Goal: Task Accomplishment & Management: Use online tool/utility

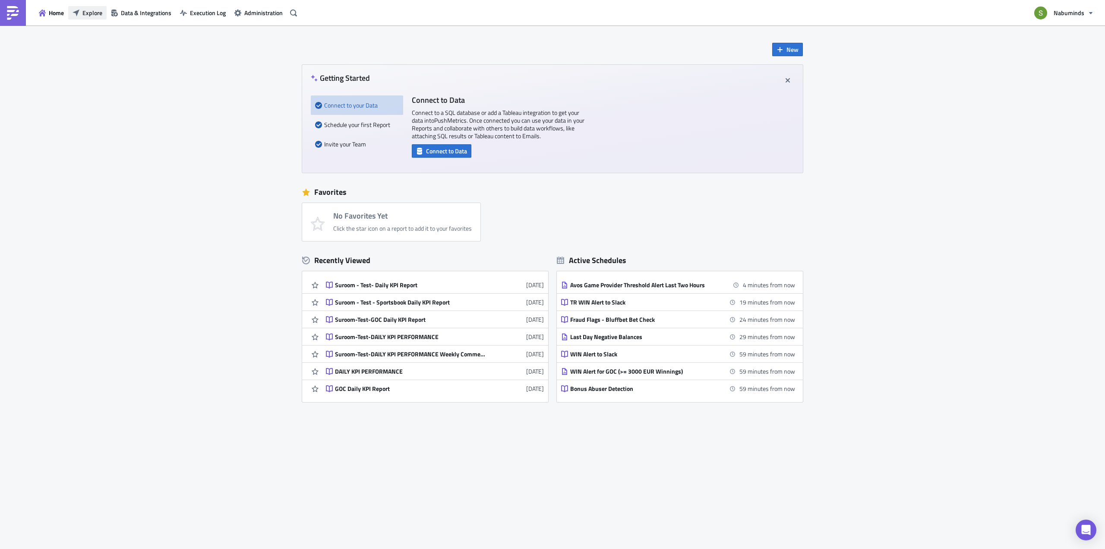
click at [83, 17] on button "Explore" at bounding box center [87, 12] width 38 height 13
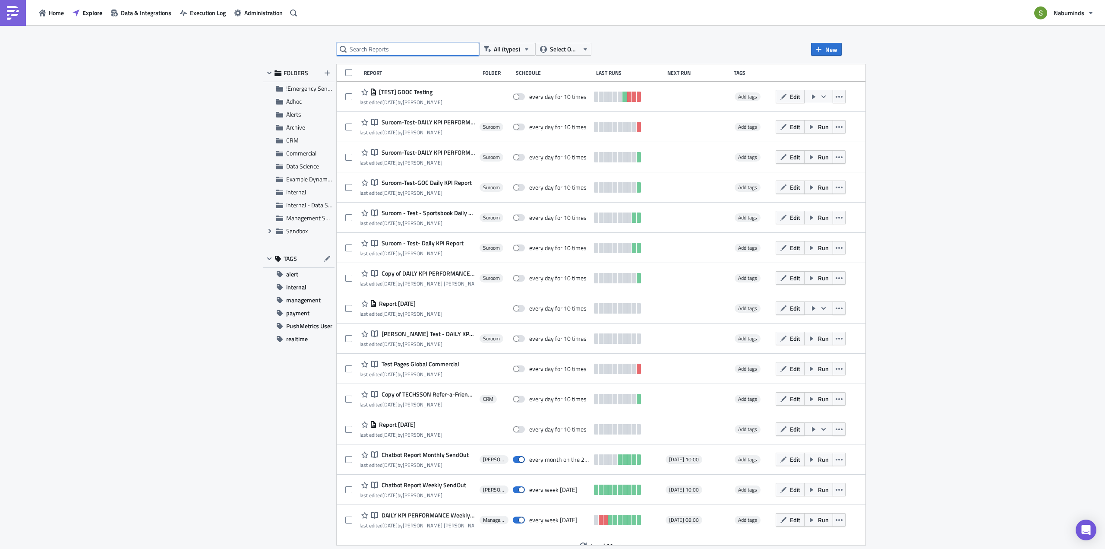
click at [398, 50] on input "text" at bounding box center [408, 49] width 142 height 13
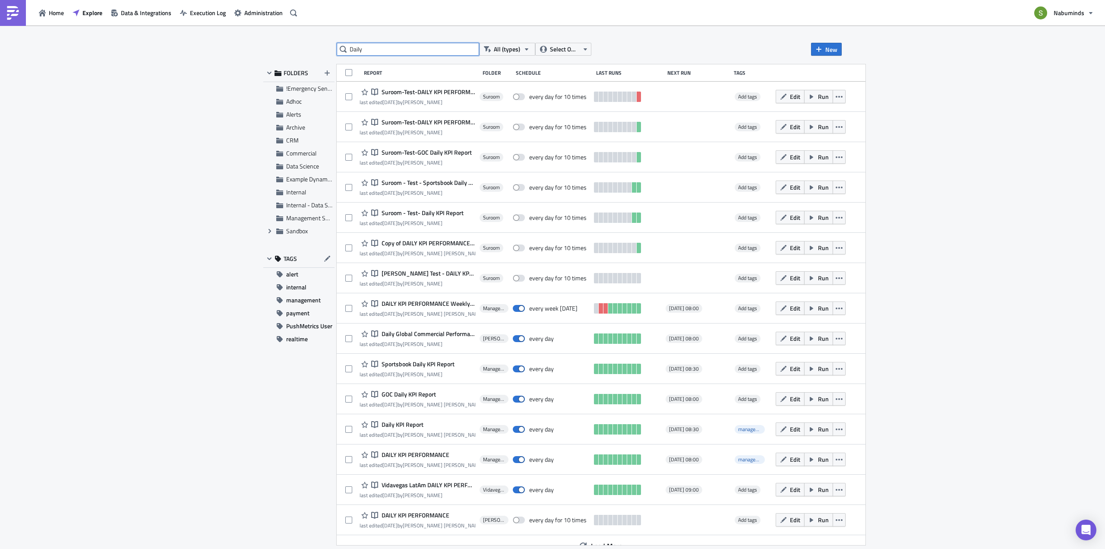
drag, startPoint x: 379, startPoint y: 50, endPoint x: 342, endPoint y: 51, distance: 36.7
click at [342, 51] on div "Daily" at bounding box center [408, 49] width 142 height 13
paste input "KPI Report"
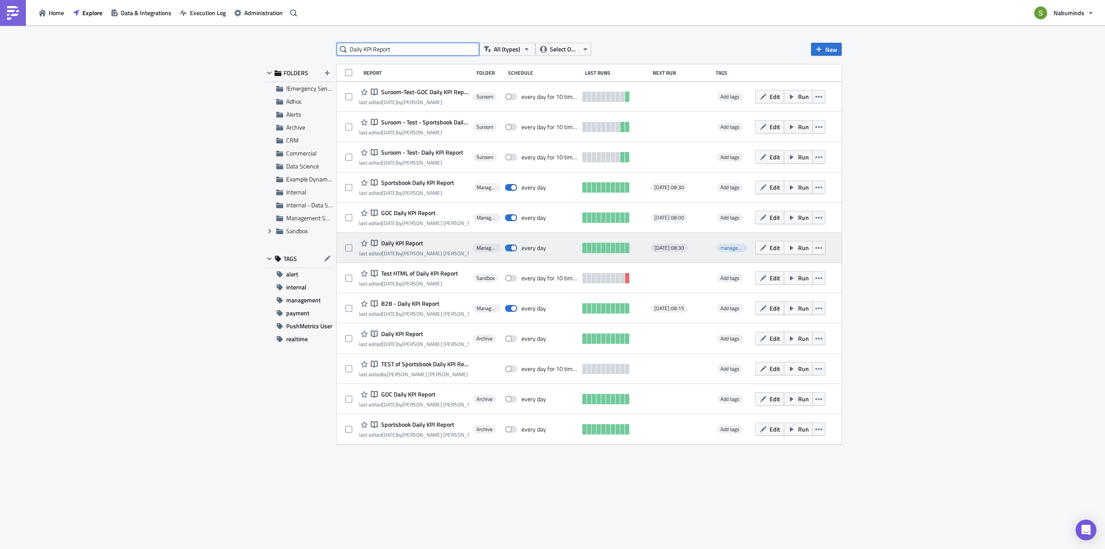
type input "Daily KPI Report"
click at [400, 240] on span "Daily KPI Report" at bounding box center [401, 243] width 44 height 8
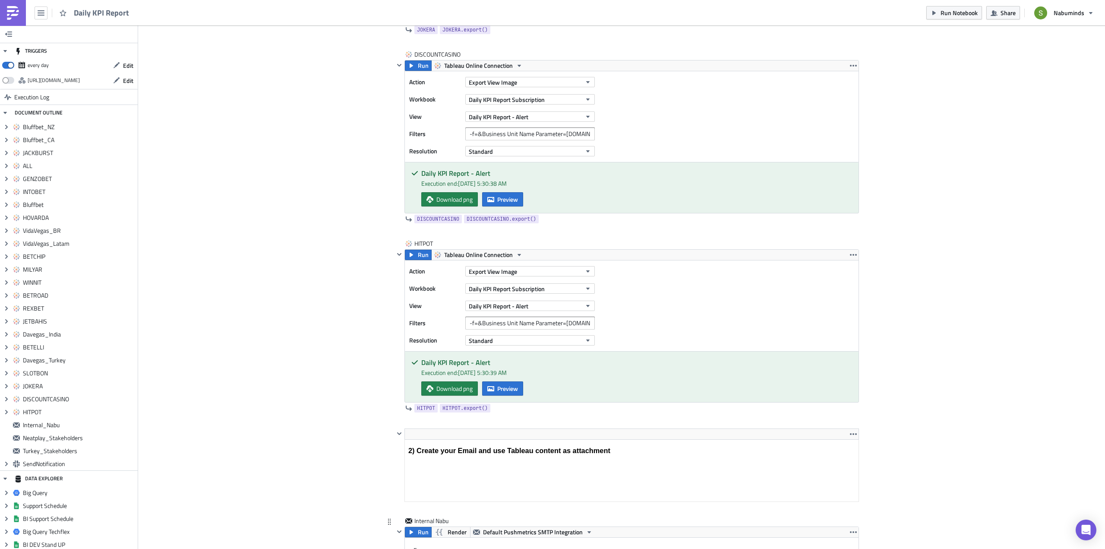
scroll to position [4274, 0]
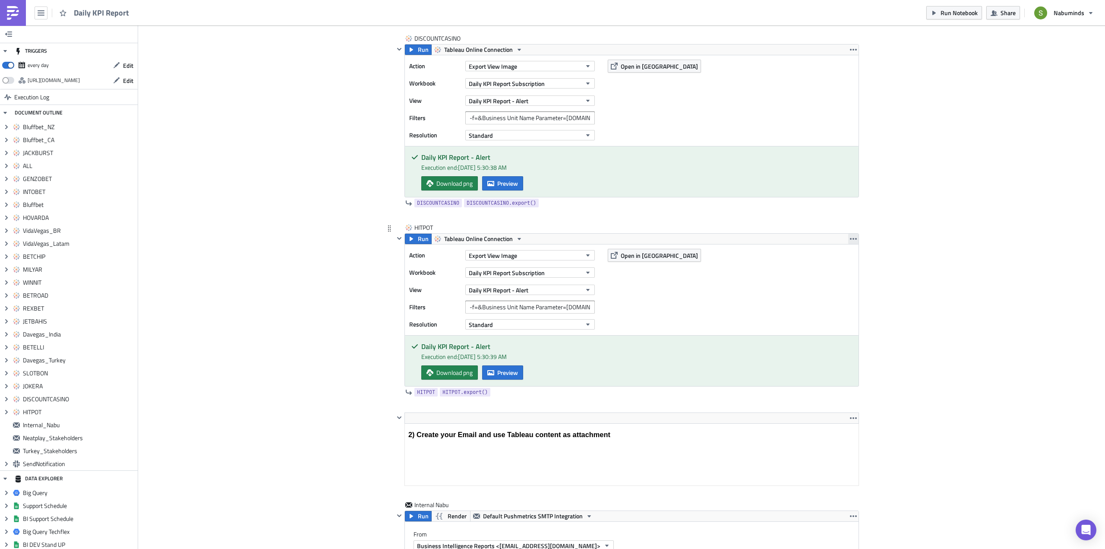
click at [851, 238] on icon "button" at bounding box center [853, 238] width 7 height 7
click at [838, 262] on div "Duplicate" at bounding box center [855, 259] width 57 height 9
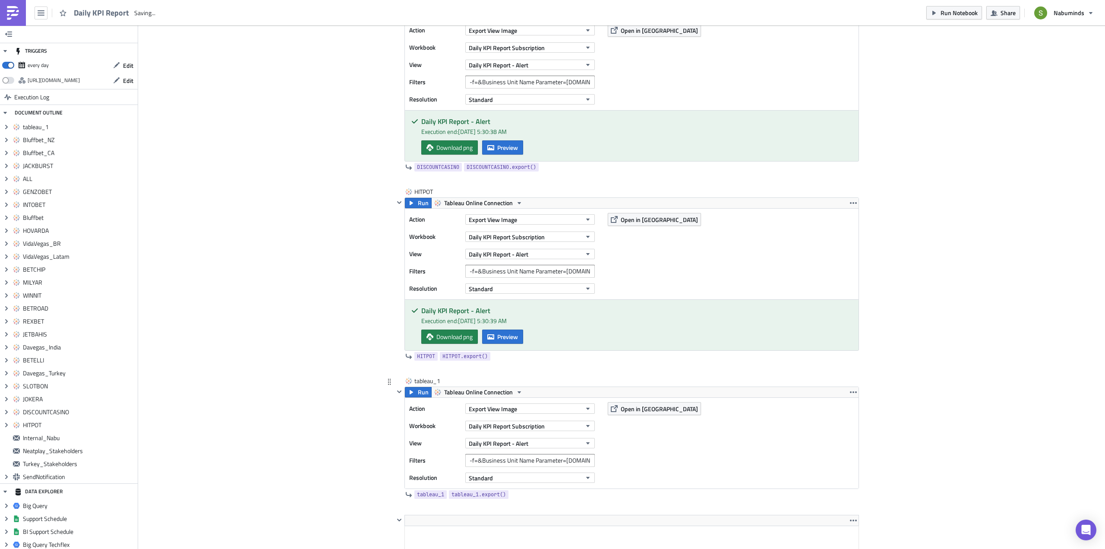
scroll to position [0, 0]
click at [427, 379] on div "tableau_1" at bounding box center [435, 380] width 43 height 9
click at [427, 379] on input "tableau_1" at bounding box center [435, 380] width 43 height 9
type input "[PERSON_NAME]"
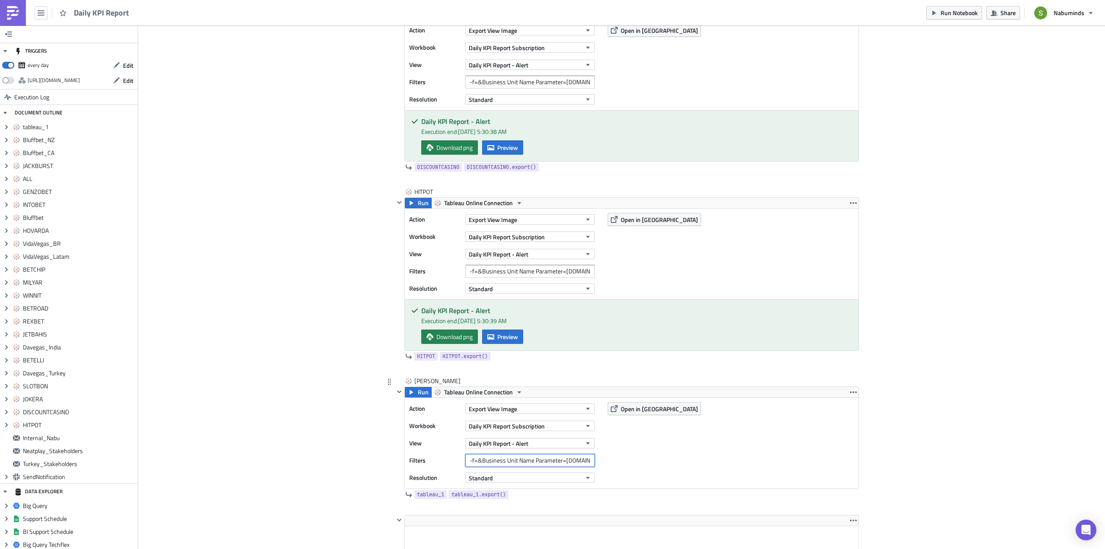
click at [574, 458] on input "-f=&Business Unit Name Parameter=HITPOT.COM" at bounding box center [530, 460] width 130 height 13
click at [581, 460] on input "-f=&Business Unit Name Parameter=HITPOT.COM" at bounding box center [530, 460] width 130 height 13
type input "-f=&Business Unit Name Parameter=CASHER.COM"
click at [653, 452] on div "Action Export View Image Workbook Daily KPI Report Subscription View Daily KPI …" at bounding box center [632, 443] width 454 height 91
click at [418, 391] on span "Run" at bounding box center [423, 392] width 11 height 10
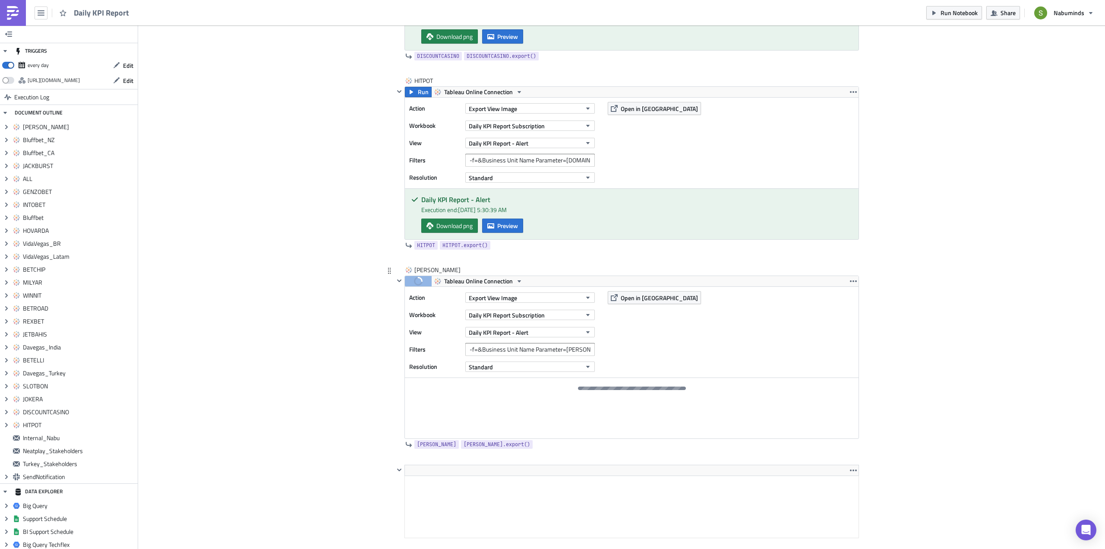
scroll to position [4439, 0]
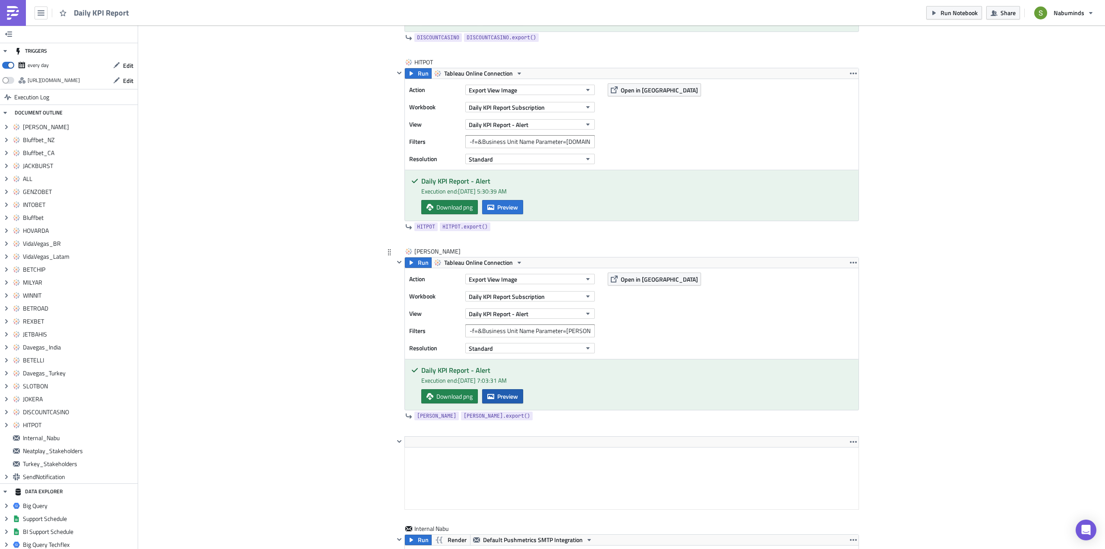
click at [507, 395] on span "Preview" at bounding box center [507, 396] width 21 height 9
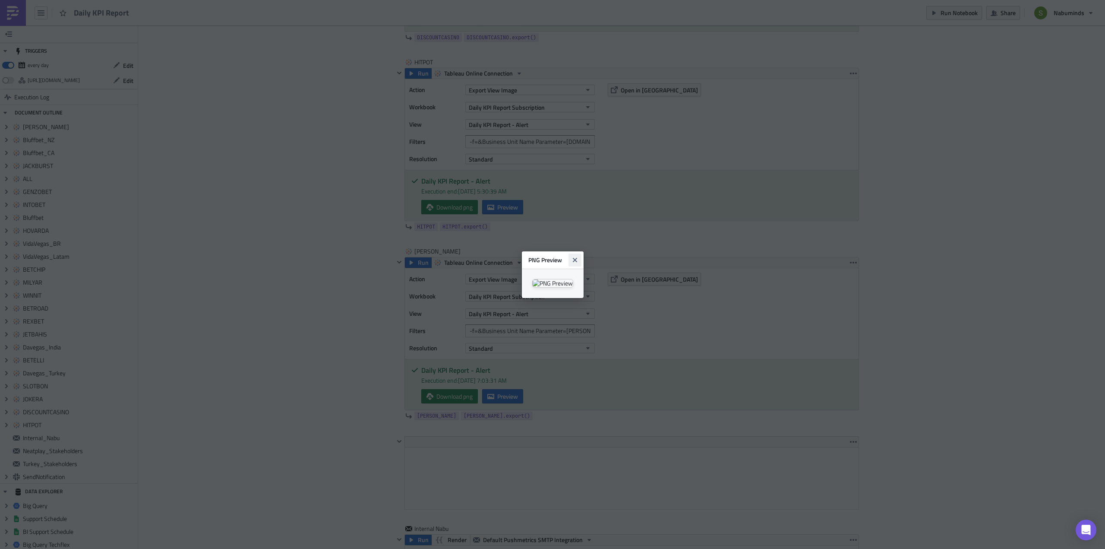
click at [577, 257] on icon "Close" at bounding box center [574, 259] width 4 height 4
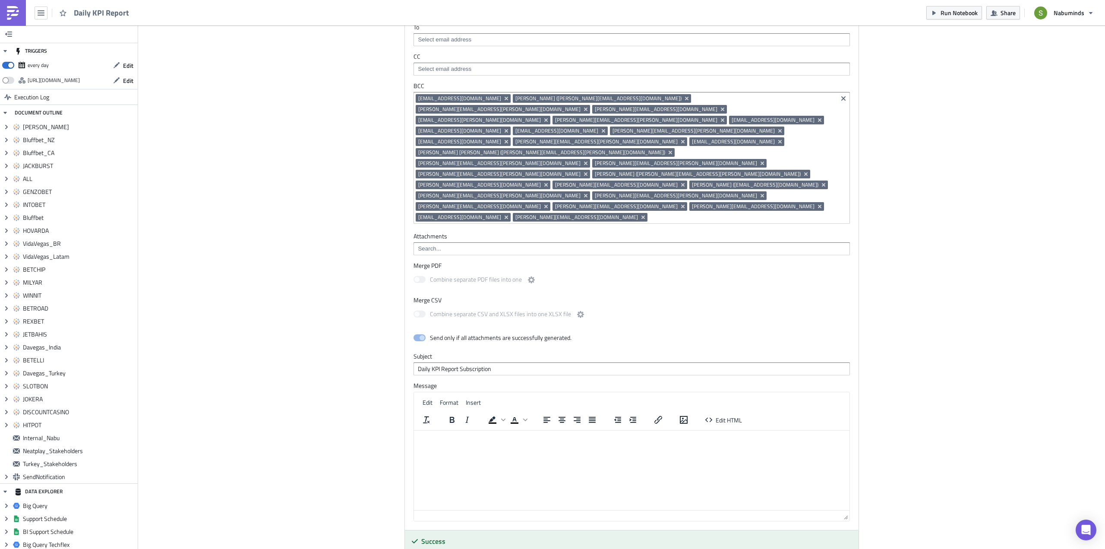
scroll to position [5000, 0]
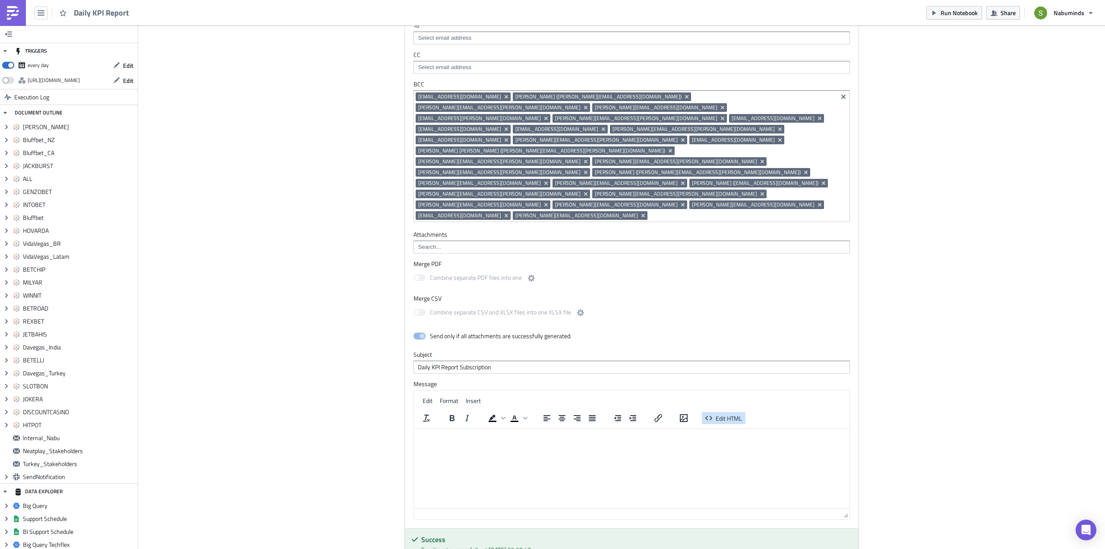
click at [723, 414] on span "Edit HTML" at bounding box center [729, 418] width 26 height 9
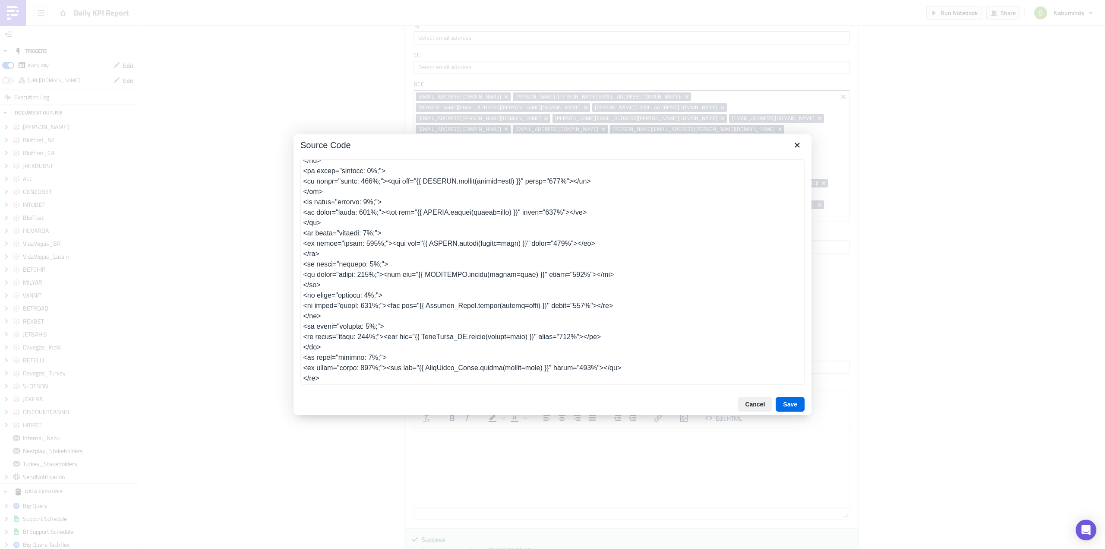
scroll to position [873, 0]
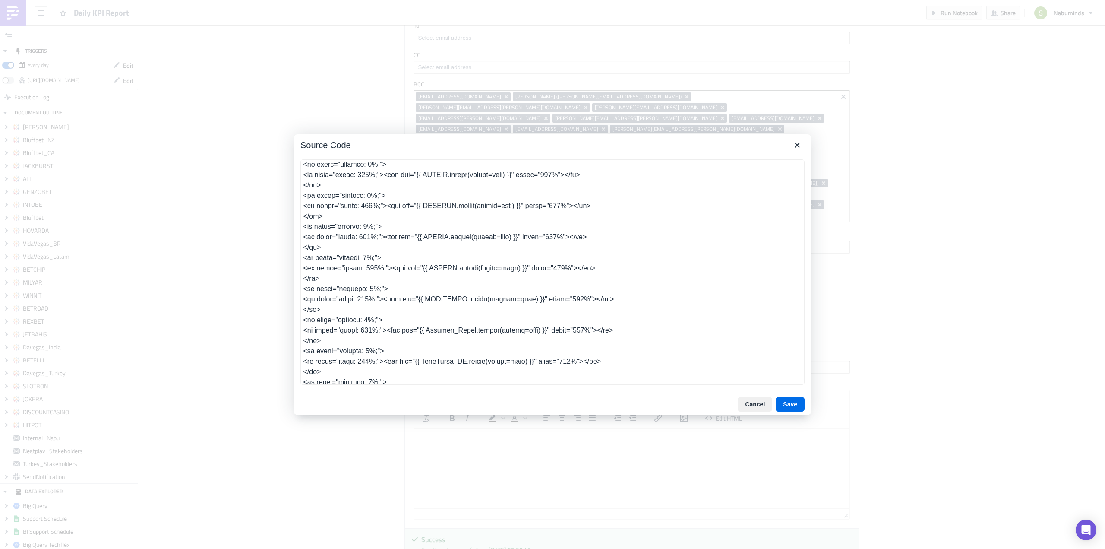
drag, startPoint x: 324, startPoint y: 279, endPoint x: 300, endPoint y: 262, distance: 29.4
click at [300, 262] on textarea at bounding box center [552, 271] width 504 height 225
click at [320, 277] on textarea at bounding box center [552, 271] width 504 height 225
click at [446, 298] on textarea at bounding box center [552, 271] width 504 height 225
type textarea "<table class="body" style="border-collapse: separate; mso-table-lspace: 0pt; ms…"
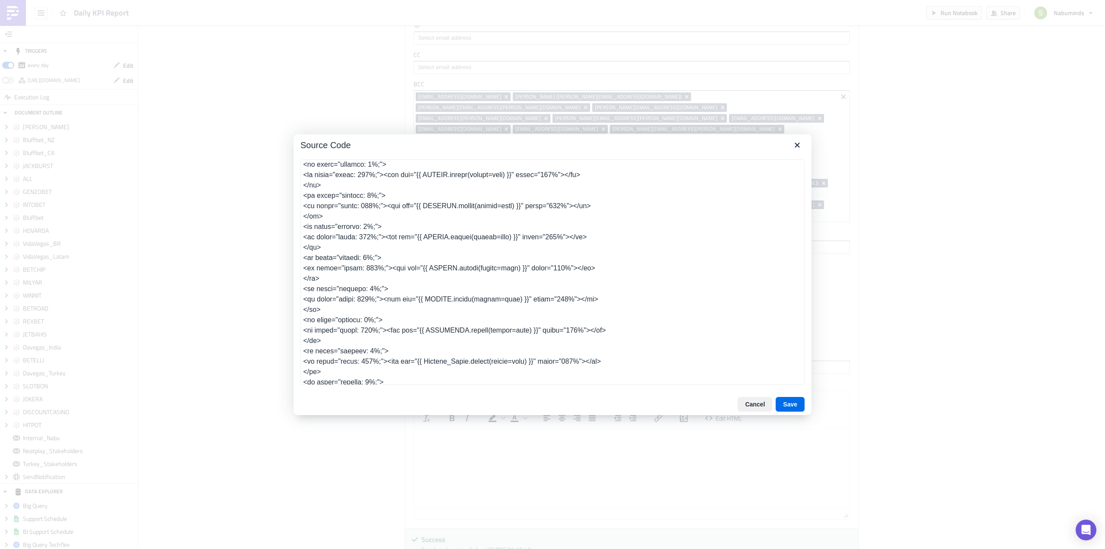
drag, startPoint x: 320, startPoint y: 309, endPoint x: 302, endPoint y: 288, distance: 27.9
click at [302, 288] on textarea at bounding box center [552, 271] width 504 height 225
click at [793, 404] on button "Save" at bounding box center [790, 404] width 29 height 15
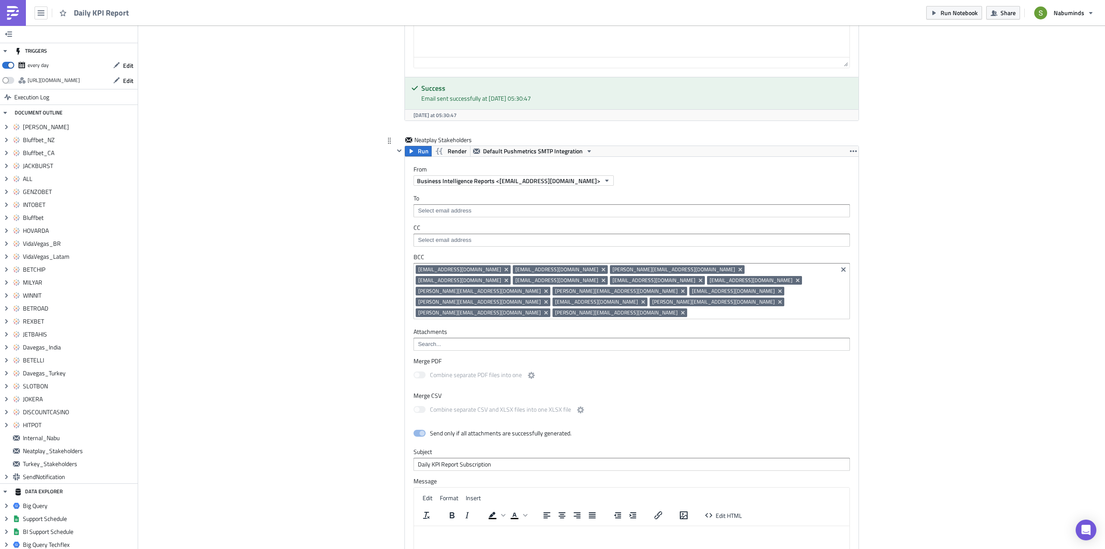
scroll to position [5475, 0]
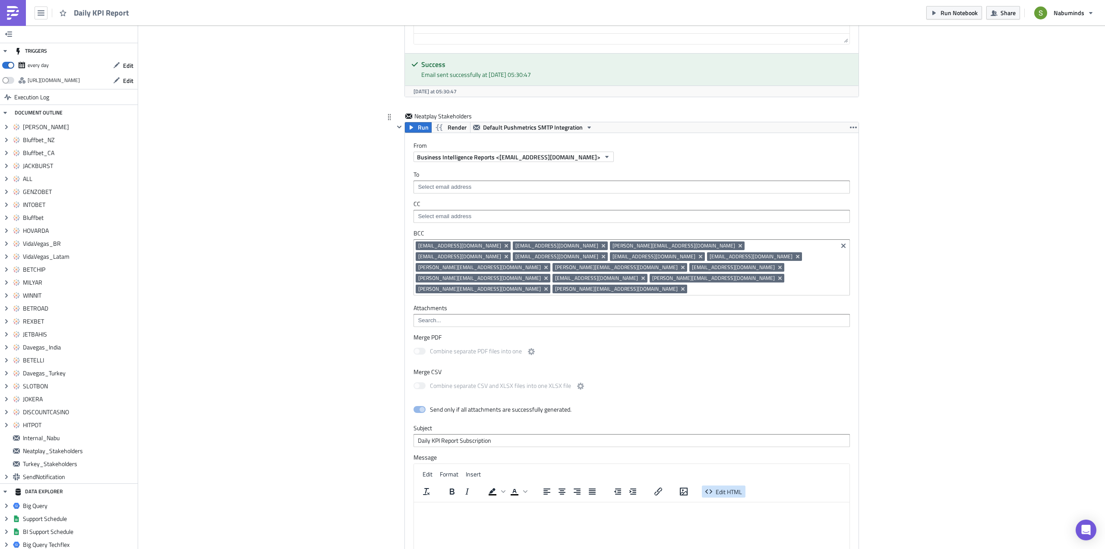
click at [726, 487] on span "Edit HTML" at bounding box center [729, 491] width 26 height 9
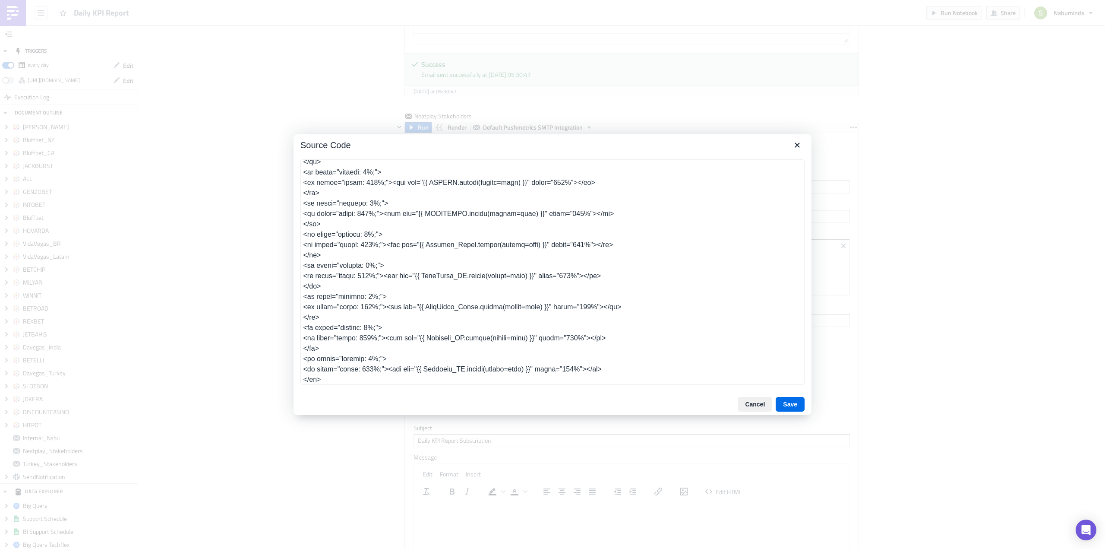
scroll to position [916, 0]
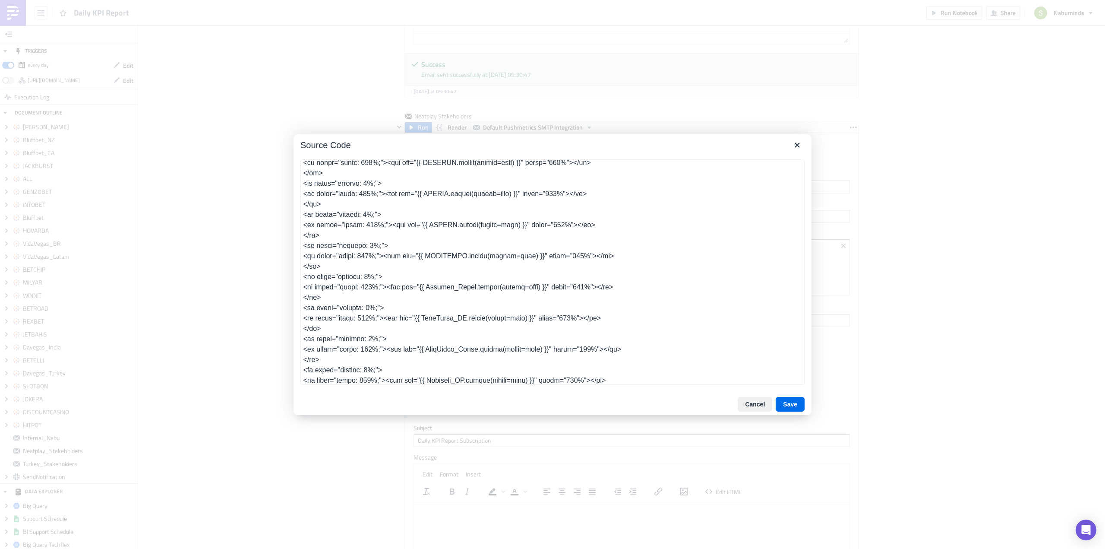
click at [323, 234] on textarea at bounding box center [552, 271] width 504 height 225
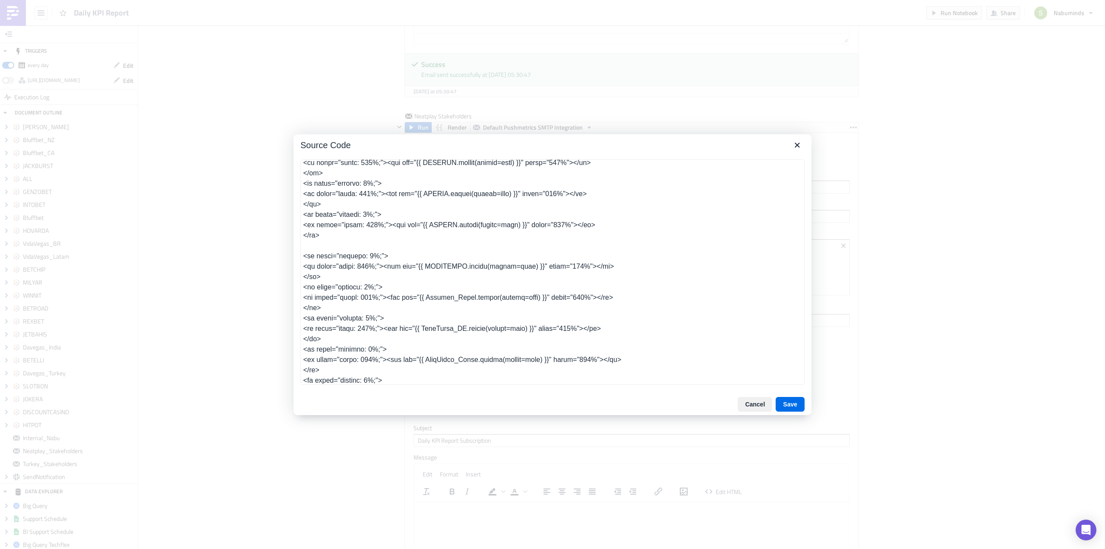
type textarea "<table class="body" style="border-collapse: separate; mso-table-lspace: 0pt; ms…"
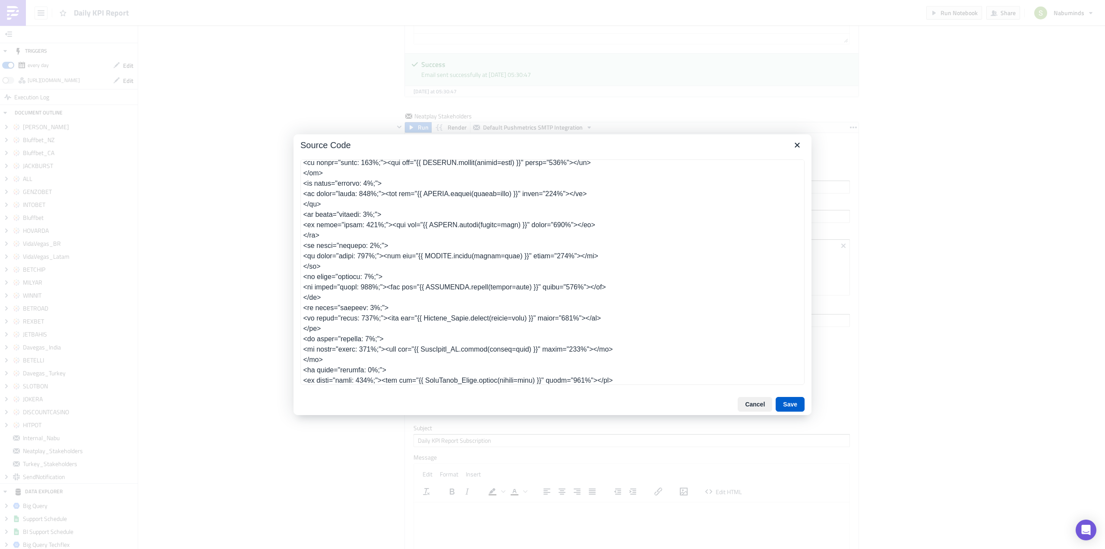
click at [796, 406] on button "Save" at bounding box center [790, 404] width 29 height 15
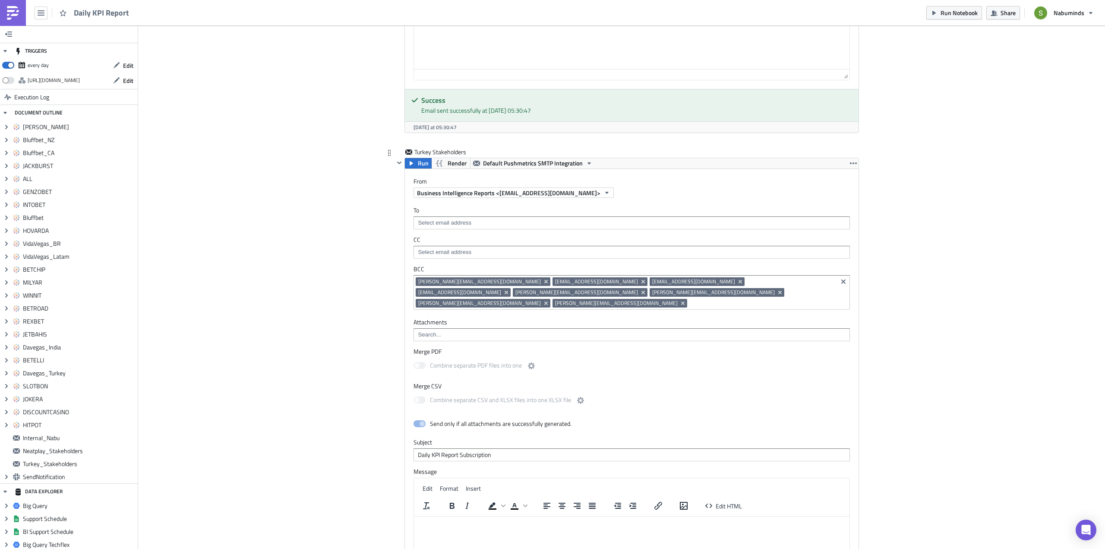
scroll to position [5993, 0]
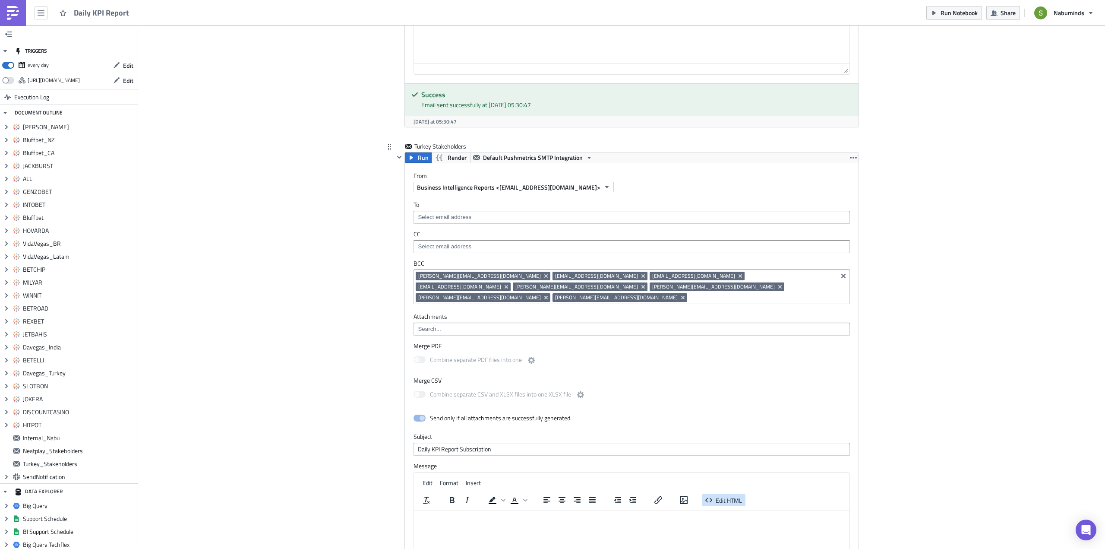
click at [732, 496] on span "Edit HTML" at bounding box center [729, 500] width 26 height 9
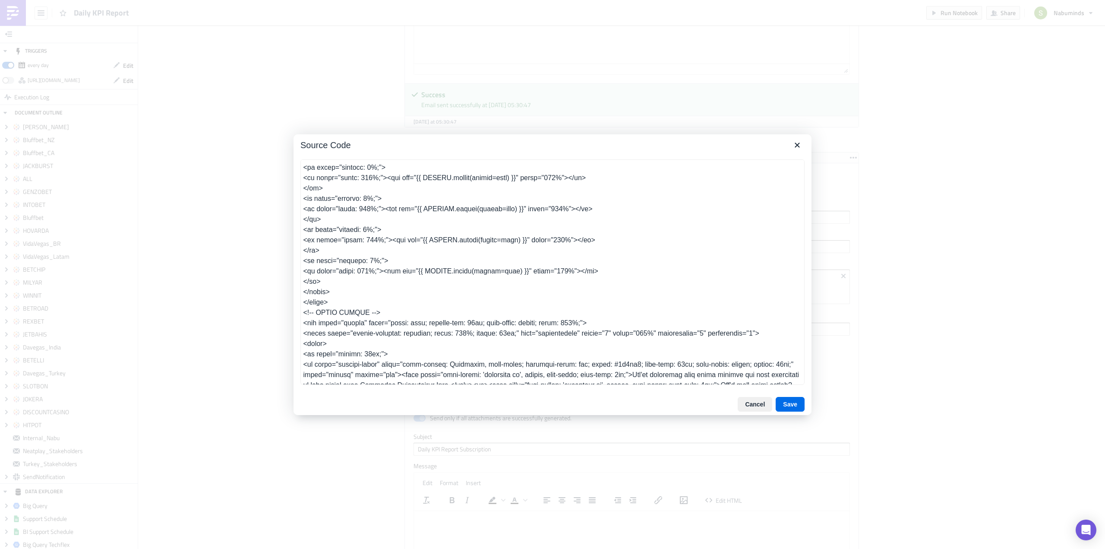
scroll to position [902, 0]
click at [325, 278] on textarea at bounding box center [552, 271] width 504 height 225
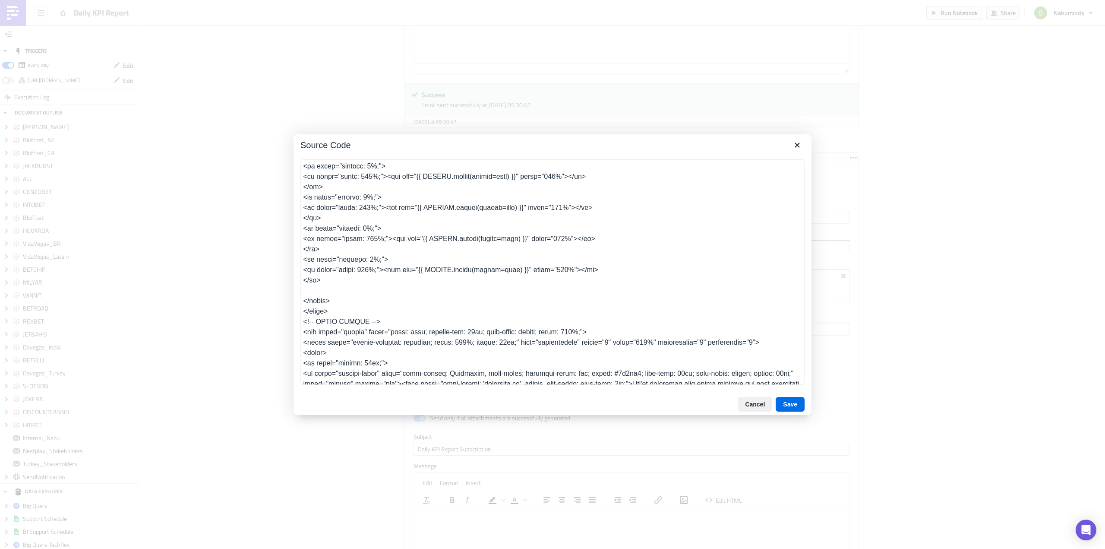
type textarea "<table class="body" style="border-collapse: separate; mso-table-lspace: 0pt; ms…"
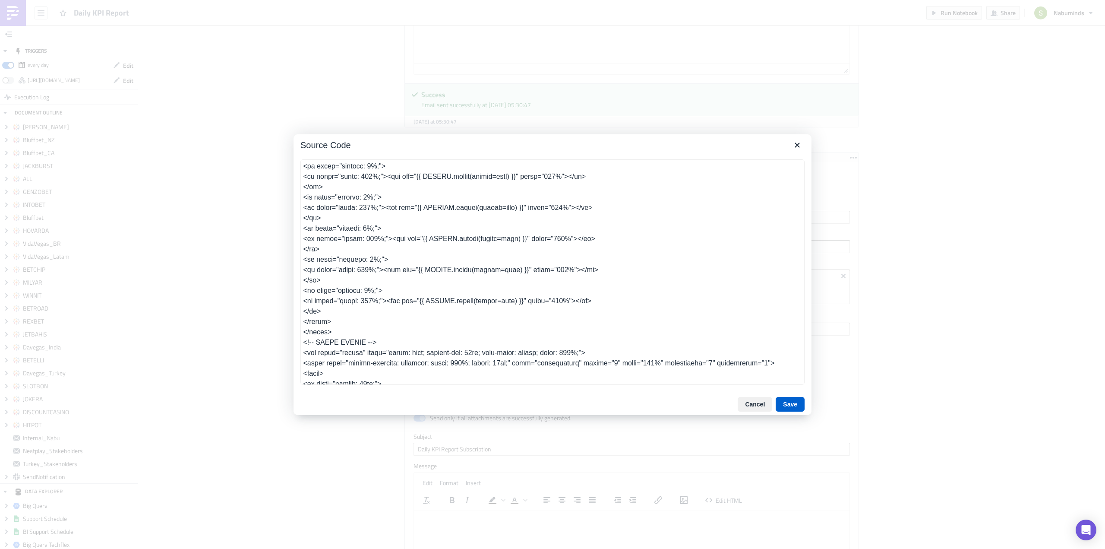
click at [789, 403] on button "Save" at bounding box center [790, 404] width 29 height 15
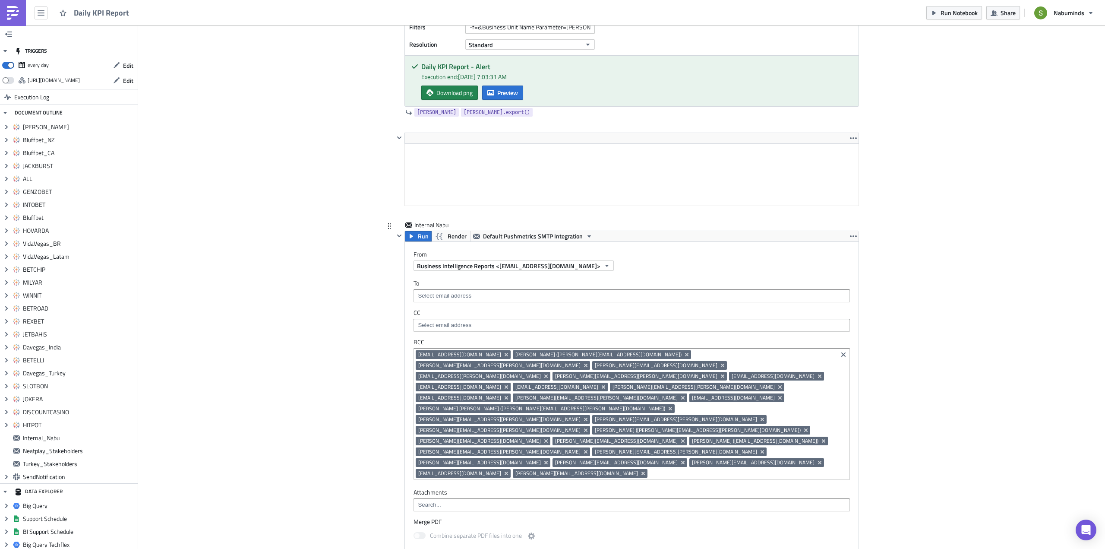
scroll to position [4741, 0]
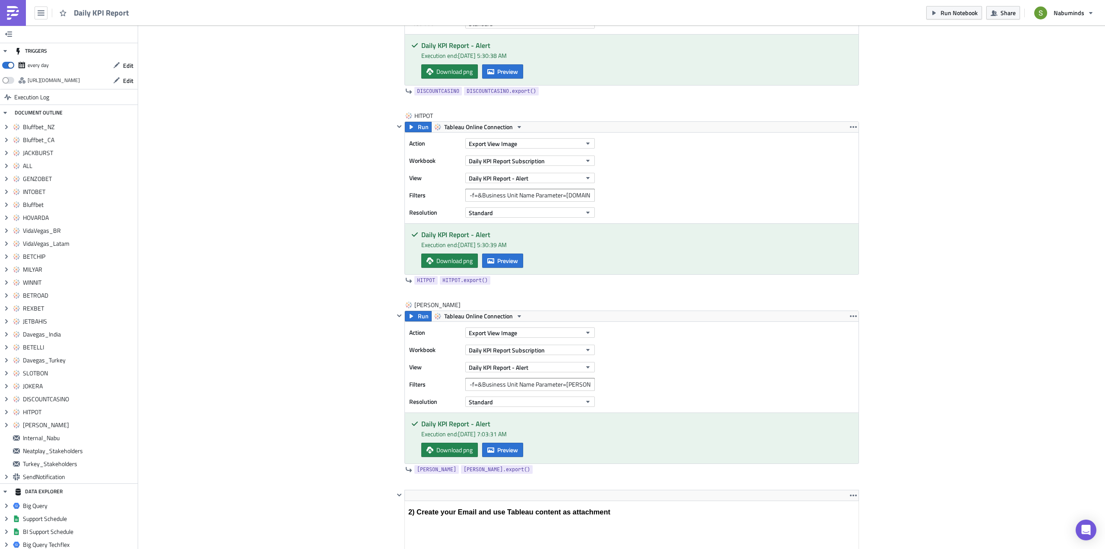
scroll to position [4403, 0]
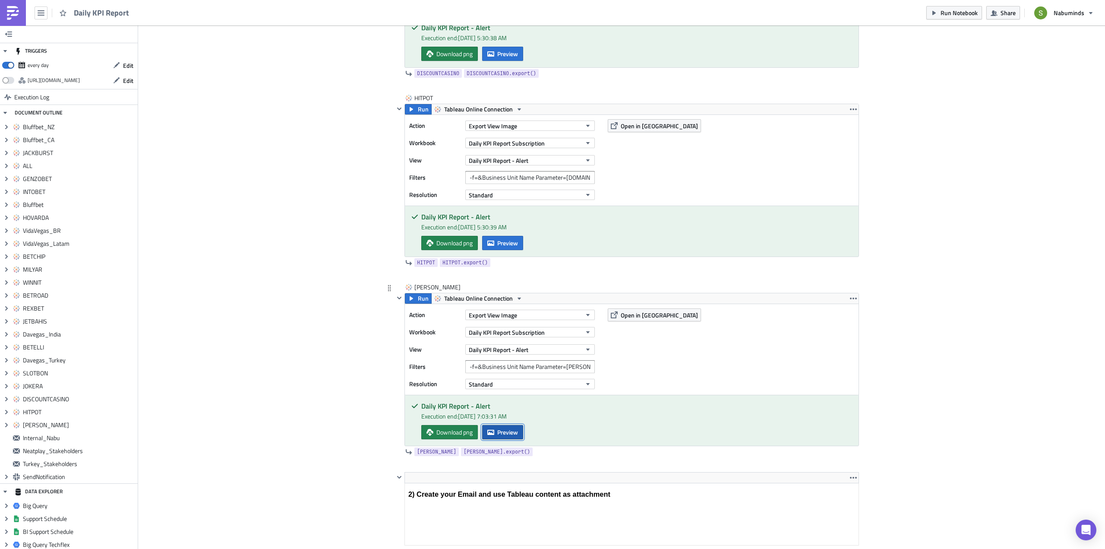
click at [512, 433] on span "Preview" at bounding box center [507, 431] width 21 height 9
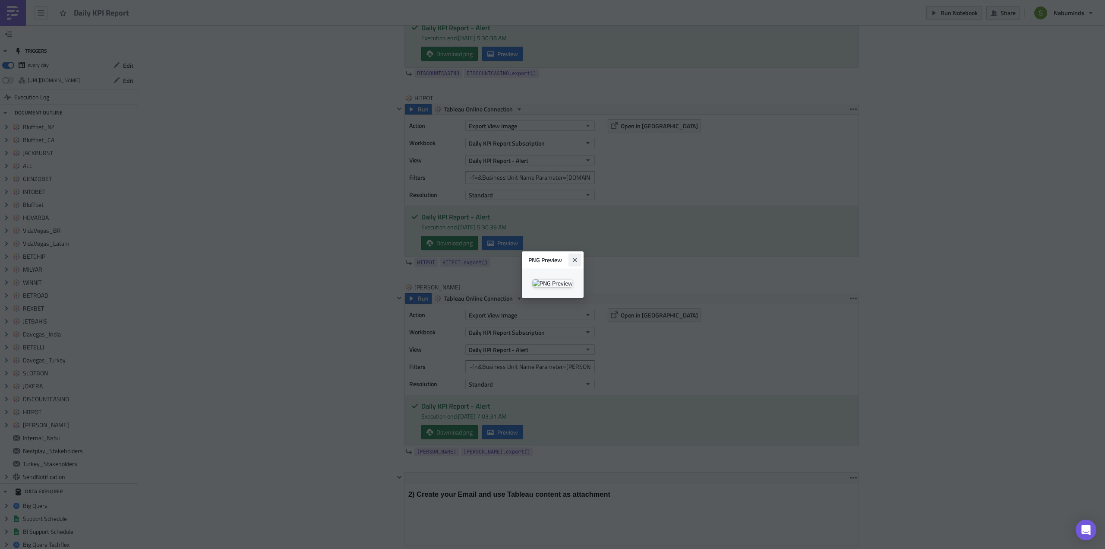
click at [577, 257] on icon "Close" at bounding box center [574, 259] width 4 height 4
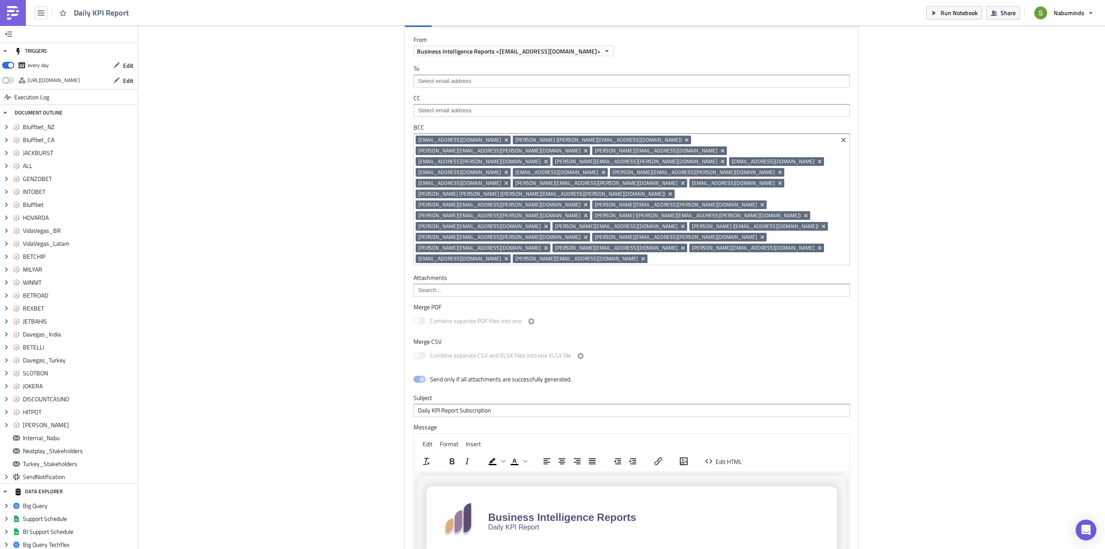
scroll to position [4964, 0]
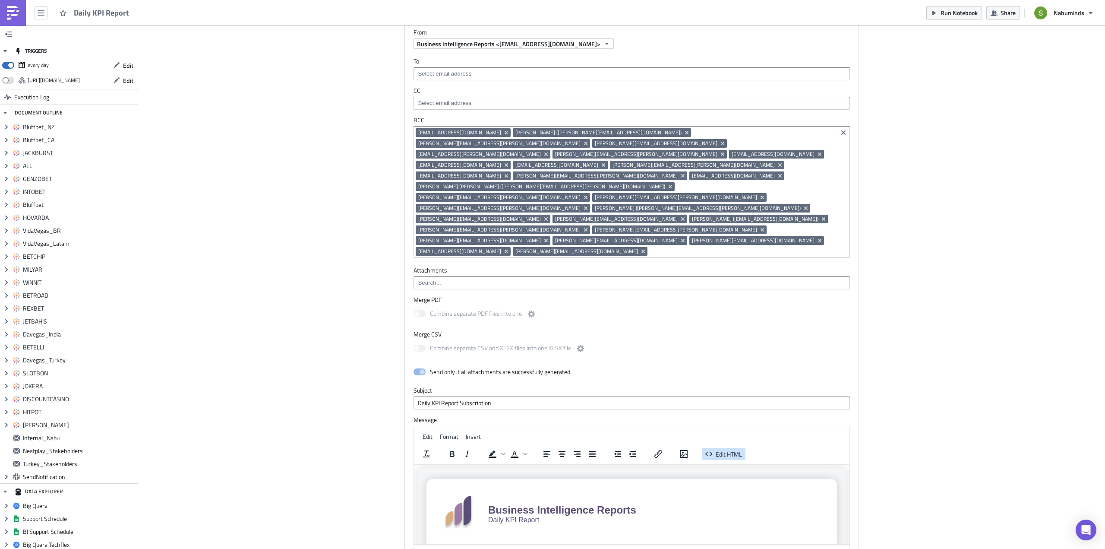
click at [731, 449] on span "Edit HTML" at bounding box center [729, 453] width 26 height 9
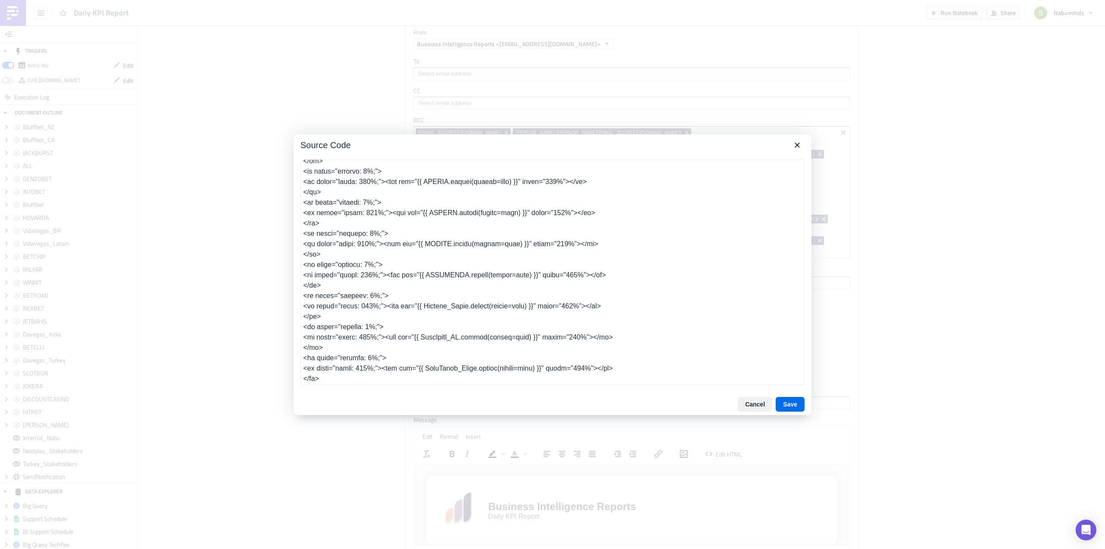
scroll to position [904, 0]
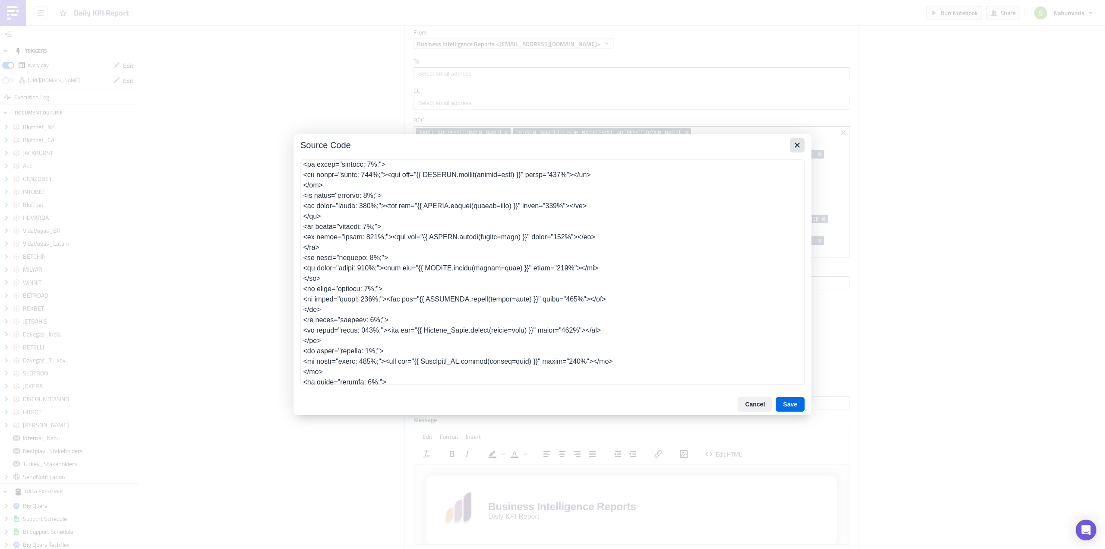
click at [800, 144] on icon "Close" at bounding box center [797, 145] width 10 height 10
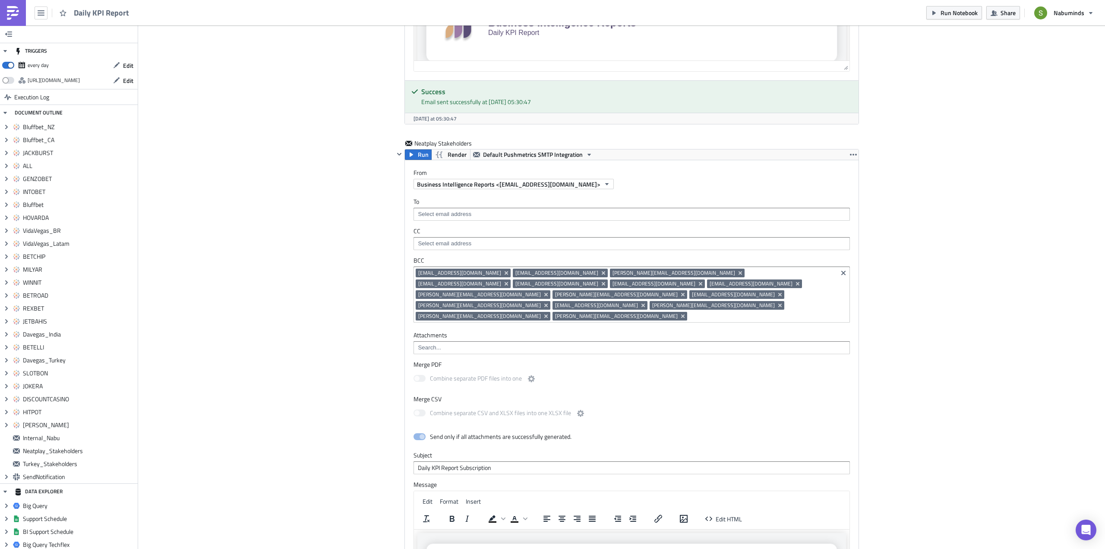
scroll to position [5482, 0]
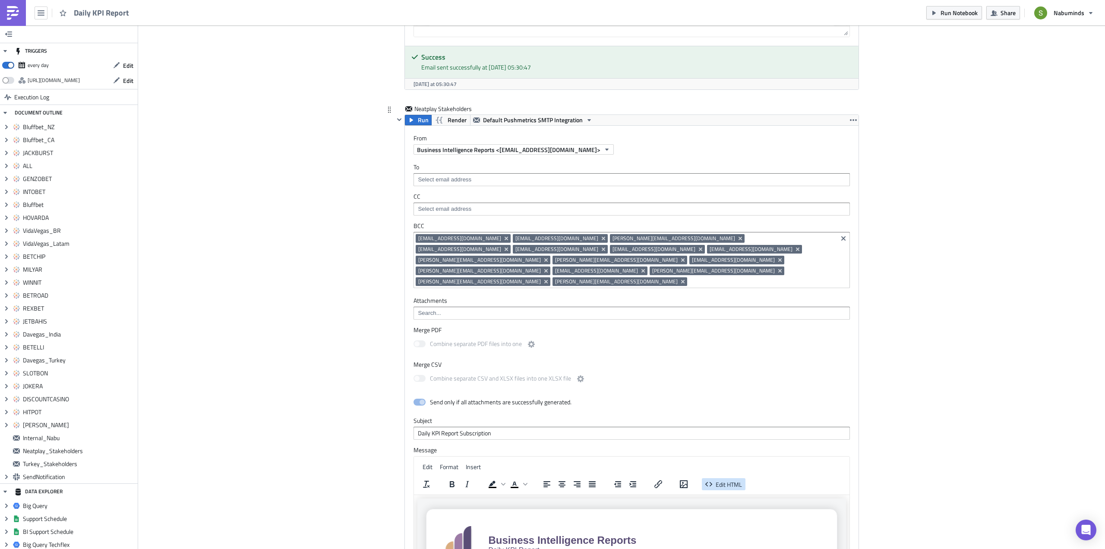
click at [736, 480] on span "Edit HTML" at bounding box center [729, 484] width 26 height 9
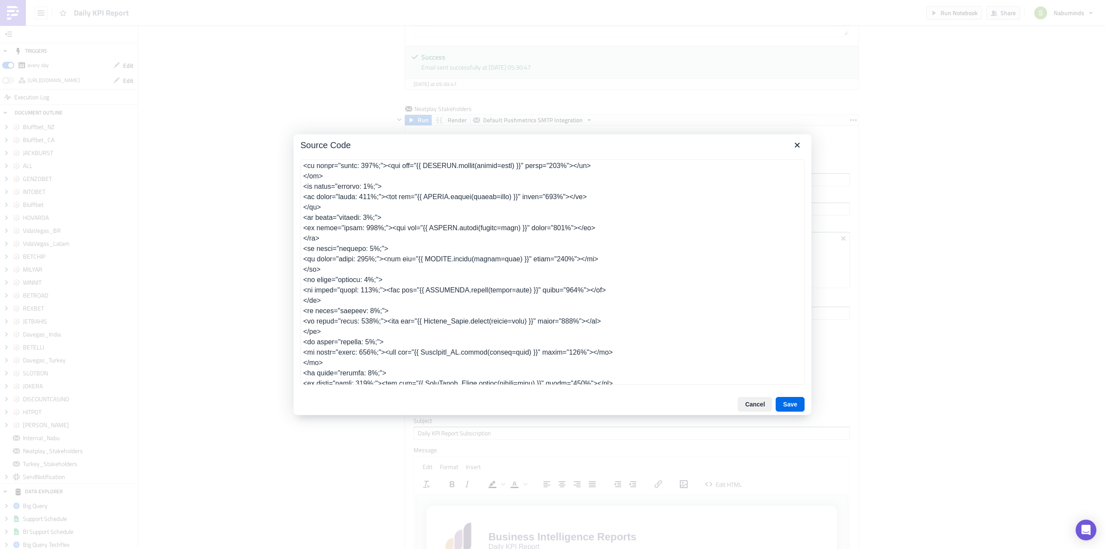
scroll to position [904, 0]
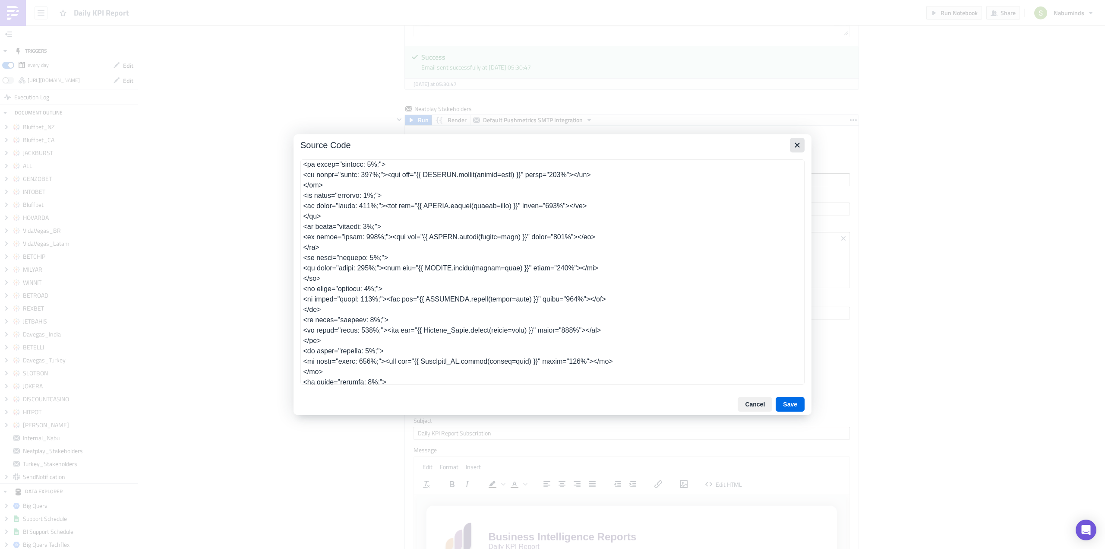
click at [798, 144] on icon "Close" at bounding box center [797, 144] width 5 height 5
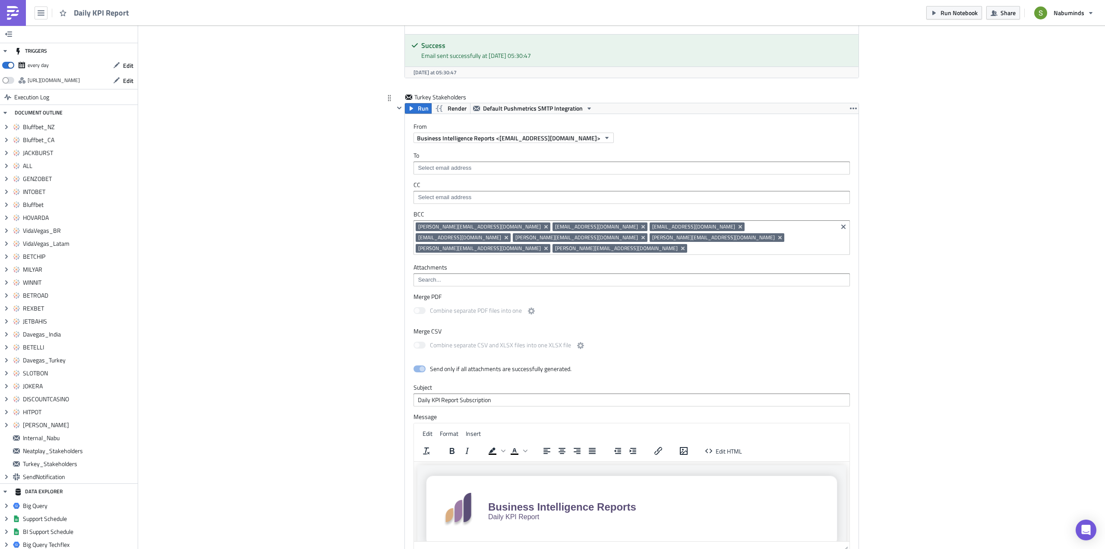
scroll to position [6043, 0]
click at [726, 445] on span "Edit HTML" at bounding box center [729, 449] width 26 height 9
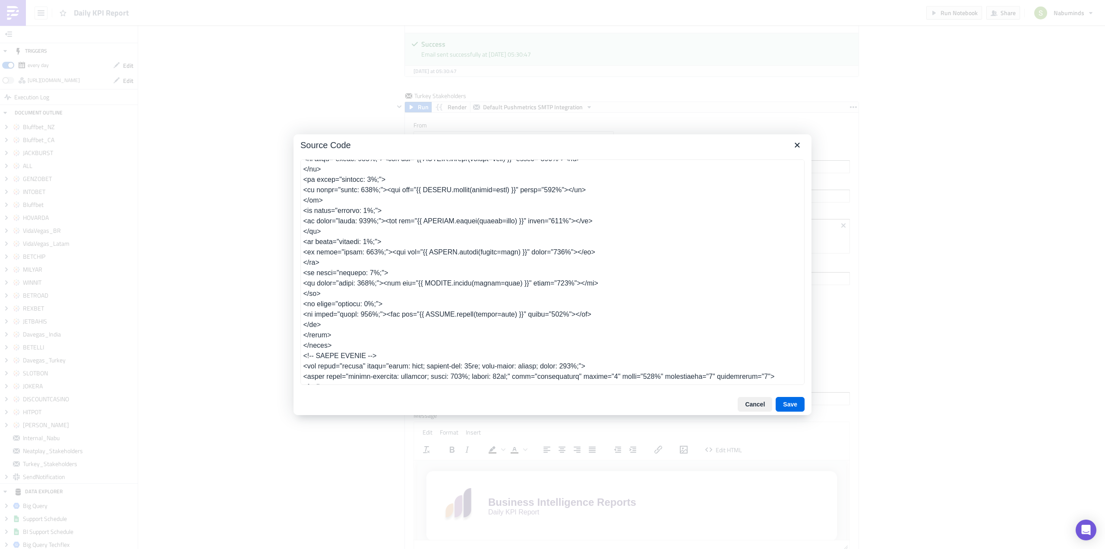
scroll to position [890, 0]
click at [798, 143] on icon "Close" at bounding box center [797, 145] width 10 height 10
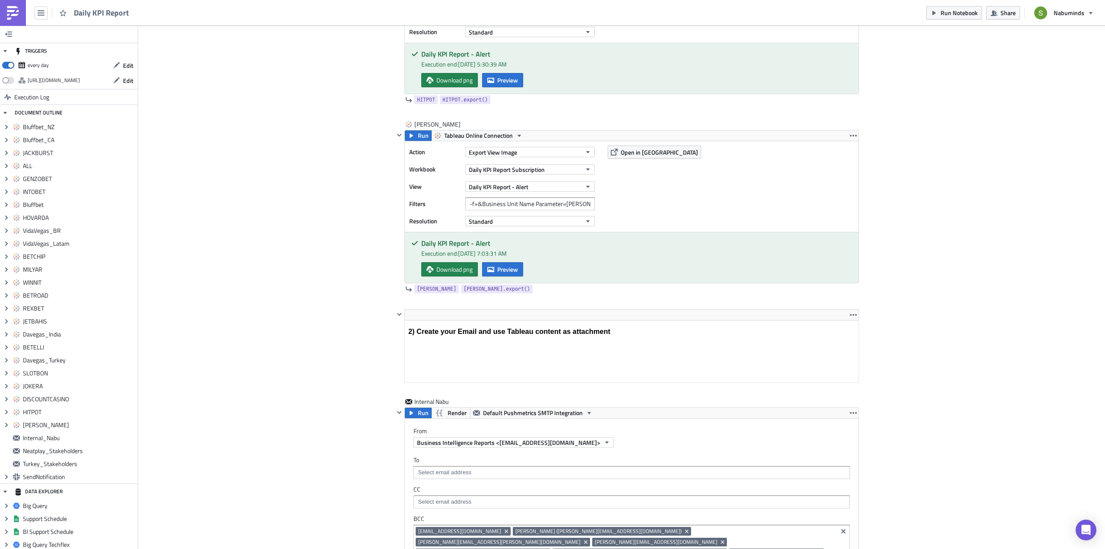
scroll to position [4662, 0]
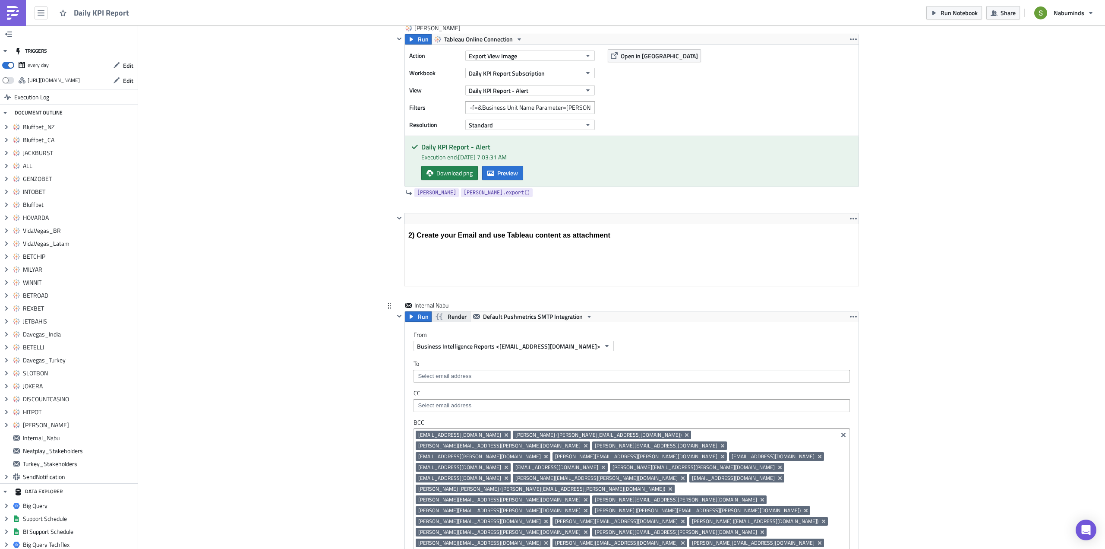
click at [450, 318] on span "Render" at bounding box center [457, 316] width 19 height 10
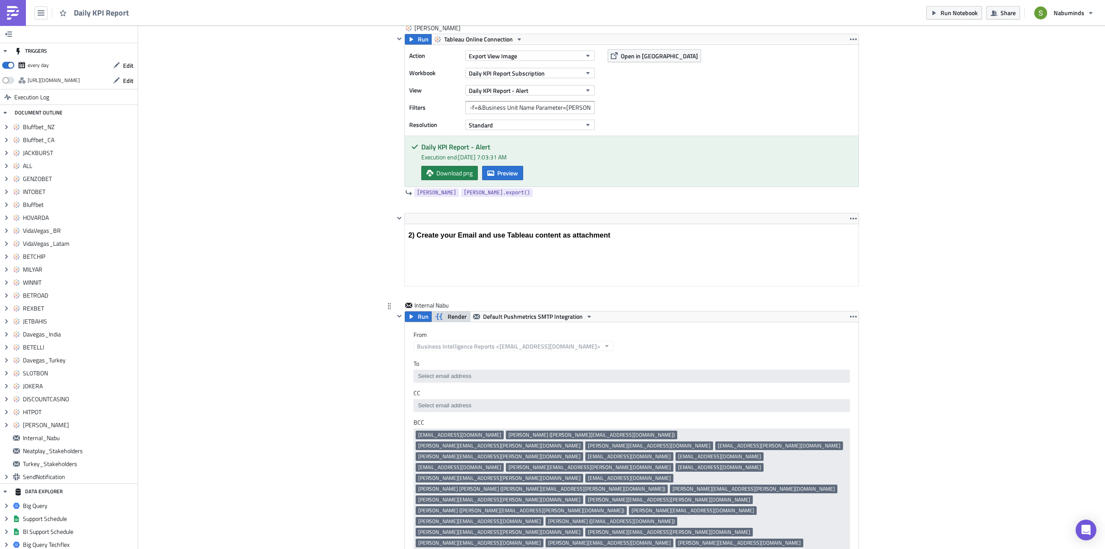
click at [455, 315] on span "Render" at bounding box center [457, 316] width 19 height 10
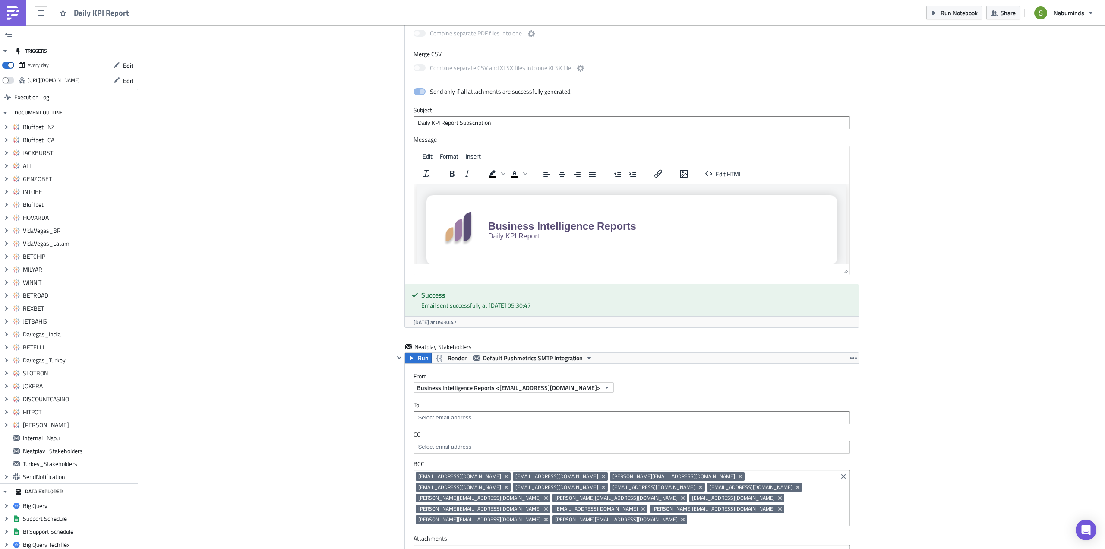
scroll to position [5266, 0]
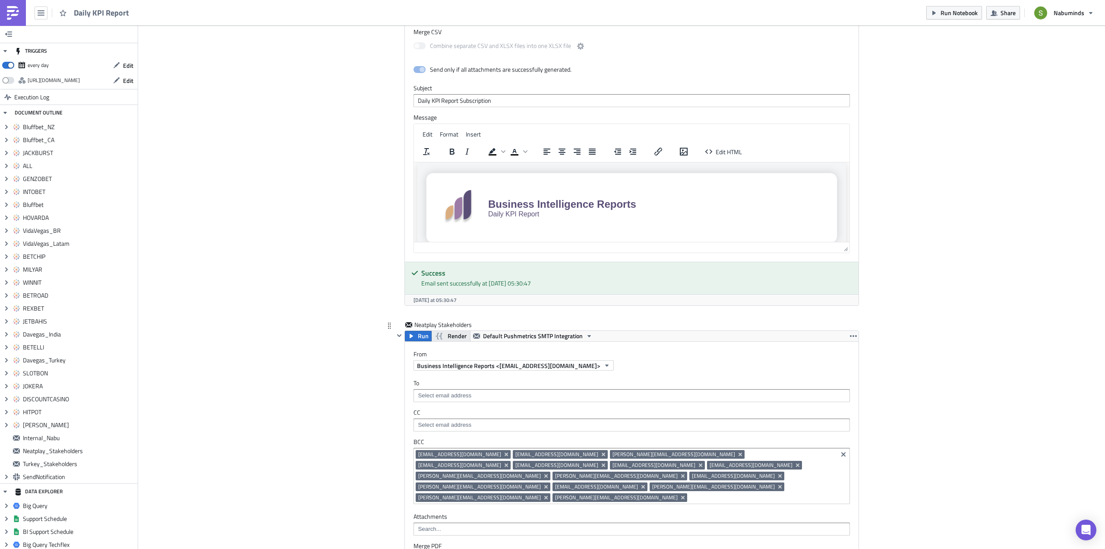
click at [452, 331] on span "Render" at bounding box center [457, 336] width 19 height 10
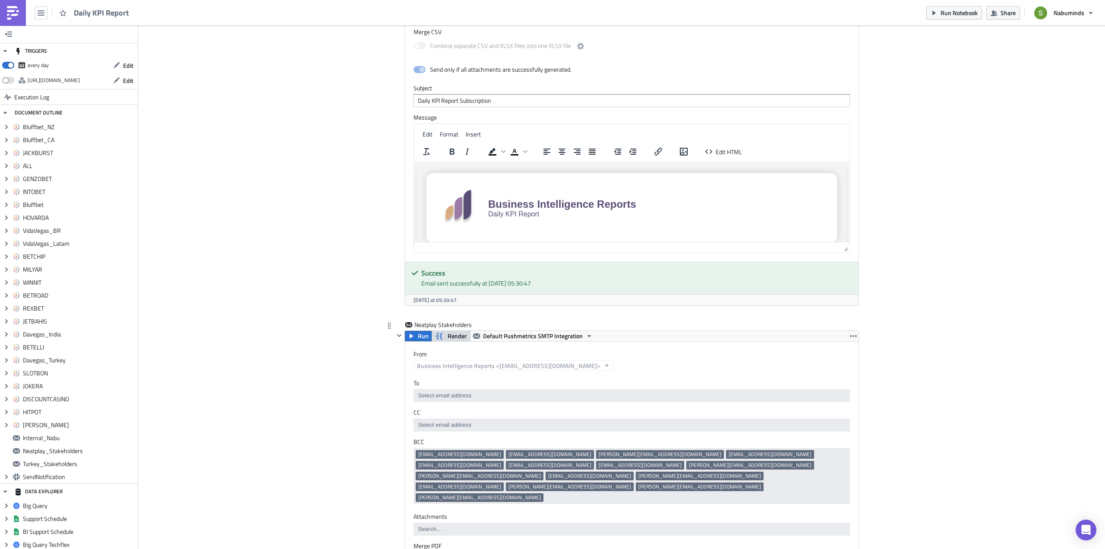
click at [452, 331] on span "Render" at bounding box center [457, 336] width 19 height 10
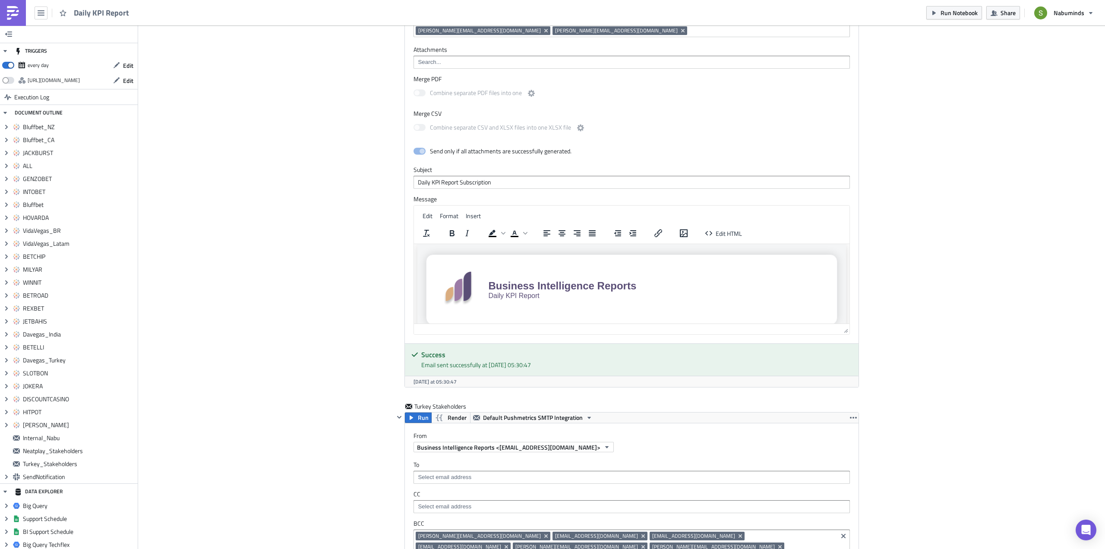
scroll to position [5741, 0]
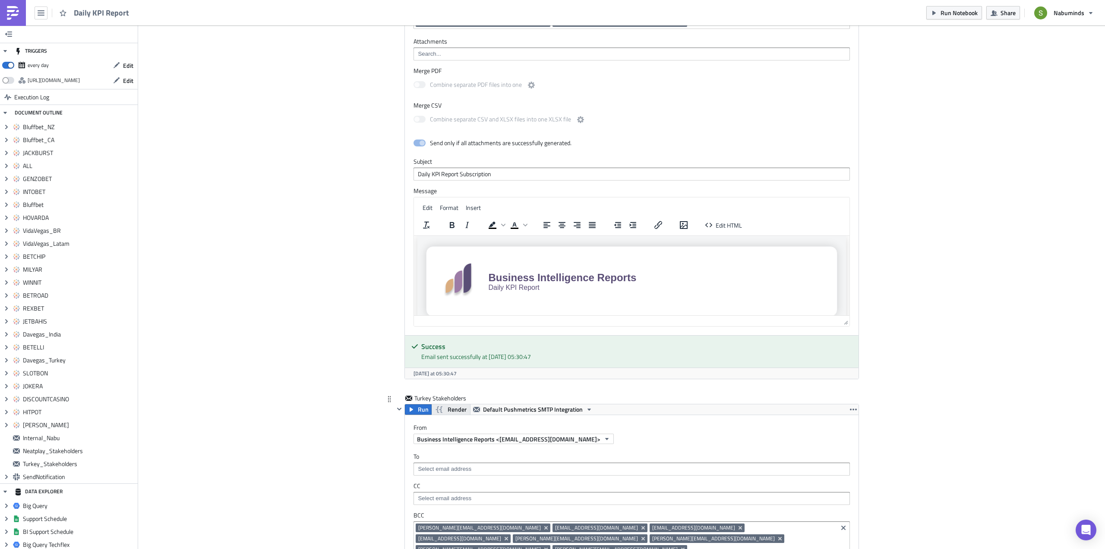
click at [449, 404] on span "Render" at bounding box center [457, 409] width 19 height 10
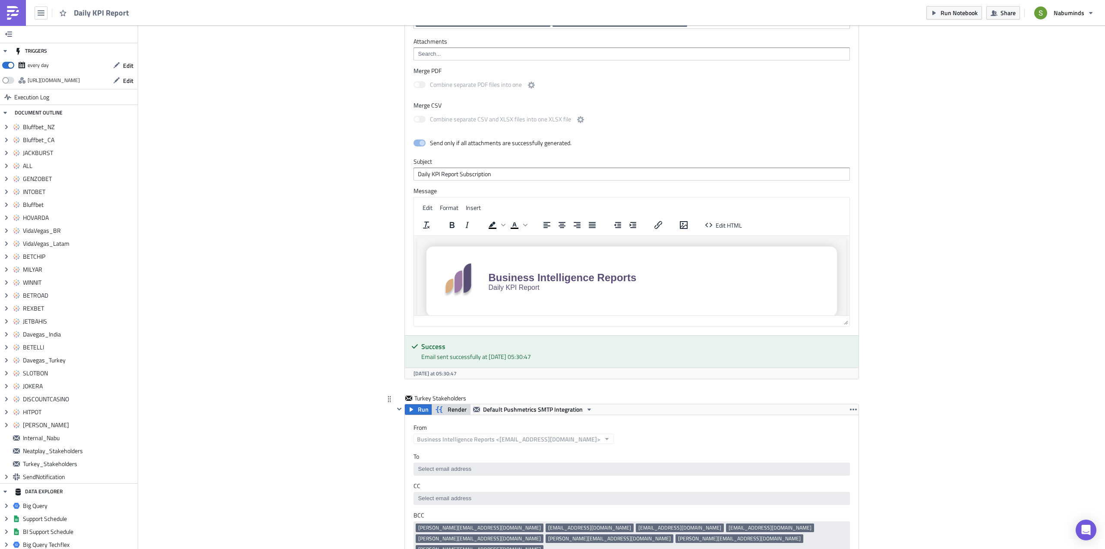
click at [451, 404] on span "Render" at bounding box center [457, 409] width 19 height 10
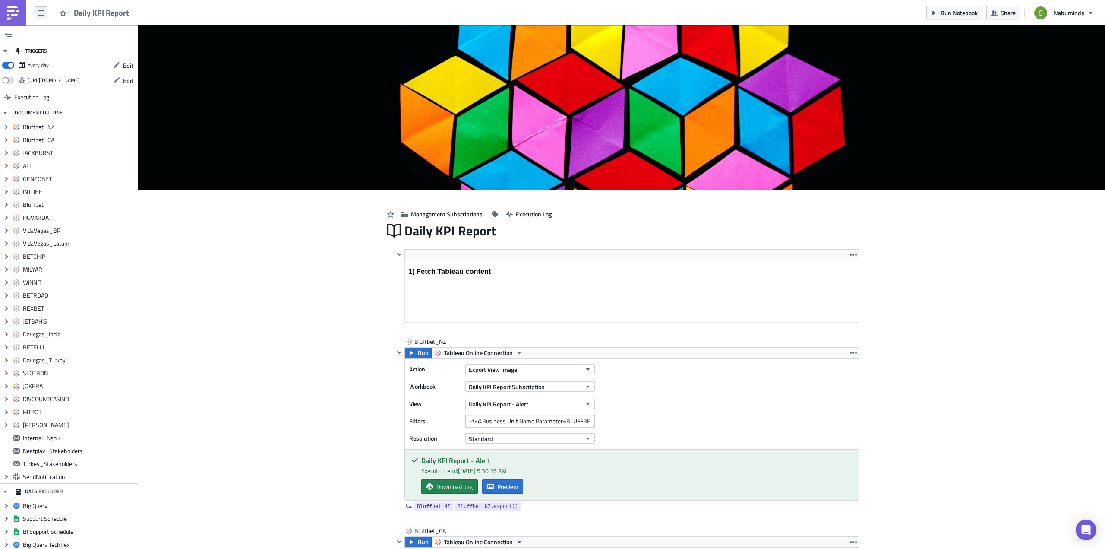
click at [40, 11] on icon "button" at bounding box center [41, 12] width 7 height 5
click at [55, 61] on div "Explore" at bounding box center [78, 60] width 57 height 9
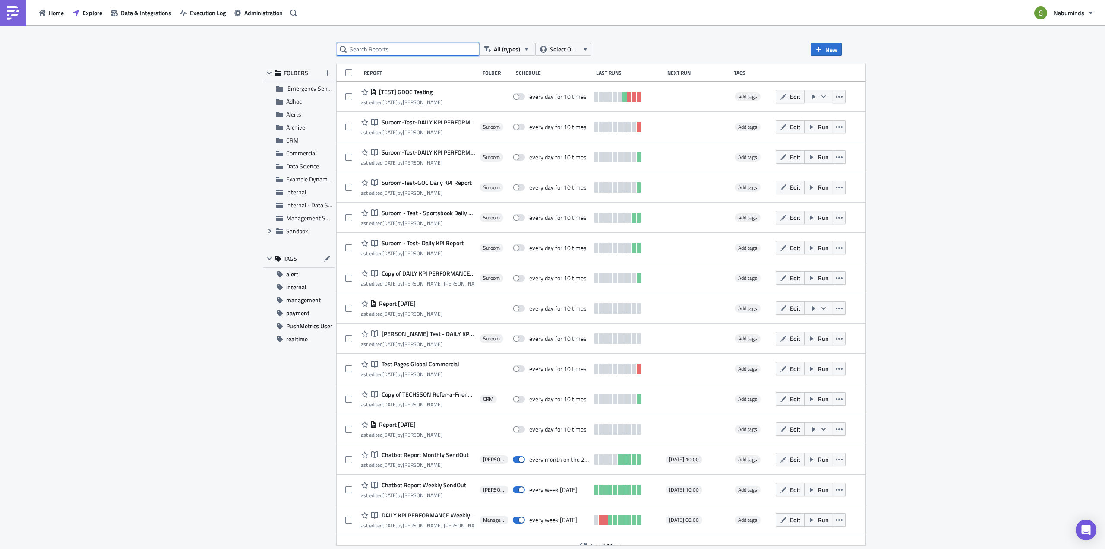
click at [395, 51] on input "text" at bounding box center [408, 49] width 142 height 13
click at [389, 50] on input "text" at bounding box center [408, 49] width 142 height 13
paste input "Daily KPI Report"
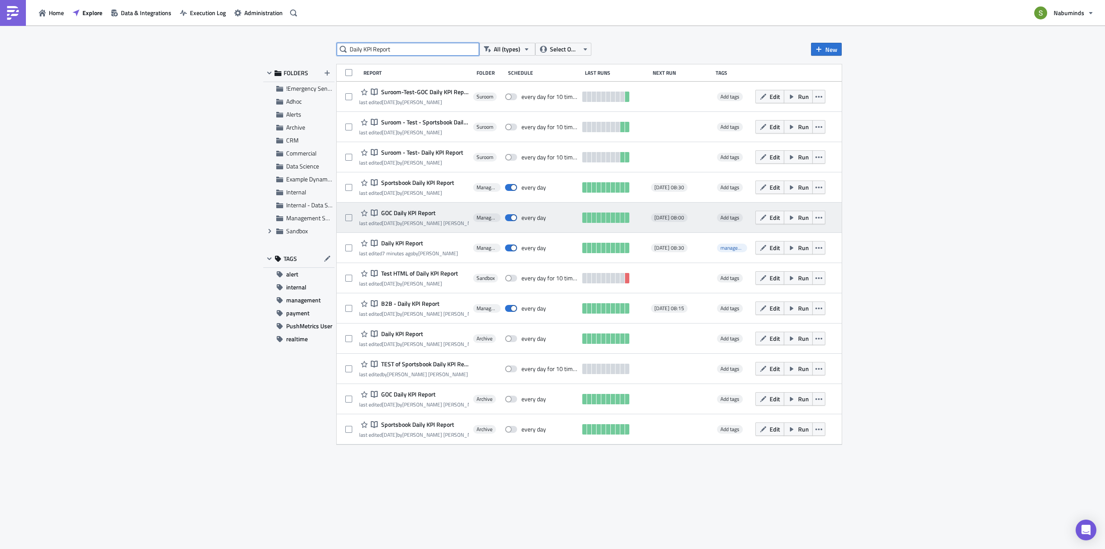
type input "Daily KPI Report"
click at [427, 212] on span "GOC Daily KPI Report" at bounding box center [407, 213] width 57 height 8
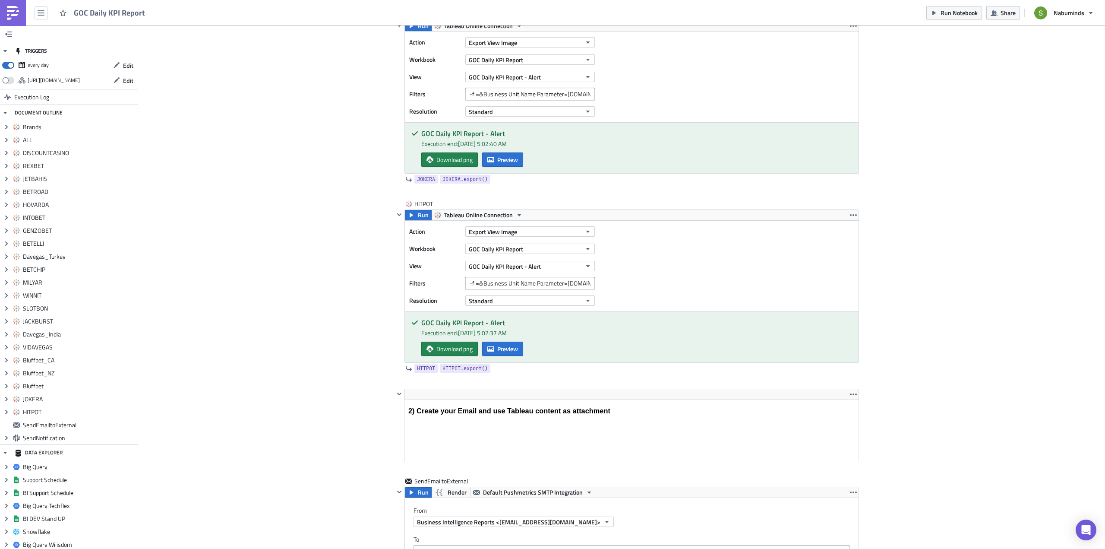
scroll to position [4274, 0]
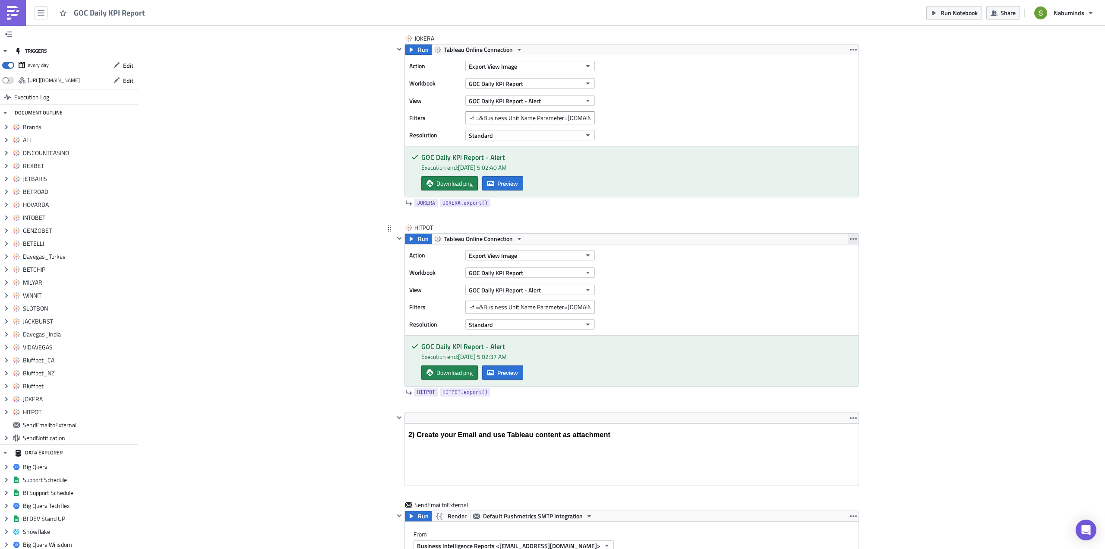
click at [850, 237] on icon "button" at bounding box center [853, 238] width 7 height 7
click at [839, 261] on div "Duplicate" at bounding box center [855, 259] width 57 height 9
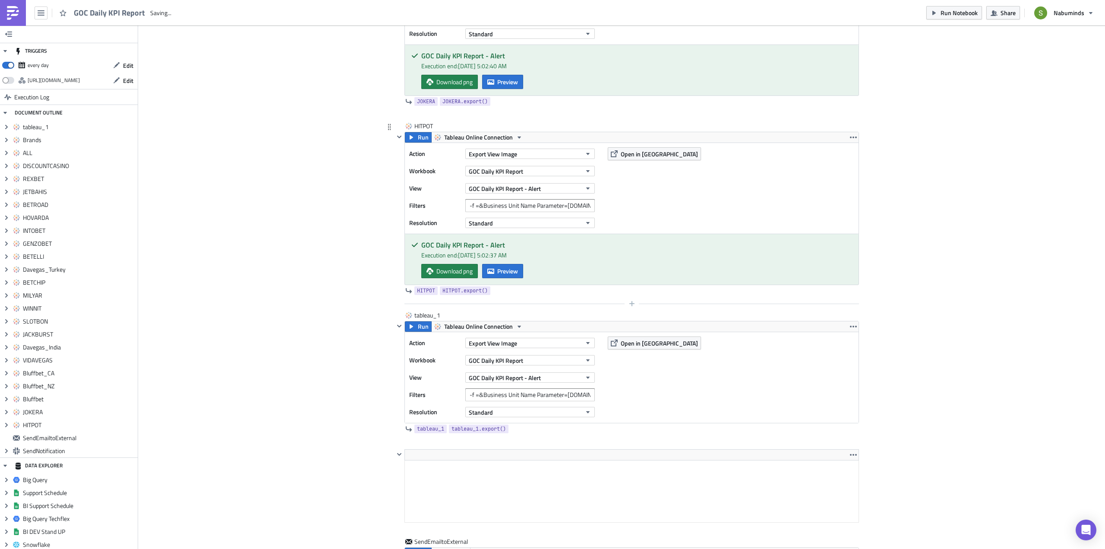
scroll to position [0, 0]
click at [423, 316] on div "tableau_1 tableau_1" at bounding box center [435, 315] width 43 height 9
click at [423, 316] on input "tableau_1" at bounding box center [435, 315] width 43 height 9
type input "[PERSON_NAME]"
click at [573, 398] on input "-f =&Business Unit Name Parameter=[DOMAIN_NAME]" at bounding box center [530, 394] width 130 height 13
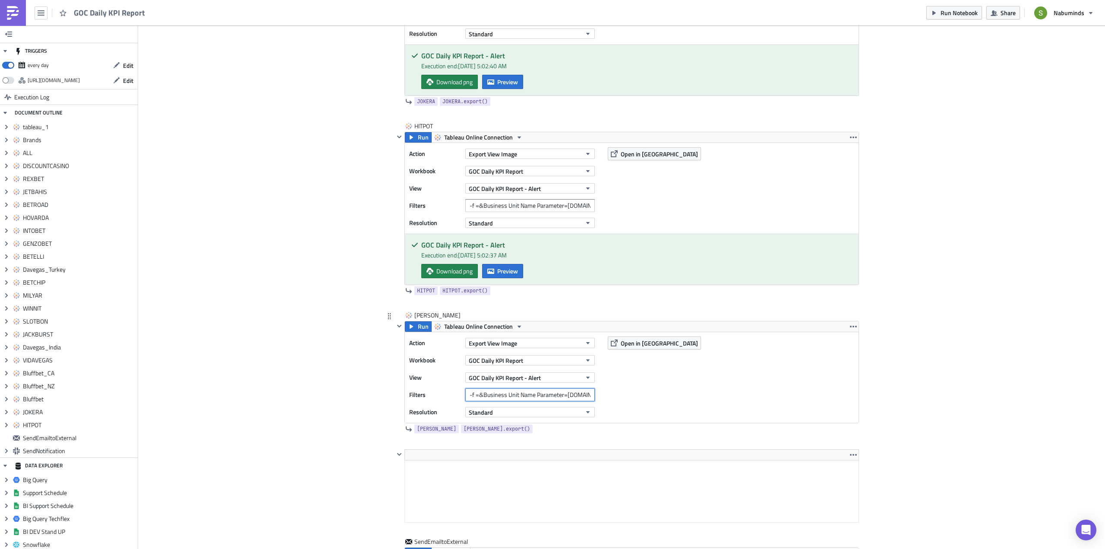
click at [581, 395] on input "-f =&Business Unit Name Parameter=[DOMAIN_NAME]" at bounding box center [530, 394] width 130 height 13
type input "-f =&Business Unit Name Parameter=[PERSON_NAME][DOMAIN_NAME]"
click at [627, 385] on div "Action Export View Image Workbook GOC Daily KPI Report View GOC Daily KPI Repor…" at bounding box center [632, 377] width 454 height 91
click at [418, 327] on span "Run" at bounding box center [423, 326] width 11 height 10
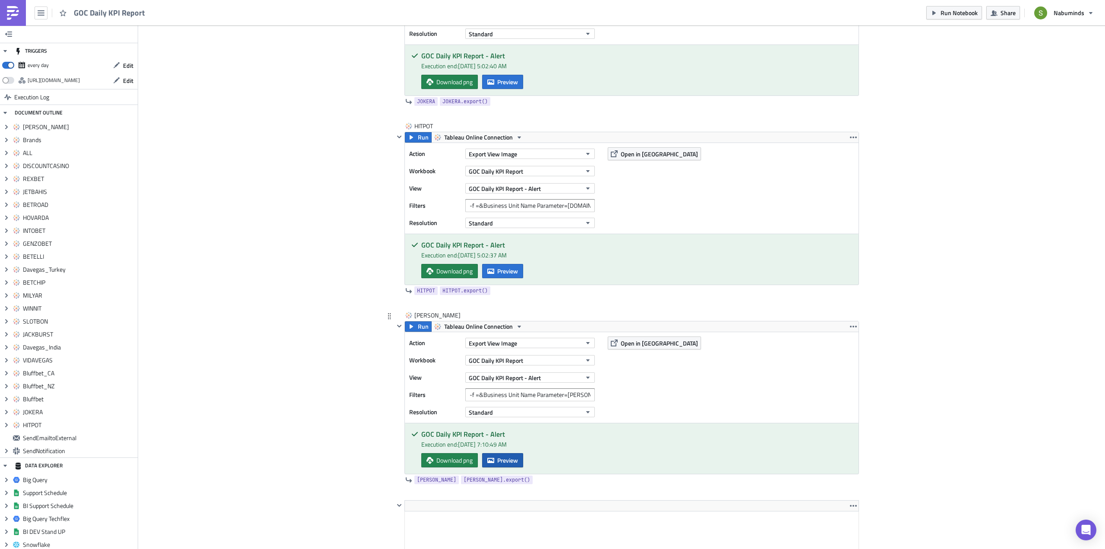
click at [512, 462] on span "Preview" at bounding box center [507, 459] width 21 height 9
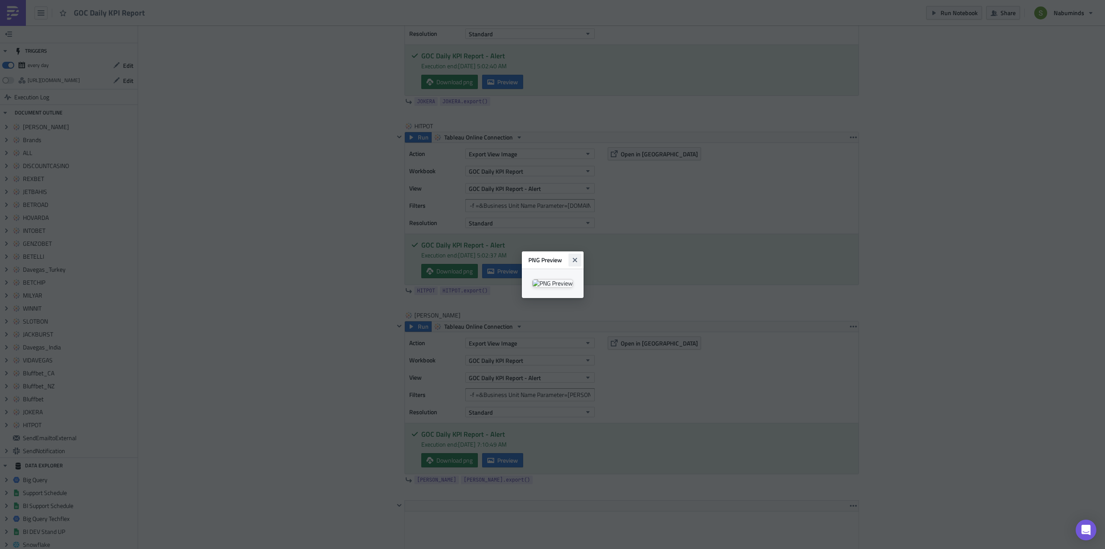
click at [578, 256] on icon "Close" at bounding box center [575, 259] width 7 height 7
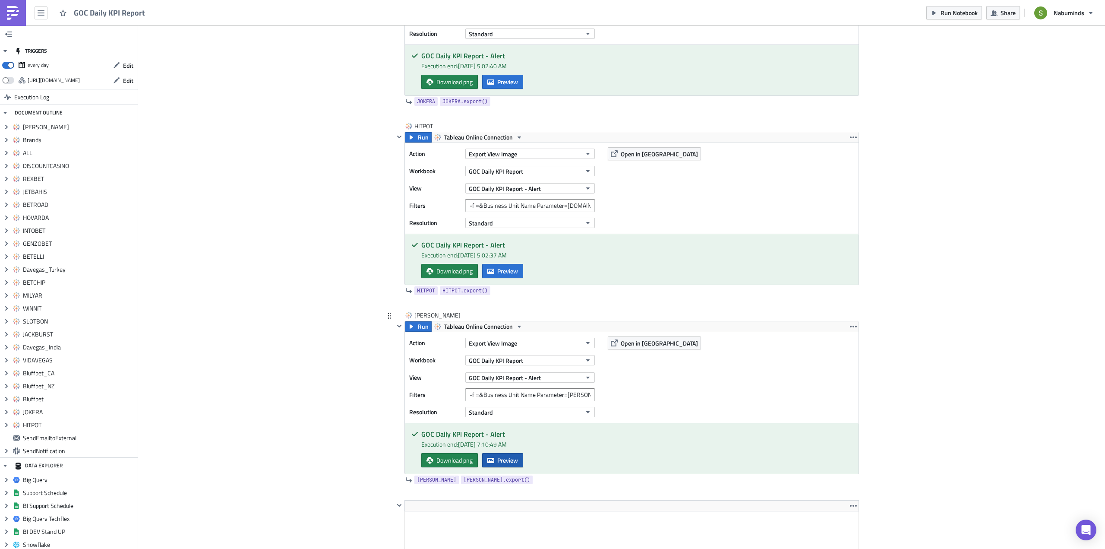
click at [517, 464] on button "Preview" at bounding box center [502, 460] width 41 height 14
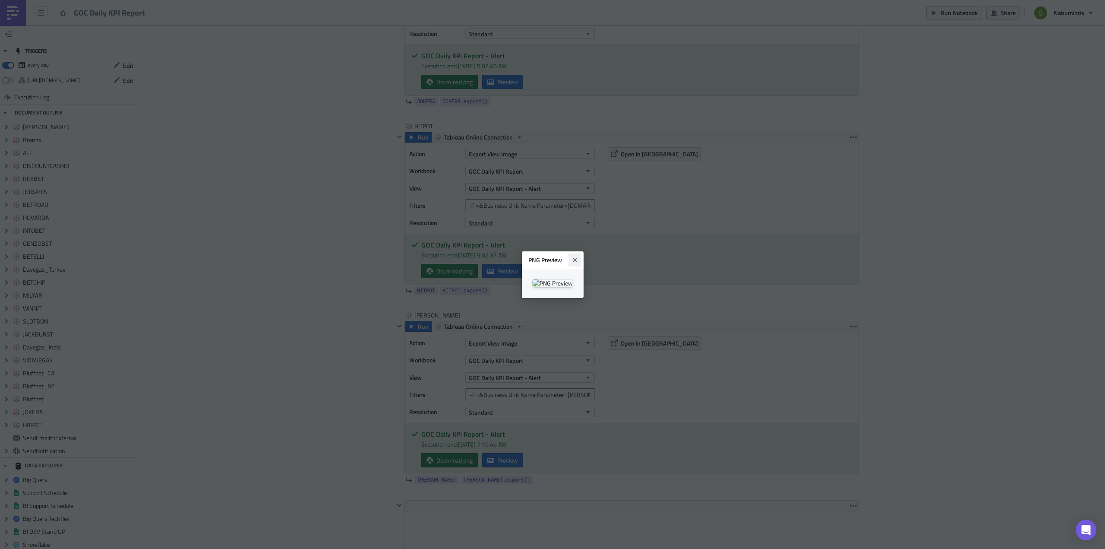
click at [577, 257] on icon "Close" at bounding box center [574, 259] width 4 height 4
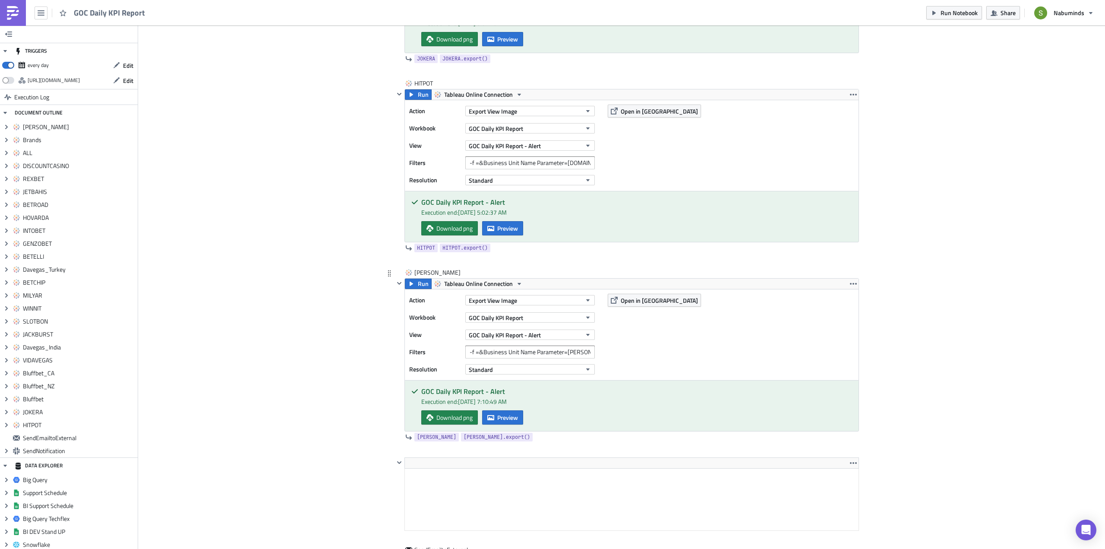
scroll to position [4418, 0]
click at [580, 353] on input "-f =&Business Unit Name Parameter=[PERSON_NAME][DOMAIN_NAME]" at bounding box center [530, 351] width 130 height 13
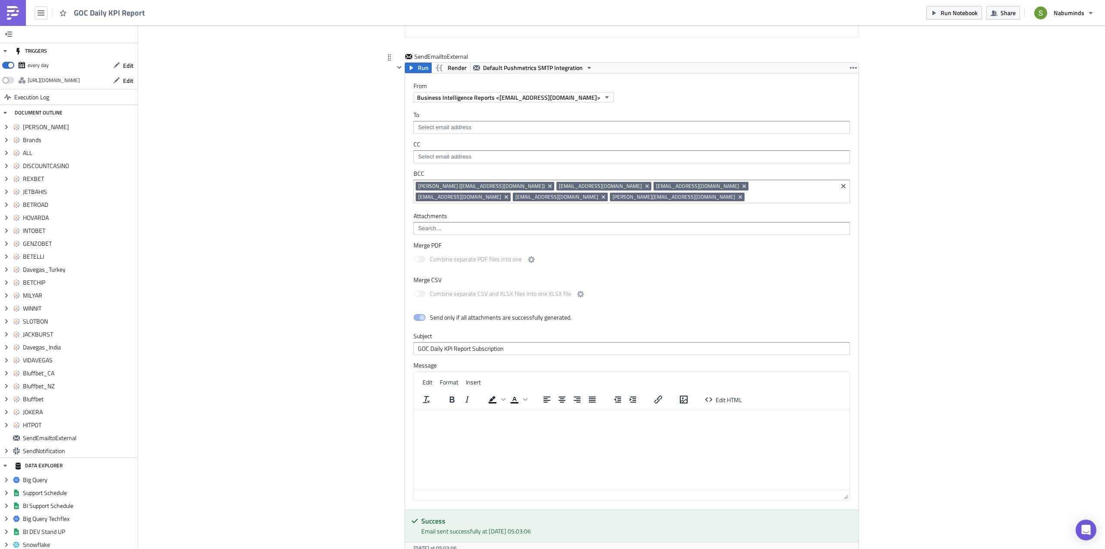
scroll to position [4912, 0]
click at [730, 399] on span "Edit HTML" at bounding box center [729, 398] width 26 height 9
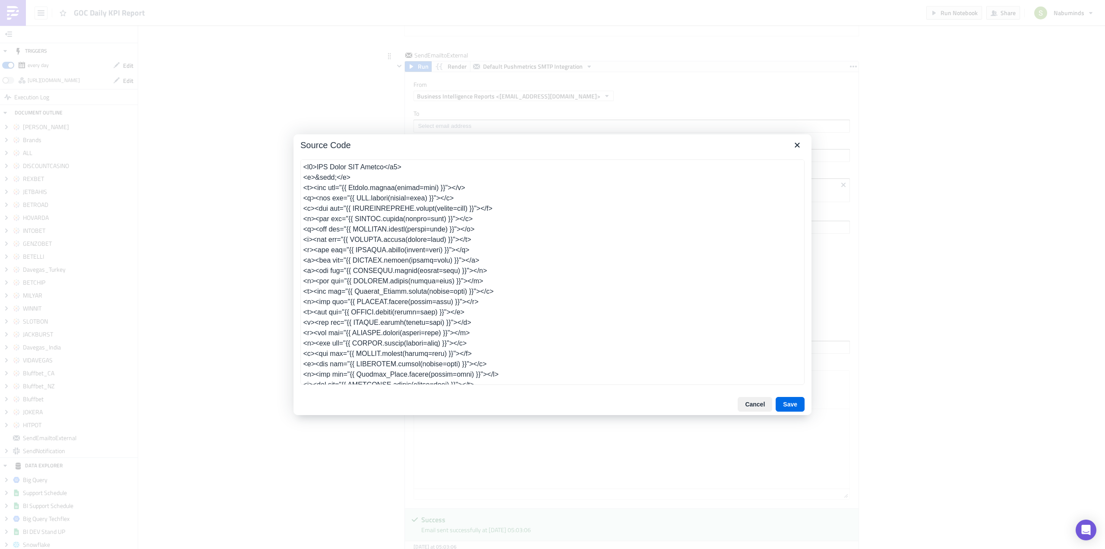
scroll to position [39, 0]
drag, startPoint x: 475, startPoint y: 314, endPoint x: 302, endPoint y: 315, distance: 172.7
click at [303, 316] on textarea at bounding box center [552, 271] width 504 height 225
click at [481, 314] on textarea at bounding box center [552, 271] width 504 height 225
click at [483, 321] on textarea at bounding box center [552, 271] width 504 height 225
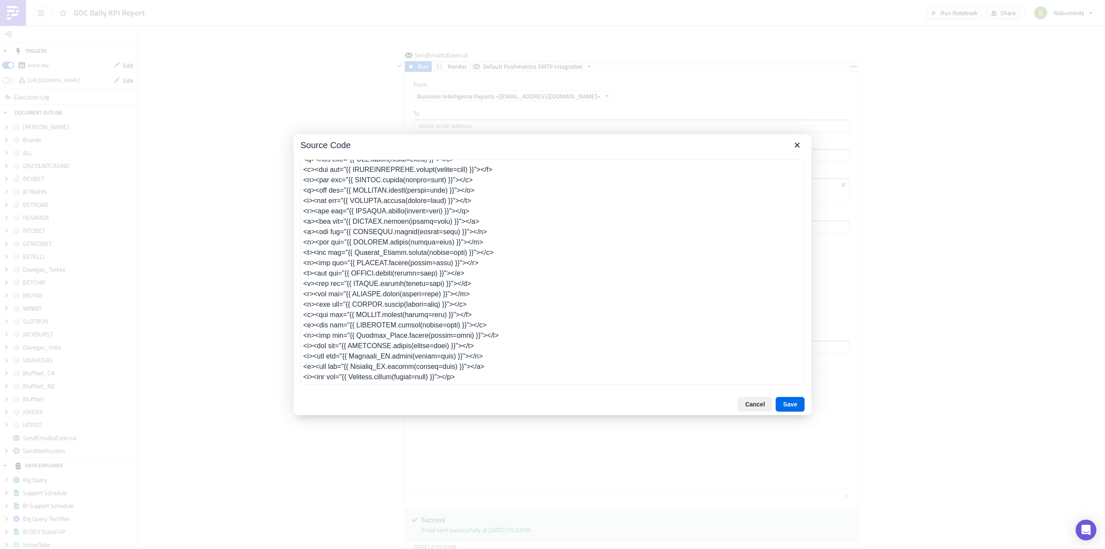
click at [482, 310] on textarea at bounding box center [552, 271] width 504 height 225
click at [379, 326] on textarea at bounding box center [552, 271] width 504 height 225
type textarea "<h1>GOC Daily KPI Report</h1> <p>&nbsp;</p> <p><img src="{{ Brands.export(publi…"
click at [792, 405] on button "Save" at bounding box center [790, 404] width 29 height 15
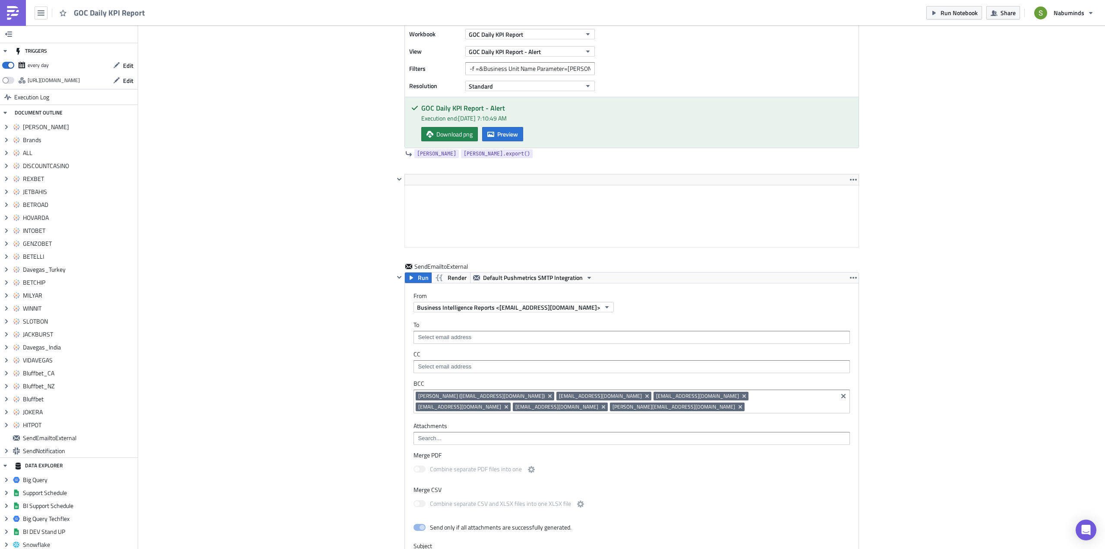
scroll to position [4696, 0]
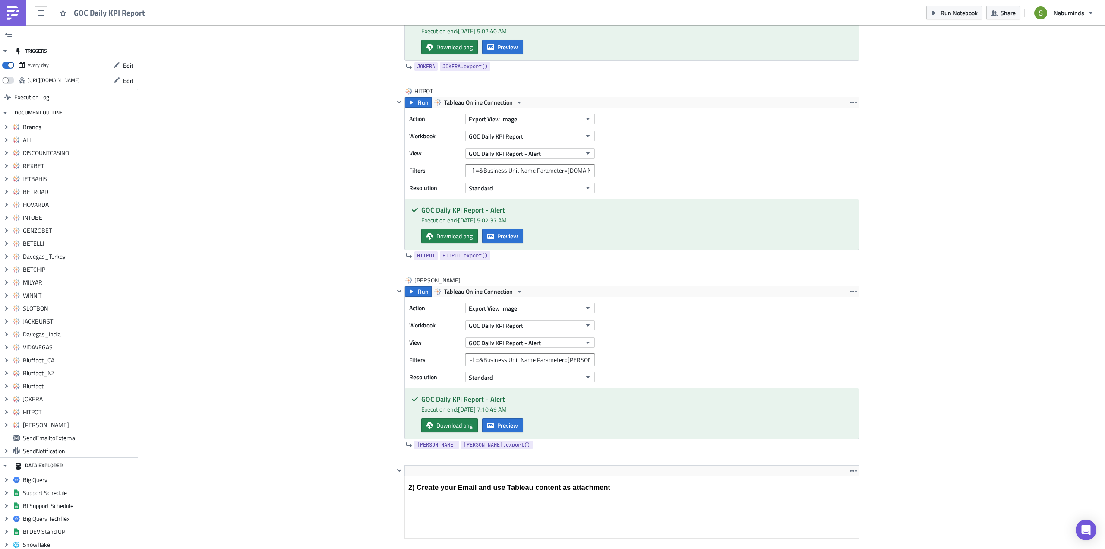
scroll to position [4403, 0]
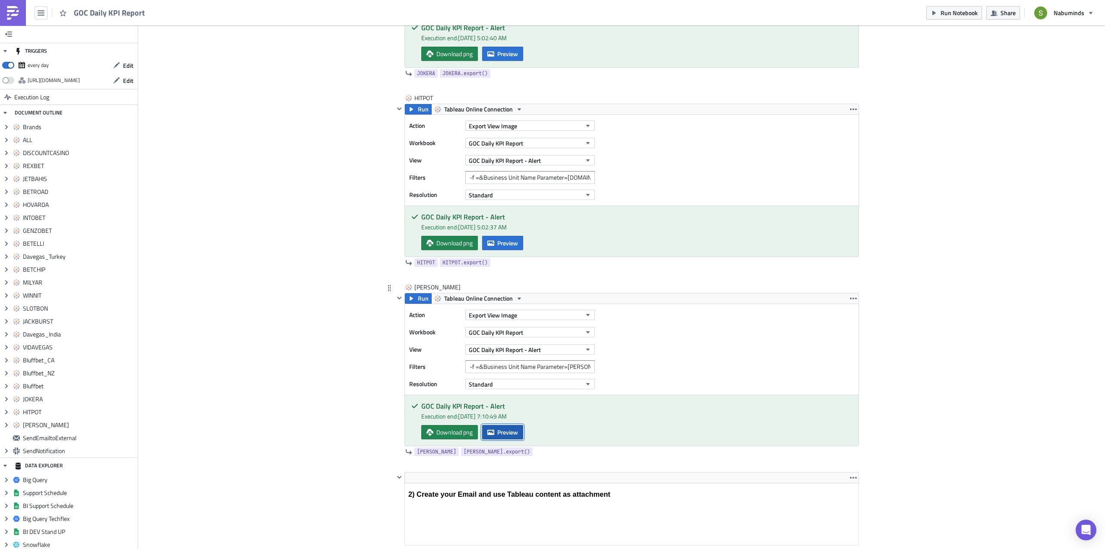
click at [514, 437] on button "Preview" at bounding box center [502, 432] width 41 height 14
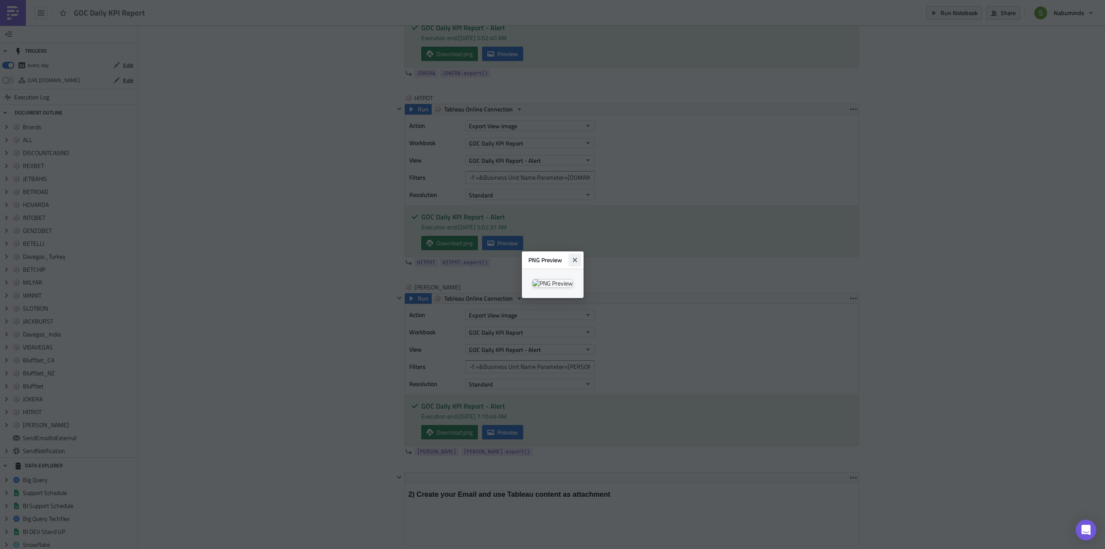
click at [581, 253] on button "Close" at bounding box center [575, 259] width 13 height 13
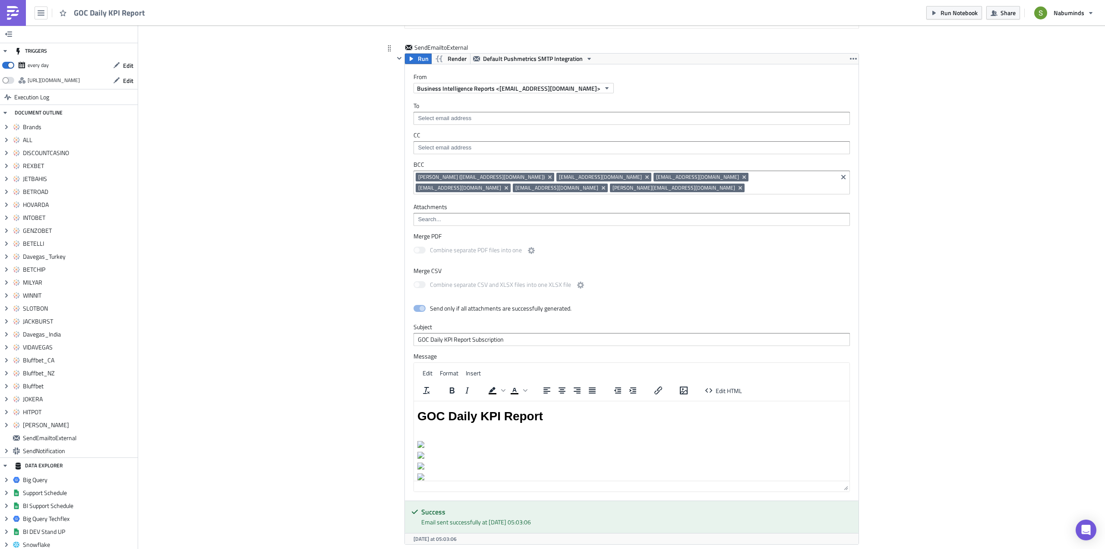
scroll to position [4921, 0]
click at [721, 388] on span "Edit HTML" at bounding box center [729, 389] width 26 height 9
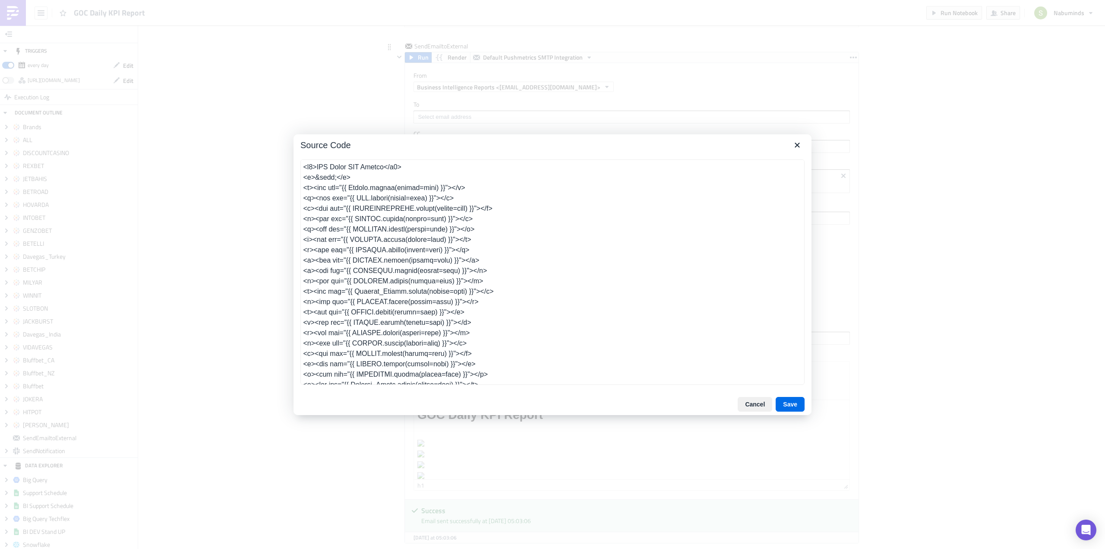
scroll to position [49, 0]
click at [794, 148] on icon "Close" at bounding box center [797, 145] width 10 height 10
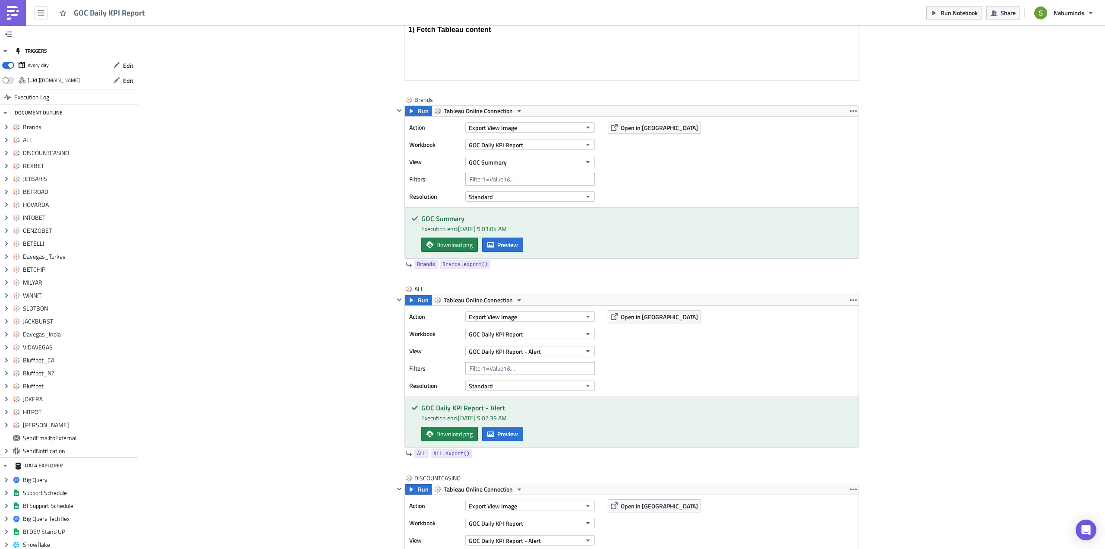
scroll to position [0, 0]
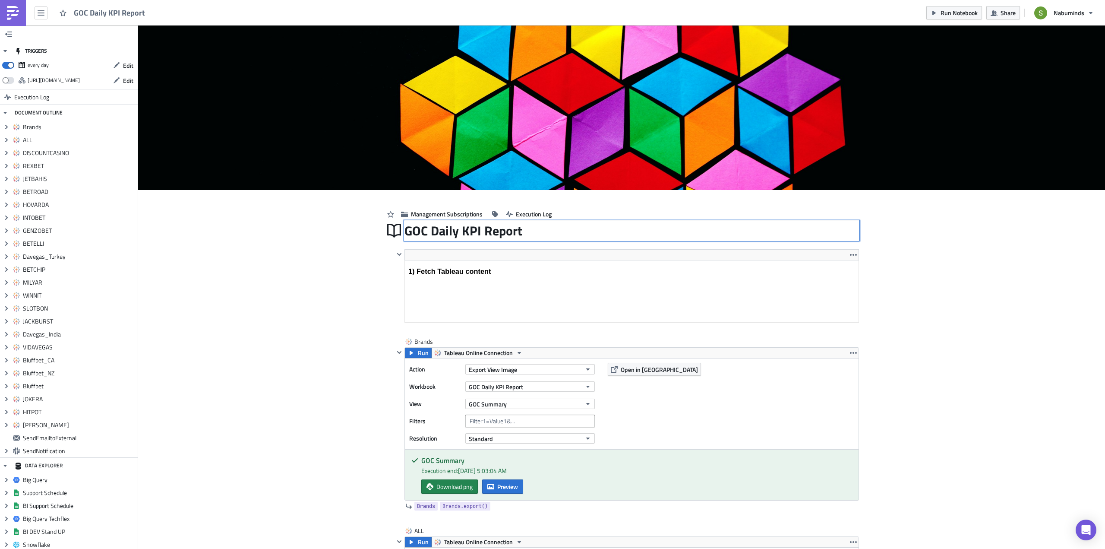
drag, startPoint x: 521, startPoint y: 235, endPoint x: 419, endPoint y: 231, distance: 102.4
click at [421, 230] on div "GOC Daily KPI Report GOC Daily KPI Report" at bounding box center [631, 231] width 455 height 20
drag, startPoint x: 404, startPoint y: 231, endPoint x: 527, endPoint y: 237, distance: 122.7
click at [527, 237] on input "GOC Daily KPI Report" at bounding box center [471, 230] width 134 height 16
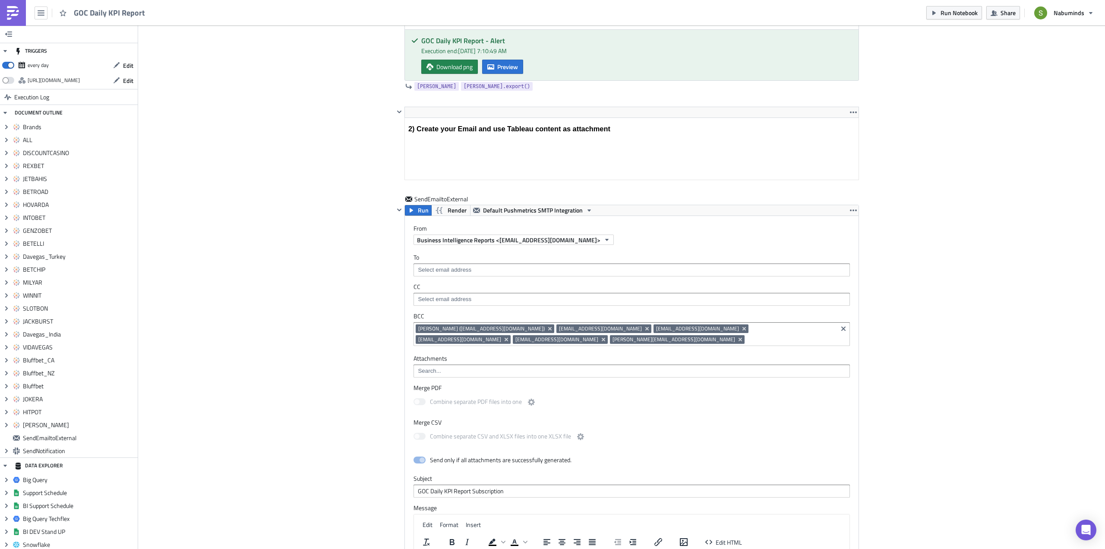
scroll to position [4748, 0]
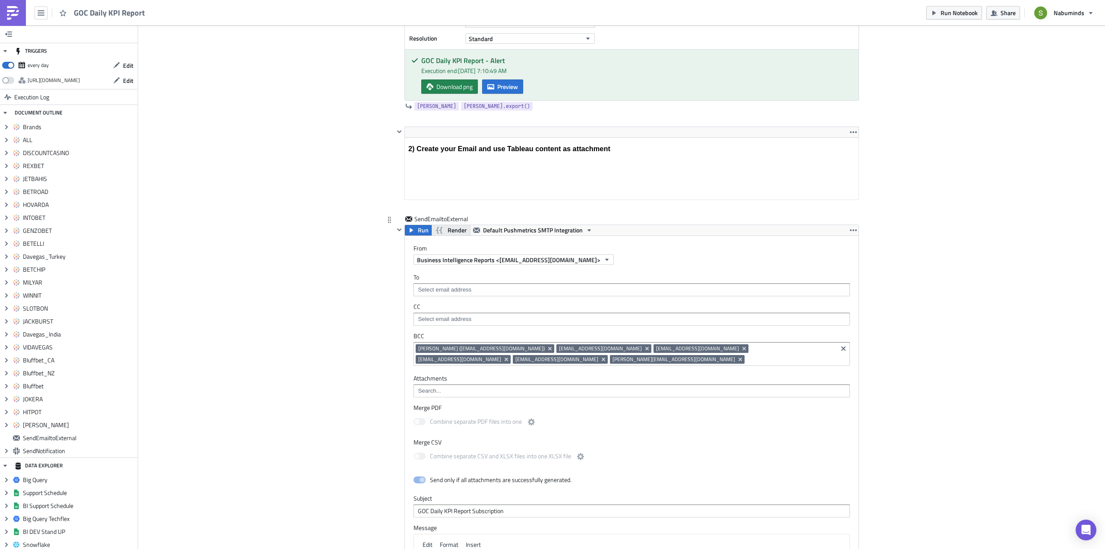
click at [448, 230] on span "Render" at bounding box center [457, 230] width 19 height 10
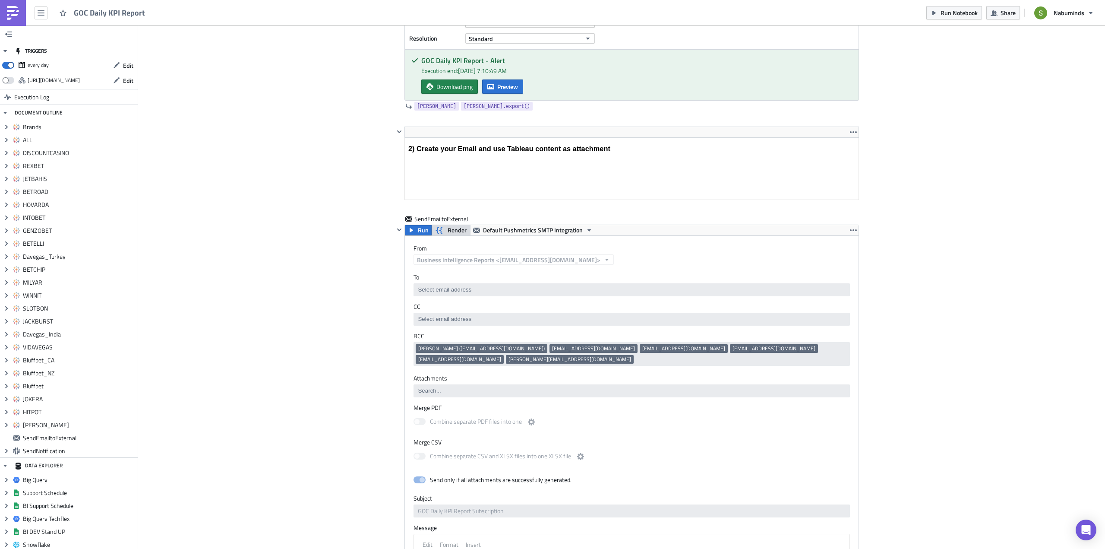
click at [451, 231] on span "Render" at bounding box center [457, 230] width 19 height 10
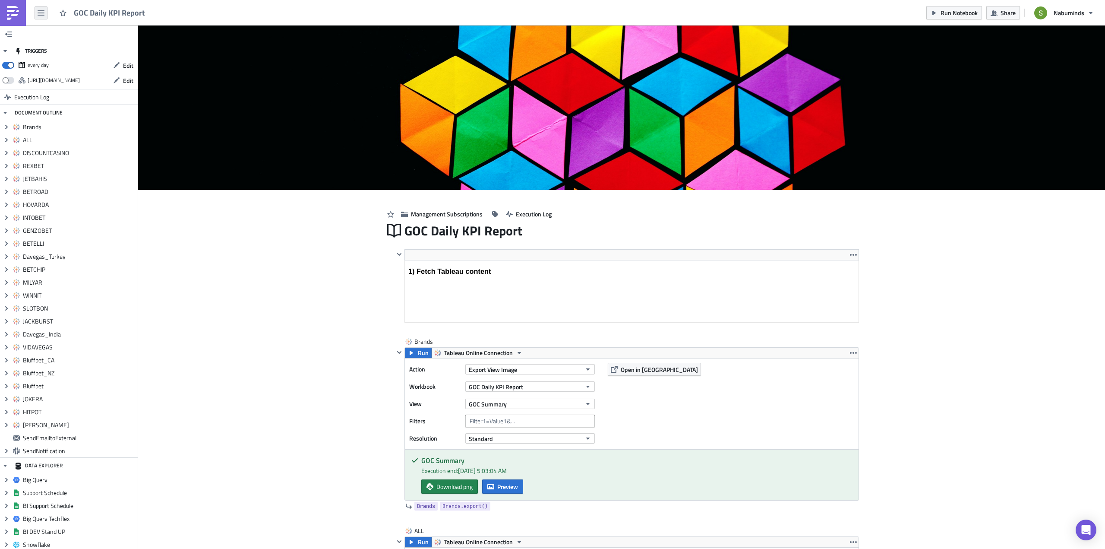
click at [45, 9] on button "button" at bounding box center [41, 12] width 13 height 13
click at [59, 57] on div "Explore" at bounding box center [78, 60] width 57 height 9
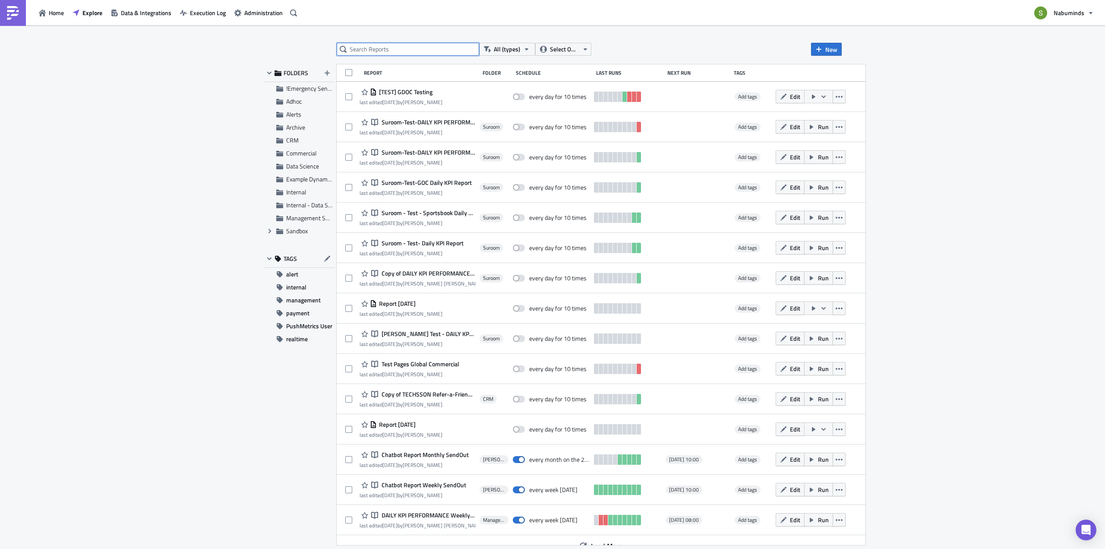
click at [372, 51] on input "text" at bounding box center [408, 49] width 142 height 13
paste input "Daily KPI Report"
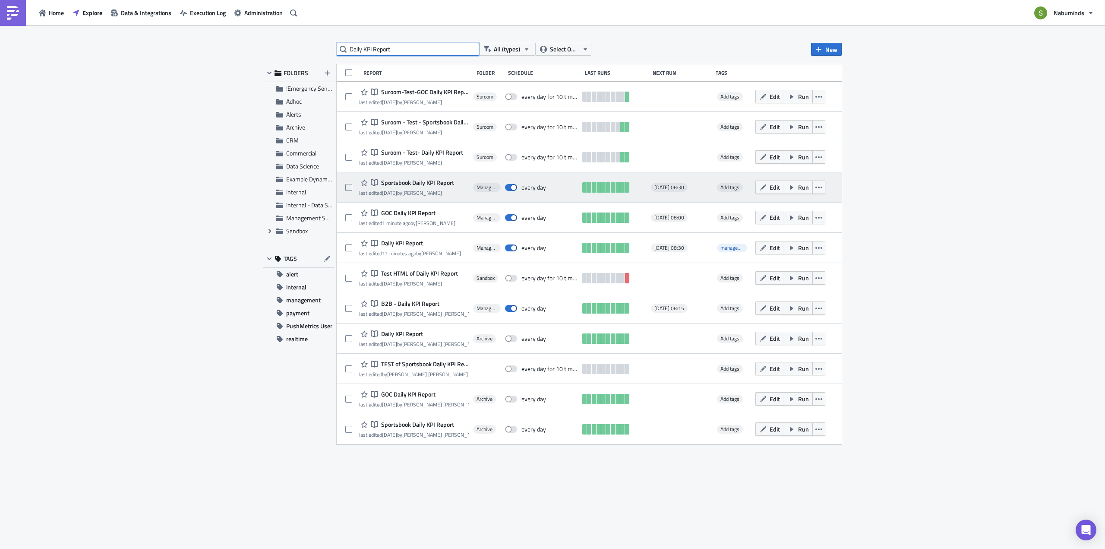
type input "Daily KPI Report"
click at [412, 183] on span "Sportsbook Daily KPI Report" at bounding box center [416, 183] width 75 height 8
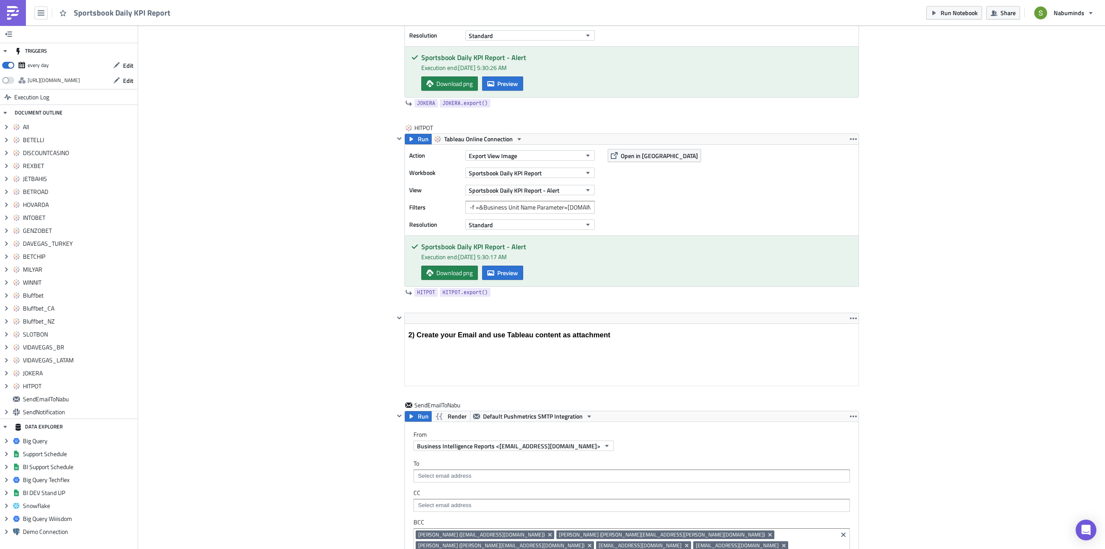
scroll to position [4101, 0]
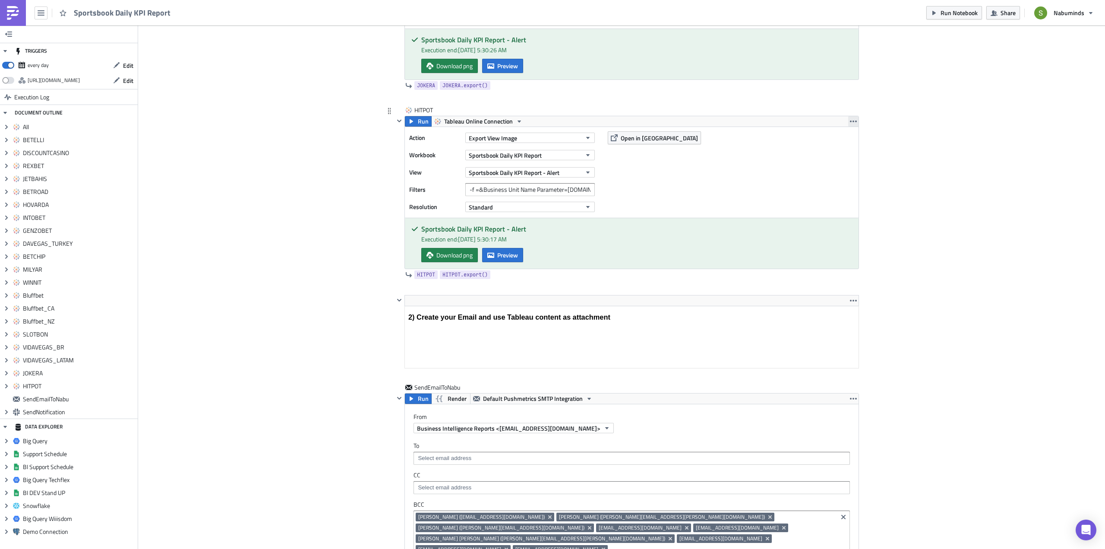
click at [850, 122] on icon "button" at bounding box center [853, 121] width 7 height 2
click at [828, 144] on div "Duplicate" at bounding box center [855, 141] width 57 height 9
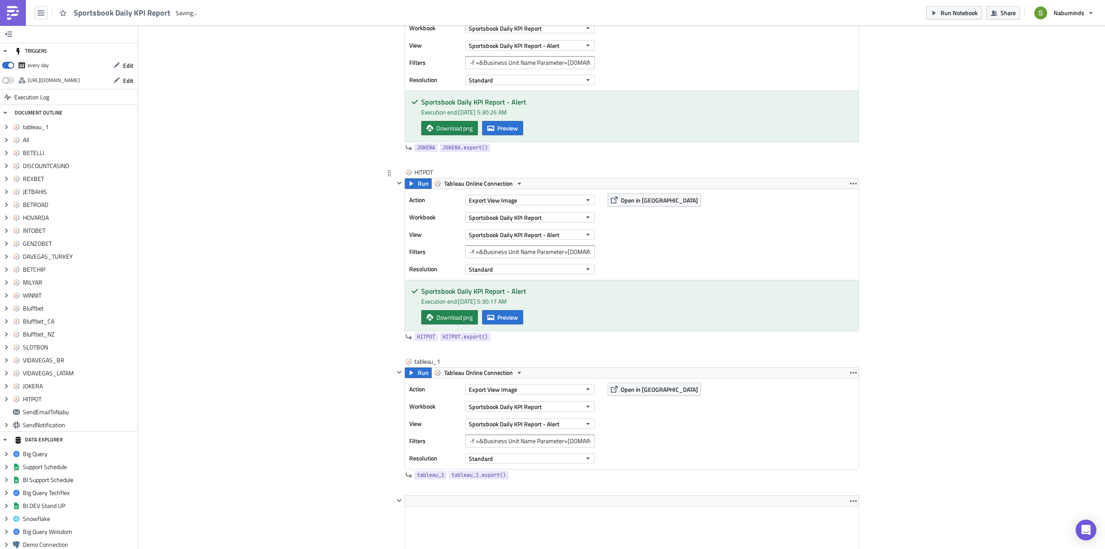
scroll to position [0, 0]
click at [433, 361] on div "tableau_1" at bounding box center [435, 361] width 43 height 9
click at [432, 360] on input "tableau_1" at bounding box center [435, 361] width 43 height 9
click at [423, 360] on input "CAHSER" at bounding box center [435, 361] width 43 height 9
type input "[PERSON_NAME]"
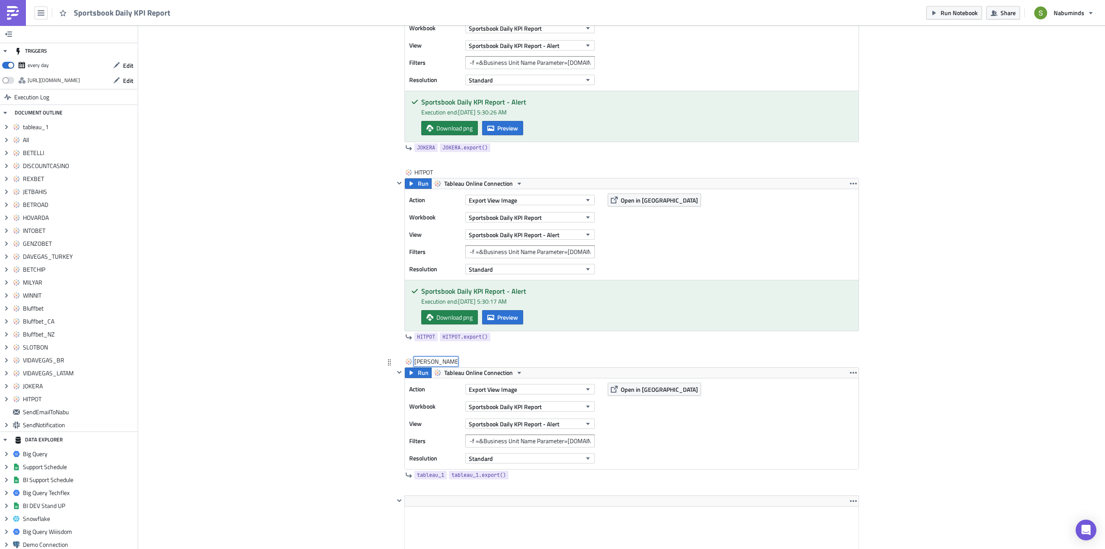
click at [424, 362] on input "[PERSON_NAME]" at bounding box center [435, 361] width 43 height 9
drag, startPoint x: 582, startPoint y: 442, endPoint x: 560, endPoint y: 443, distance: 22.1
click at [560, 443] on input "-f =&Business Unit Name Parameter=HITPOT.COM" at bounding box center [530, 440] width 130 height 13
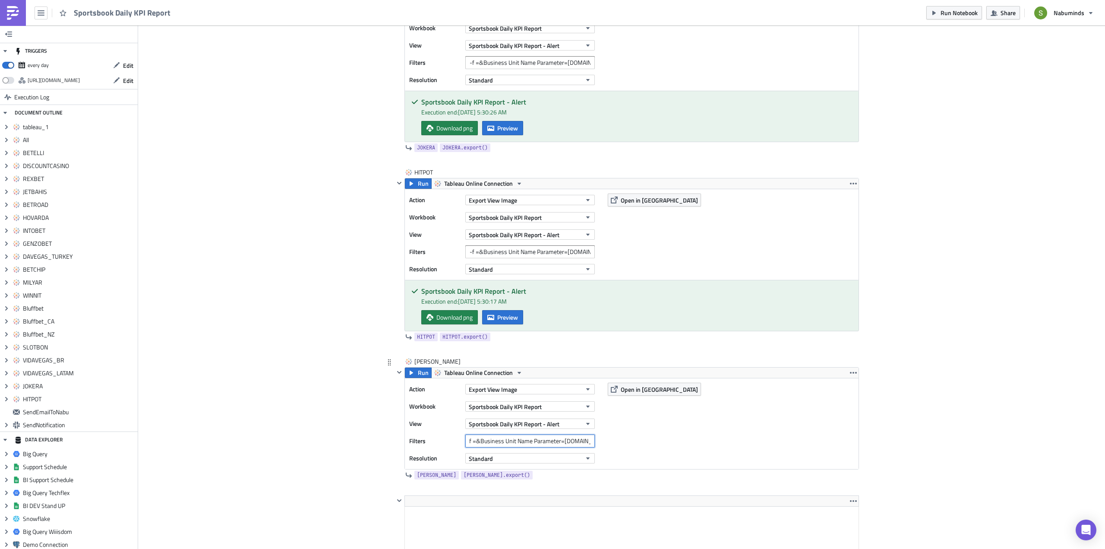
paste input "[PERSON_NAME]"
type input "-f =&Business Unit Name Parameter=CASHER.COM"
click at [620, 435] on div "Action Export View Image Workbook Sportsbook Daily KPI Report View Sportsbook D…" at bounding box center [632, 423] width 454 height 91
click at [412, 370] on button "Run" at bounding box center [418, 372] width 27 height 10
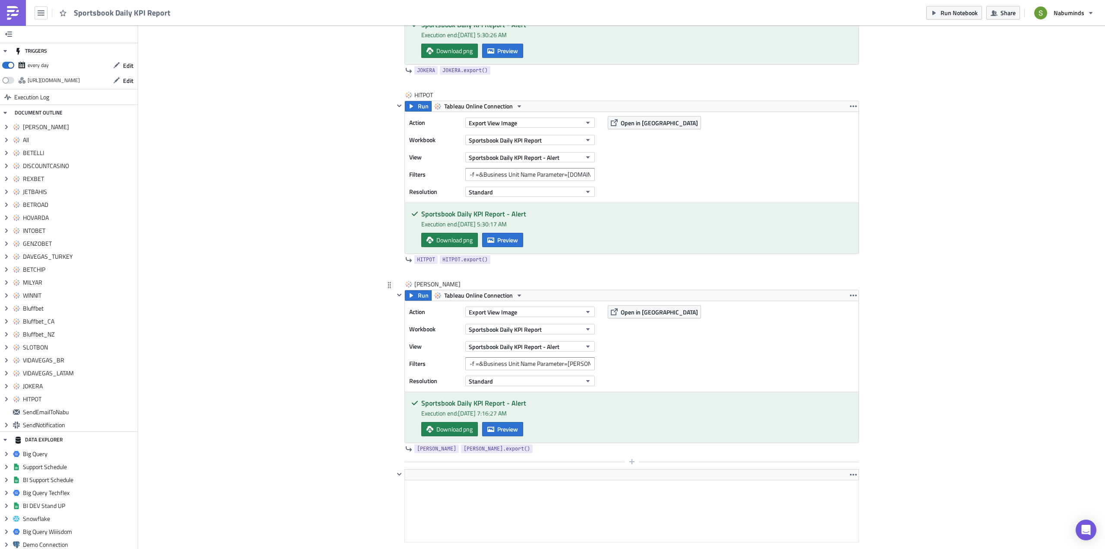
scroll to position [4114, 0]
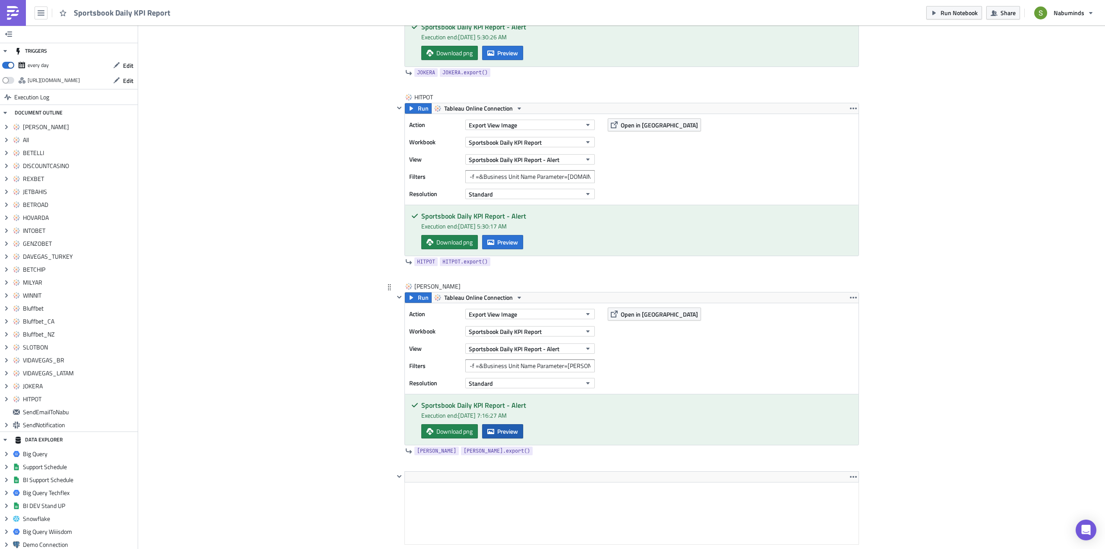
click at [504, 433] on span "Preview" at bounding box center [507, 430] width 21 height 9
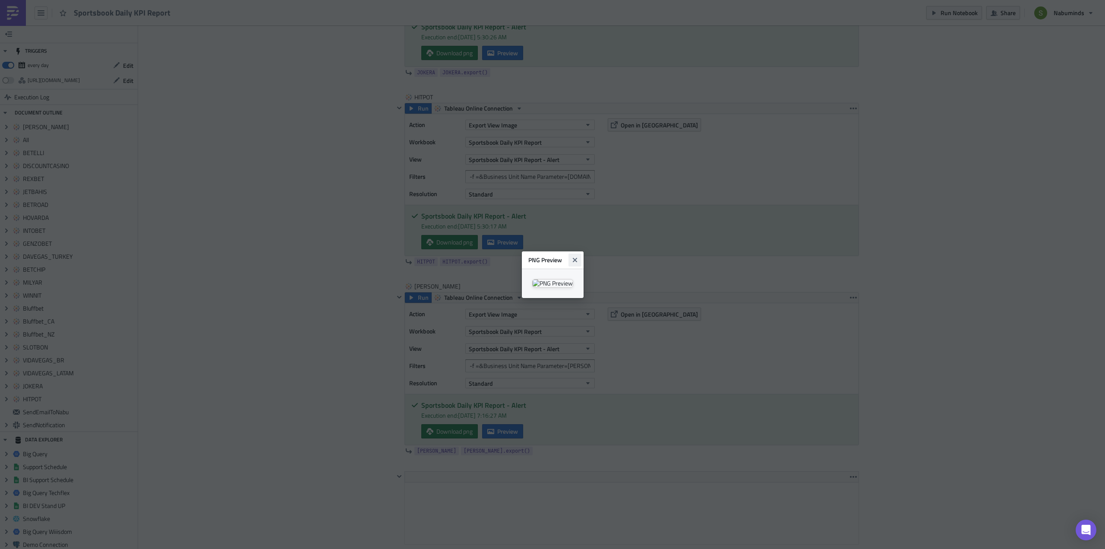
click at [578, 256] on icon "Close" at bounding box center [575, 259] width 7 height 7
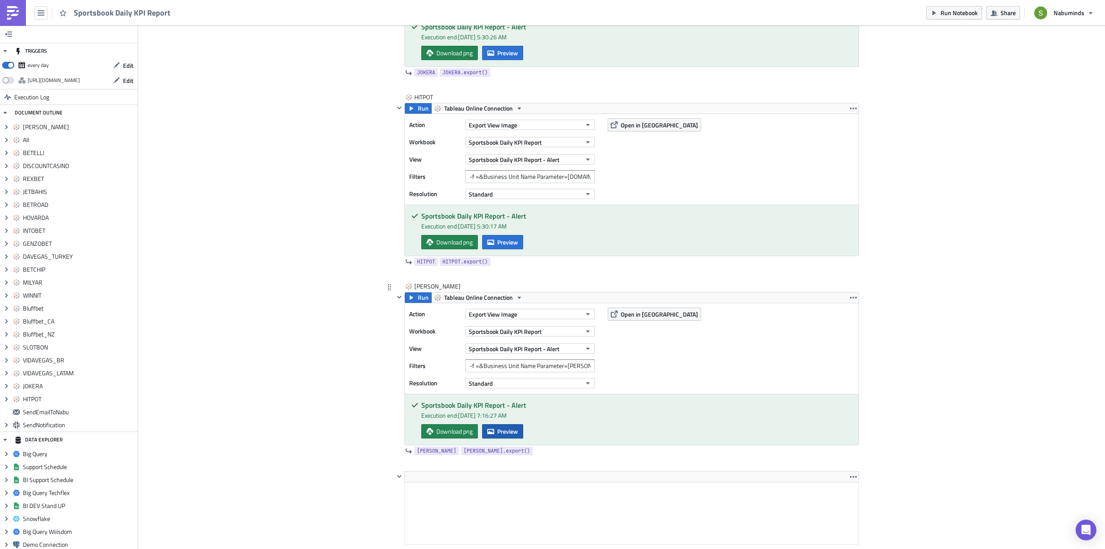
click at [508, 432] on span "Preview" at bounding box center [507, 430] width 21 height 9
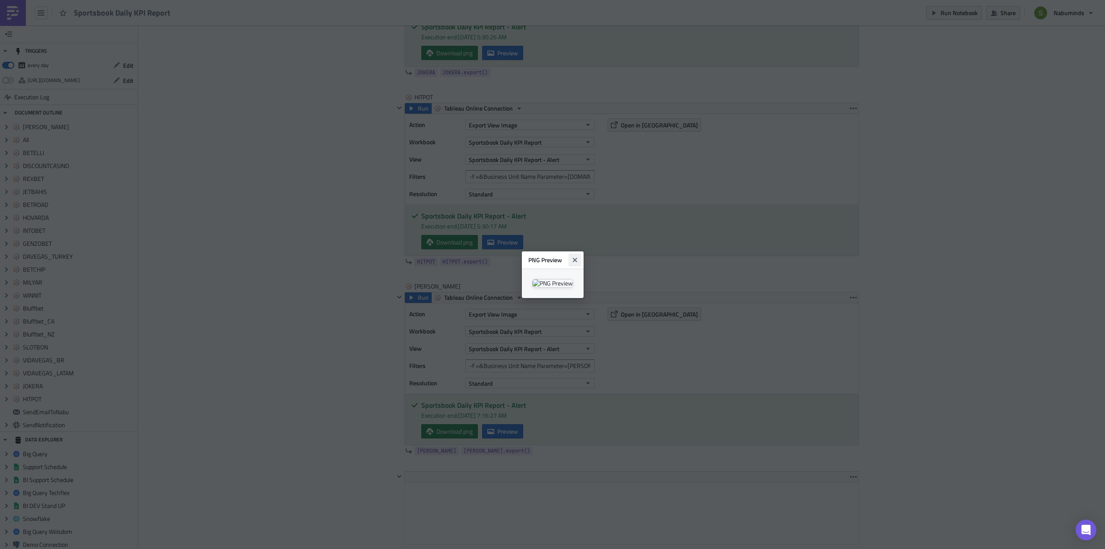
click at [577, 257] on icon "Close" at bounding box center [574, 259] width 4 height 4
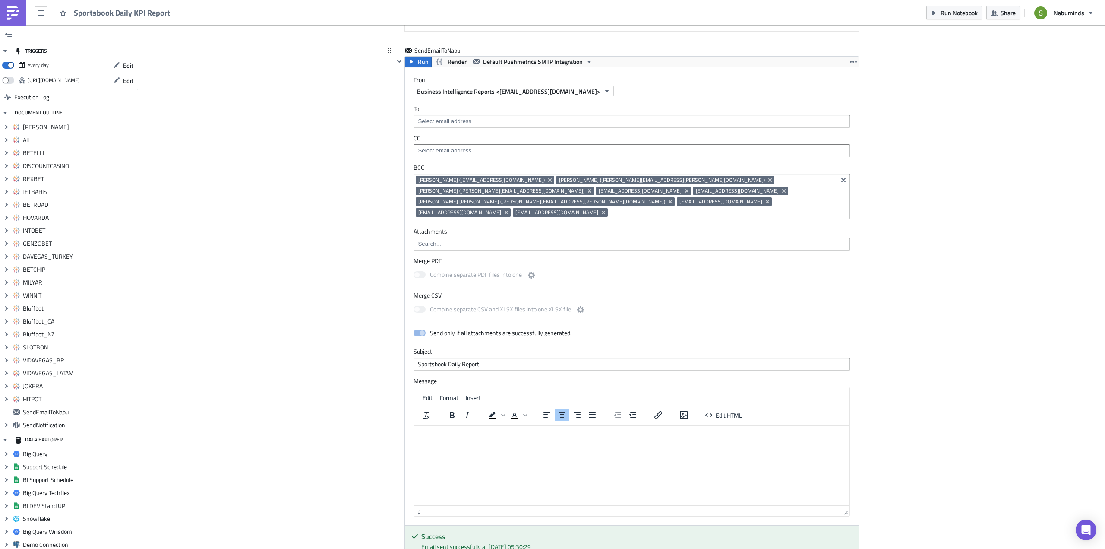
scroll to position [4632, 0]
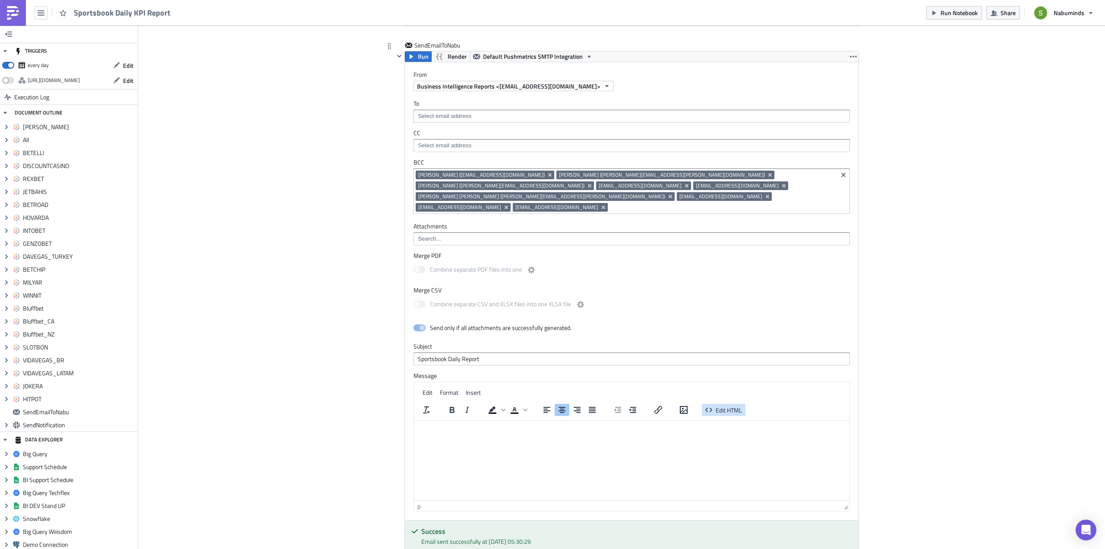
click at [725, 405] on span "Edit HTML" at bounding box center [729, 409] width 26 height 9
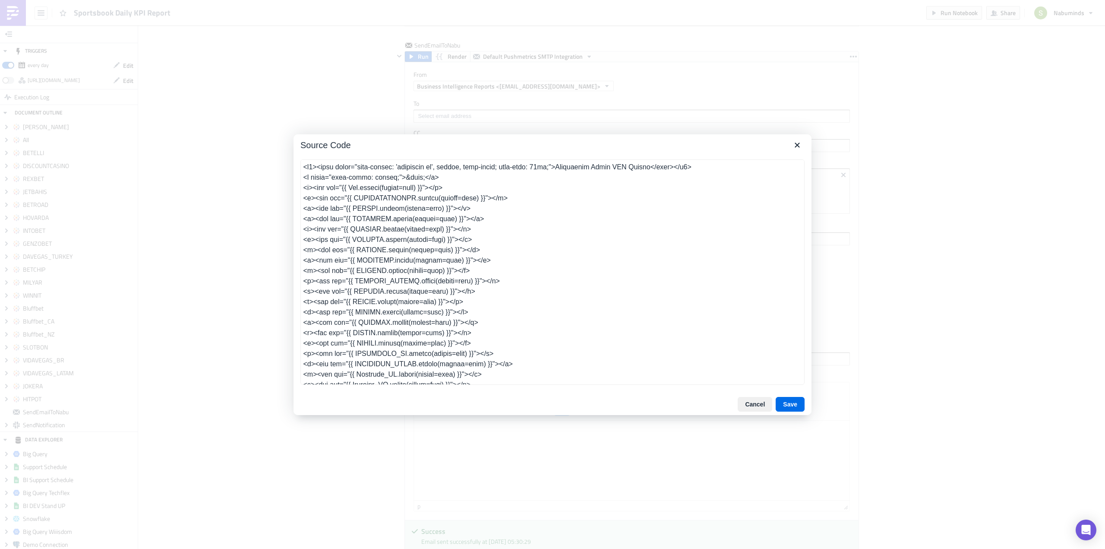
scroll to position [18, 0]
drag, startPoint x: 471, startPoint y: 325, endPoint x: 300, endPoint y: 322, distance: 170.5
click at [300, 322] on div at bounding box center [553, 272] width 518 height 241
click at [378, 335] on textarea at bounding box center [552, 271] width 504 height 225
type textarea "<h4><span style="font-family: 'trebuchet ms', geneva, sans-serif; font-size: 14…"
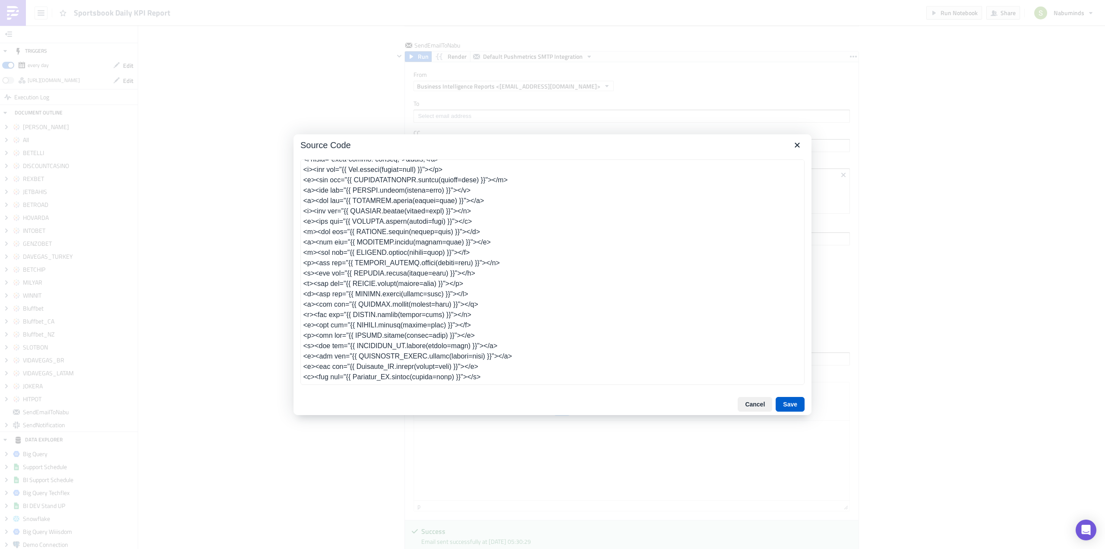
click at [791, 401] on button "Save" at bounding box center [790, 404] width 29 height 15
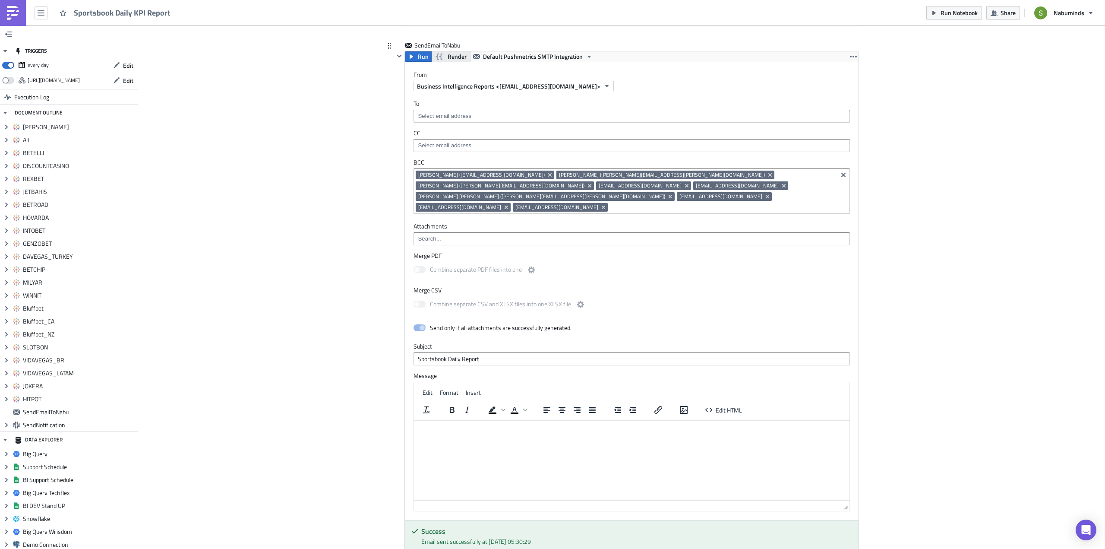
click at [450, 57] on span "Render" at bounding box center [457, 56] width 19 height 10
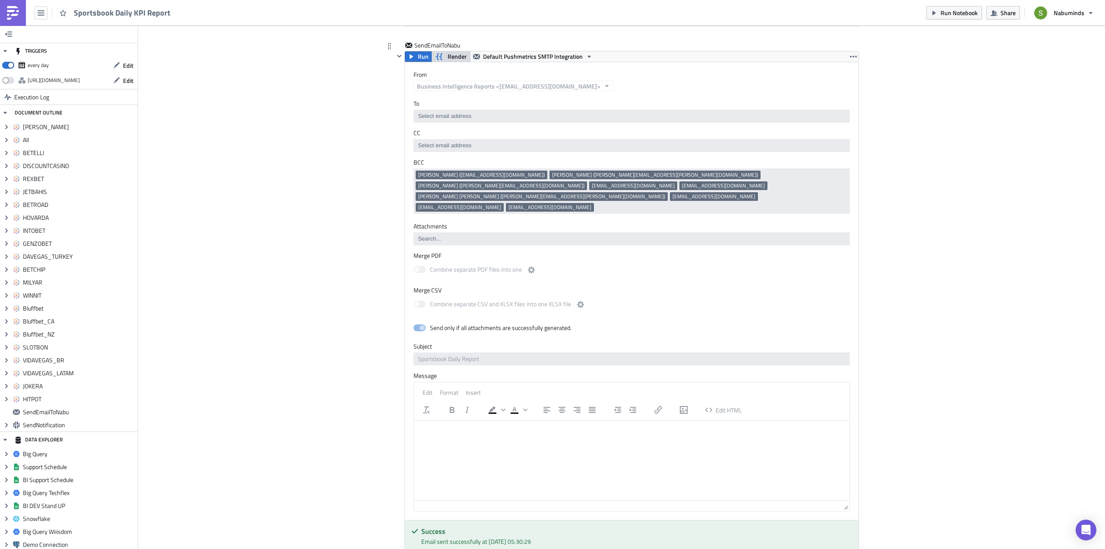
click at [453, 57] on span "Render" at bounding box center [457, 56] width 19 height 10
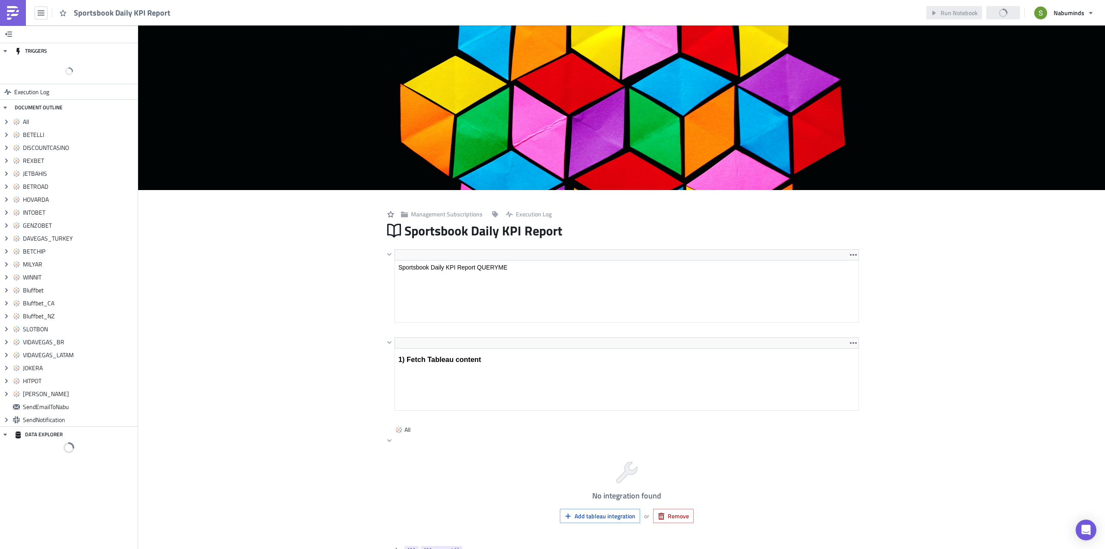
click at [564, 230] on div "Sportsbook Daily KPI Report" at bounding box center [631, 231] width 455 height 20
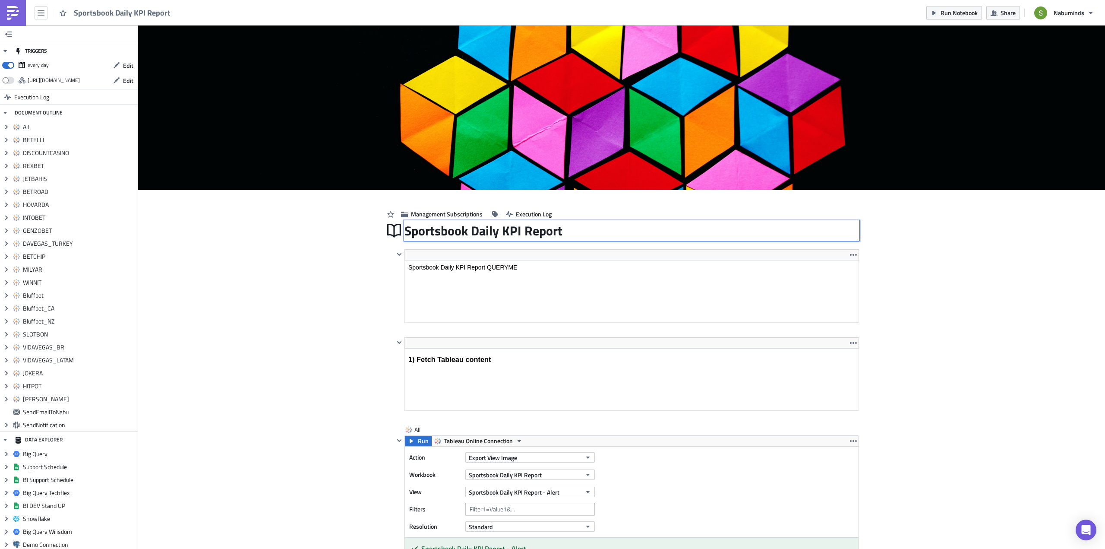
drag, startPoint x: 559, startPoint y: 229, endPoint x: 403, endPoint y: 228, distance: 156.3
click at [405, 227] on div "Sportsbook Daily KPI Report Sportsbook Daily KPI Report" at bounding box center [631, 231] width 455 height 20
click at [404, 234] on input "Sportsbook Daily KPI Report" at bounding box center [484, 230] width 161 height 16
drag, startPoint x: 404, startPoint y: 233, endPoint x: 563, endPoint y: 234, distance: 158.9
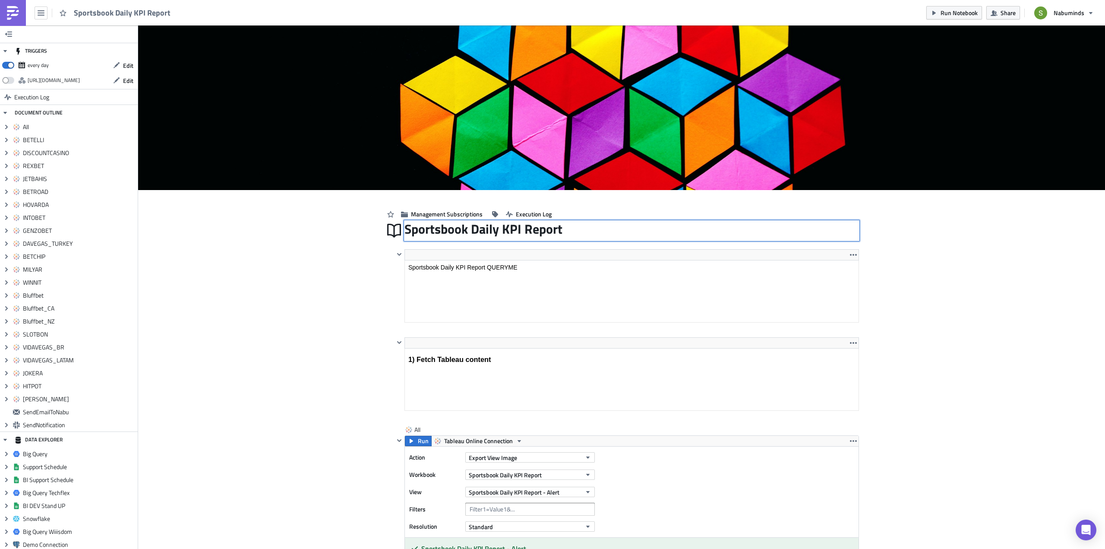
click at [563, 234] on div "Sportsbook Daily KPI Report Sportsbook Daily KPI Report" at bounding box center [631, 231] width 455 height 20
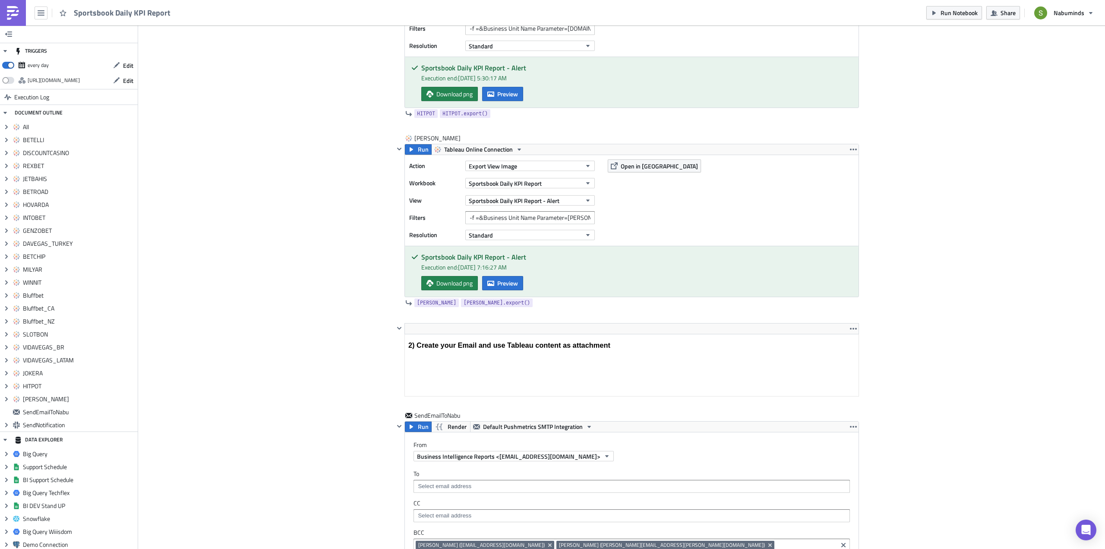
scroll to position [4230, 0]
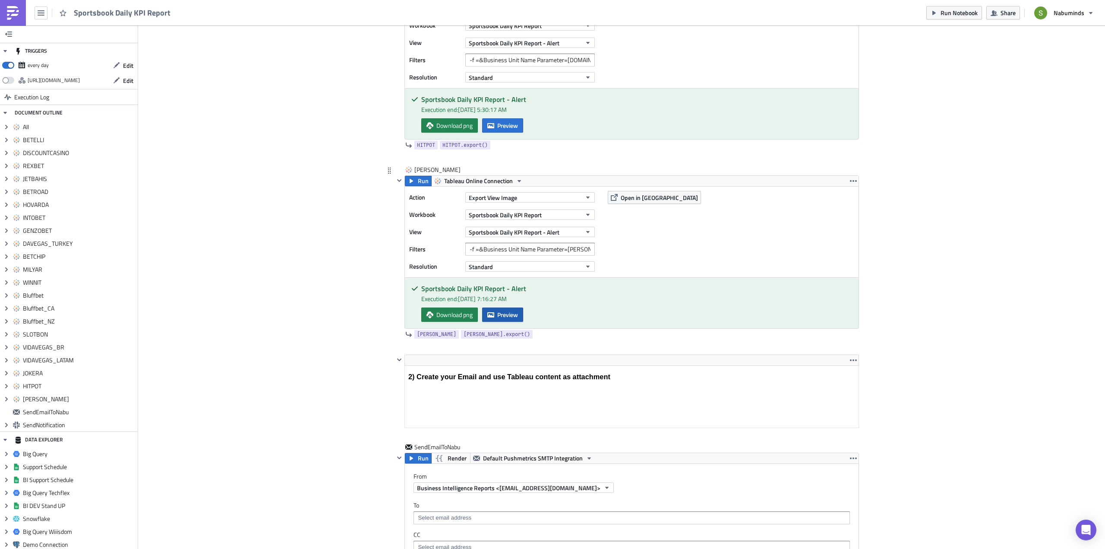
click at [506, 317] on span "Preview" at bounding box center [507, 314] width 21 height 9
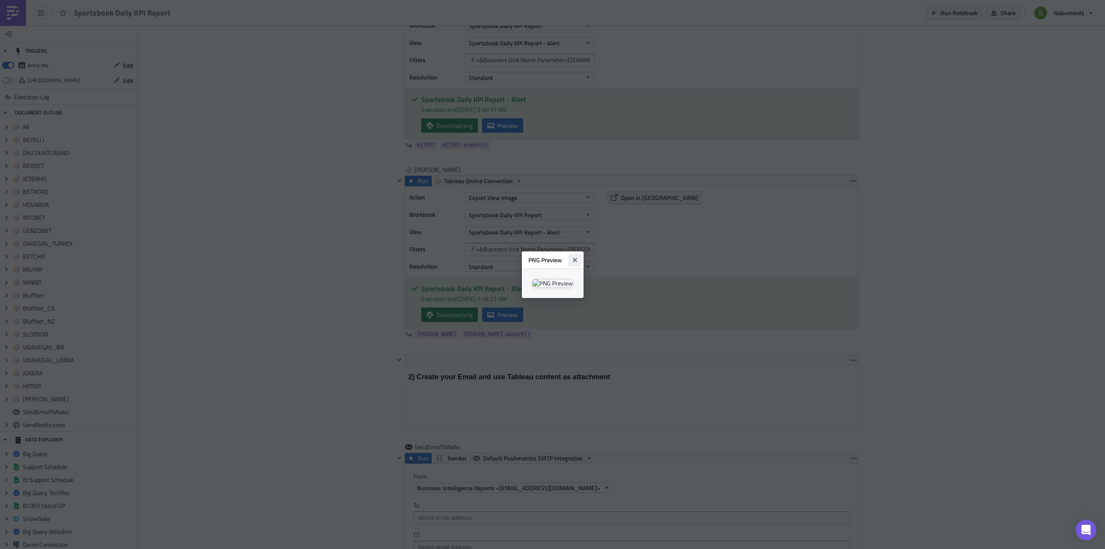
click at [577, 257] on icon "Close" at bounding box center [574, 259] width 4 height 4
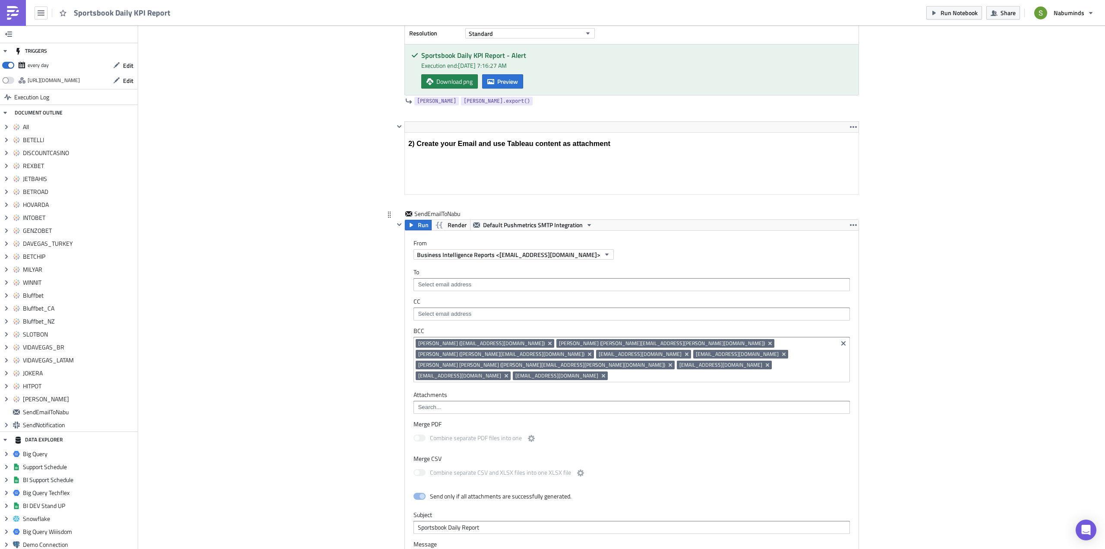
scroll to position [4576, 0]
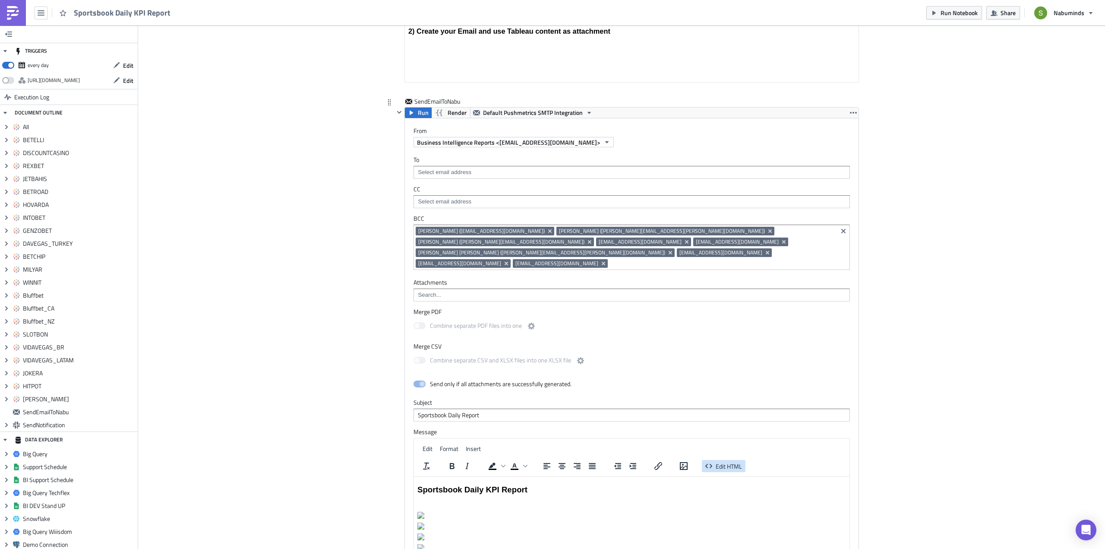
click at [726, 461] on span "Edit HTML" at bounding box center [729, 465] width 26 height 9
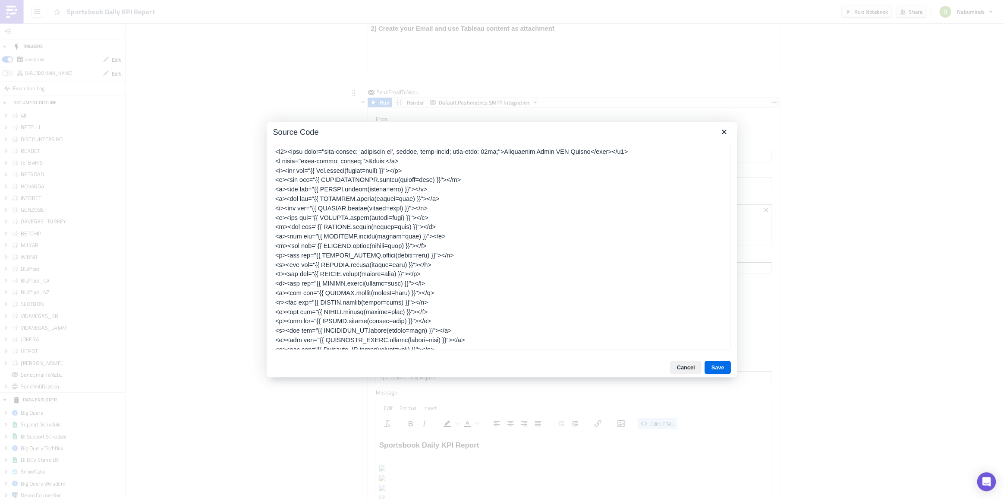
scroll to position [28, 0]
drag, startPoint x: 800, startPoint y: 145, endPoint x: 780, endPoint y: 154, distance: 22.0
click at [799, 145] on icon "Close" at bounding box center [797, 145] width 10 height 10
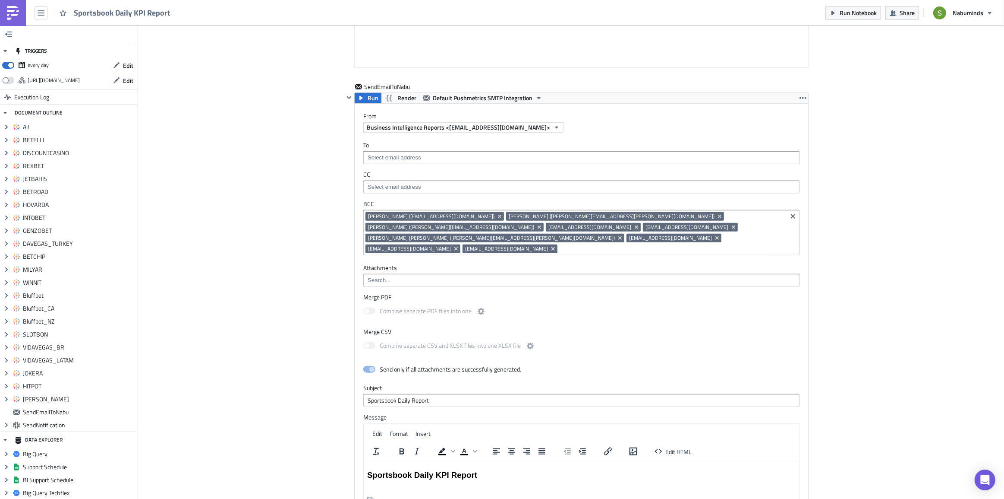
scroll to position [4576, 0]
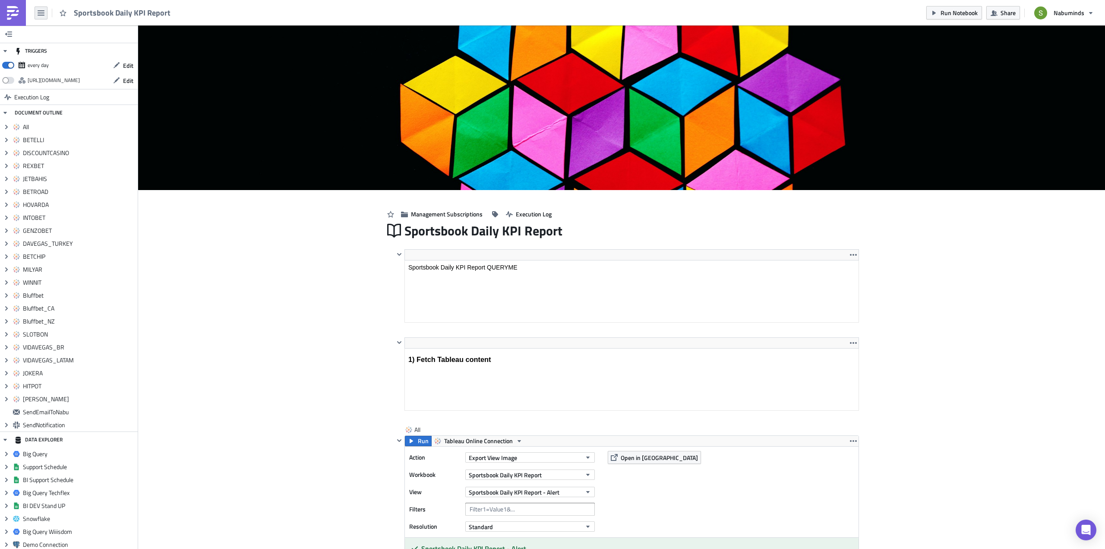
click at [36, 10] on button "button" at bounding box center [41, 12] width 13 height 13
click at [54, 59] on div "Explore" at bounding box center [78, 60] width 57 height 9
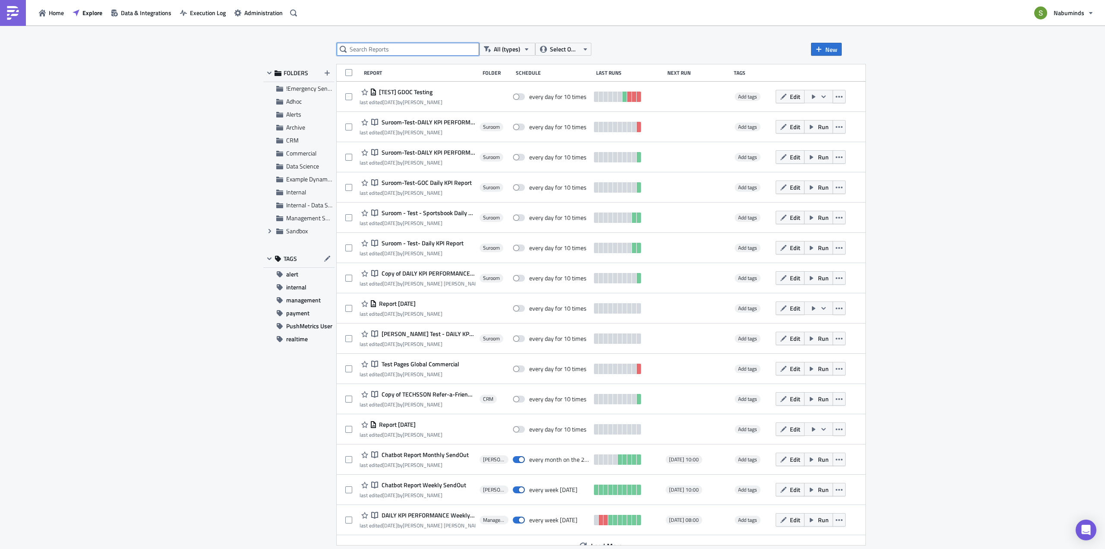
click at [376, 50] on input "text" at bounding box center [408, 49] width 142 height 13
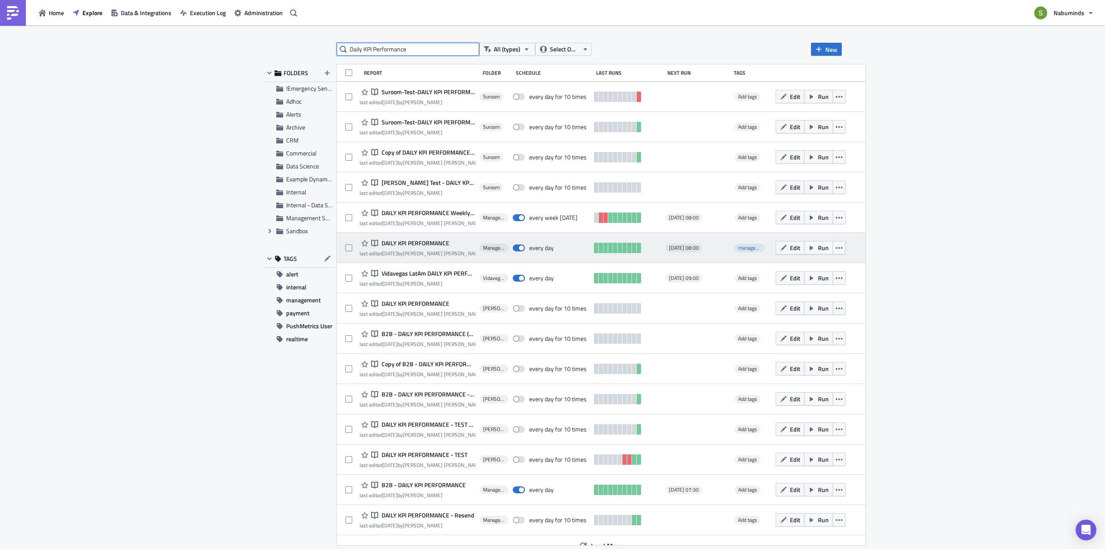
type input "Daily KPI Performance"
click at [420, 242] on span "DAILY KPI PERFORMANCE" at bounding box center [414, 243] width 70 height 8
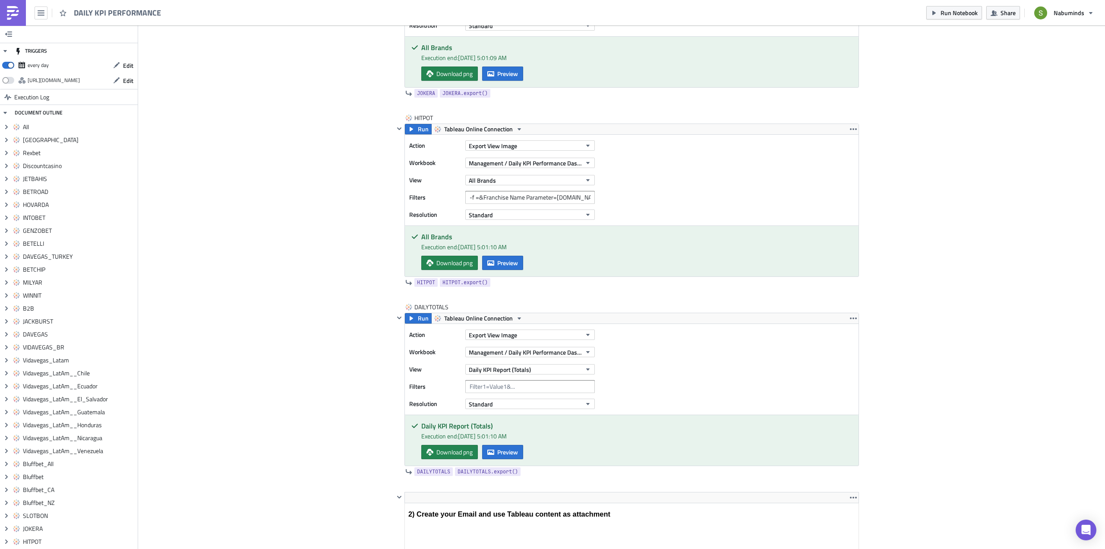
scroll to position [6345, 0]
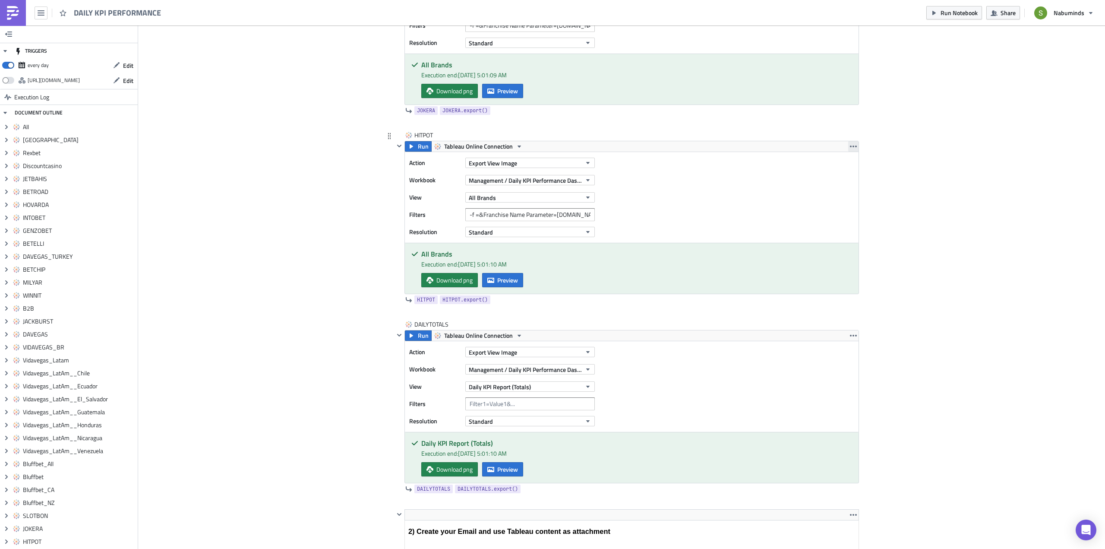
click at [851, 143] on button "button" at bounding box center [853, 146] width 10 height 10
click at [840, 168] on div "Duplicate" at bounding box center [855, 166] width 57 height 9
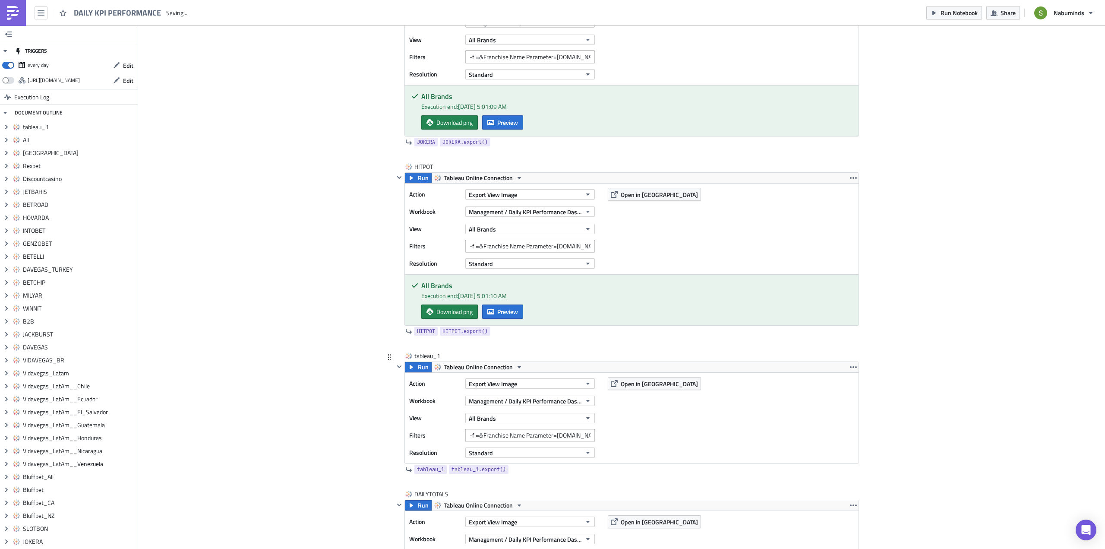
scroll to position [0, 0]
click at [429, 352] on div "tableau_1 tableau_1" at bounding box center [435, 355] width 43 height 9
click at [428, 352] on input "tableau_1" at bounding box center [435, 355] width 43 height 9
type input "[PERSON_NAME]"
click at [474, 349] on div at bounding box center [626, 344] width 465 height 10
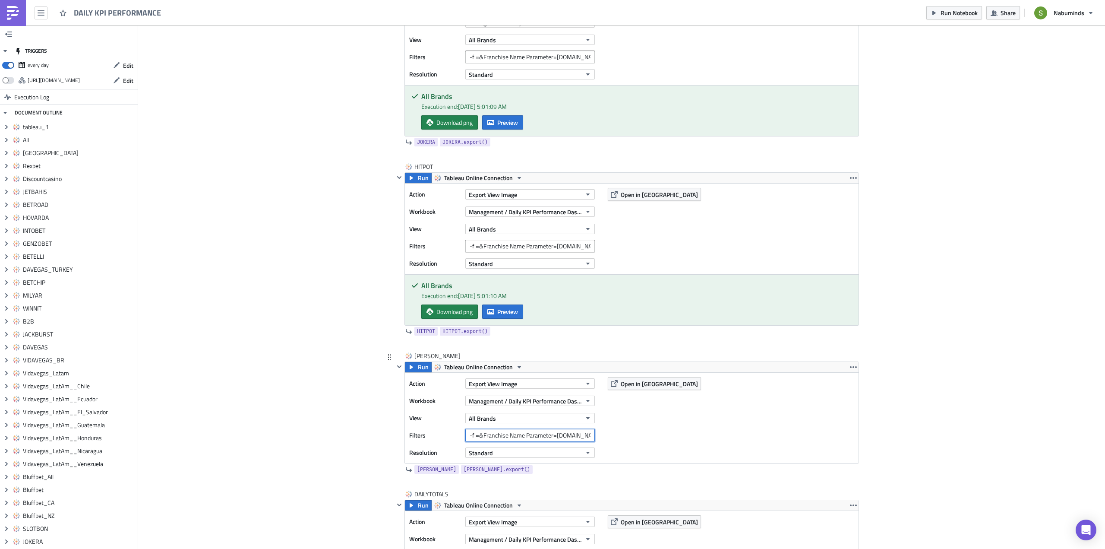
click at [571, 435] on input "-f =&Franchise Name Parameter=HITPOT.COM" at bounding box center [530, 435] width 130 height 13
type input "-f =&Franchise Name Parameter=CASHER.COM"
click at [634, 429] on div "Action Export View Image Workbook Management / Daily KPI Performance Dashboard …" at bounding box center [632, 418] width 454 height 91
click at [419, 366] on span "Run" at bounding box center [423, 367] width 11 height 10
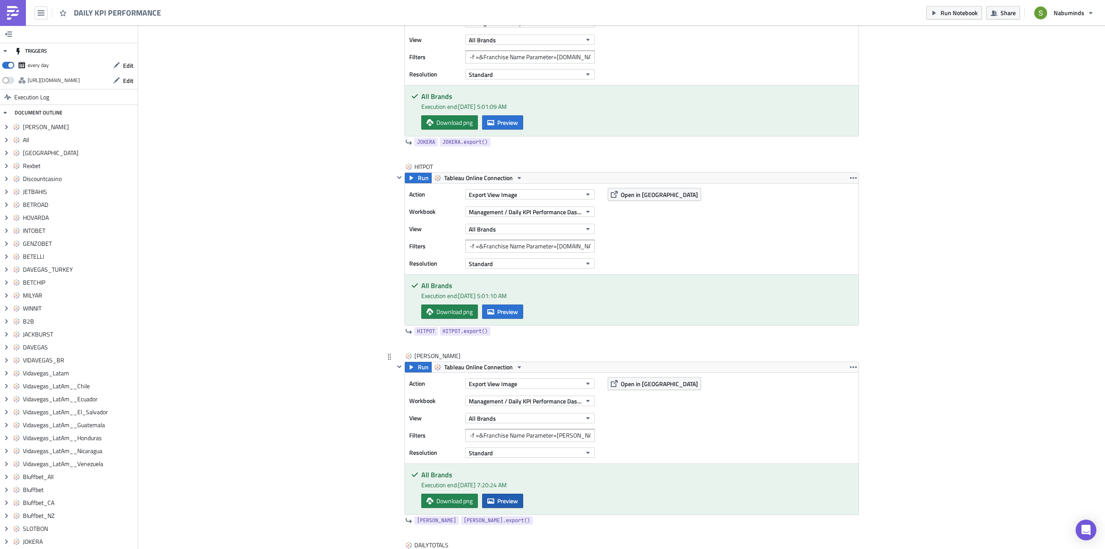
click at [513, 499] on span "Preview" at bounding box center [507, 500] width 21 height 9
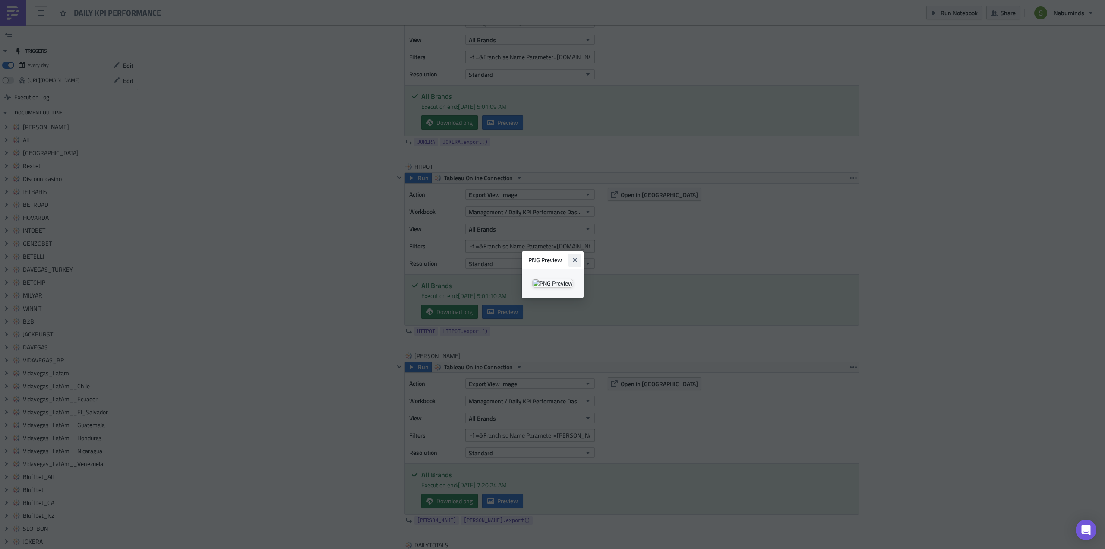
click at [577, 257] on icon "Close" at bounding box center [574, 259] width 4 height 4
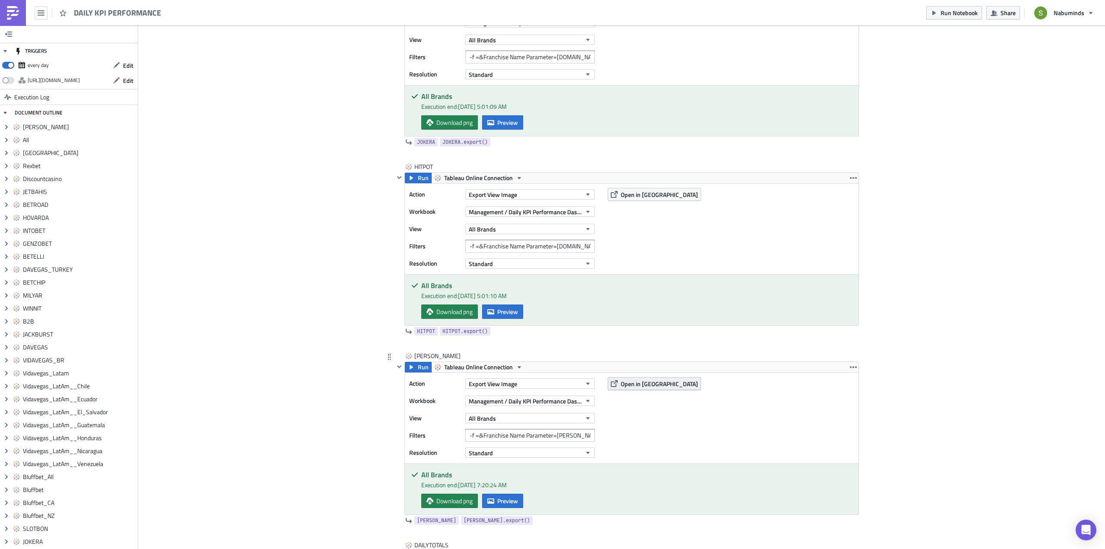
click at [638, 382] on span "Open in [GEOGRAPHIC_DATA]" at bounding box center [659, 383] width 77 height 9
click at [512, 502] on span "Preview" at bounding box center [507, 500] width 21 height 9
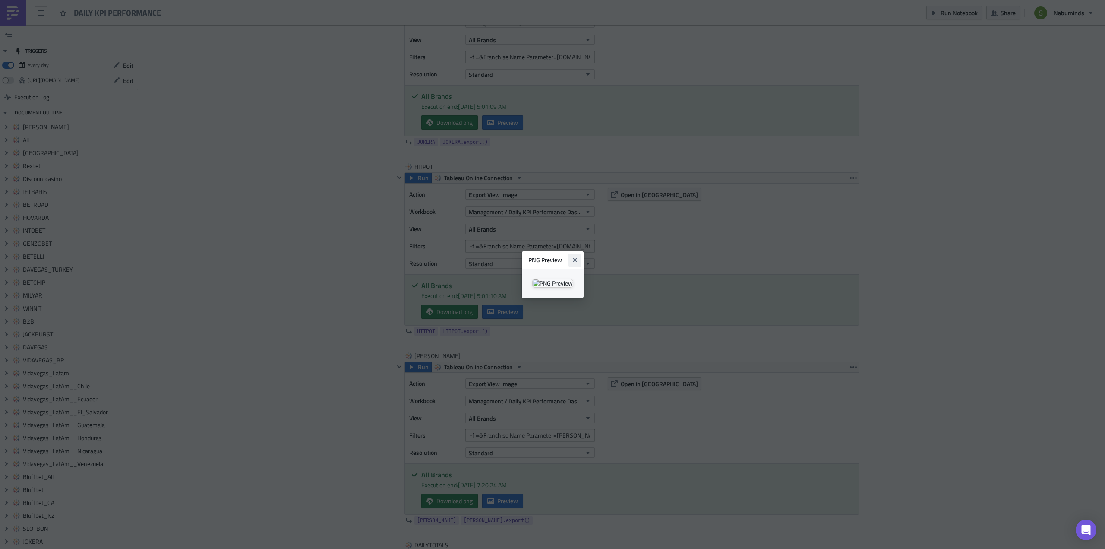
click at [577, 257] on icon "Close" at bounding box center [574, 259] width 4 height 4
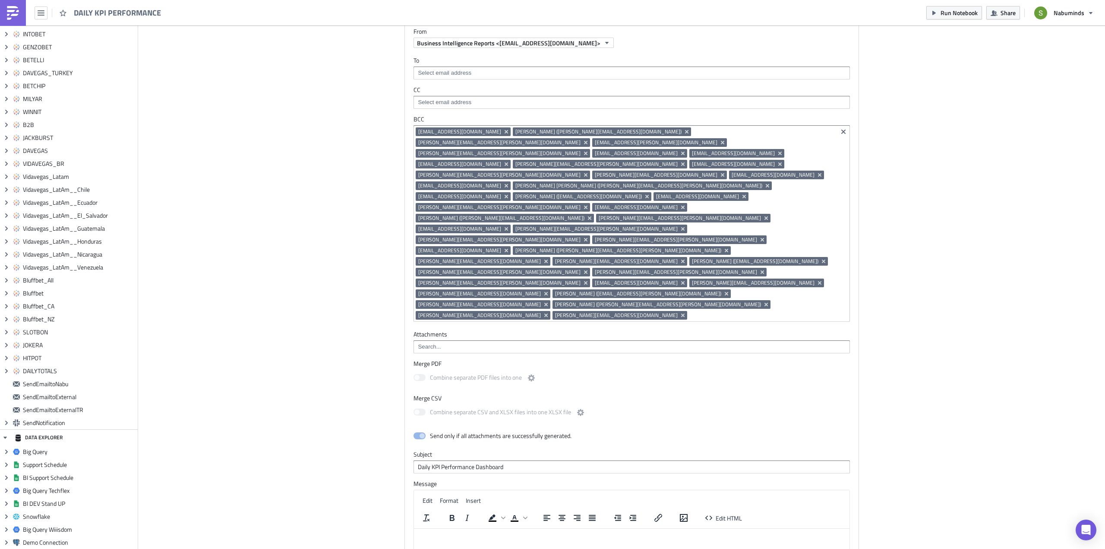
scroll to position [7133, 0]
click at [722, 513] on span "Edit HTML" at bounding box center [729, 517] width 26 height 9
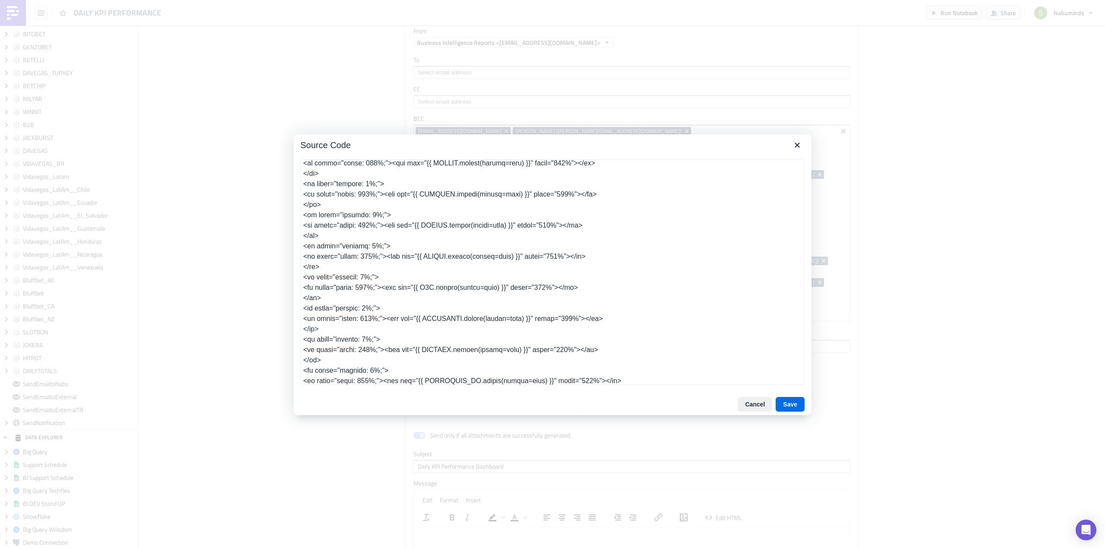
scroll to position [871, 0]
drag, startPoint x: 310, startPoint y: 277, endPoint x: 299, endPoint y: 261, distance: 18.9
click at [299, 261] on div at bounding box center [553, 272] width 518 height 241
click at [331, 279] on textarea at bounding box center [552, 271] width 504 height 225
click at [447, 301] on textarea at bounding box center [552, 271] width 504 height 225
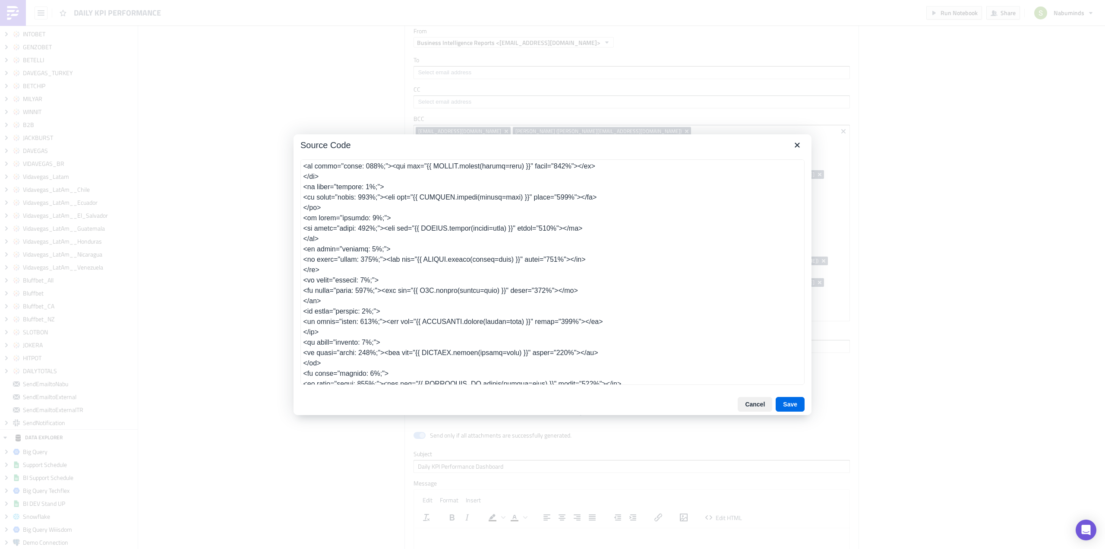
drag, startPoint x: 322, startPoint y: 282, endPoint x: 300, endPoint y: 262, distance: 30.3
click at [300, 262] on div at bounding box center [553, 272] width 518 height 241
click at [328, 282] on textarea at bounding box center [552, 271] width 504 height 225
click at [445, 300] on textarea at bounding box center [552, 271] width 504 height 225
type textarea "<table class="body" style="border-collapse: separate; mso-table-lspace: 0pt; ms…"
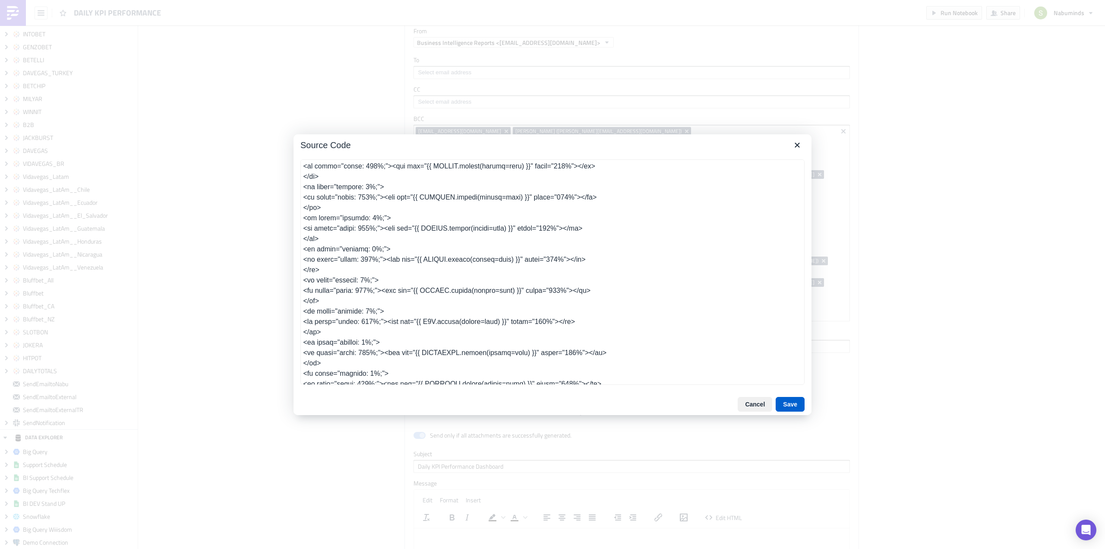
click at [792, 402] on button "Save" at bounding box center [790, 404] width 29 height 15
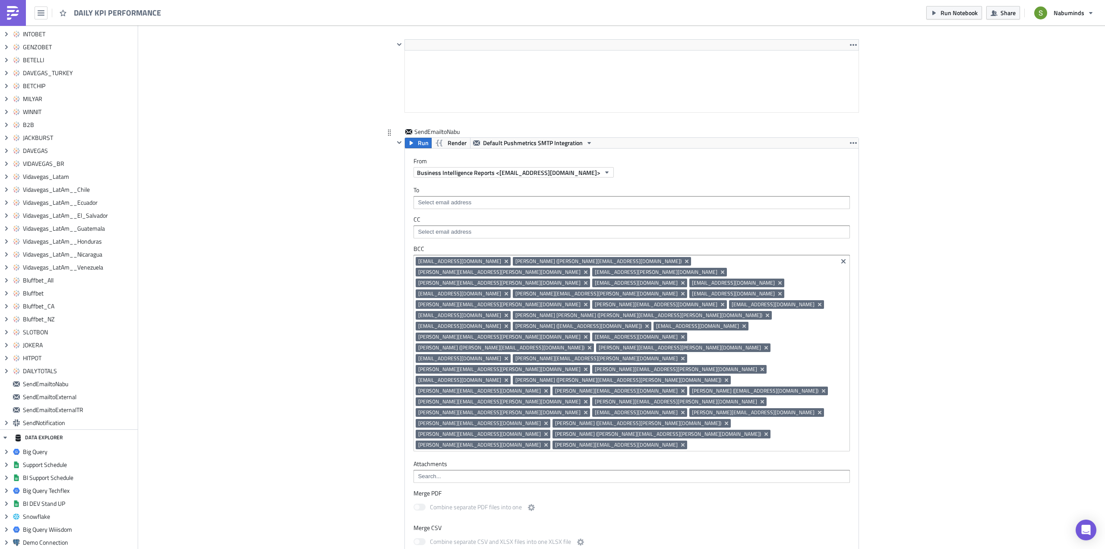
scroll to position [7004, 0]
click at [448, 143] on span "Render" at bounding box center [457, 142] width 19 height 10
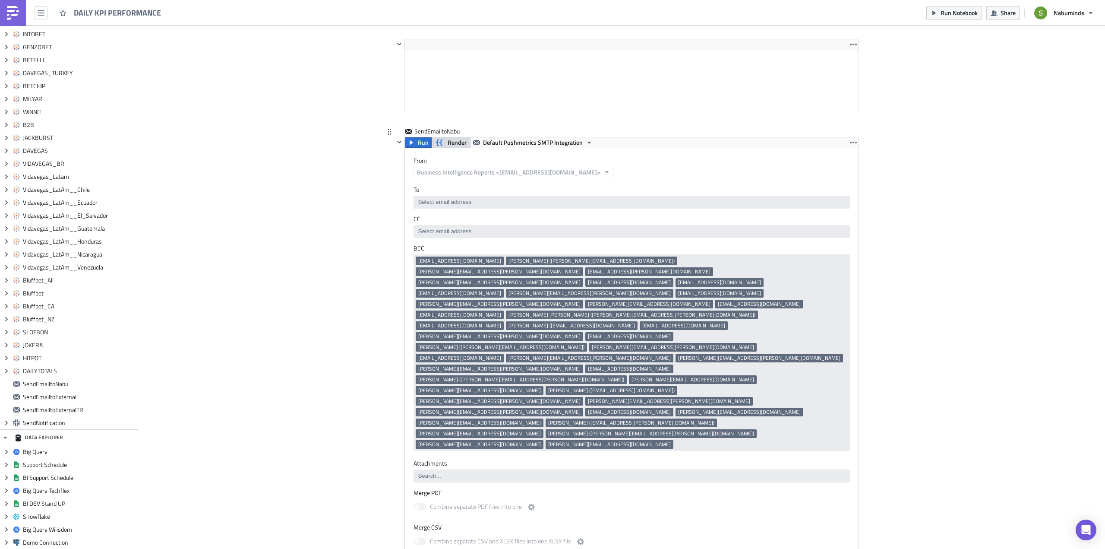
click at [449, 143] on span "Render" at bounding box center [457, 142] width 19 height 10
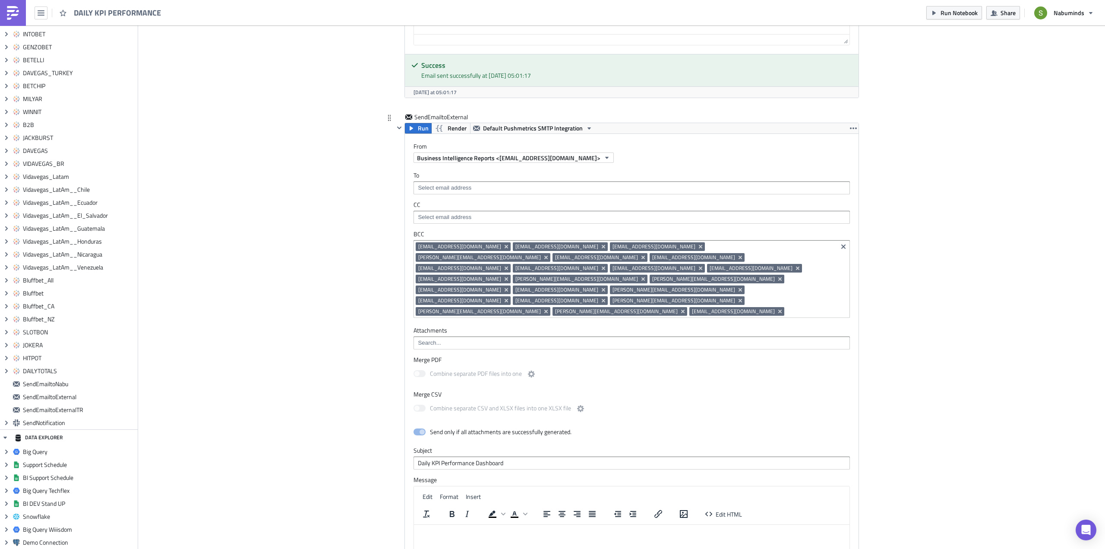
scroll to position [7738, 0]
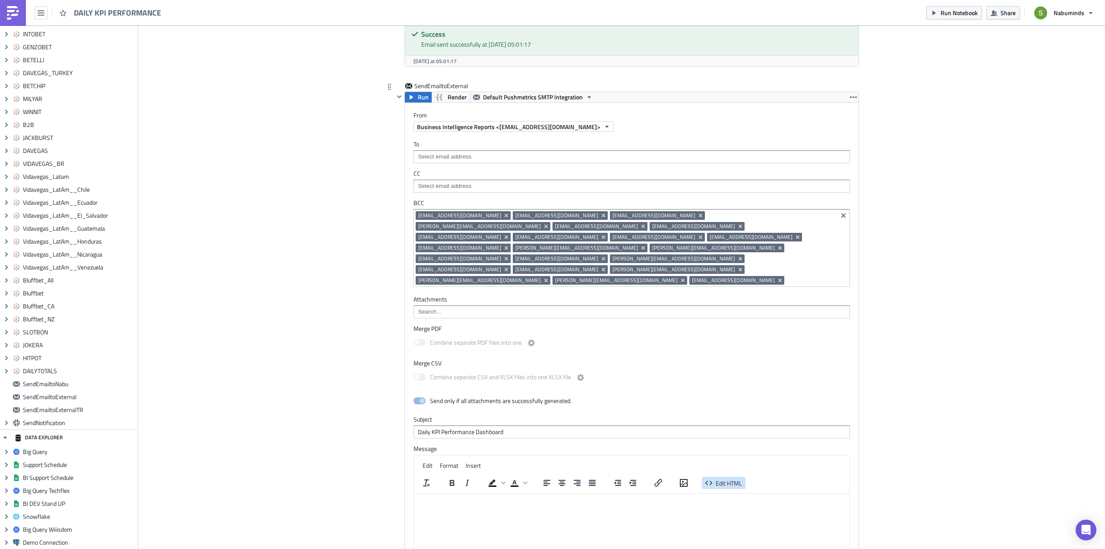
click at [717, 478] on span "Edit HTML" at bounding box center [729, 482] width 26 height 9
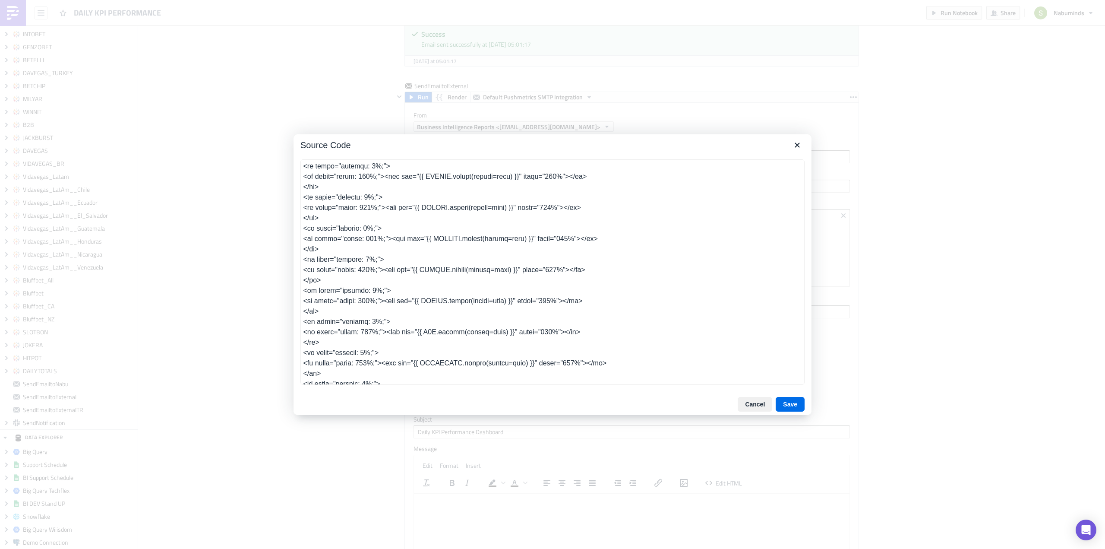
scroll to position [828, 0]
click at [325, 325] on textarea at bounding box center [552, 271] width 504 height 225
click at [446, 344] on textarea at bounding box center [552, 271] width 504 height 225
type textarea "<table class="body" style="background-color: rgb(244, 245, 246); width: 100%; b…"
drag, startPoint x: 323, startPoint y: 356, endPoint x: 296, endPoint y: 335, distance: 34.2
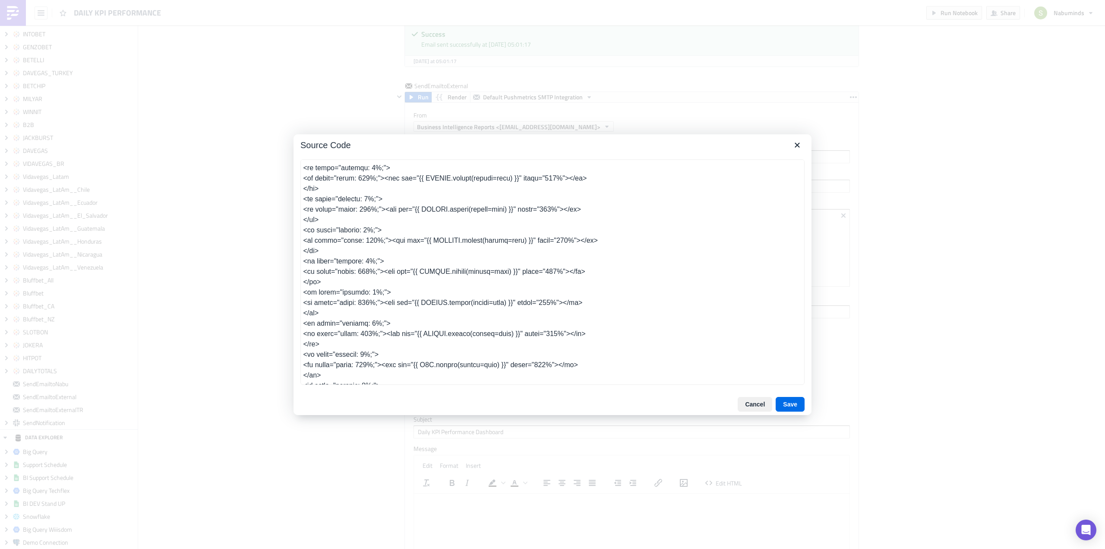
click at [296, 335] on div at bounding box center [553, 272] width 518 height 241
click at [794, 404] on button "Save" at bounding box center [790, 404] width 29 height 15
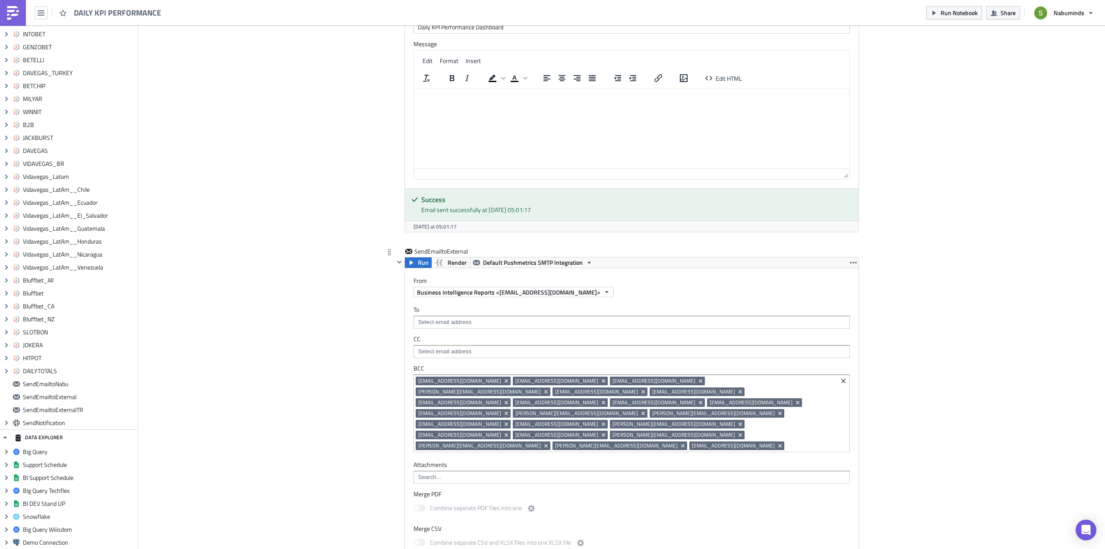
scroll to position [7565, 0]
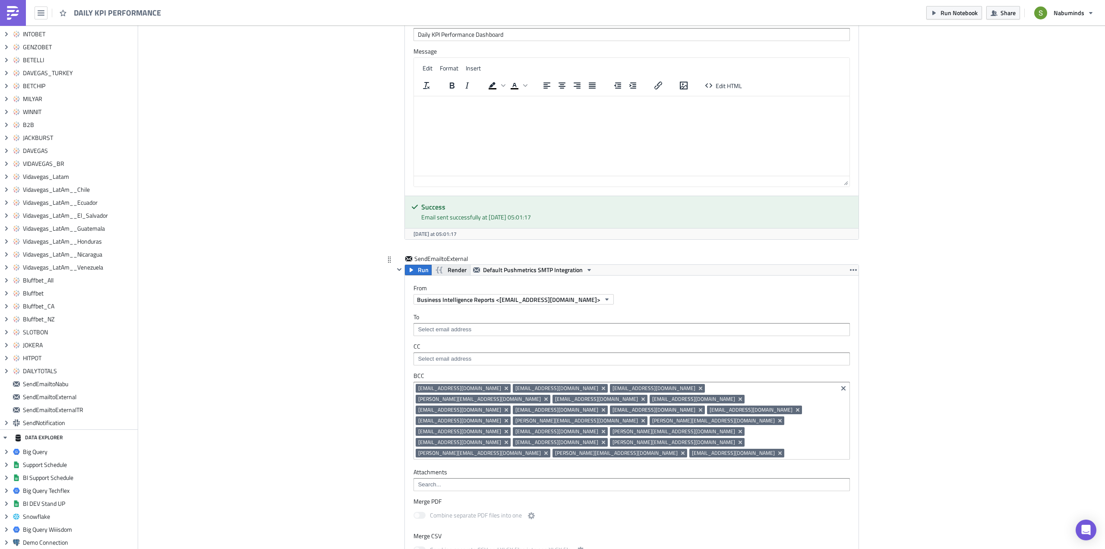
click at [451, 265] on span "Render" at bounding box center [457, 270] width 19 height 10
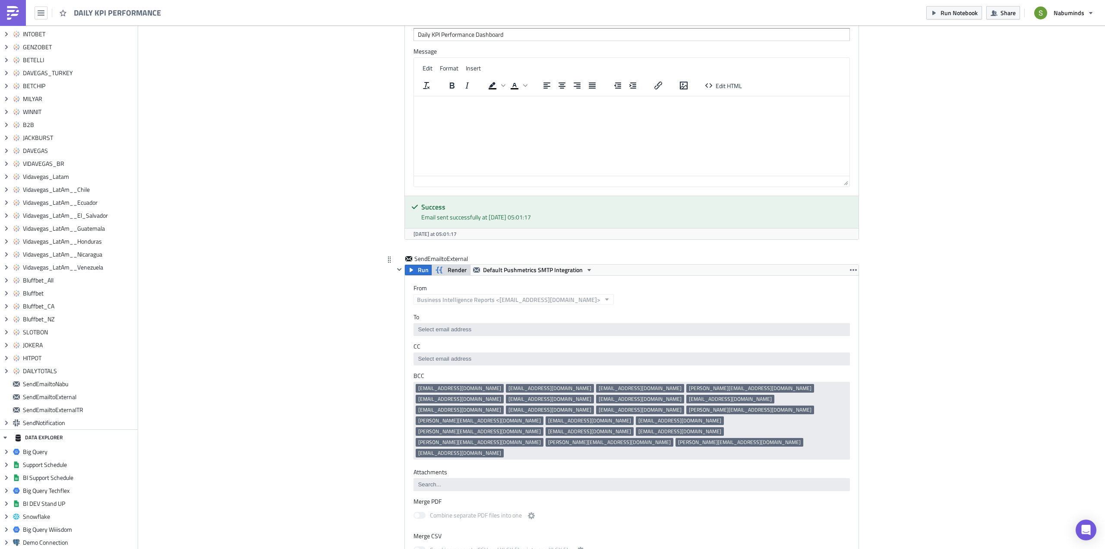
click at [453, 265] on span "Render" at bounding box center [457, 270] width 19 height 10
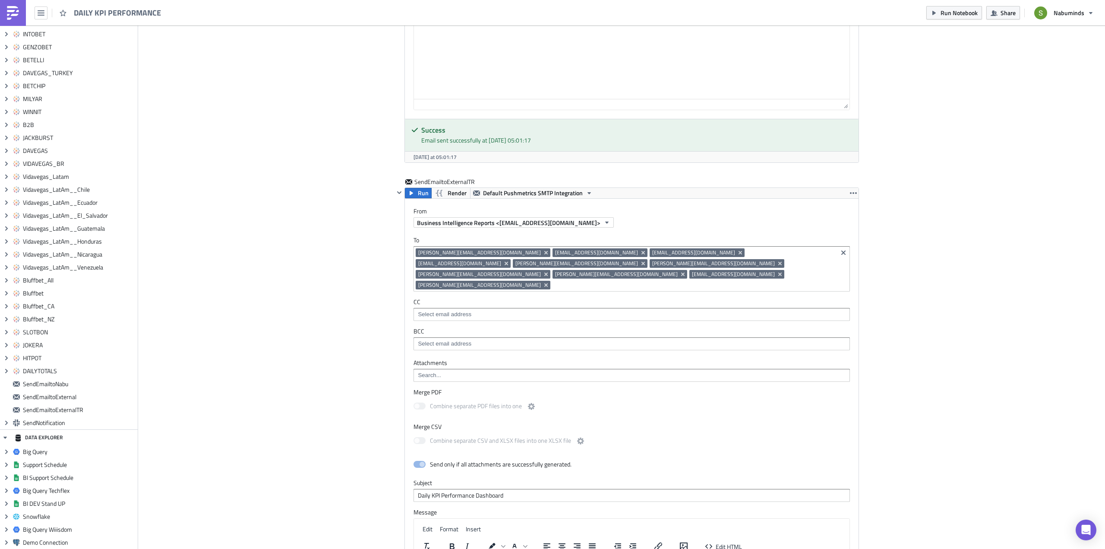
scroll to position [8212, 0]
click at [726, 541] on span "Edit HTML" at bounding box center [729, 545] width 26 height 9
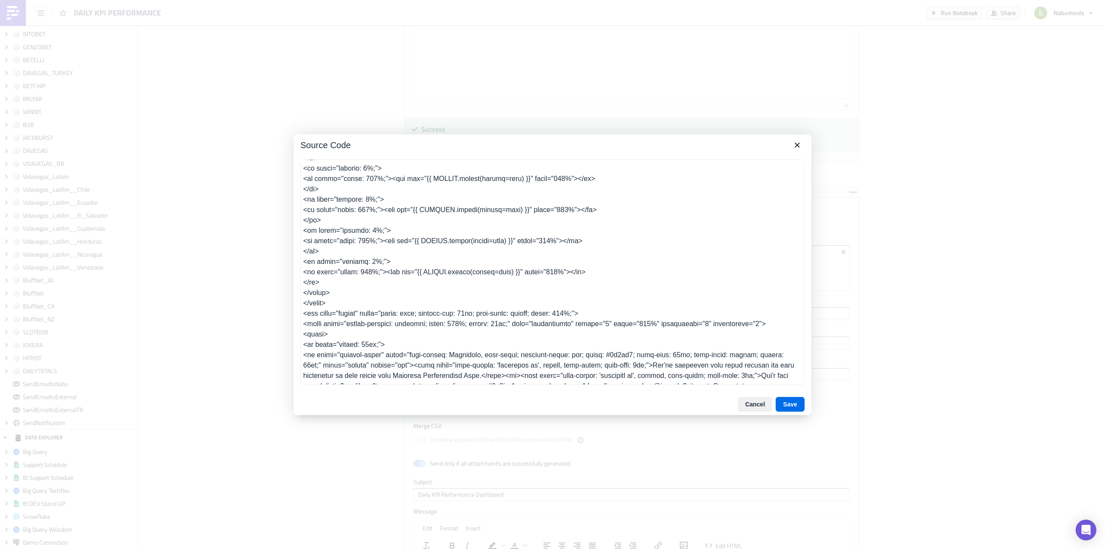
scroll to position [861, 0]
click at [325, 287] on textarea at bounding box center [552, 271] width 504 height 225
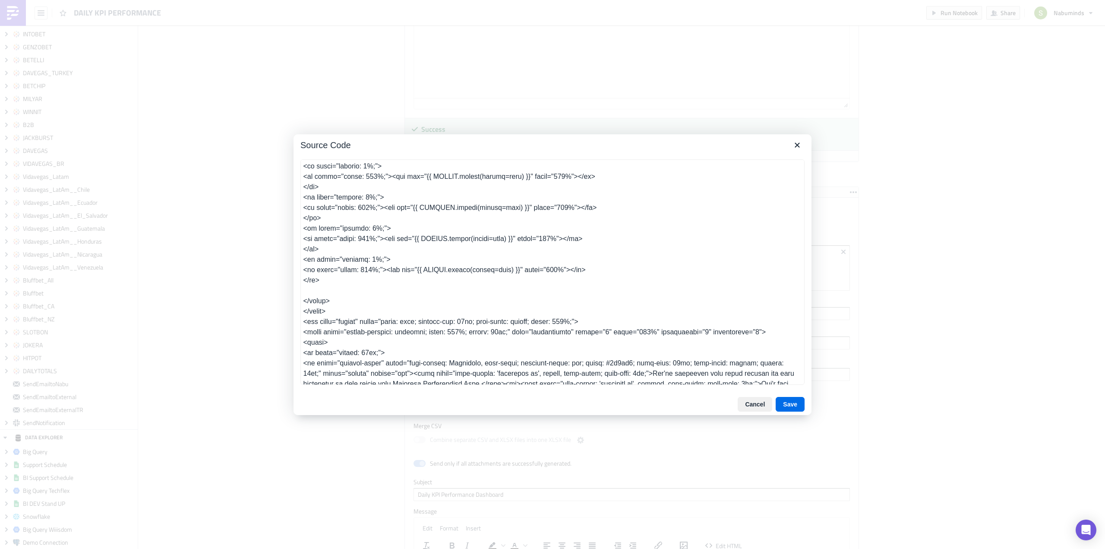
type textarea "<table class="body" style="border-collapse: separate; mso-table-lspace: 0pt; ms…"
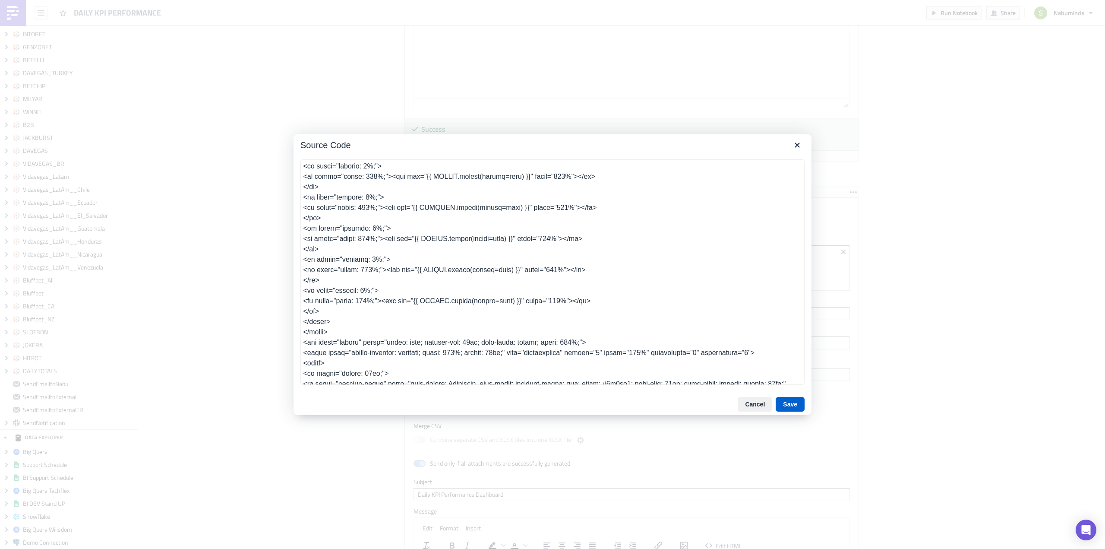
click at [794, 404] on button "Save" at bounding box center [790, 404] width 29 height 15
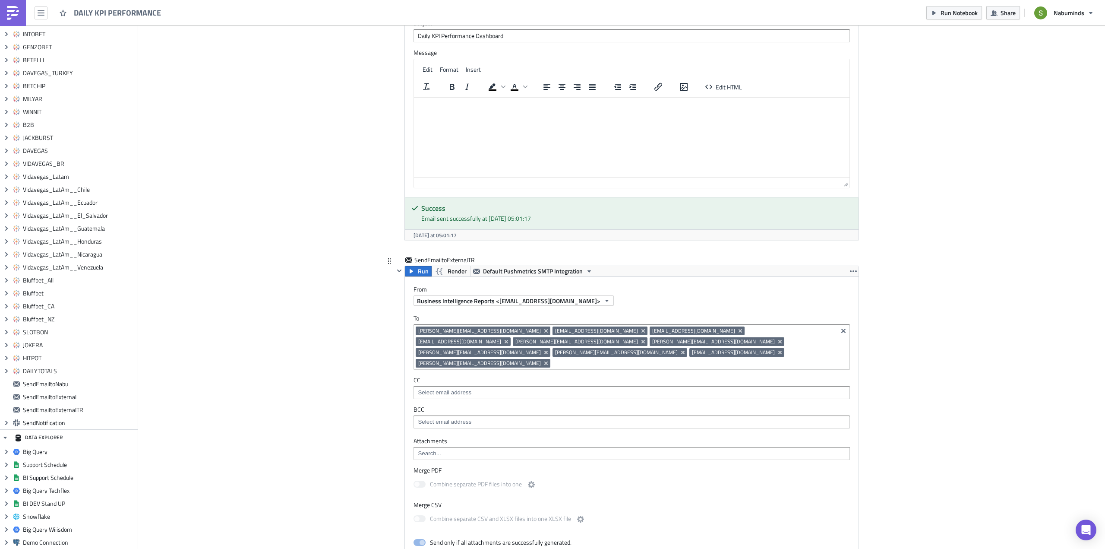
scroll to position [8126, 0]
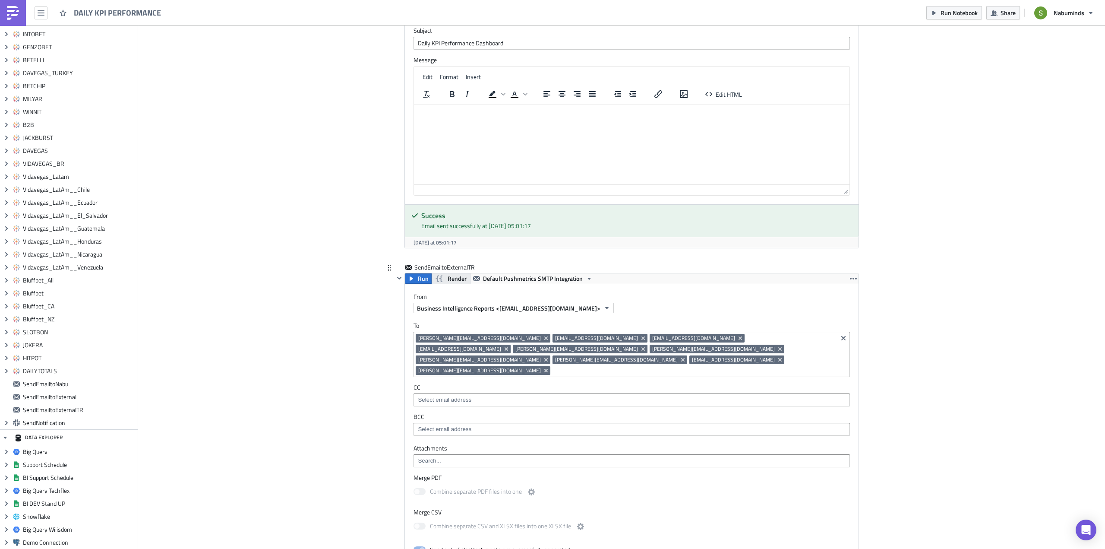
click at [449, 273] on span "Render" at bounding box center [457, 278] width 19 height 10
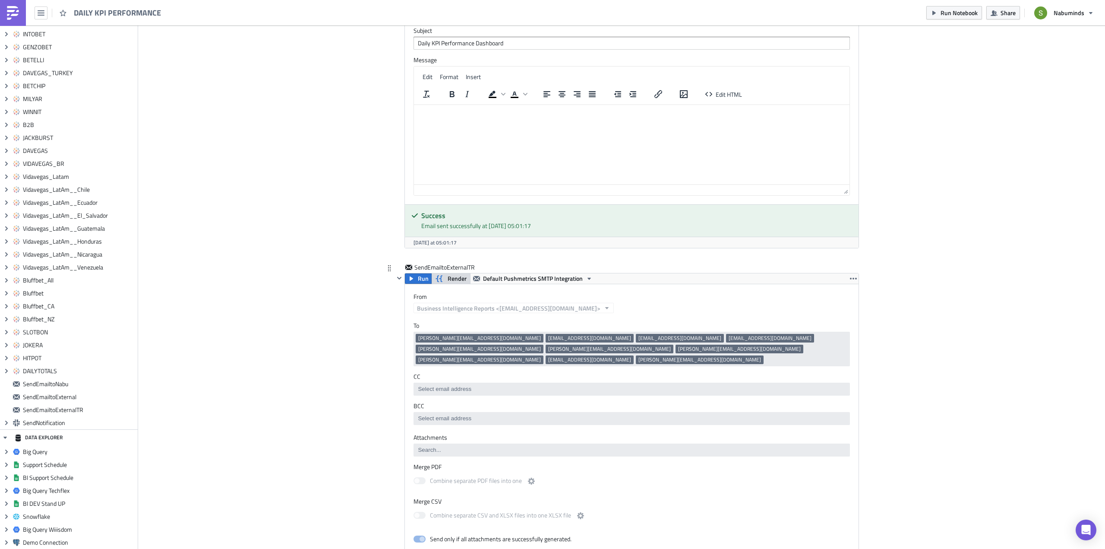
click at [454, 273] on span "Render" at bounding box center [457, 278] width 19 height 10
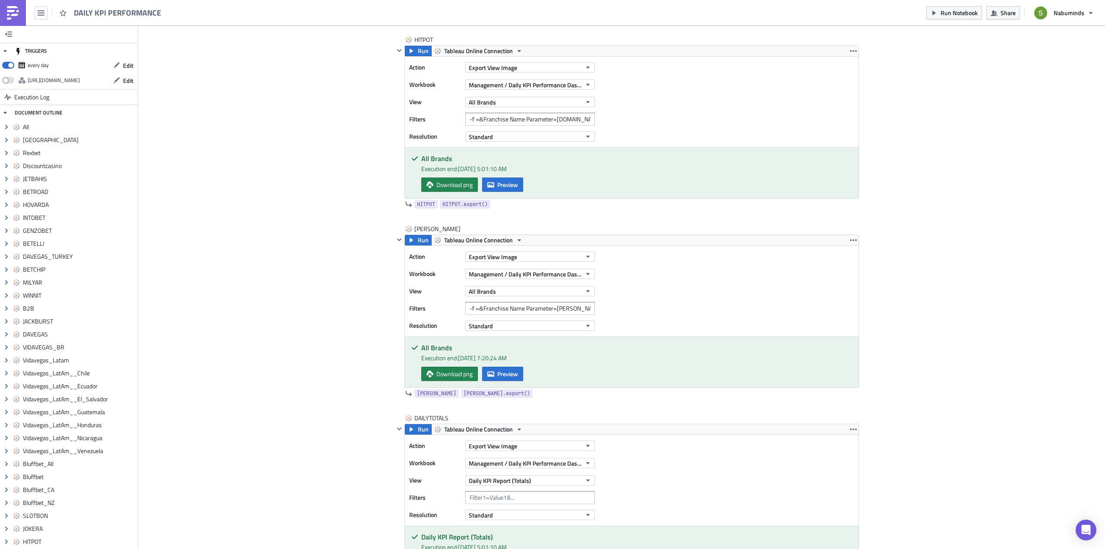
scroll to position [6498, 0]
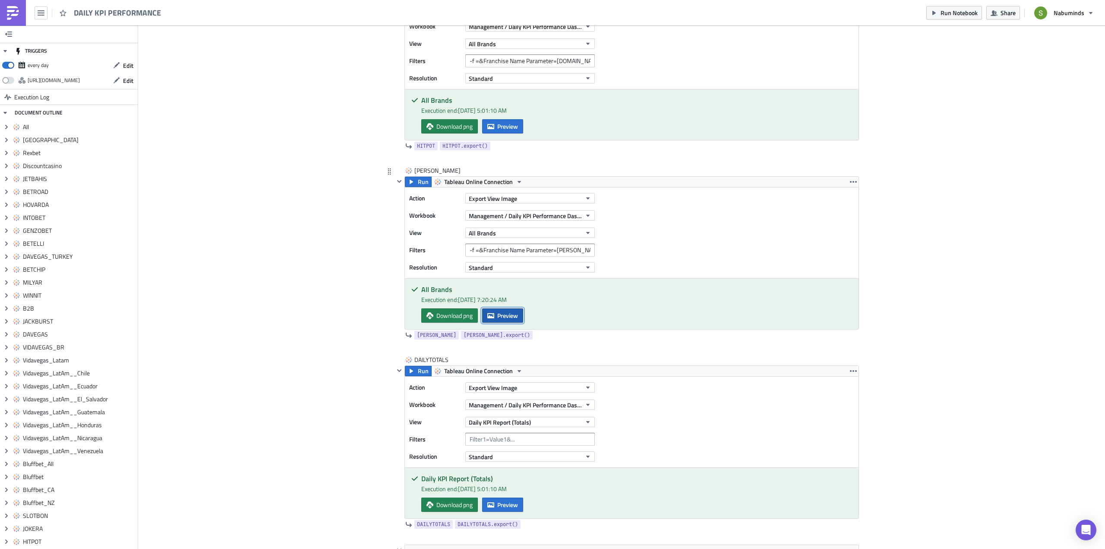
click at [512, 316] on span "Preview" at bounding box center [507, 315] width 21 height 9
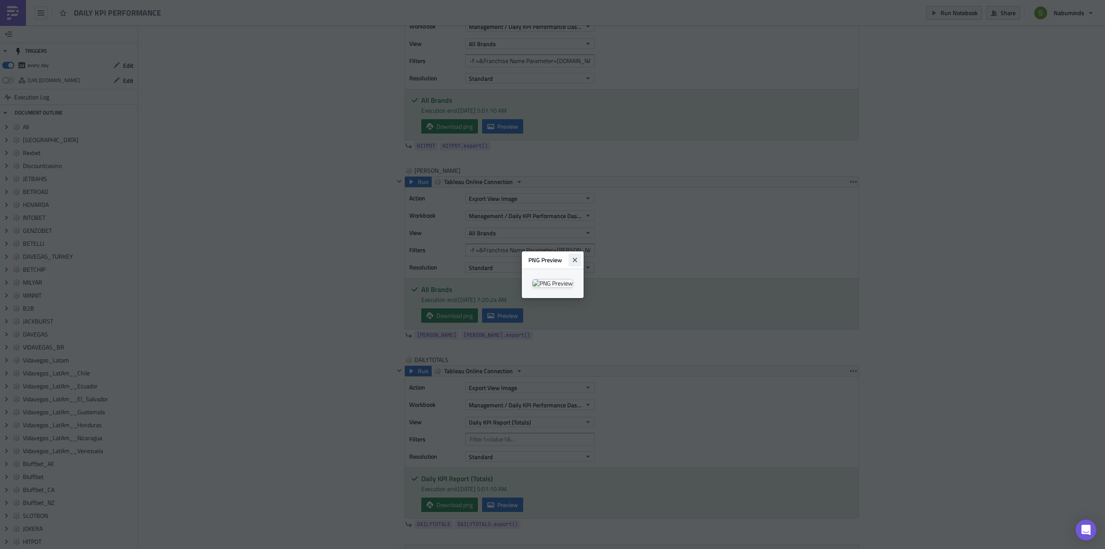
click at [581, 253] on button "Close" at bounding box center [575, 259] width 13 height 13
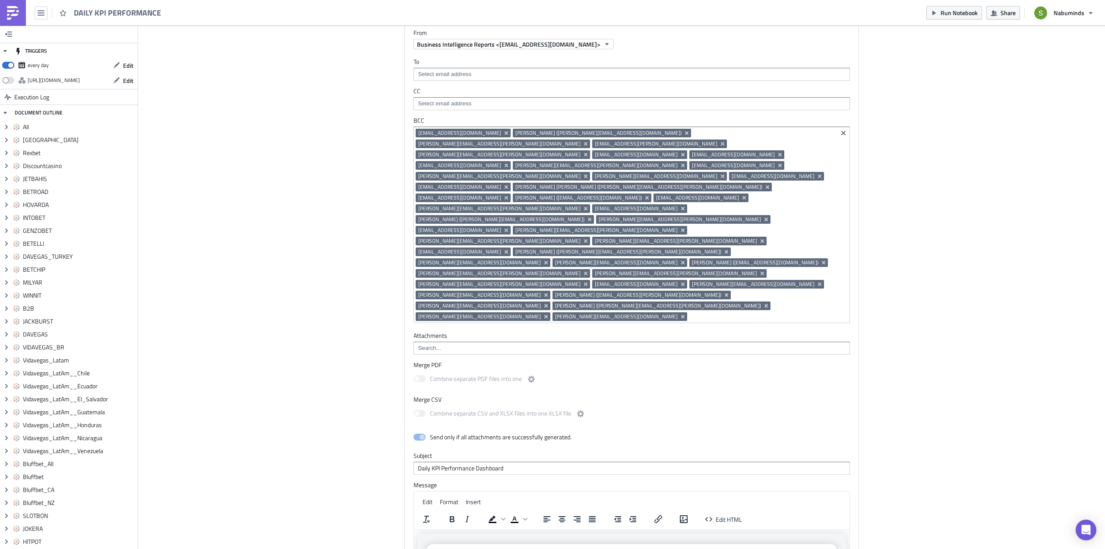
scroll to position [7189, 0]
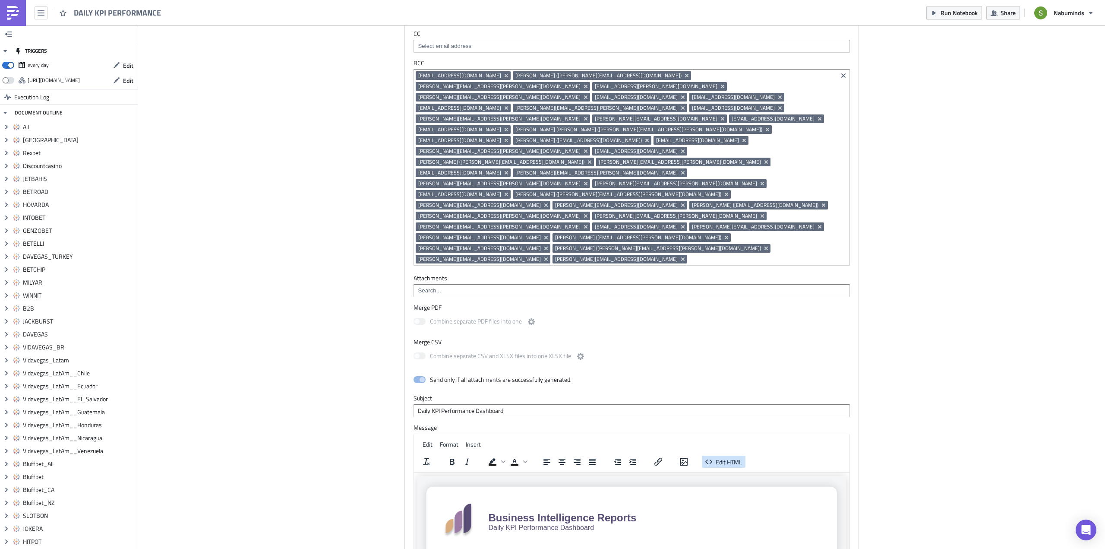
click at [735, 457] on span "Edit HTML" at bounding box center [729, 461] width 26 height 9
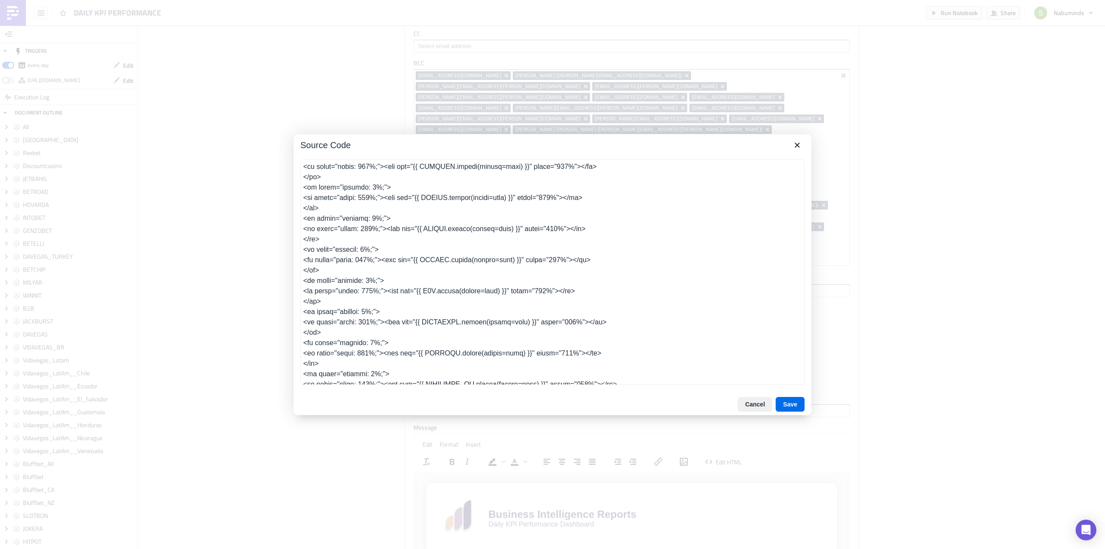
scroll to position [902, 0]
click at [796, 147] on icon "Close" at bounding box center [797, 145] width 10 height 10
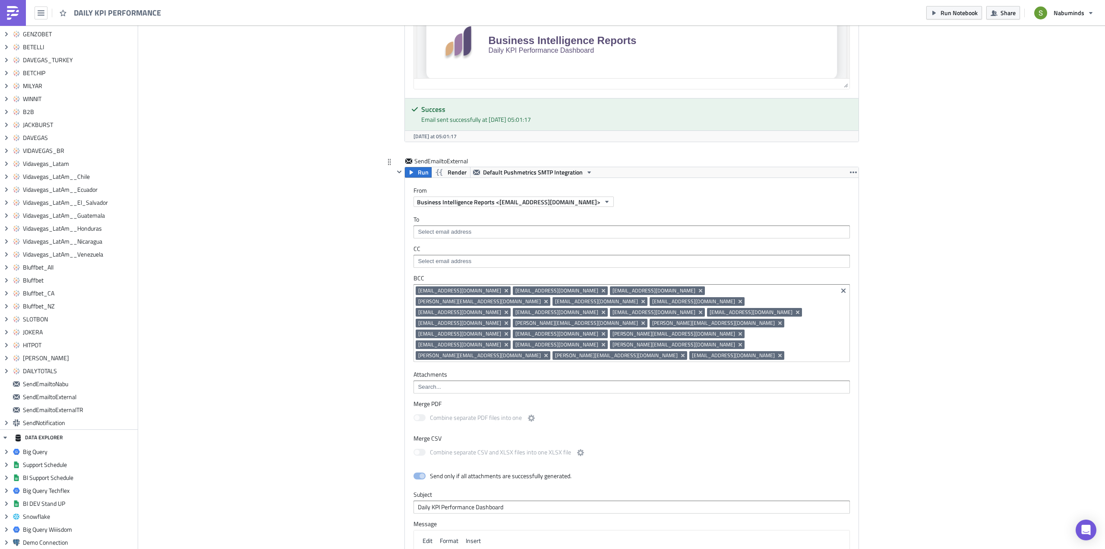
scroll to position [7664, 0]
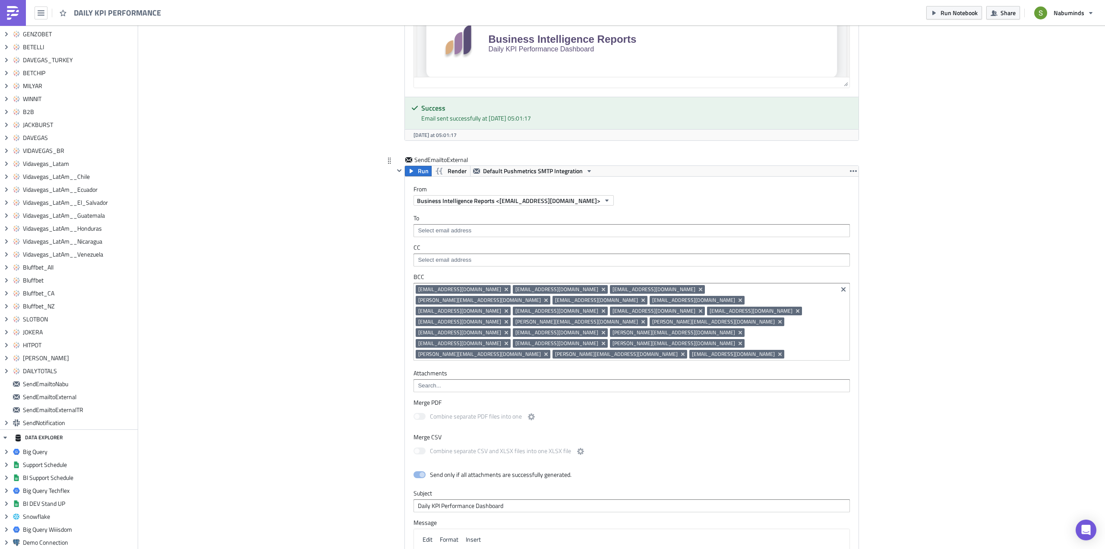
click at [726, 548] on span "Edit HTML" at bounding box center [729, 556] width 26 height 9
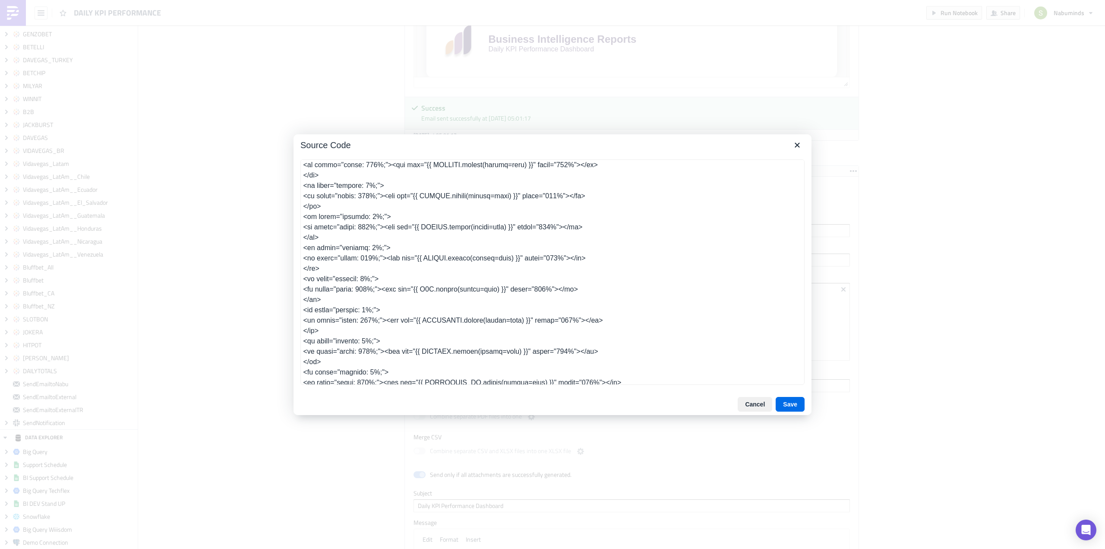
scroll to position [902, 0]
click at [794, 144] on icon "Close" at bounding box center [797, 145] width 10 height 10
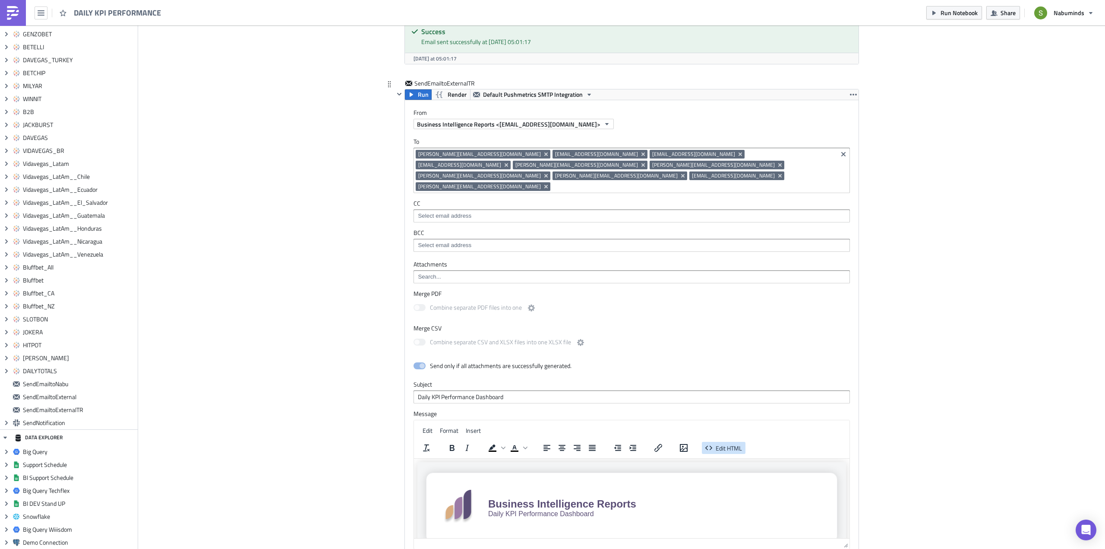
scroll to position [8311, 0]
click at [728, 440] on button "Edit HTML" at bounding box center [724, 446] width 44 height 12
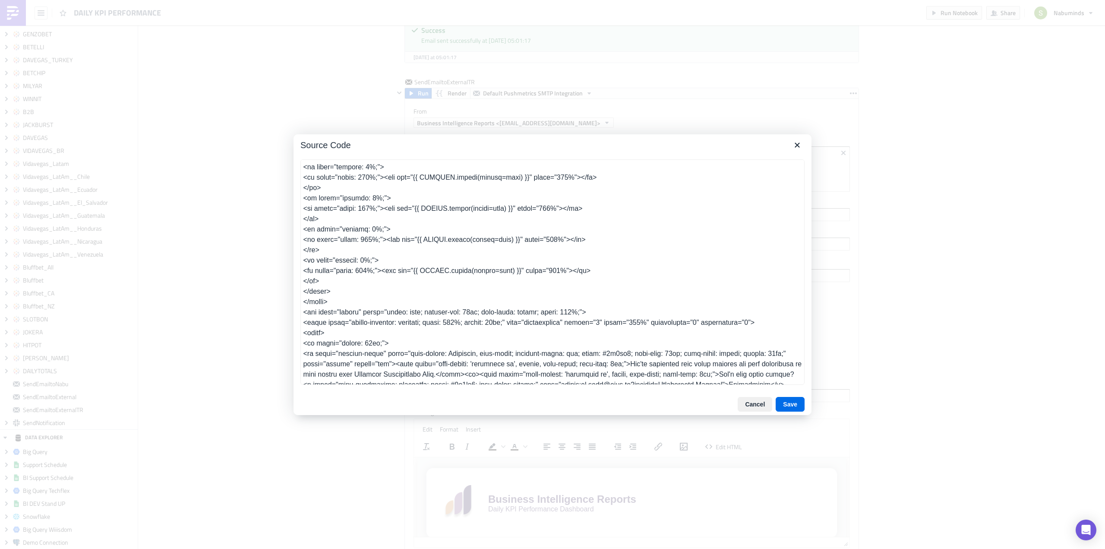
scroll to position [892, 0]
click at [797, 144] on icon "Close" at bounding box center [797, 145] width 10 height 10
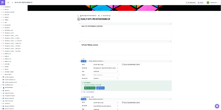
scroll to position [0, 0]
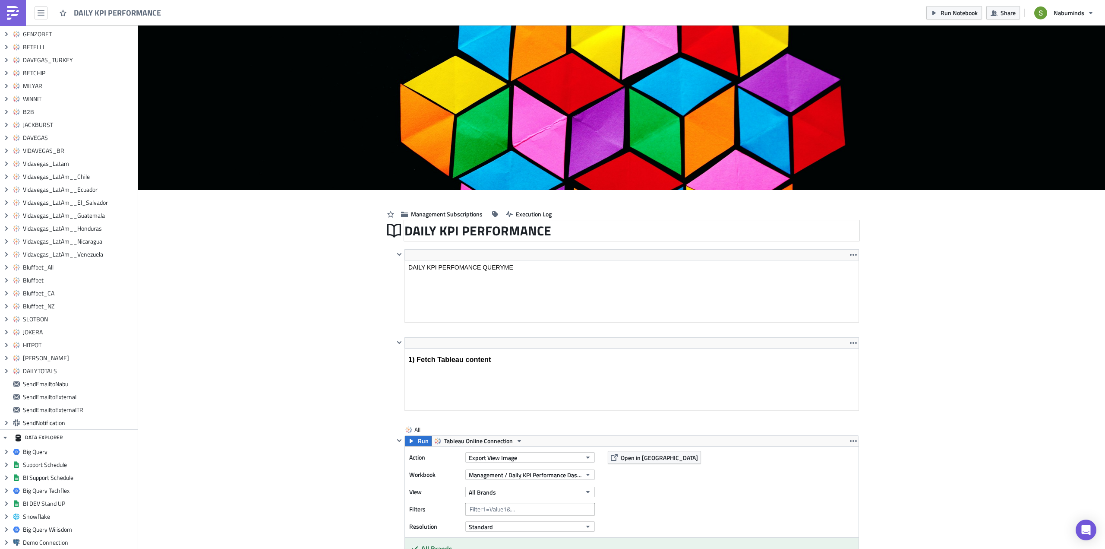
click at [555, 229] on div "DAILY KPI PERFORMANCE" at bounding box center [631, 231] width 455 height 20
drag, startPoint x: 556, startPoint y: 231, endPoint x: 403, endPoint y: 229, distance: 153.3
click at [404, 229] on input "DAILY KPI PERFORMANCE" at bounding box center [485, 230] width 162 height 16
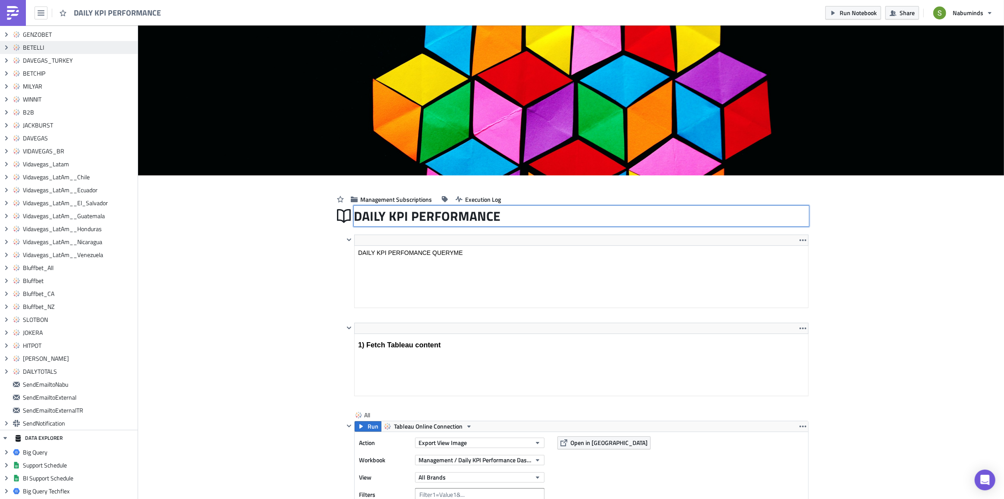
scroll to position [3, 0]
click at [496, 220] on input "DAILY KPI PERFORMANCE" at bounding box center [435, 216] width 162 height 16
drag, startPoint x: 501, startPoint y: 217, endPoint x: 353, endPoint y: 212, distance: 147.7
click at [354, 212] on input "DAILY KPI PERFORMANCE" at bounding box center [435, 216] width 162 height 16
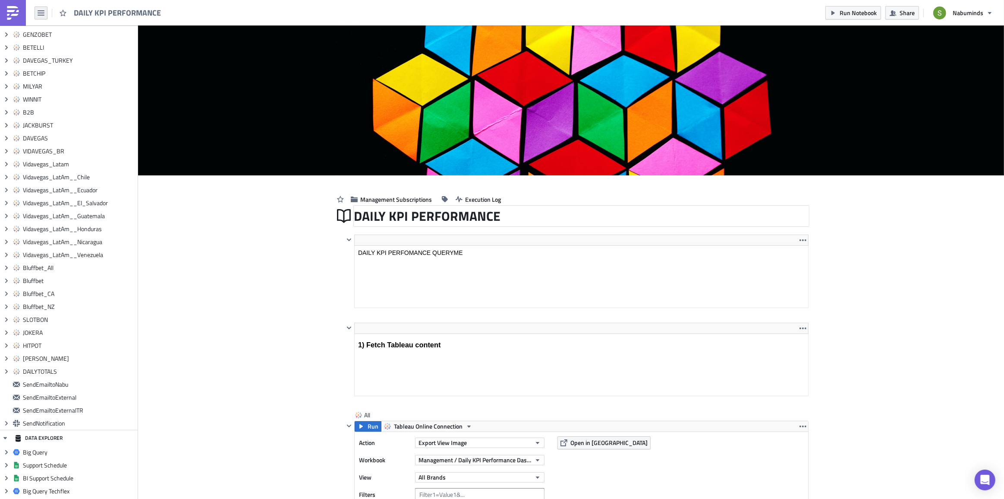
click at [40, 15] on icon "button" at bounding box center [41, 12] width 7 height 5
click at [58, 57] on div "Explore" at bounding box center [78, 60] width 57 height 9
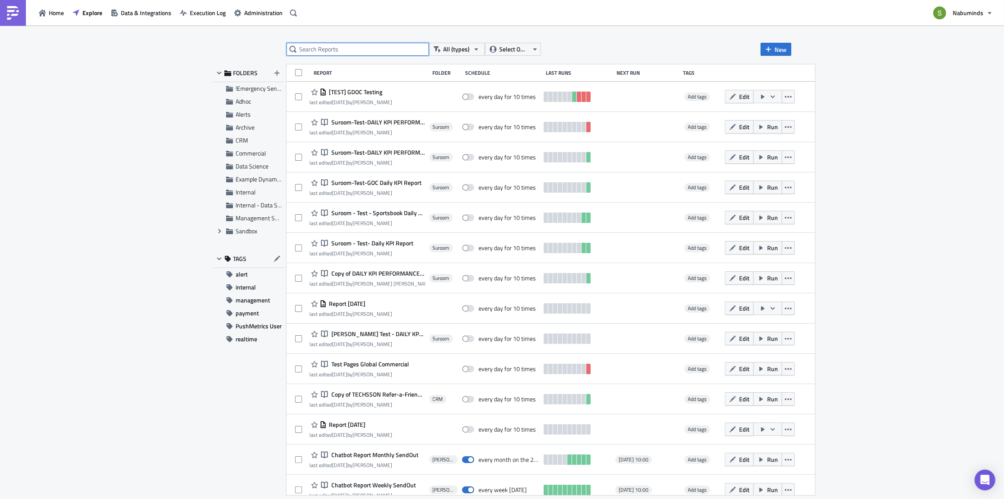
click at [314, 52] on input "text" at bounding box center [358, 49] width 142 height 13
paste input "Daily KPI Performance Dashboard"
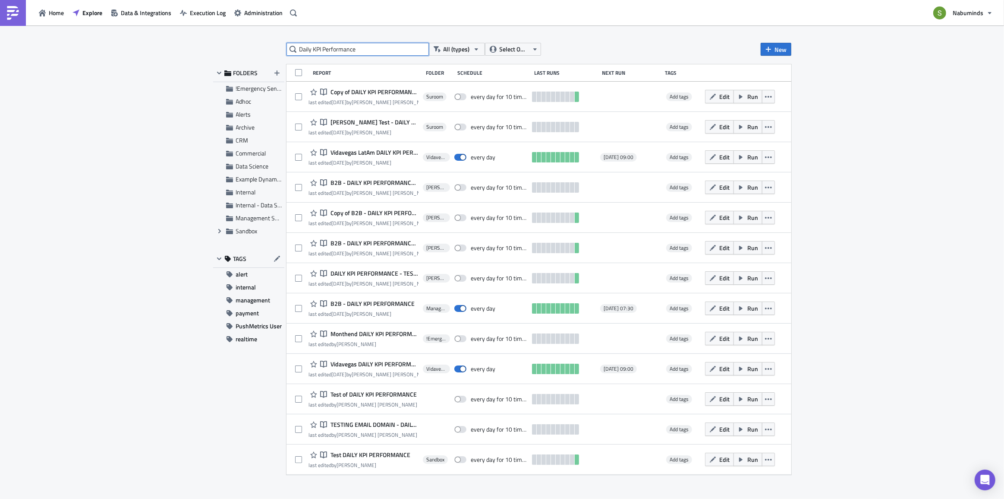
type input "Daily KPI Performance"
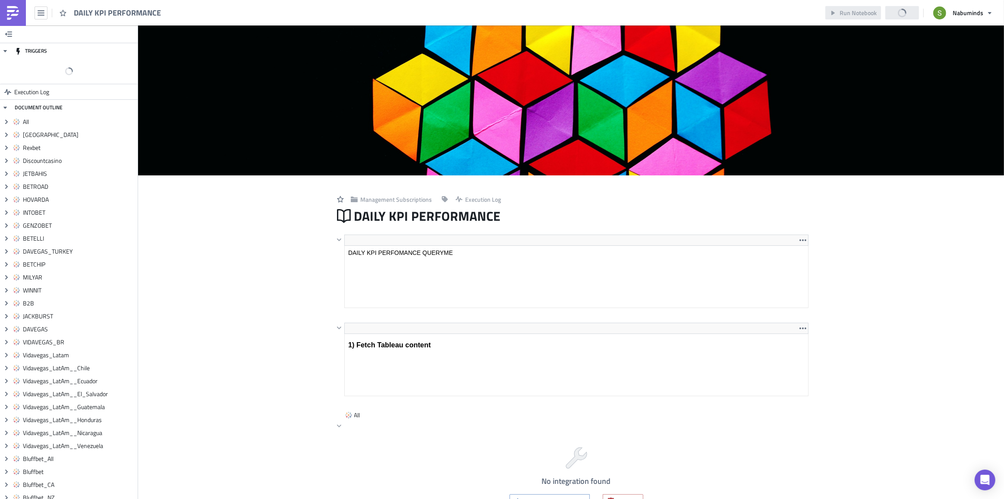
click at [480, 220] on span "DAILY KPI PERFORMANCE" at bounding box center [428, 216] width 148 height 16
click at [493, 212] on div "DAILY KPI PERFORMANCE" at bounding box center [581, 216] width 455 height 20
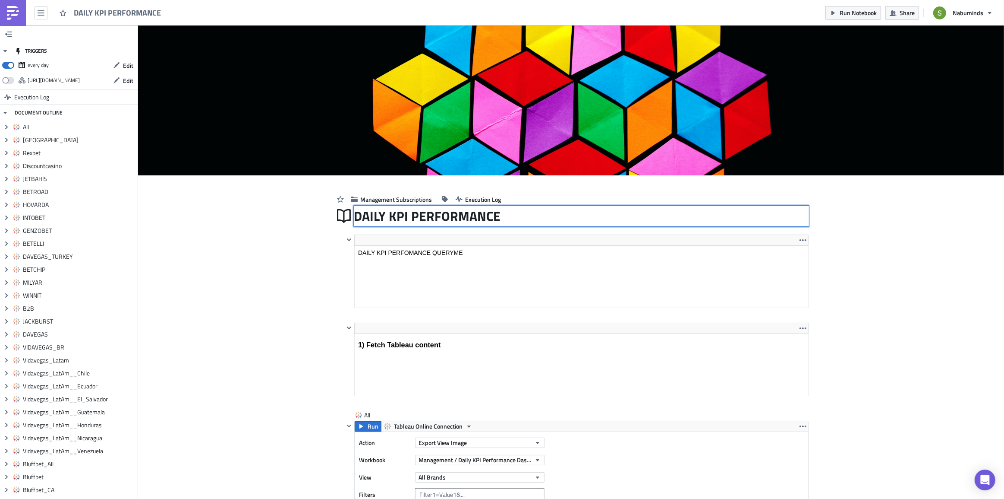
drag, startPoint x: 492, startPoint y: 213, endPoint x: 350, endPoint y: 217, distance: 141.6
click at [354, 217] on div "DAILY KPI PERFORMANCE DAILY KPI PERFORMANCE" at bounding box center [581, 216] width 455 height 20
click at [35, 9] on button "button" at bounding box center [41, 12] width 13 height 13
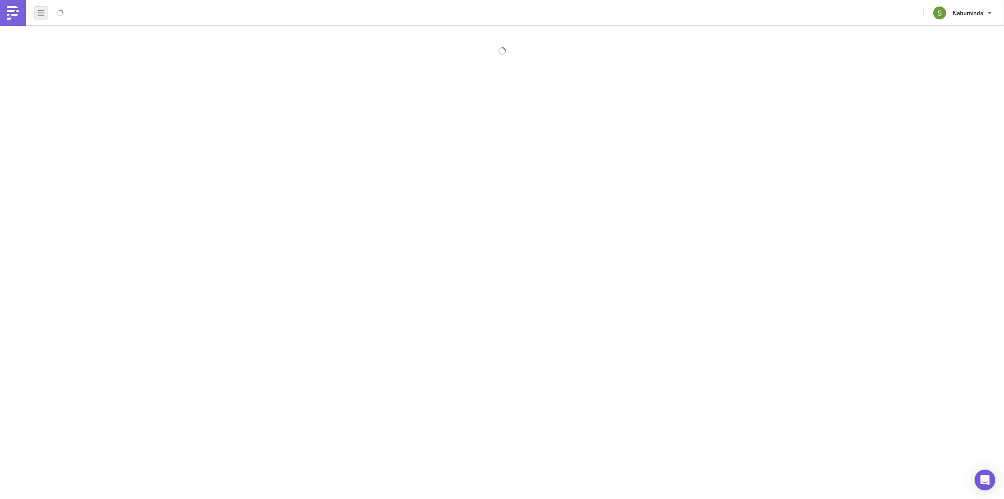
click at [41, 13] on icon "button" at bounding box center [41, 12] width 7 height 5
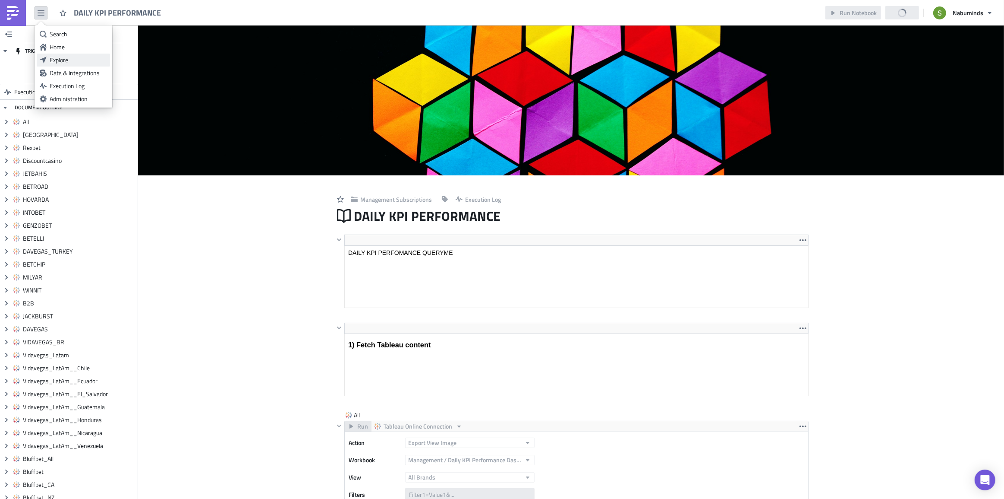
click at [53, 59] on div "Explore" at bounding box center [78, 60] width 57 height 9
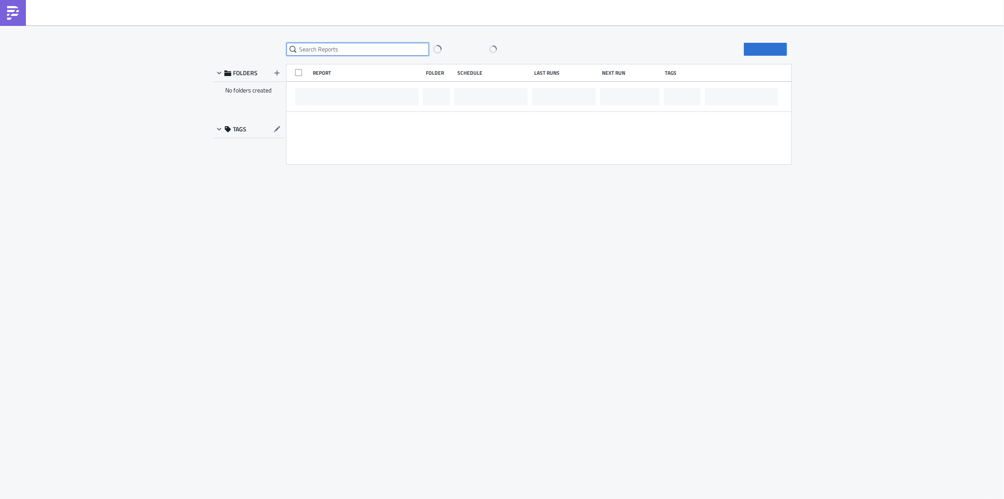
click at [325, 50] on input "text" at bounding box center [358, 49] width 142 height 13
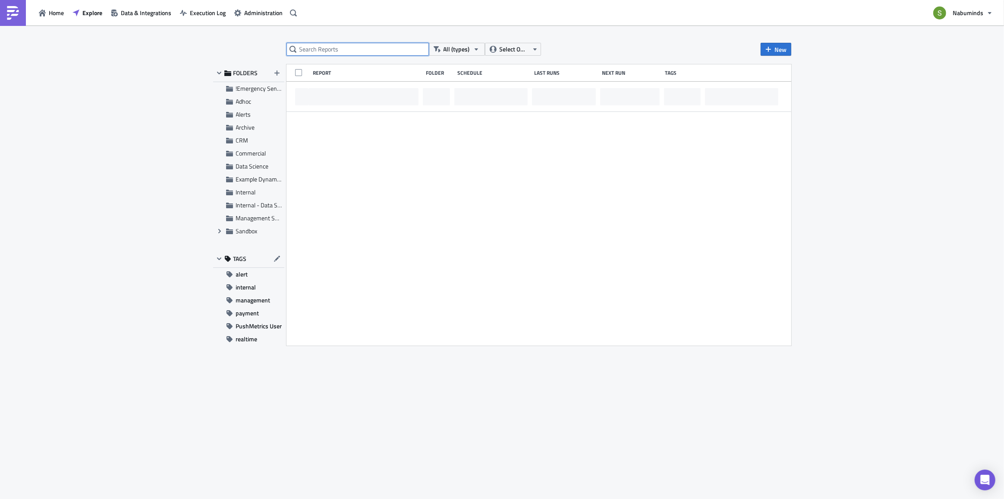
paste input "DAILY KPI PERFORMANCE"
type input "DAILY KPI PERFORMANCE"
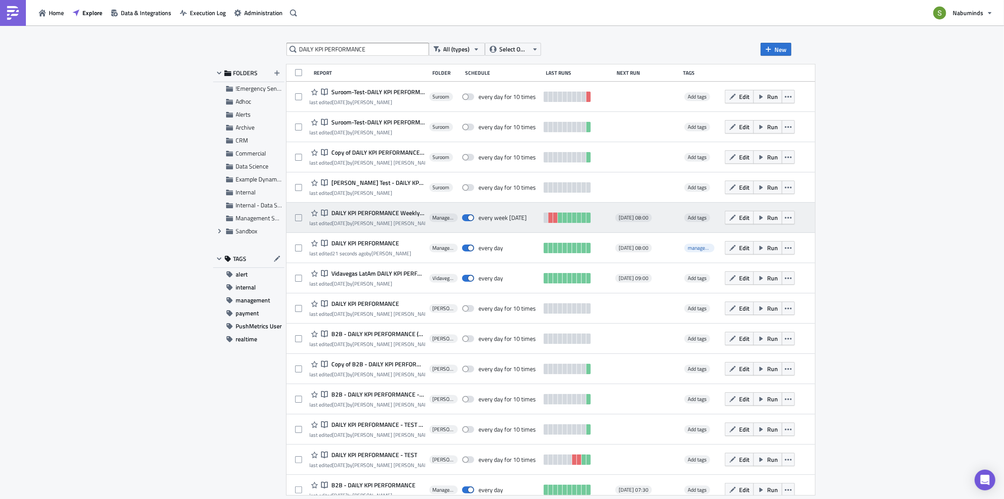
click at [382, 213] on span "DAILY KPI PERFORMANCE Weekly Commercial Only" at bounding box center [377, 213] width 96 height 8
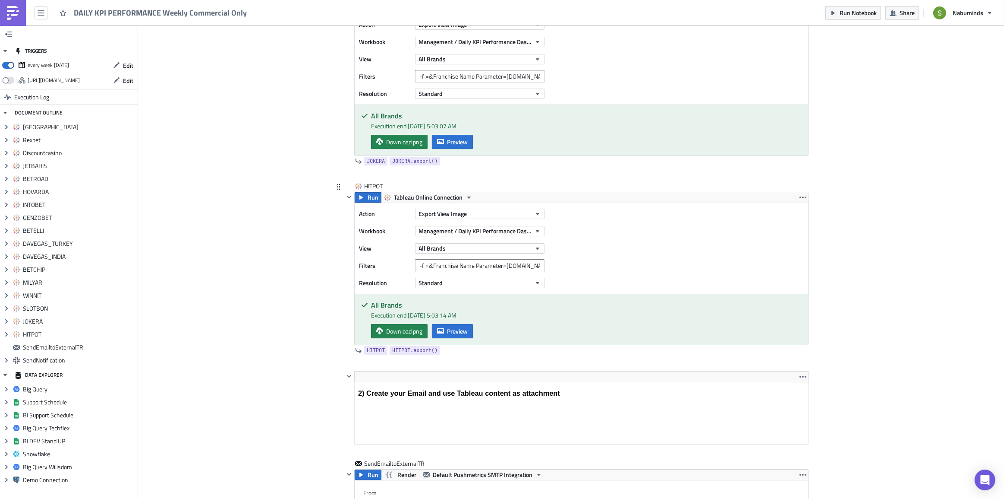
scroll to position [3257, 0]
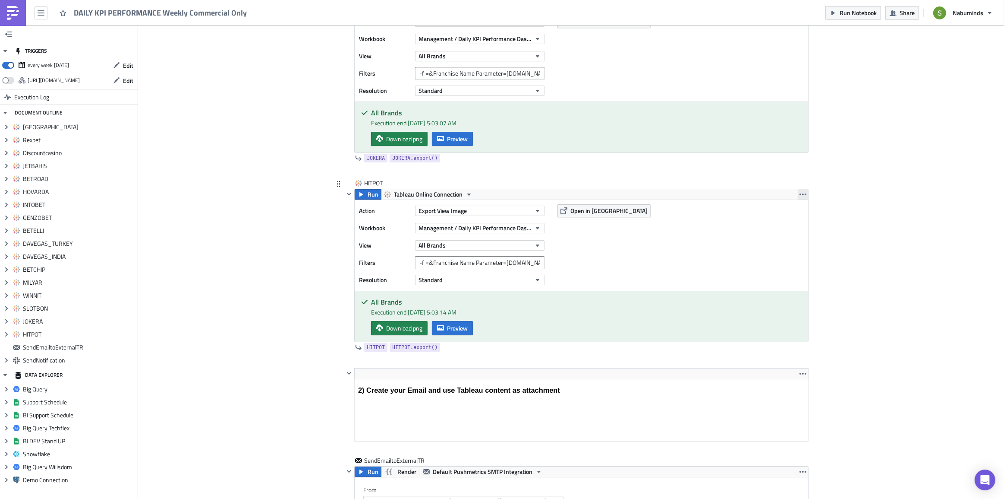
click at [798, 192] on button "button" at bounding box center [803, 194] width 10 height 10
click at [783, 210] on div "Duplicate" at bounding box center [805, 211] width 57 height 9
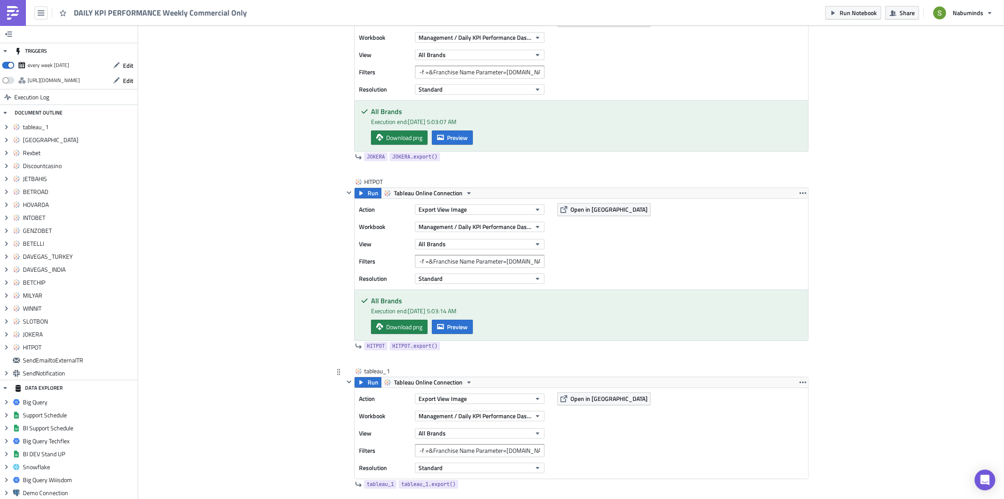
scroll to position [3275, 0]
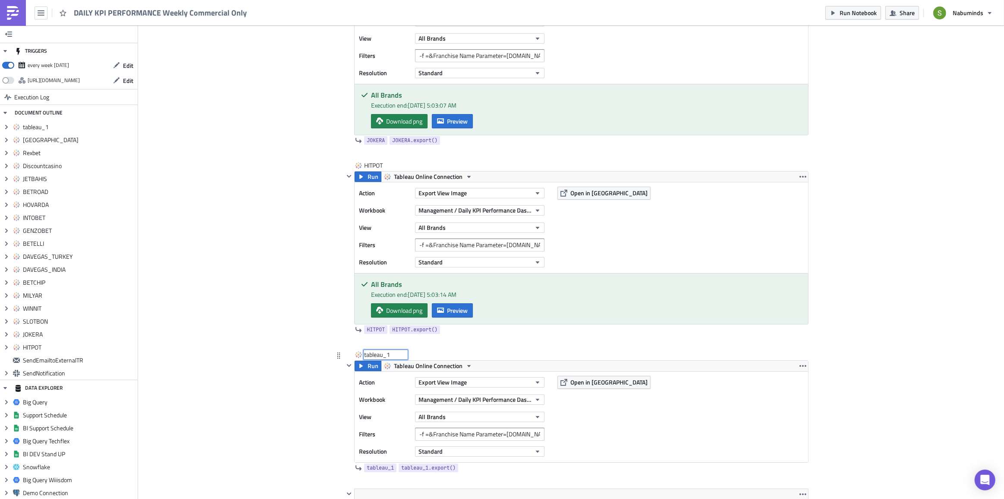
click at [377, 350] on div "tableau_1 tableau_1" at bounding box center [385, 354] width 43 height 9
click at [383, 352] on div "tableau_1 tableau_1" at bounding box center [385, 354] width 43 height 9
drag, startPoint x: 393, startPoint y: 351, endPoint x: 344, endPoint y: 347, distance: 49.3
click at [344, 350] on div "tableau_1 tableau_1" at bounding box center [576, 355] width 465 height 10
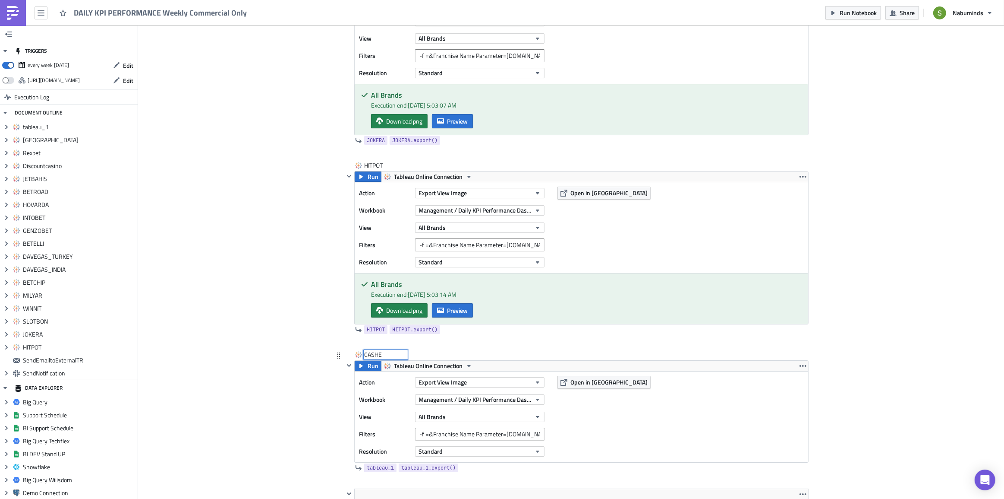
type input "[PERSON_NAME]"
click at [444, 351] on div "[PERSON_NAME]" at bounding box center [576, 355] width 465 height 10
click at [531, 433] on input "-f =&Franchise Name Parameter=HITPOT.COM&&Report As Of=Weekly" at bounding box center [480, 433] width 130 height 13
click at [521, 429] on input "-f =&Franchise Name Parameter=HITPOT.COM&&Report As Of=Weekly" at bounding box center [480, 433] width 130 height 13
type input "-f =&Franchise Name Parameter=CASHER.COM&&Report As Of=Weekly"
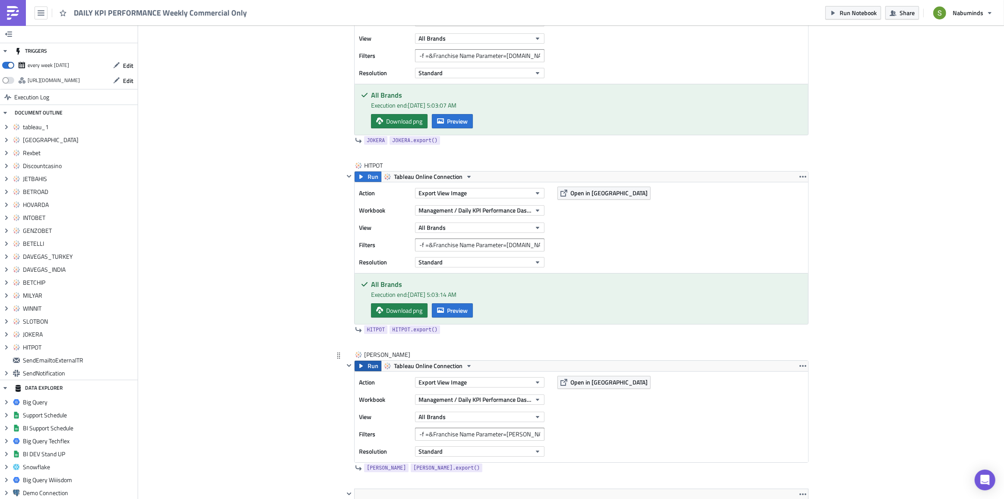
click at [368, 363] on span "Run" at bounding box center [373, 365] width 11 height 10
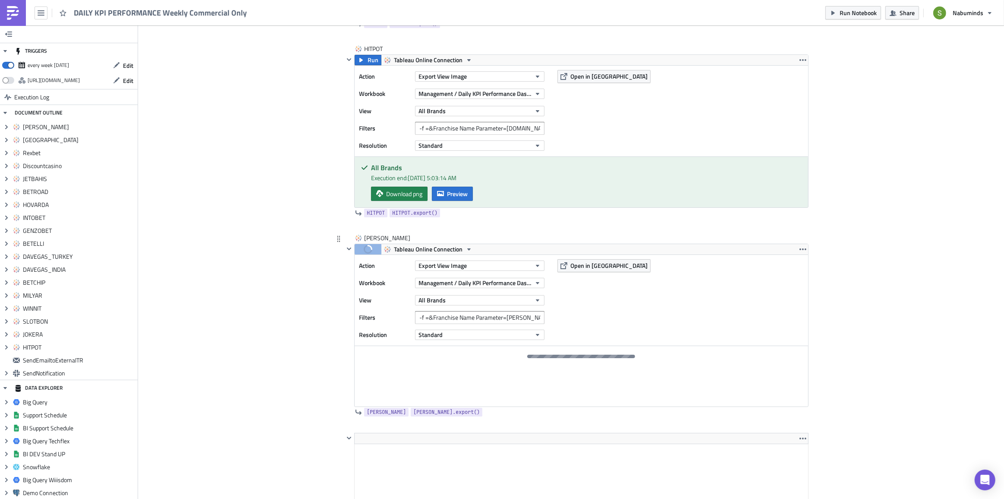
scroll to position [3392, 0]
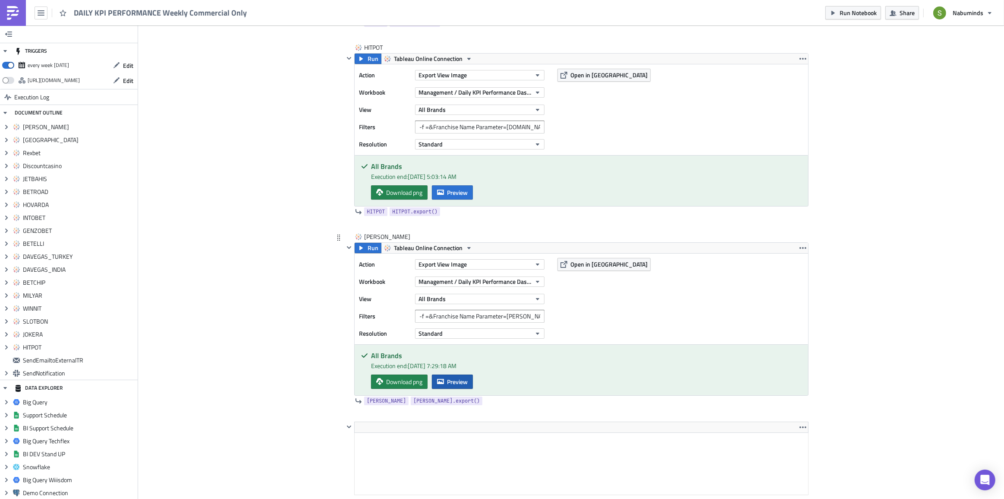
click at [461, 378] on span "Preview" at bounding box center [457, 381] width 21 height 9
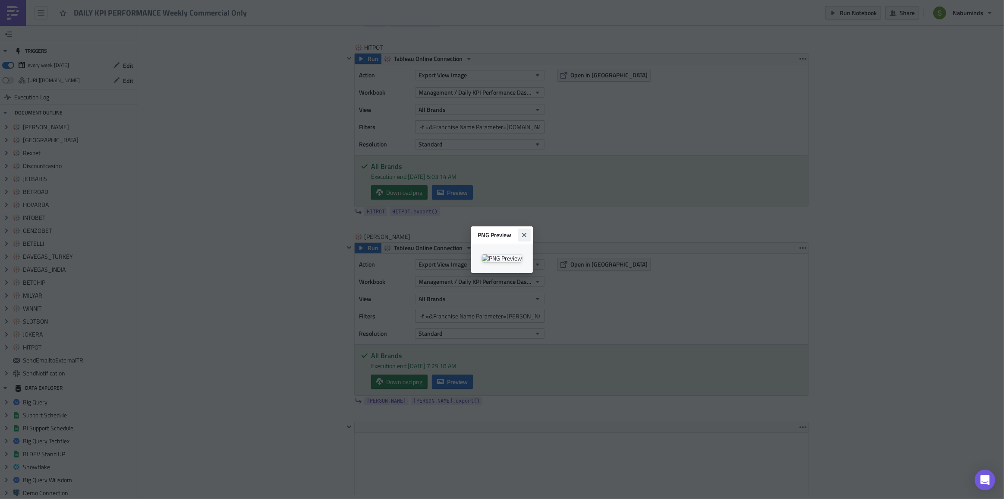
click at [528, 231] on icon "Close" at bounding box center [524, 234] width 7 height 7
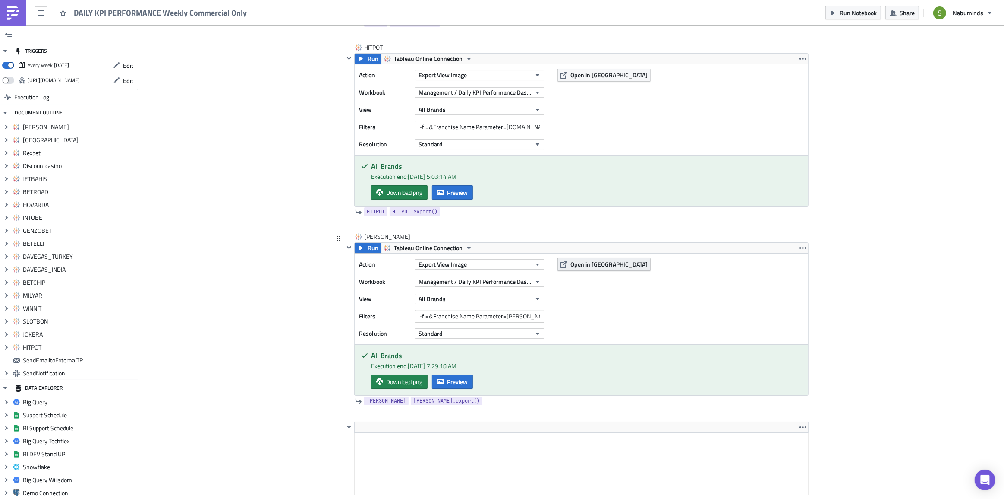
click at [591, 259] on span "Open in [GEOGRAPHIC_DATA]" at bounding box center [609, 263] width 77 height 9
click at [455, 377] on span "Preview" at bounding box center [457, 381] width 21 height 9
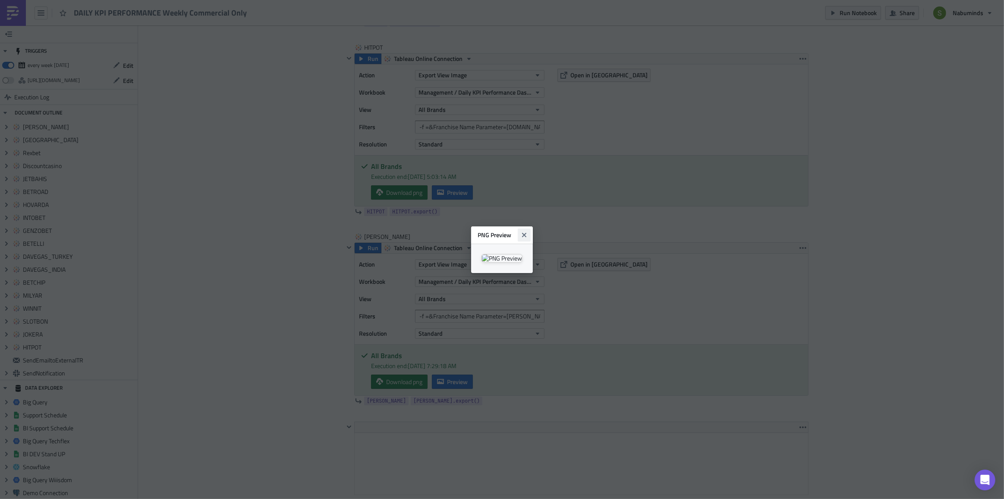
click at [528, 231] on icon "Close" at bounding box center [524, 234] width 7 height 7
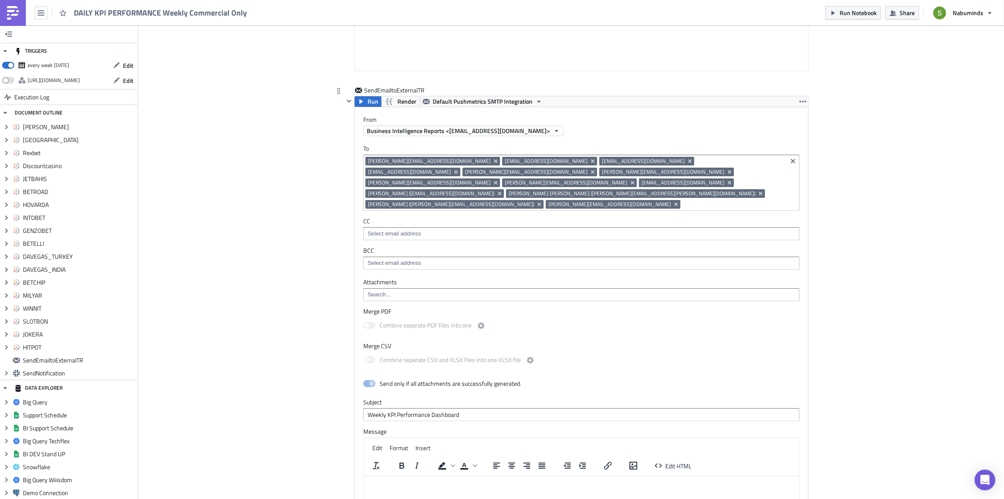
scroll to position [3863, 0]
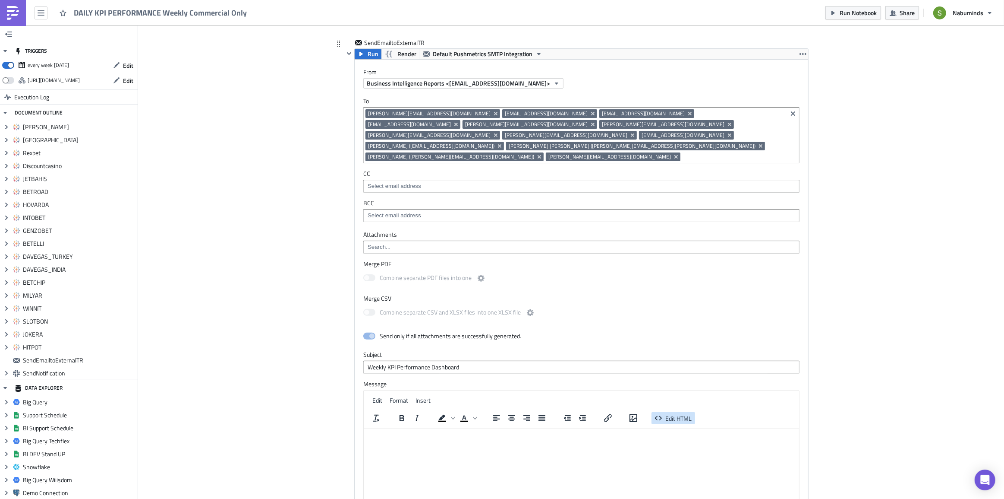
click at [670, 413] on span "Edit HTML" at bounding box center [679, 417] width 26 height 9
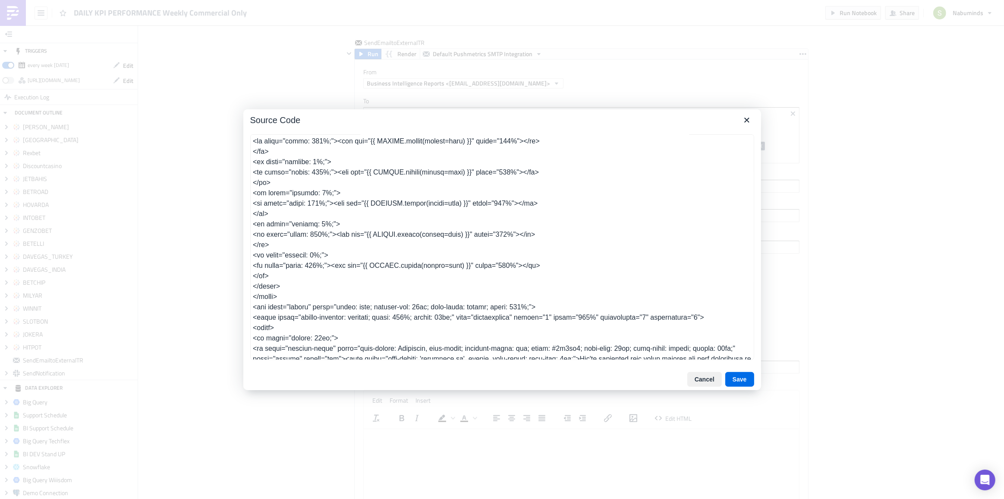
scroll to position [837, 0]
drag, startPoint x: 269, startPoint y: 289, endPoint x: 246, endPoint y: 268, distance: 30.8
click at [246, 268] on div at bounding box center [502, 247] width 518 height 241
click at [276, 290] on textarea at bounding box center [502, 246] width 504 height 225
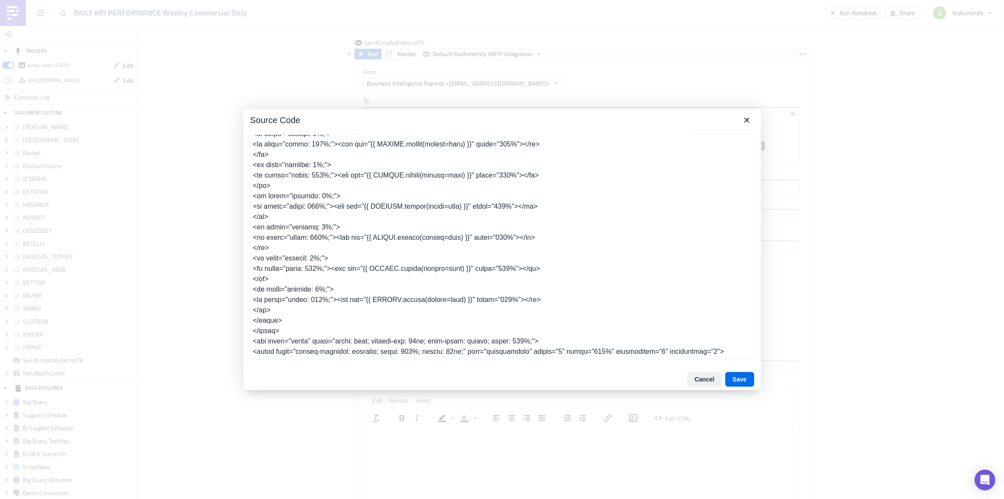
click at [396, 308] on textarea at bounding box center [502, 246] width 504 height 225
type textarea "<table class="body" style="border-collapse: separate; mso-table-lspace: 0pt; ms…"
click at [739, 379] on button "Save" at bounding box center [740, 379] width 29 height 15
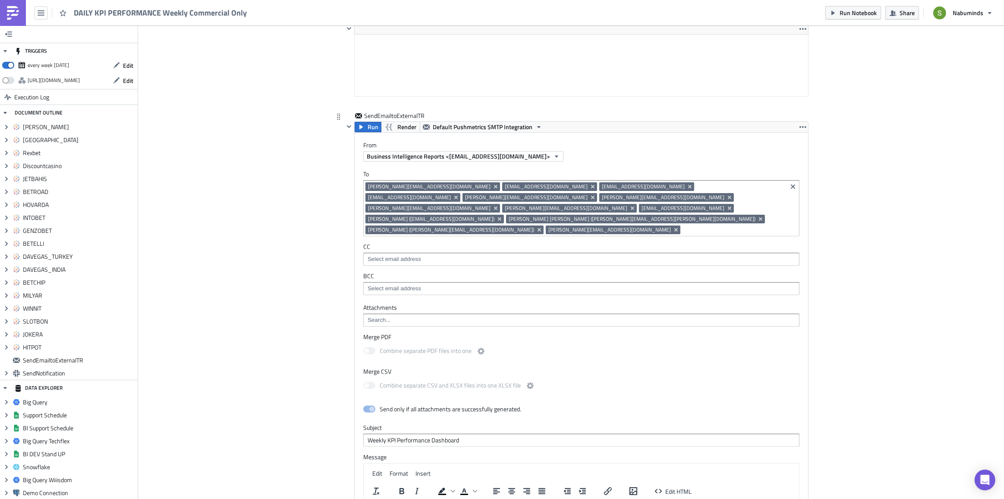
scroll to position [3785, 0]
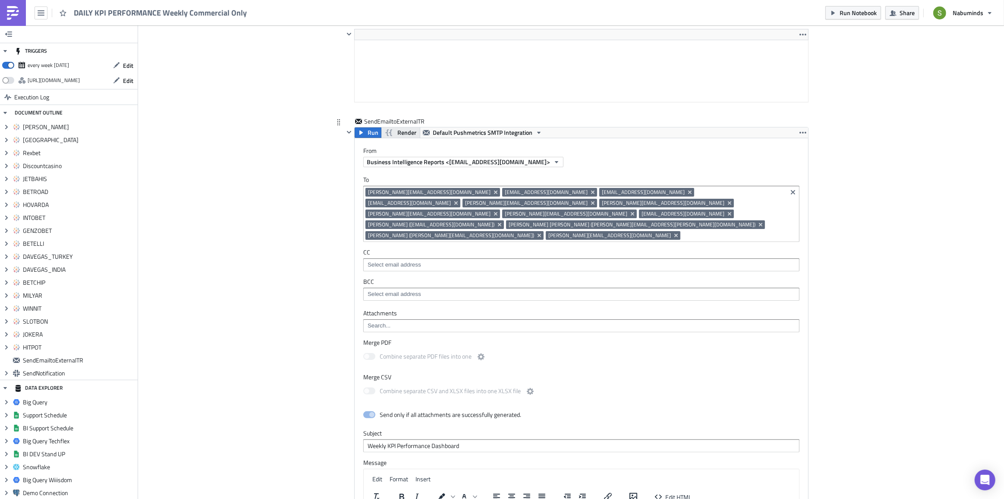
click at [401, 128] on span "Render" at bounding box center [407, 132] width 19 height 10
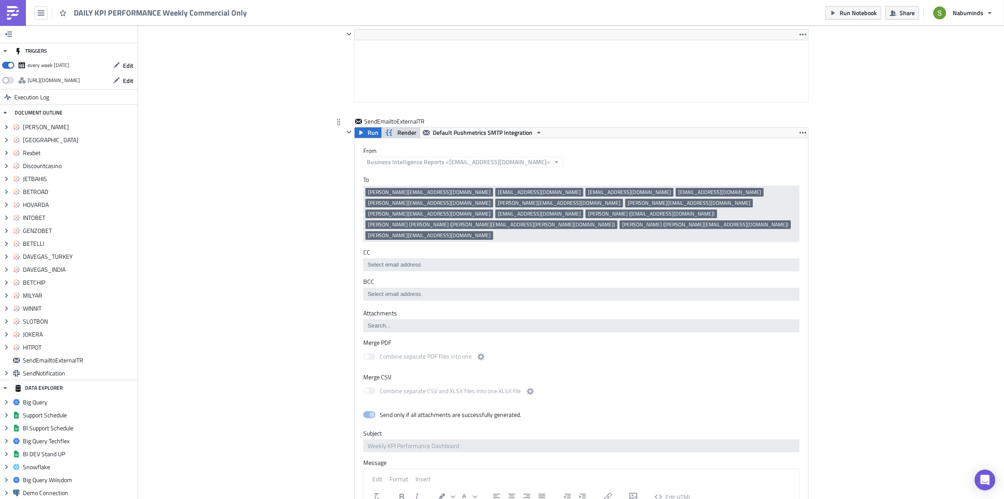
click at [402, 129] on span "Render" at bounding box center [407, 132] width 19 height 10
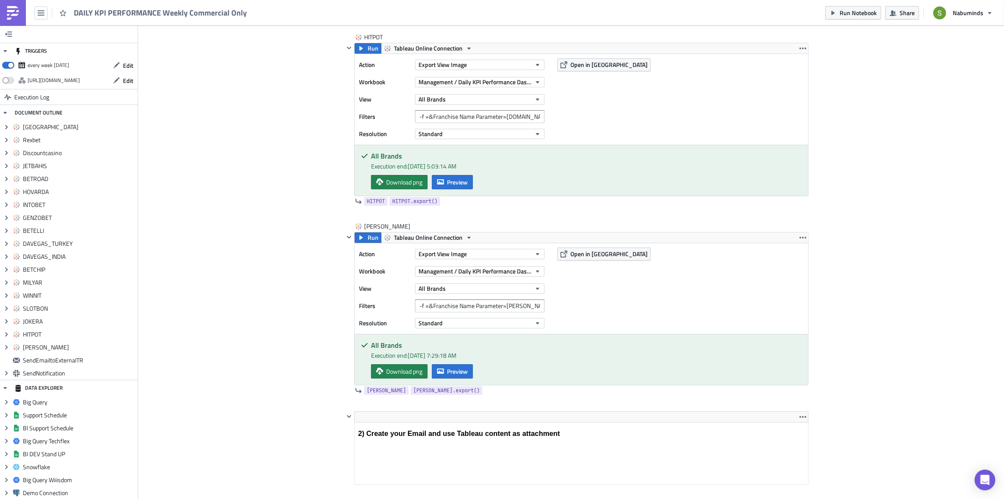
scroll to position [3414, 0]
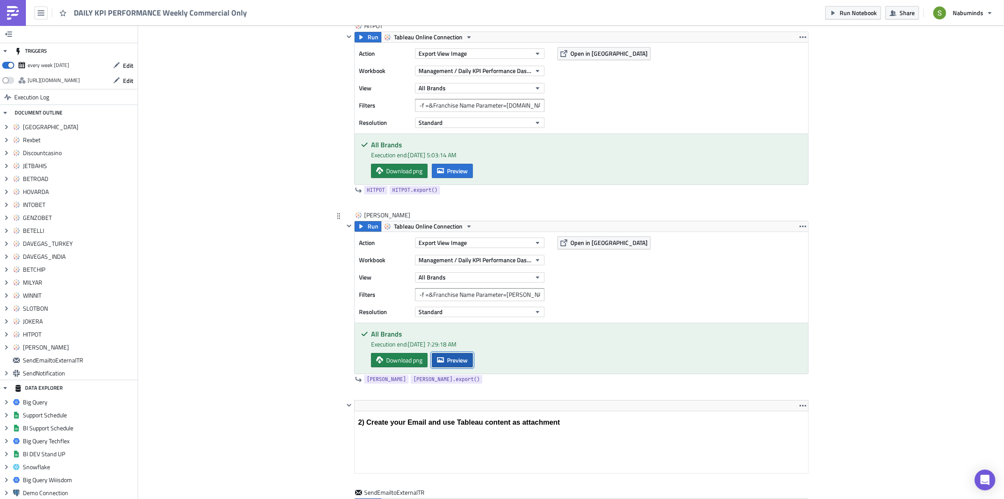
click at [462, 358] on span "Preview" at bounding box center [457, 359] width 21 height 9
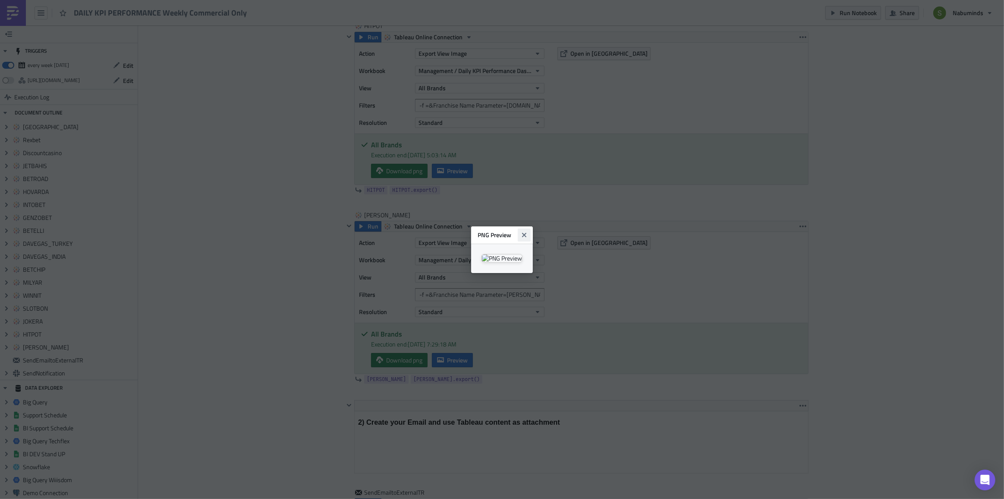
click at [527, 232] on icon "Close" at bounding box center [524, 234] width 4 height 4
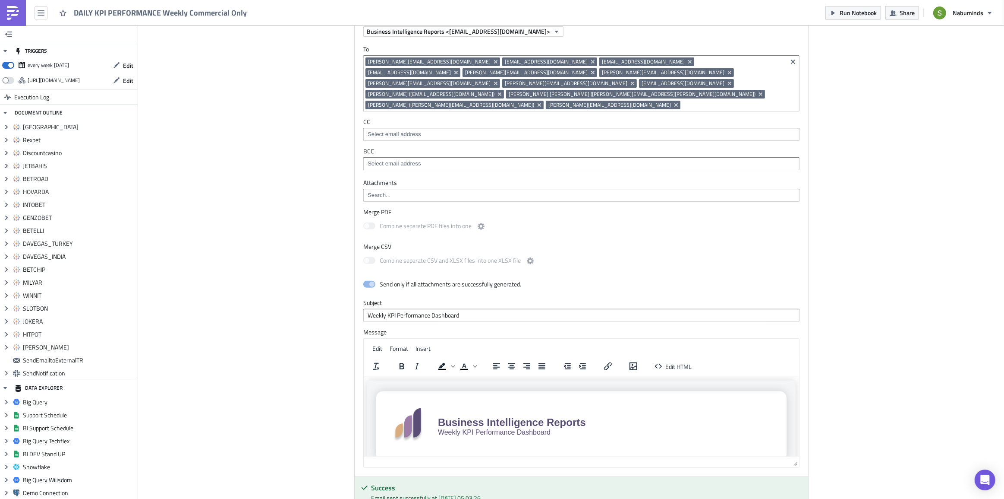
scroll to position [3885, 0]
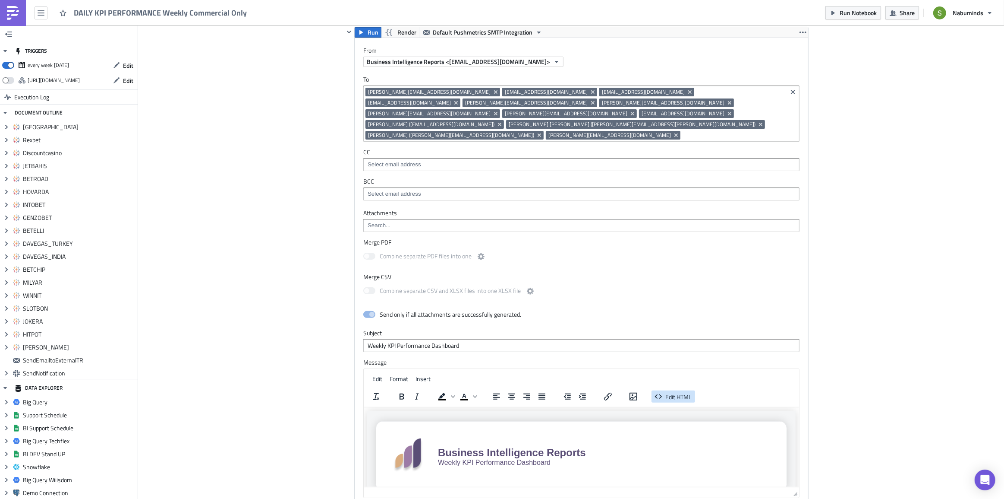
click at [666, 392] on span "Edit HTML" at bounding box center [679, 396] width 26 height 9
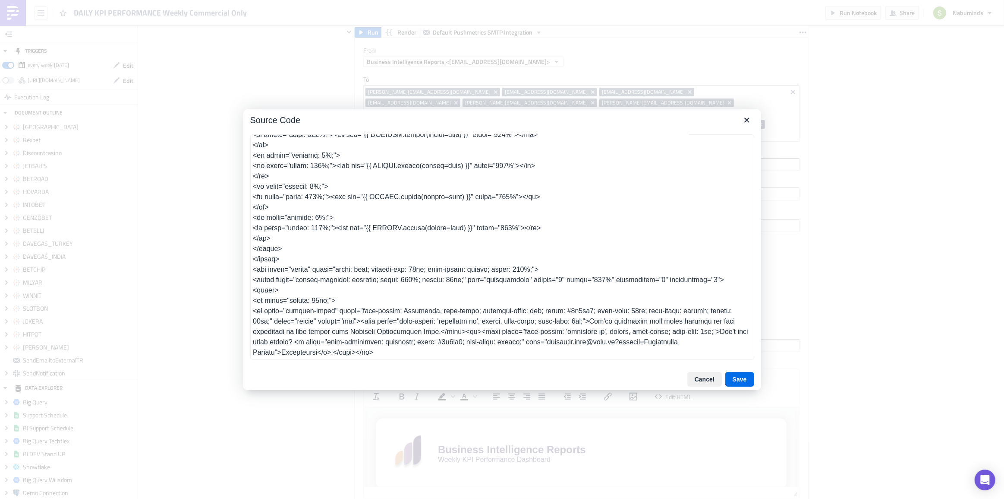
scroll to position [907, 0]
click at [745, 122] on icon "Close" at bounding box center [747, 120] width 10 height 10
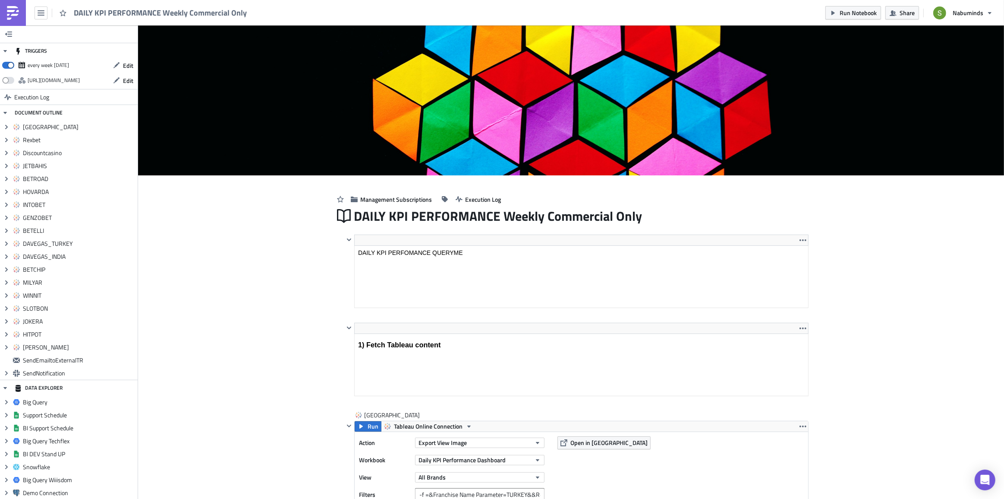
scroll to position [0, 0]
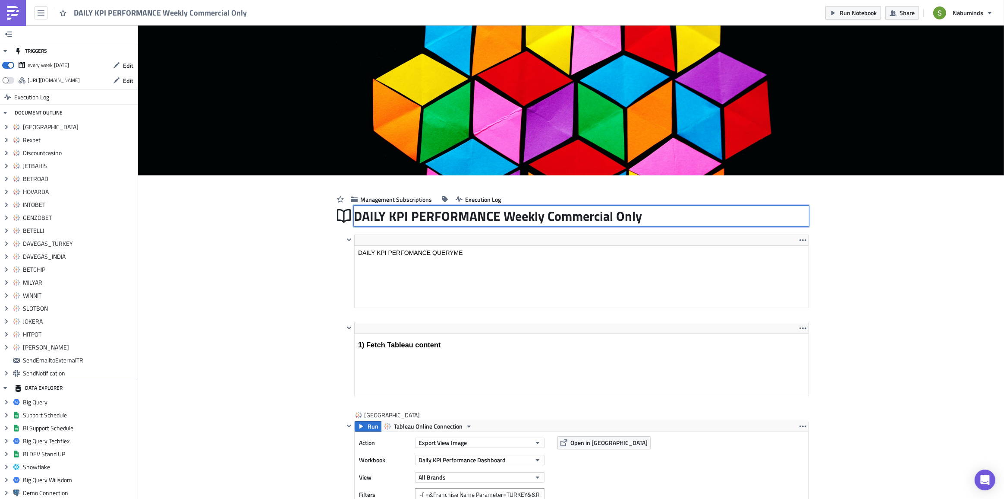
click at [637, 216] on div "DAILY KPI PERFORMANCE Weekly Commercial Only DAILY KPI PERFORMANCE Weekly Comme…" at bounding box center [581, 216] width 455 height 20
drag, startPoint x: 637, startPoint y: 215, endPoint x: 291, endPoint y: 225, distance: 345.9
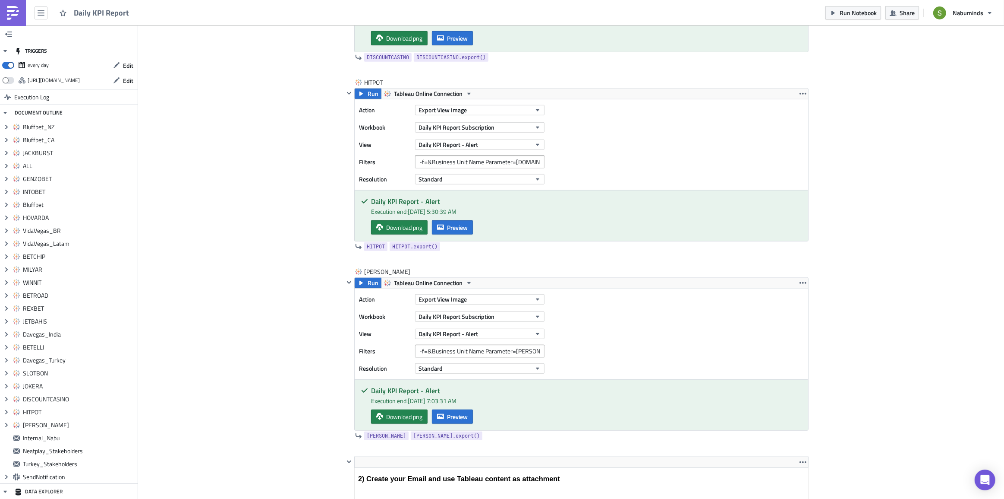
scroll to position [4395, 0]
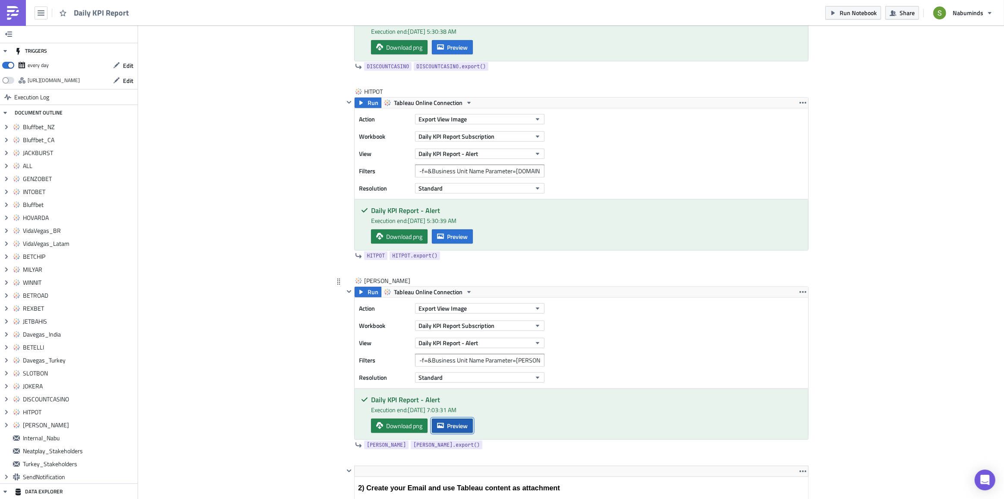
click at [458, 423] on span "Preview" at bounding box center [457, 425] width 21 height 9
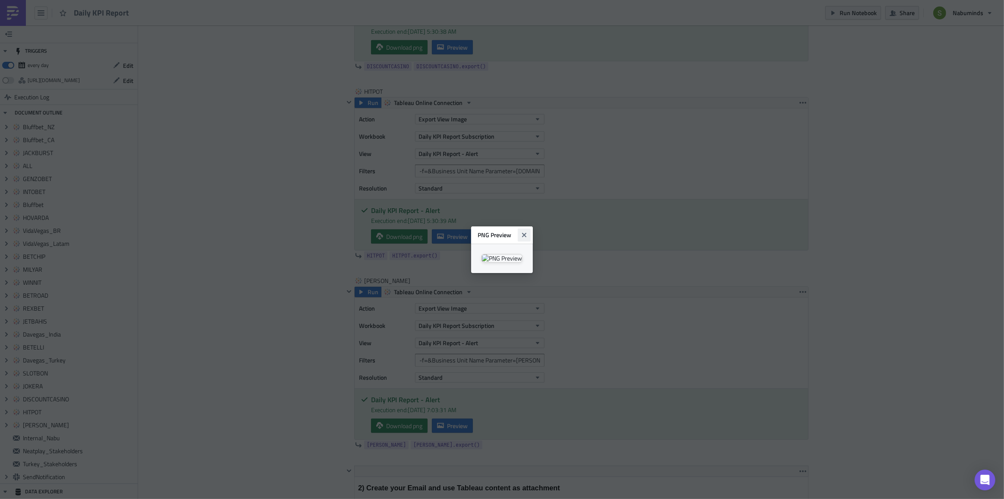
click at [531, 228] on button "Close" at bounding box center [524, 234] width 13 height 13
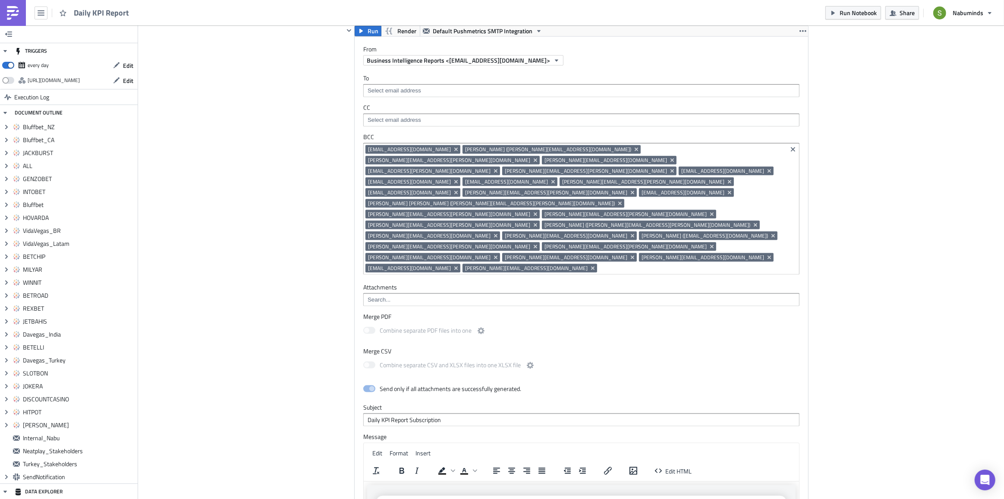
scroll to position [4944, 0]
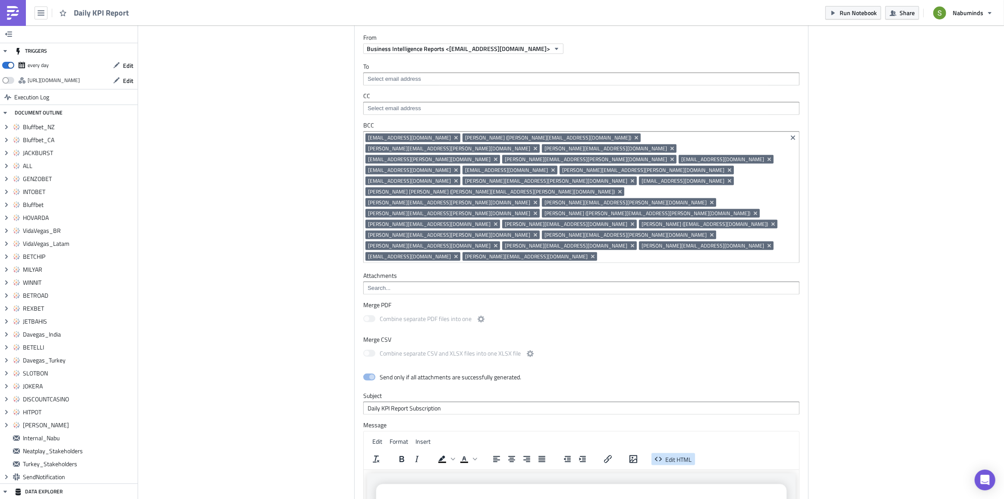
click at [670, 453] on button "Edit HTML" at bounding box center [674, 459] width 44 height 12
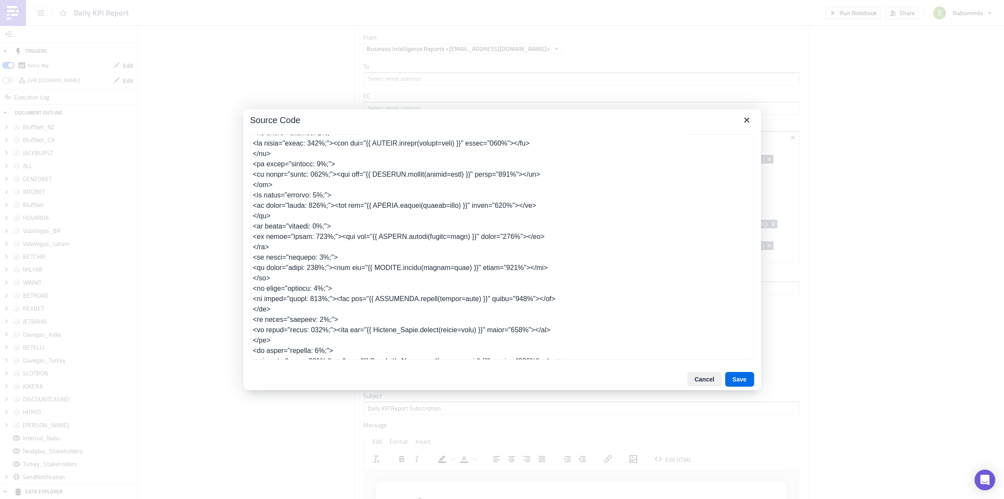
scroll to position [900, 0]
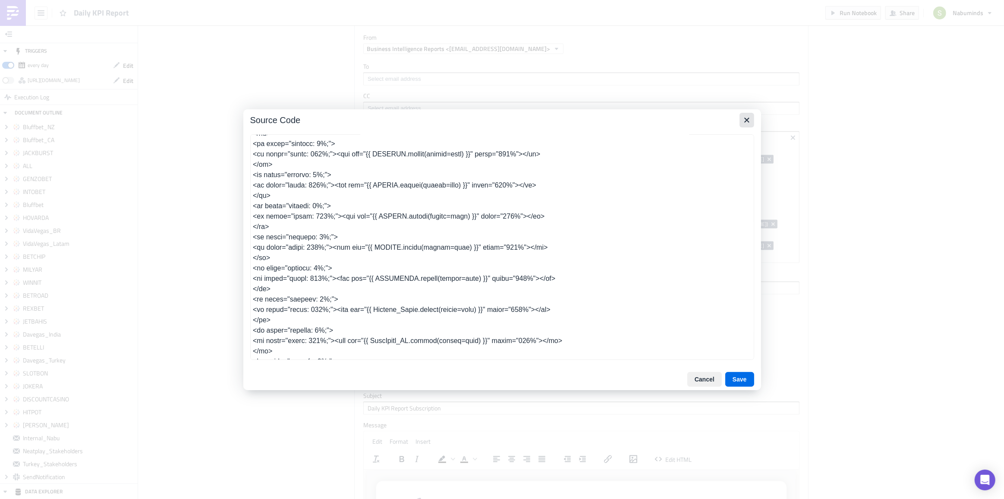
click at [745, 120] on icon "Close" at bounding box center [747, 120] width 10 height 10
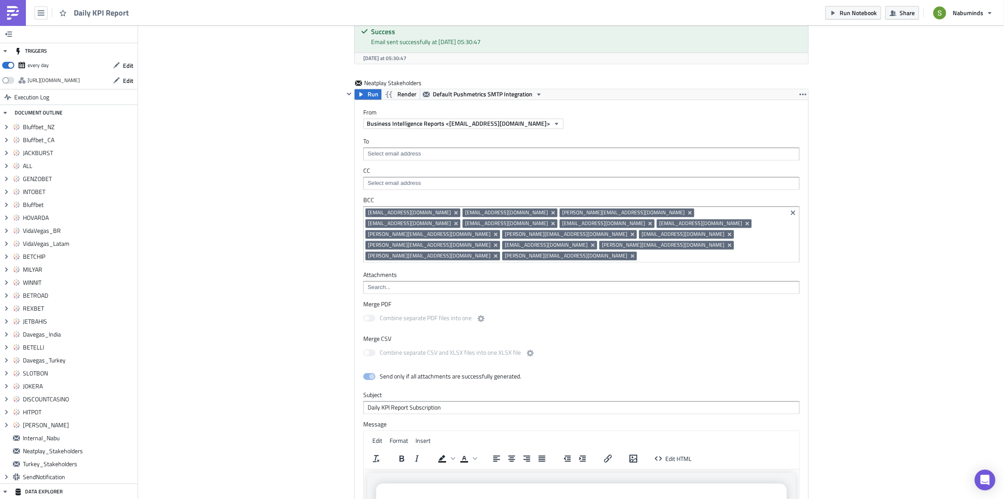
scroll to position [5533, 0]
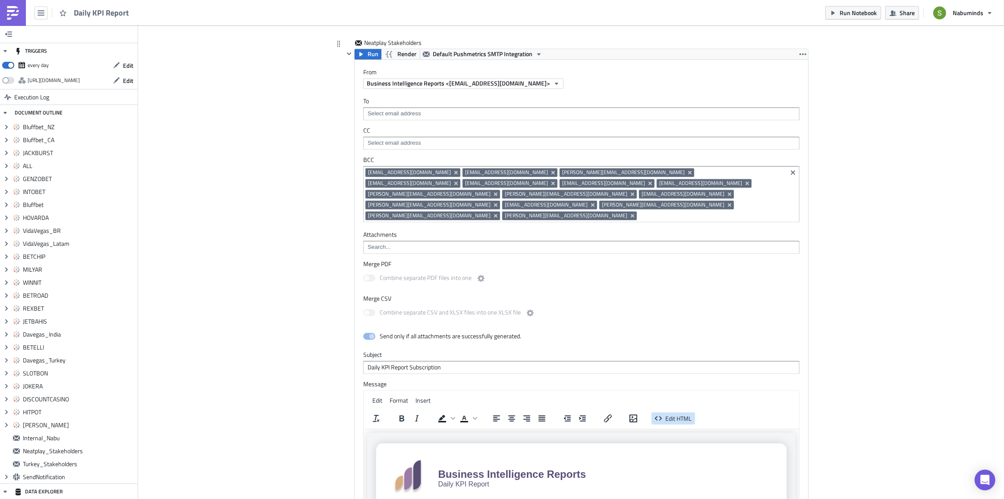
click at [670, 414] on span "Edit HTML" at bounding box center [679, 418] width 26 height 9
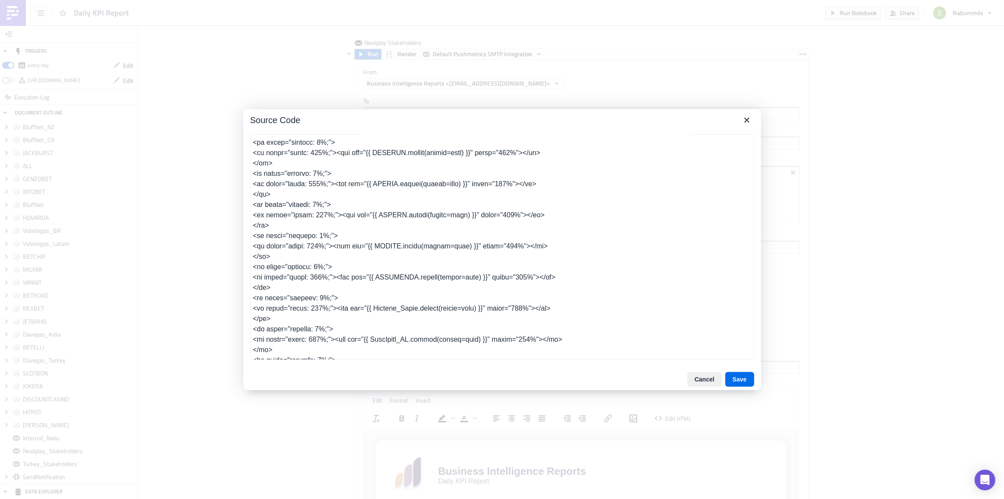
scroll to position [900, 0]
click at [743, 121] on icon "Close" at bounding box center [747, 120] width 10 height 10
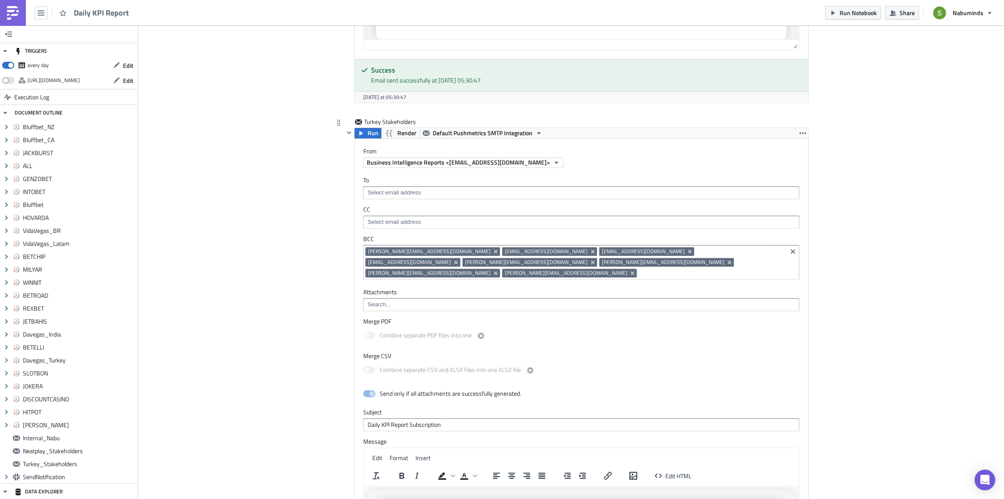
scroll to position [6004, 0]
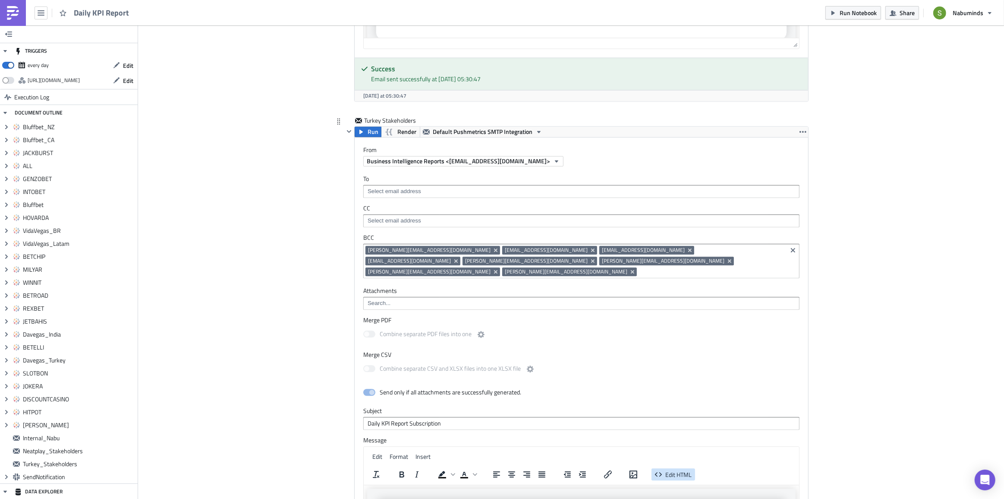
click at [670, 469] on span "Edit HTML" at bounding box center [679, 473] width 26 height 9
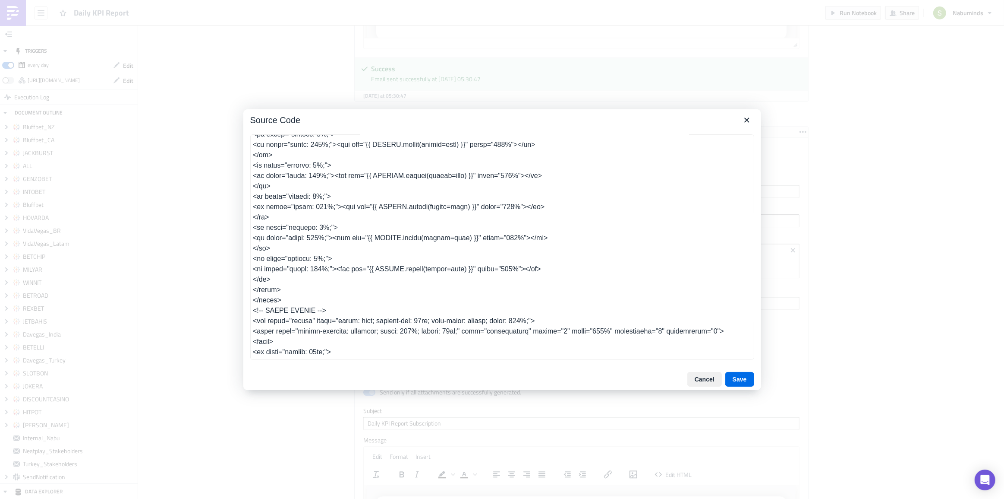
scroll to position [910, 0]
click at [748, 121] on icon "Close" at bounding box center [747, 120] width 10 height 10
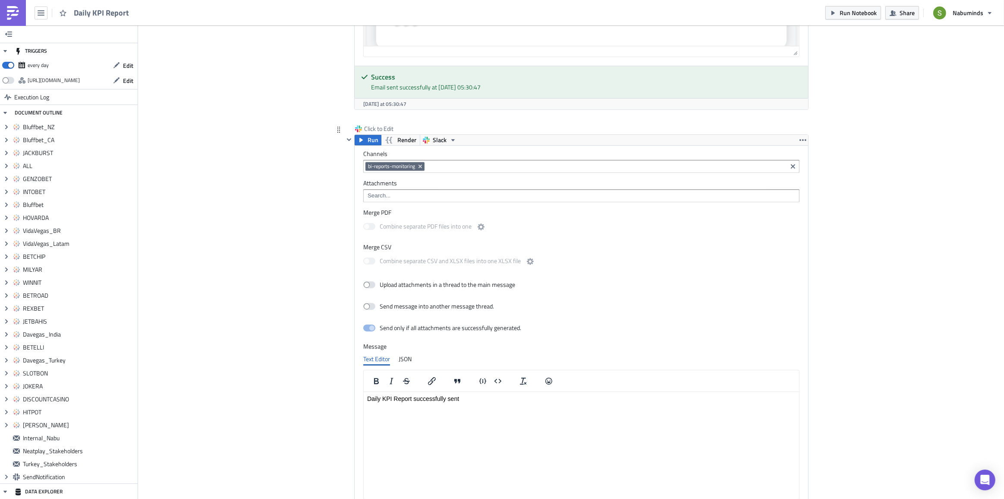
scroll to position [6545, 0]
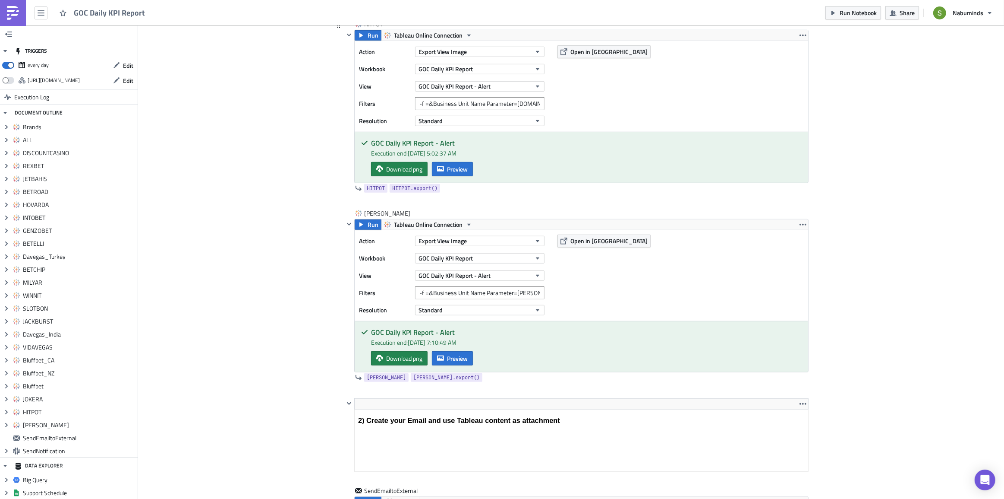
scroll to position [4473, 0]
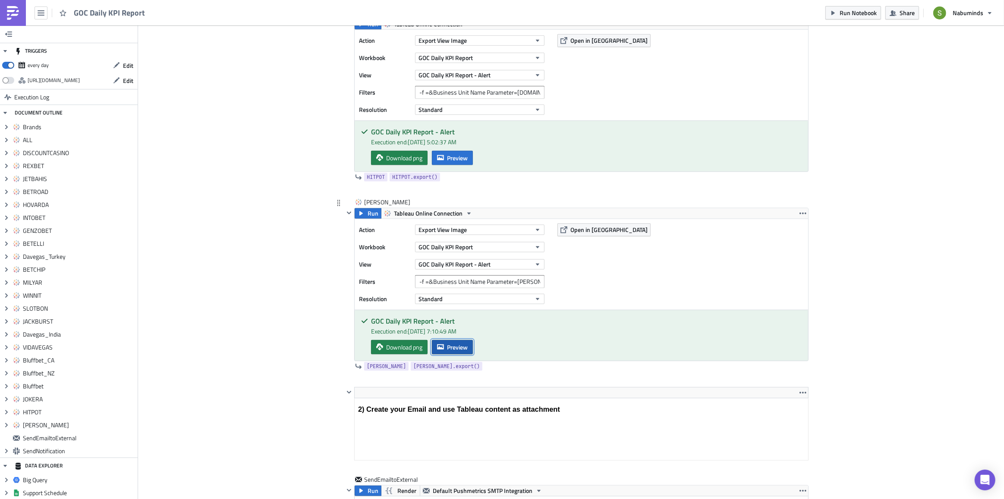
click at [461, 344] on span "Preview" at bounding box center [457, 346] width 21 height 9
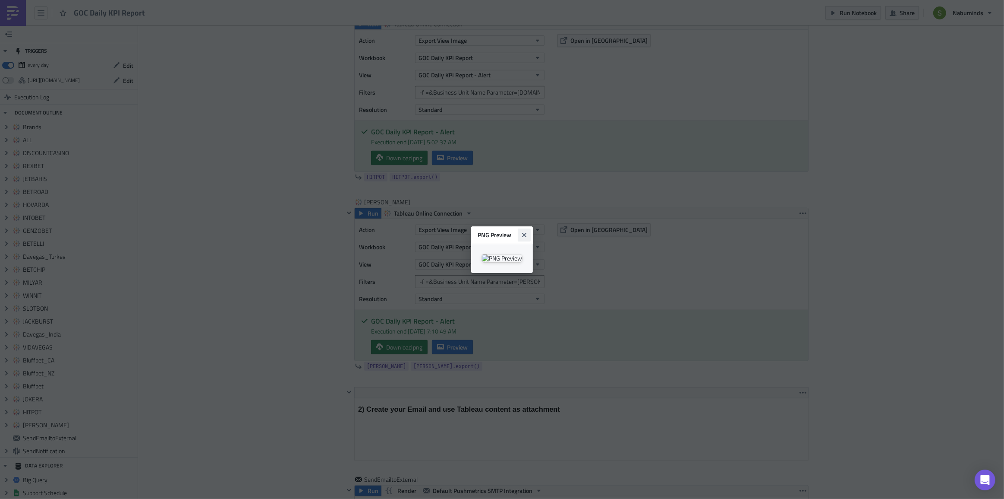
click at [531, 228] on button "Close" at bounding box center [524, 234] width 13 height 13
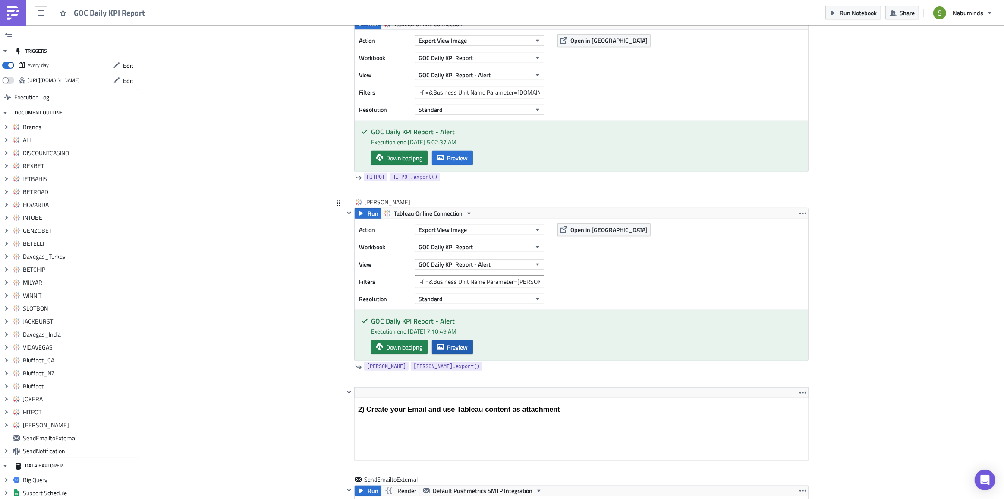
click at [447, 344] on span "Preview" at bounding box center [457, 346] width 21 height 9
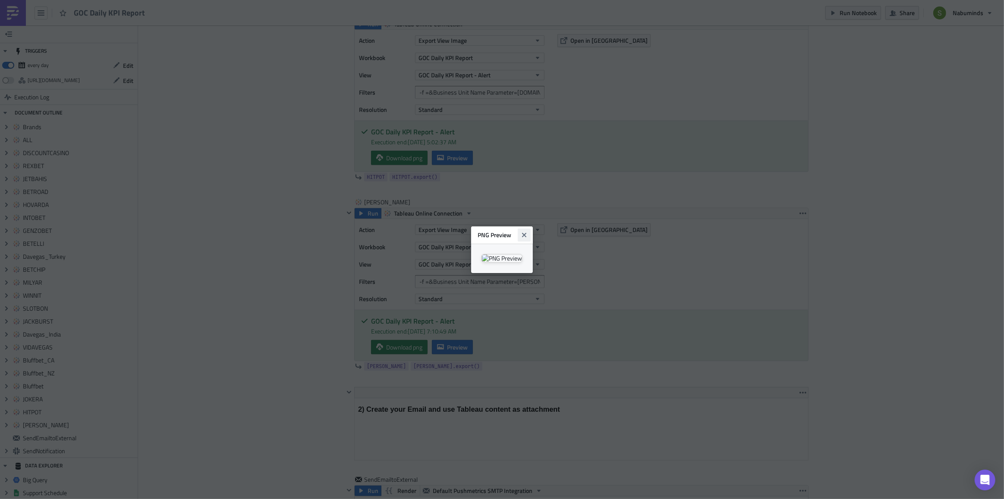
click at [528, 231] on icon "Close" at bounding box center [524, 234] width 7 height 7
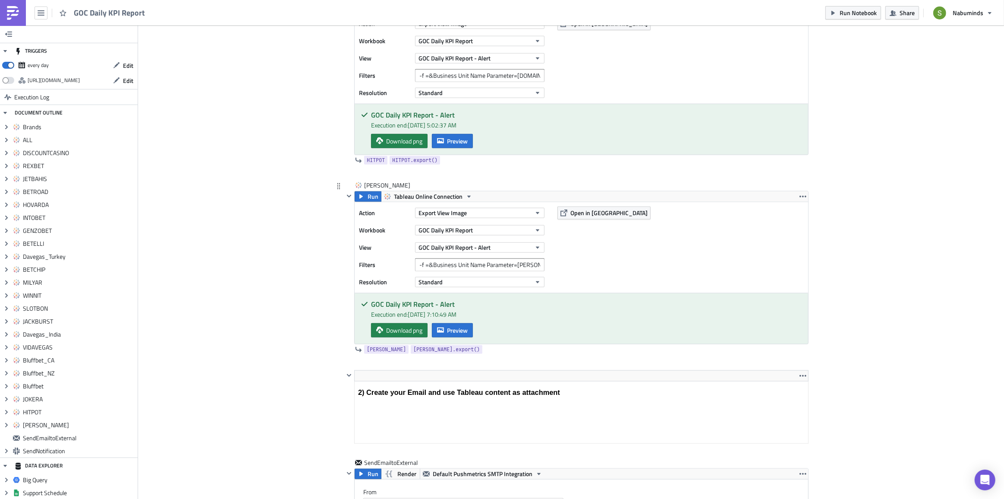
scroll to position [4513, 0]
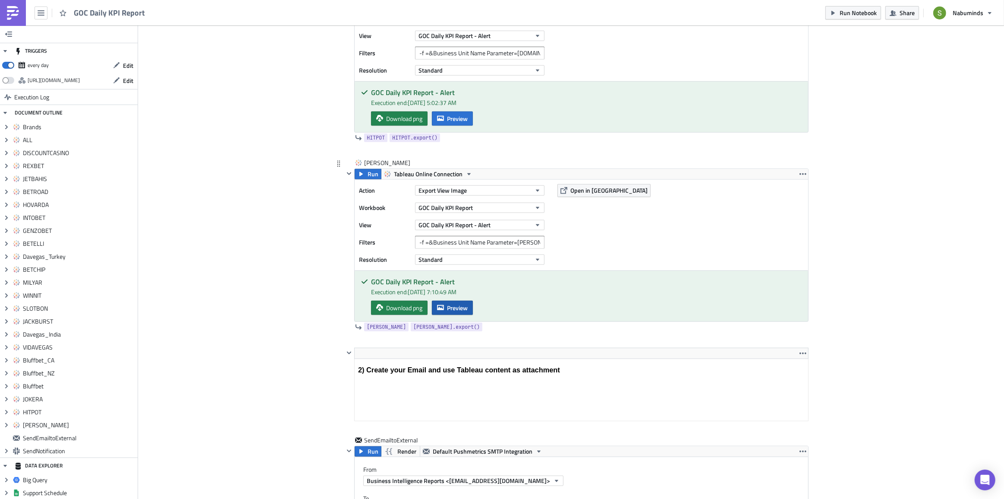
click at [453, 306] on span "Preview" at bounding box center [457, 307] width 21 height 9
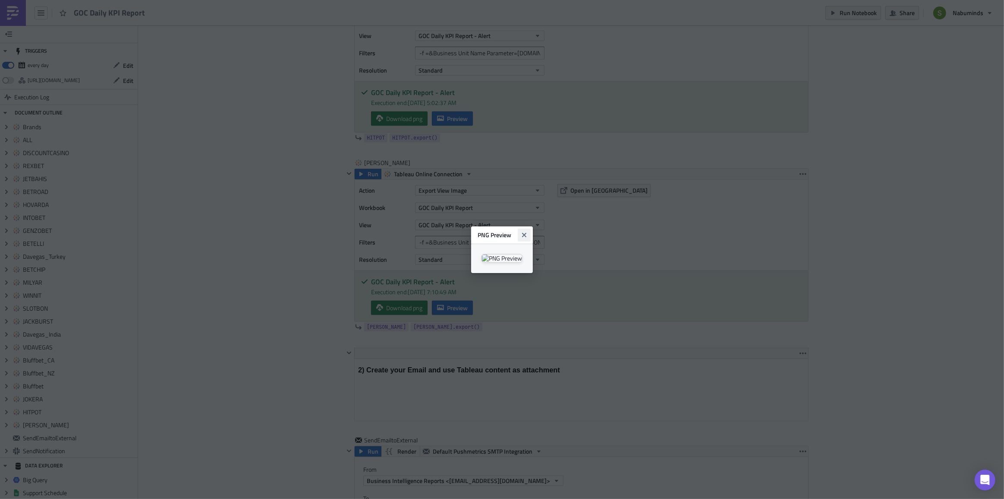
click at [527, 232] on icon "Close" at bounding box center [524, 234] width 4 height 4
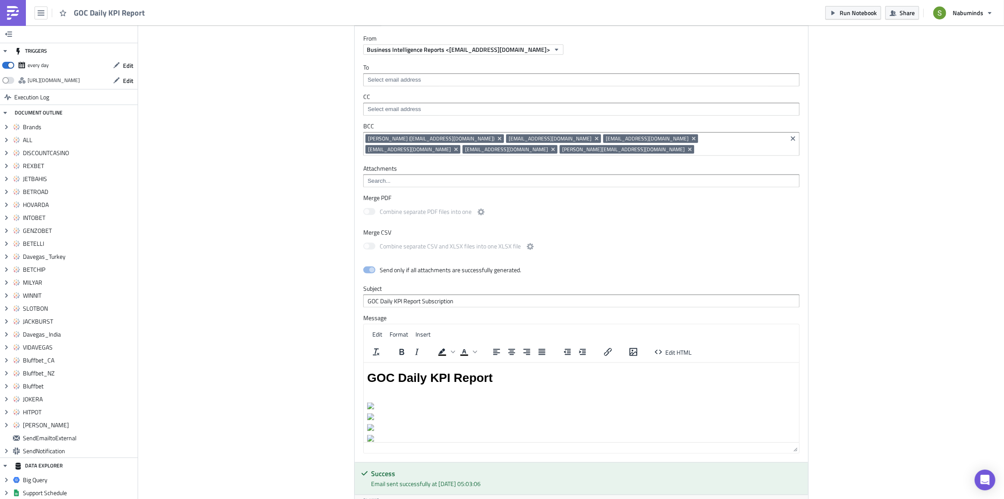
scroll to position [4944, 0]
click at [674, 347] on span "Edit HTML" at bounding box center [679, 350] width 26 height 9
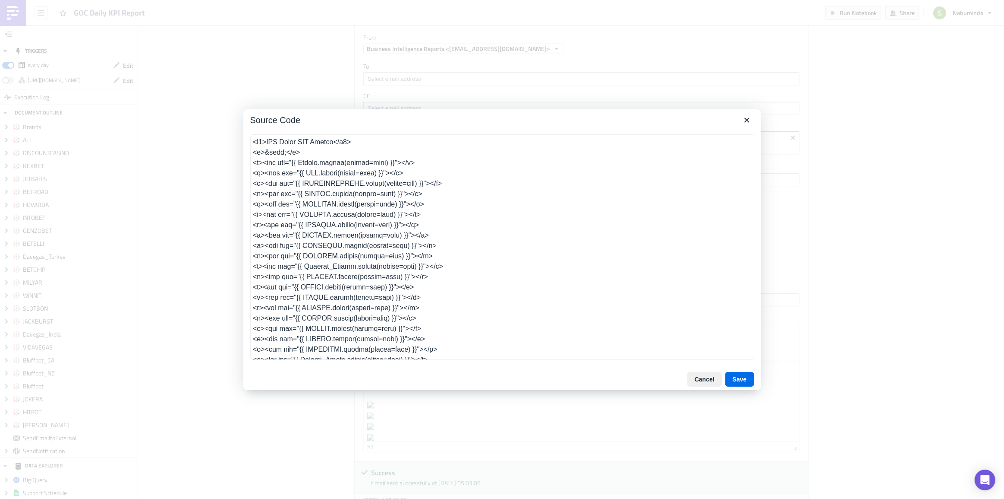
scroll to position [49, 0]
click at [743, 118] on icon "Close" at bounding box center [747, 120] width 10 height 10
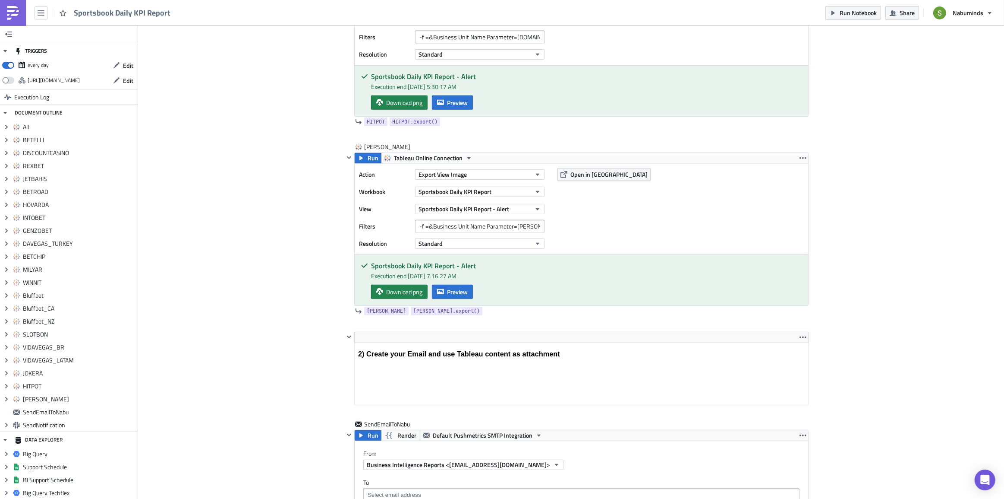
scroll to position [4238, 0]
click at [455, 288] on span "Preview" at bounding box center [457, 291] width 21 height 9
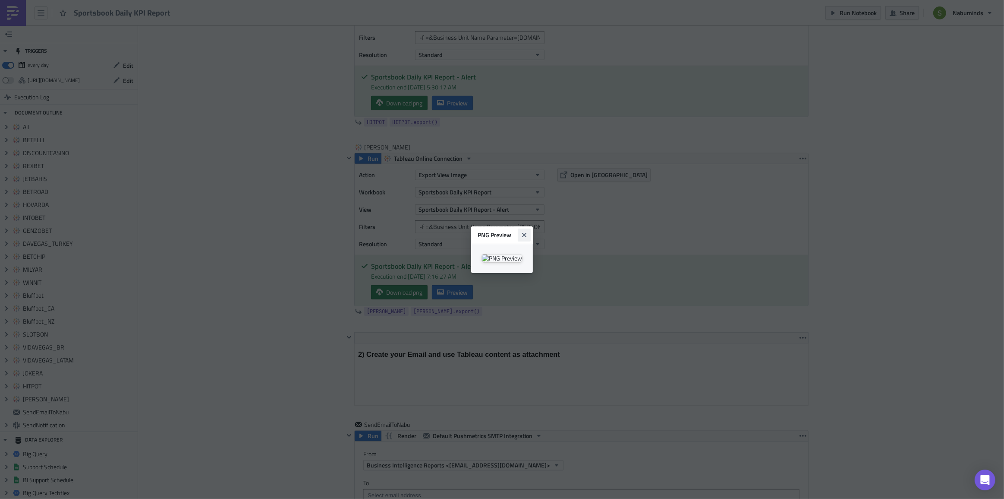
click at [528, 231] on icon "Close" at bounding box center [524, 234] width 7 height 7
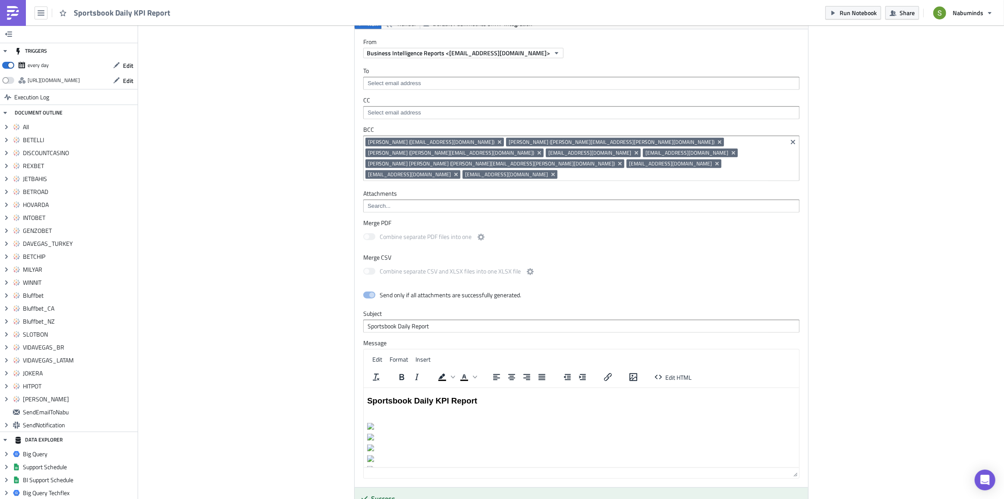
scroll to position [4670, 0]
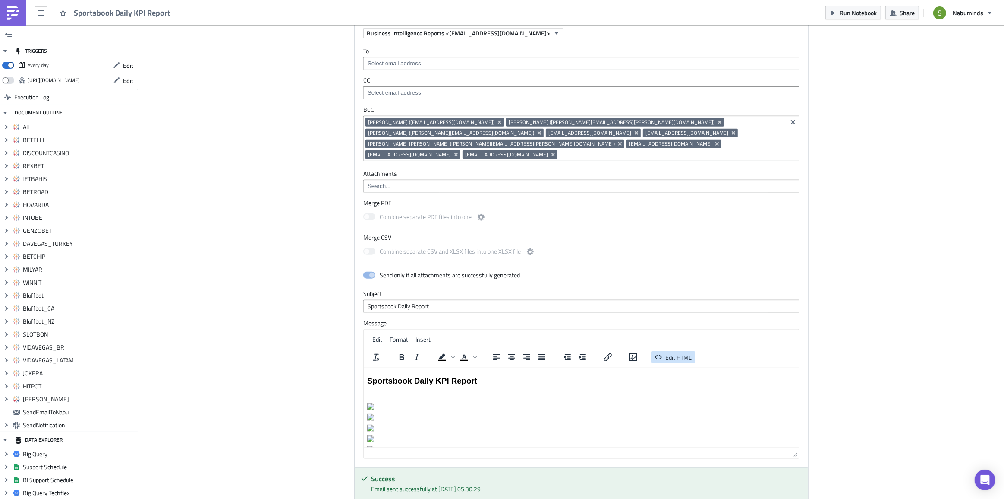
click at [674, 352] on span "Edit HTML" at bounding box center [679, 356] width 26 height 9
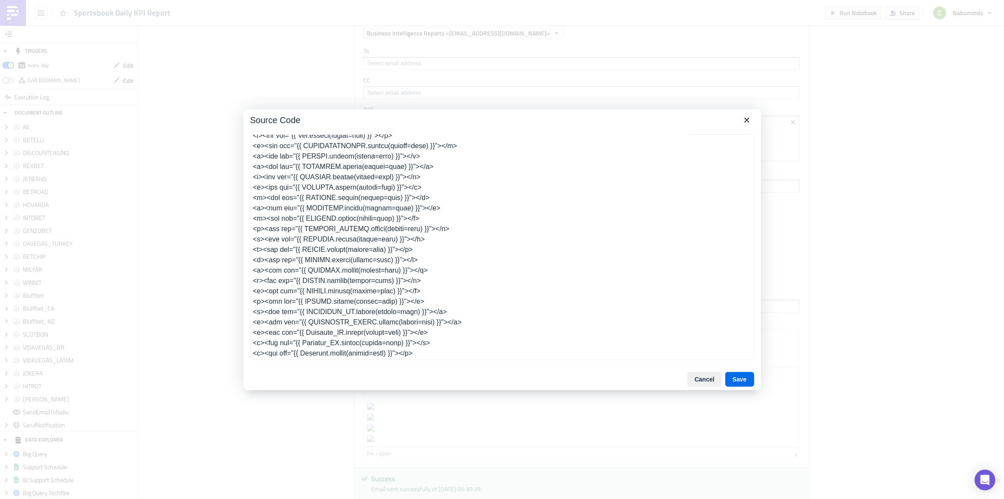
scroll to position [28, 0]
click at [750, 119] on icon "Close" at bounding box center [747, 120] width 10 height 10
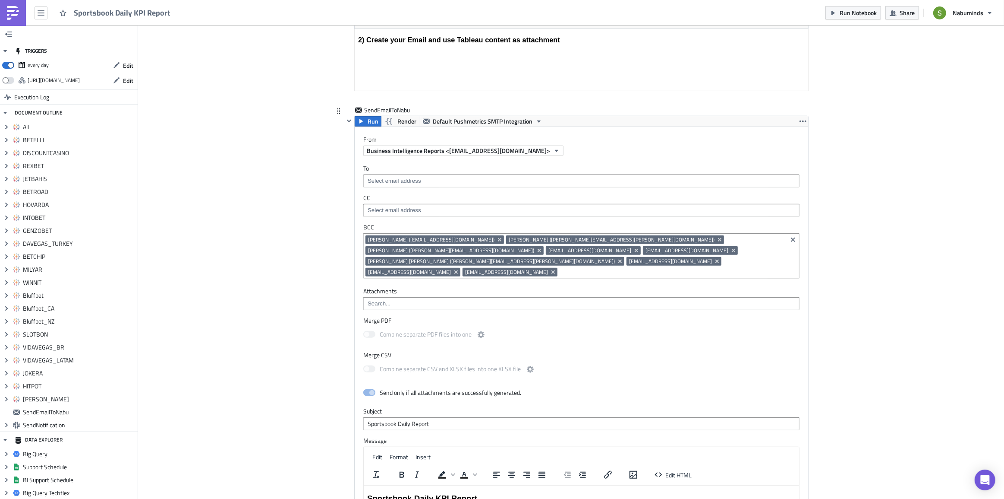
scroll to position [4621, 0]
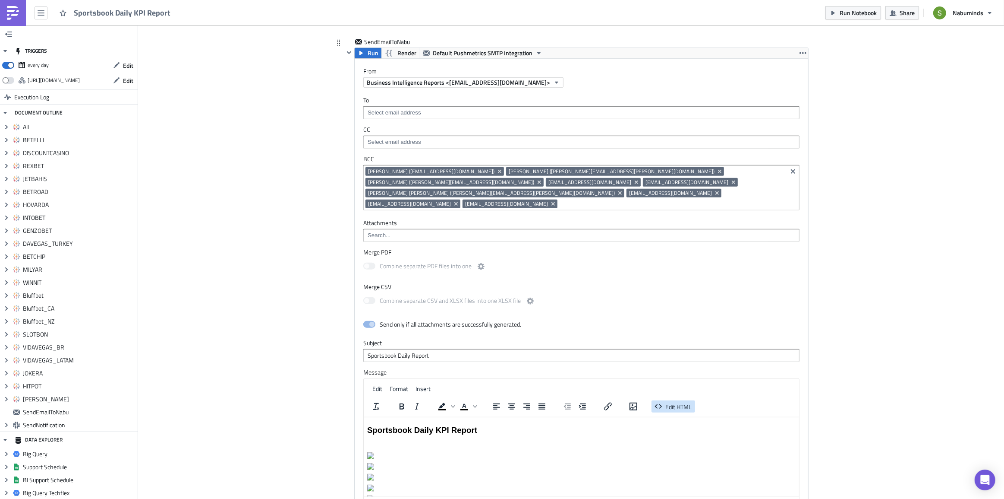
click at [673, 401] on span "Edit HTML" at bounding box center [679, 405] width 26 height 9
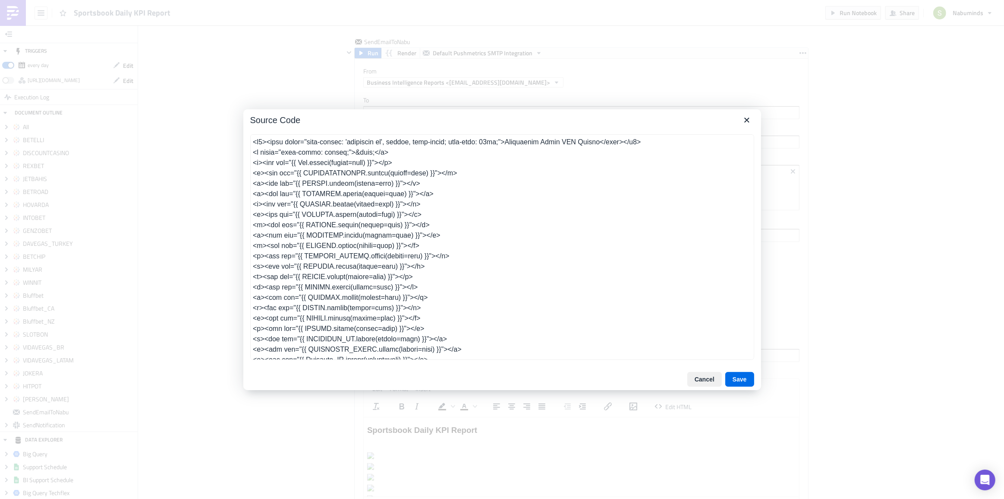
scroll to position [28, 0]
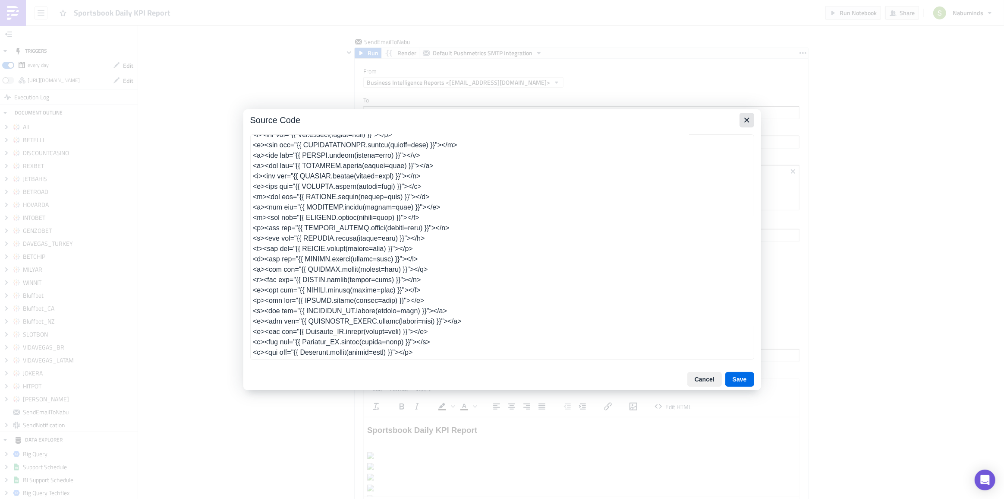
click at [747, 117] on icon "Close" at bounding box center [747, 120] width 10 height 10
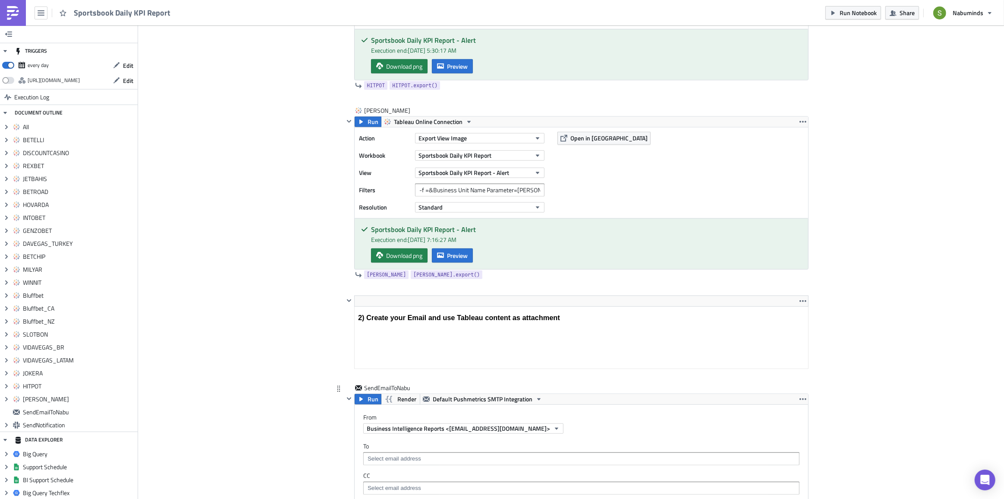
scroll to position [4228, 0]
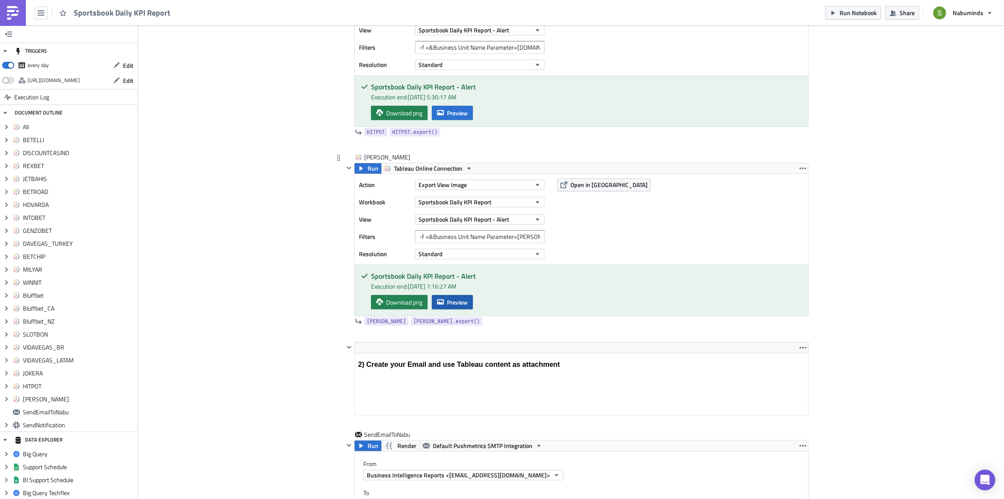
click at [455, 297] on span "Preview" at bounding box center [457, 301] width 21 height 9
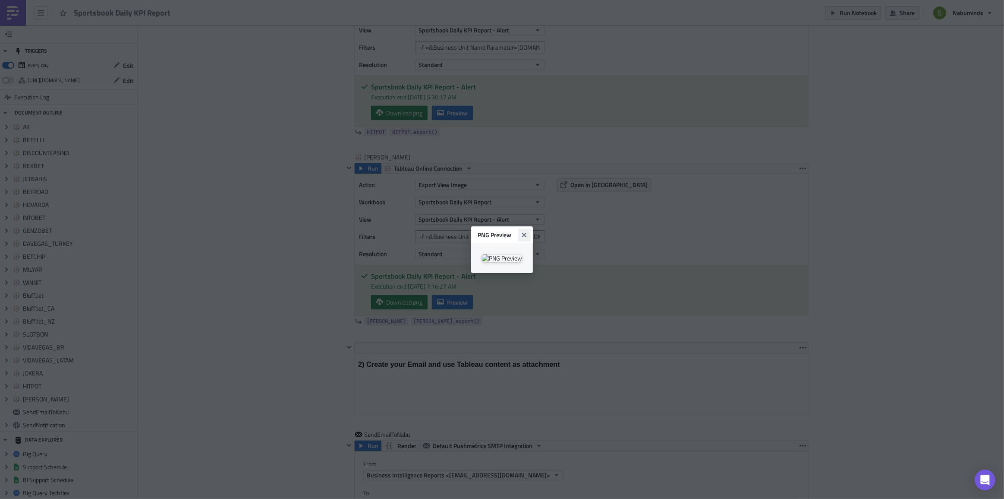
click at [528, 231] on icon "Close" at bounding box center [524, 234] width 7 height 7
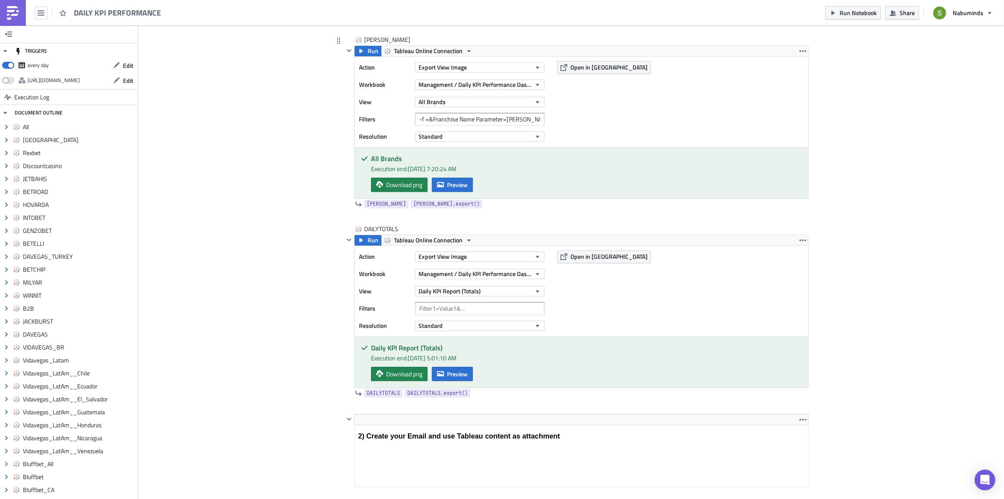
scroll to position [6592, 0]
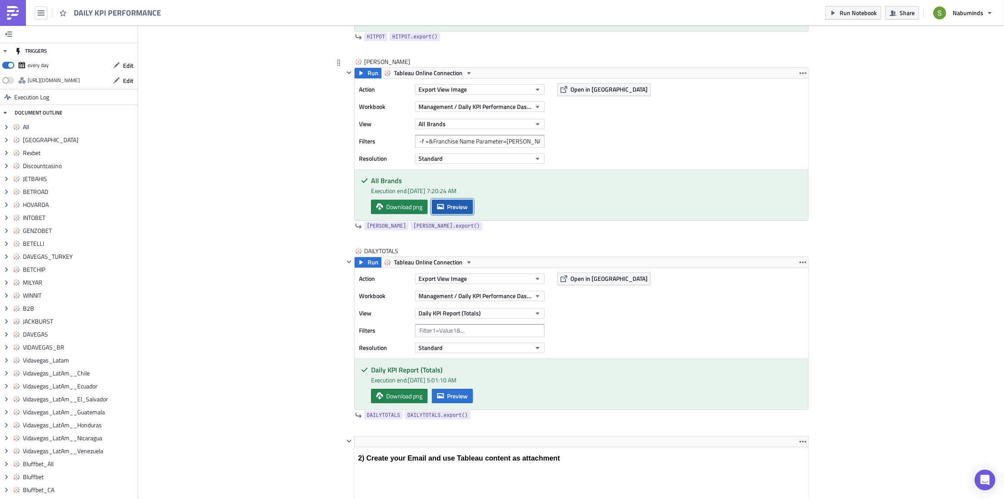
click at [454, 202] on span "Preview" at bounding box center [457, 206] width 21 height 9
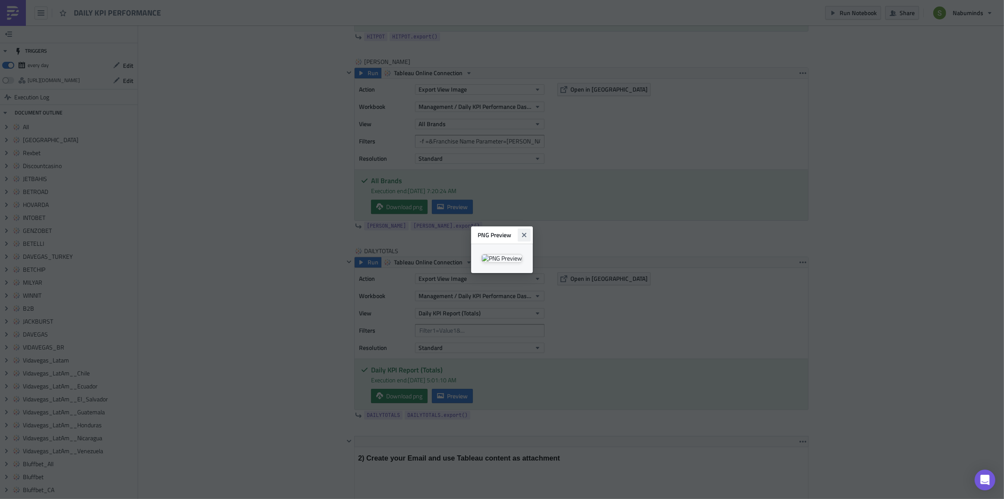
click at [528, 231] on icon "Close" at bounding box center [524, 234] width 7 height 7
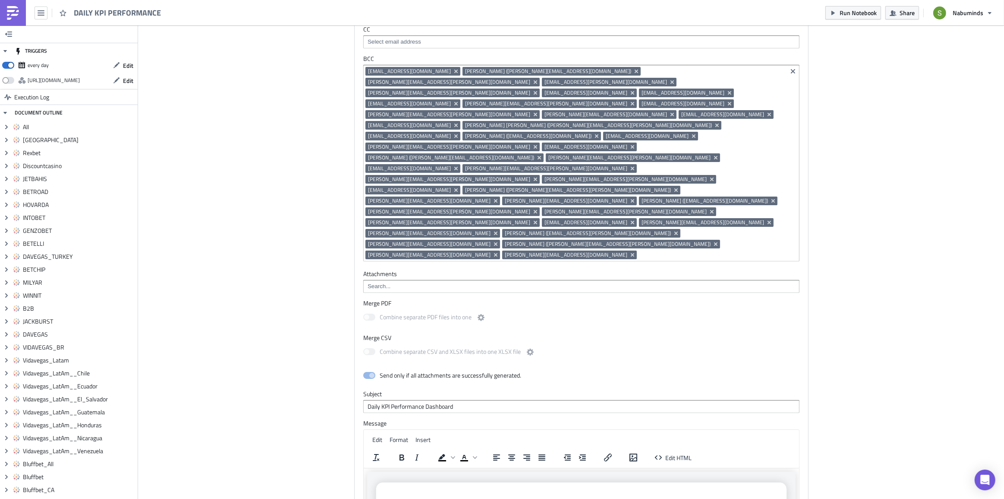
scroll to position [7181, 0]
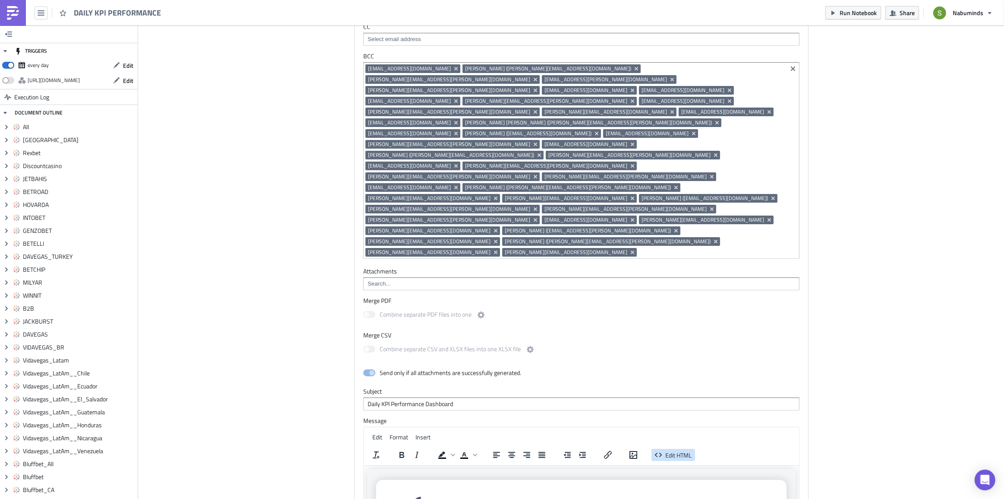
click at [666, 450] on span "Edit HTML" at bounding box center [679, 454] width 26 height 9
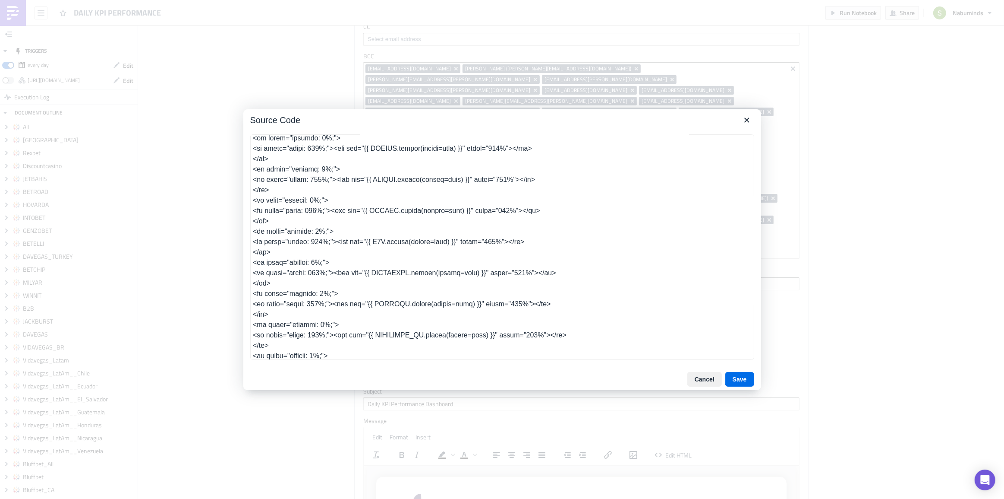
scroll to position [925, 0]
click at [750, 120] on icon "Close" at bounding box center [747, 120] width 10 height 10
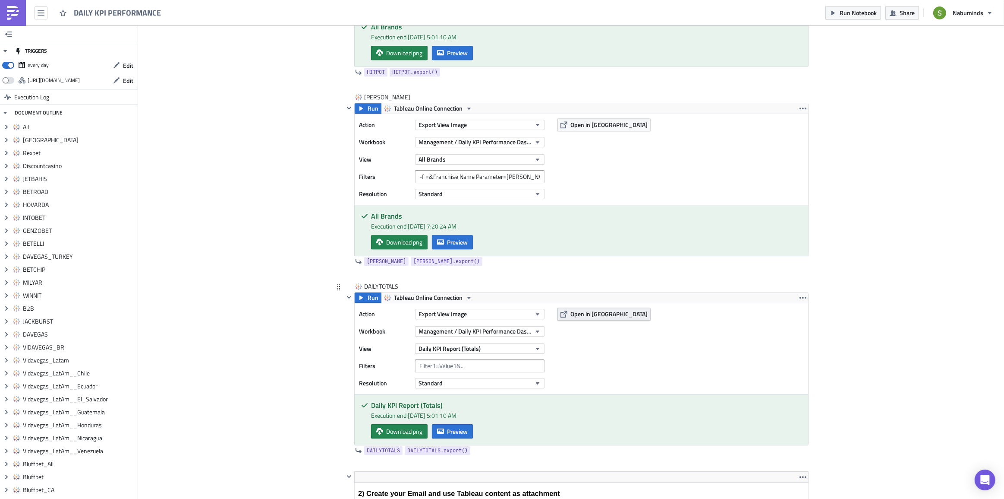
scroll to position [6553, 0]
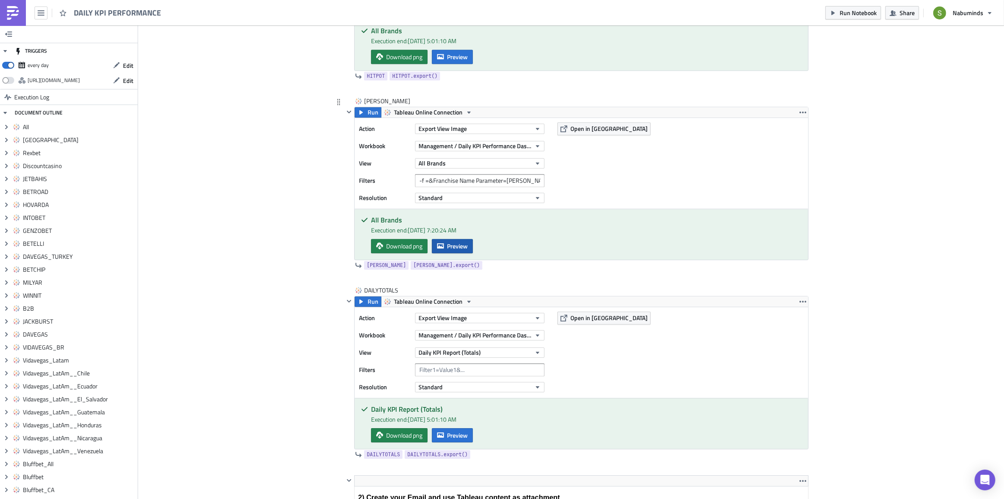
click at [459, 242] on span "Preview" at bounding box center [457, 245] width 21 height 9
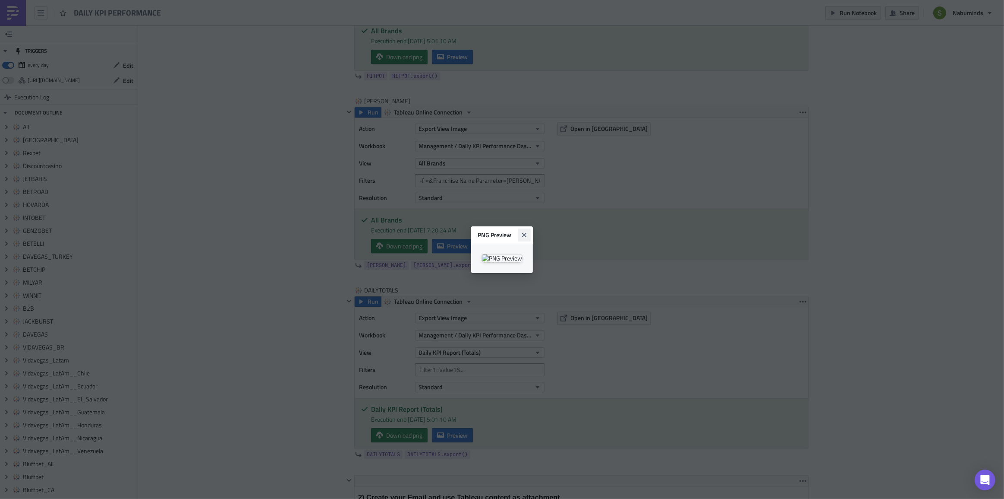
click at [528, 231] on icon "Close" at bounding box center [524, 234] width 7 height 7
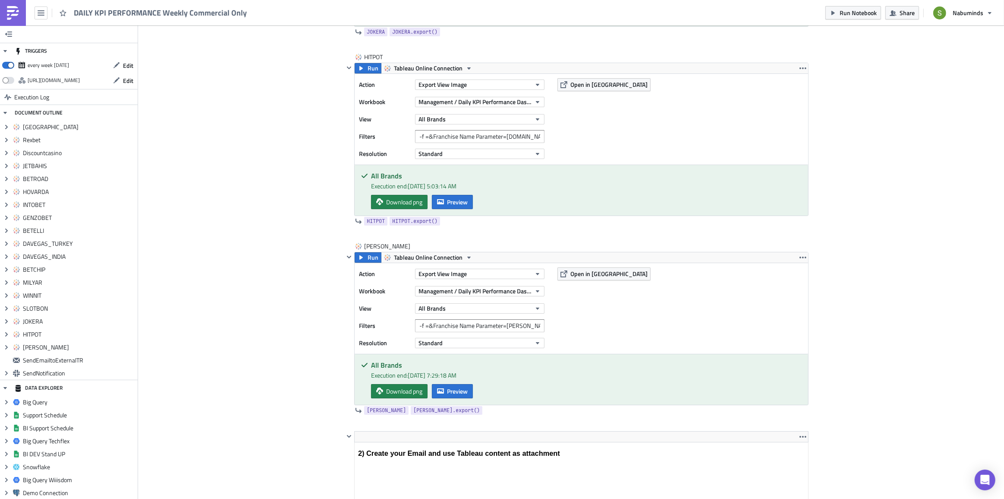
scroll to position [3492, 0]
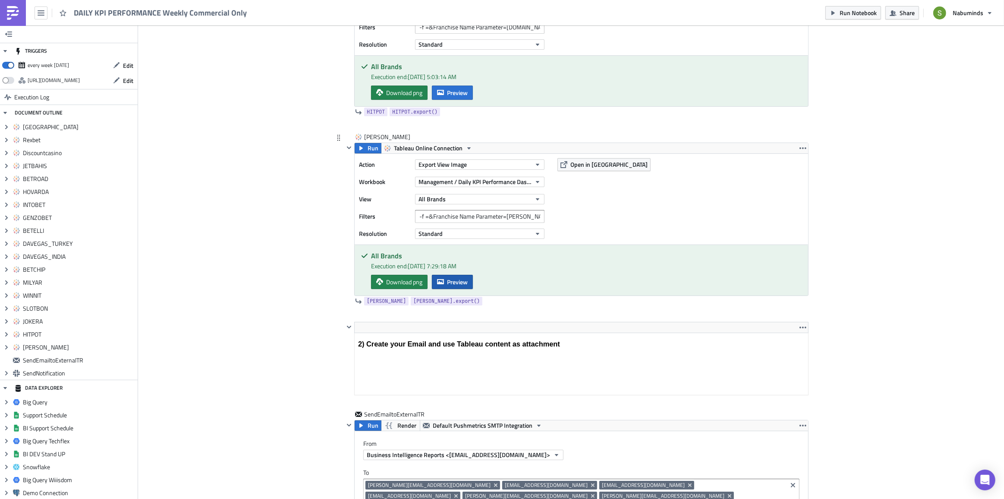
click at [460, 280] on span "Preview" at bounding box center [457, 281] width 21 height 9
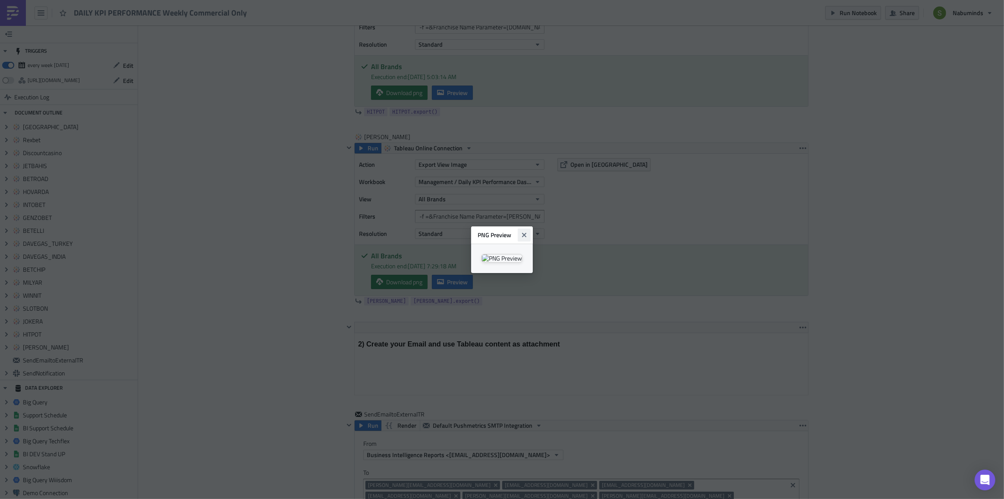
click at [527, 232] on icon "Close" at bounding box center [524, 234] width 4 height 4
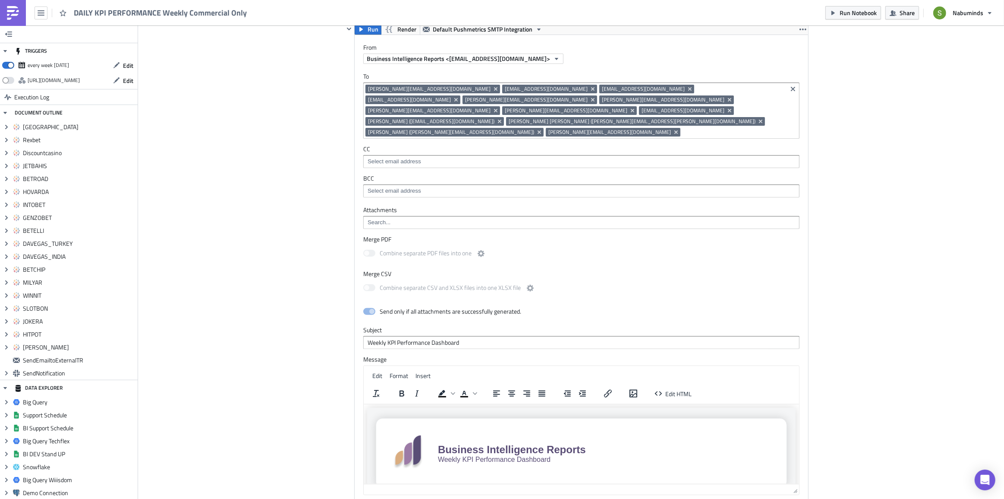
scroll to position [3924, 0]
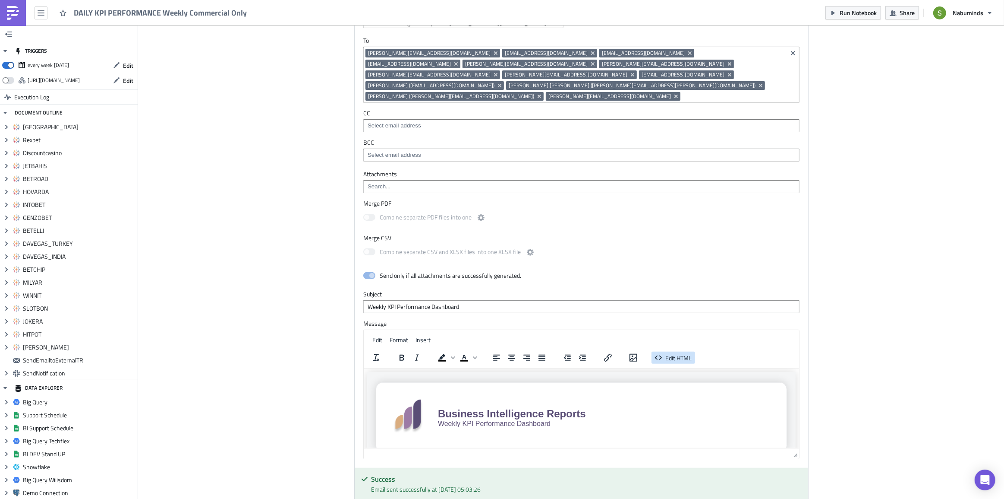
click at [678, 353] on span "Edit HTML" at bounding box center [679, 357] width 26 height 9
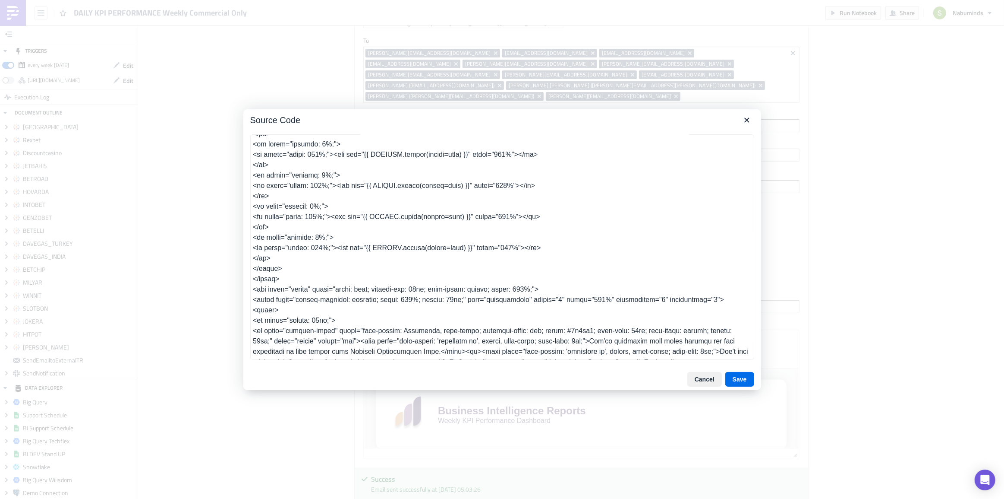
scroll to position [868, 0]
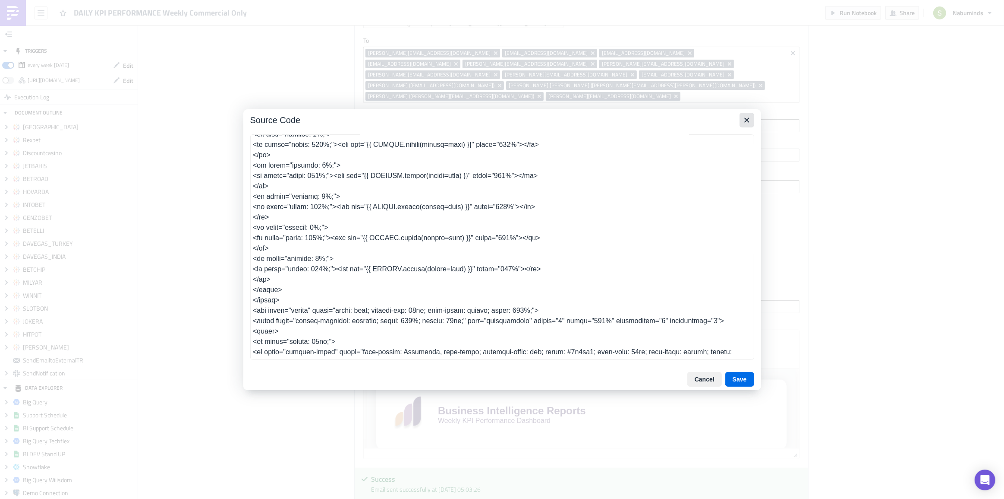
click at [743, 119] on icon "Close" at bounding box center [747, 120] width 10 height 10
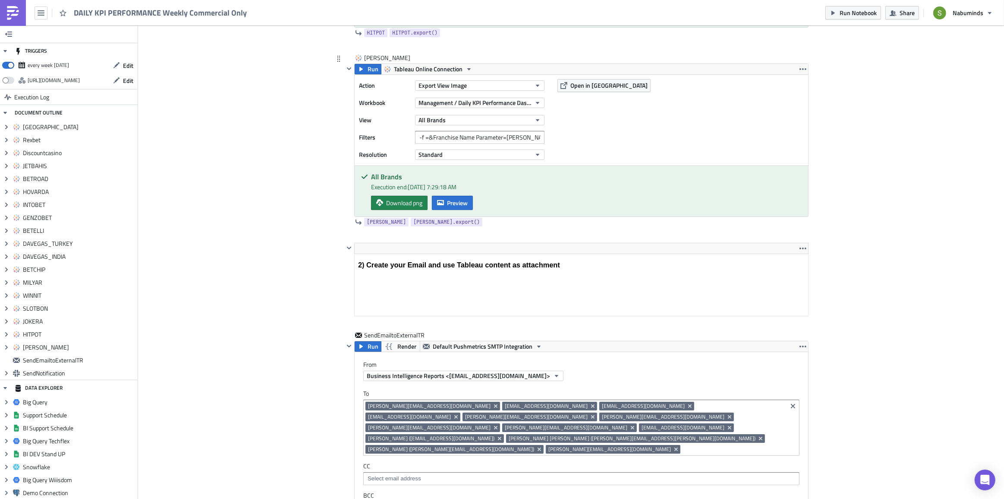
scroll to position [3571, 0]
click at [461, 199] on span "Preview" at bounding box center [457, 203] width 21 height 9
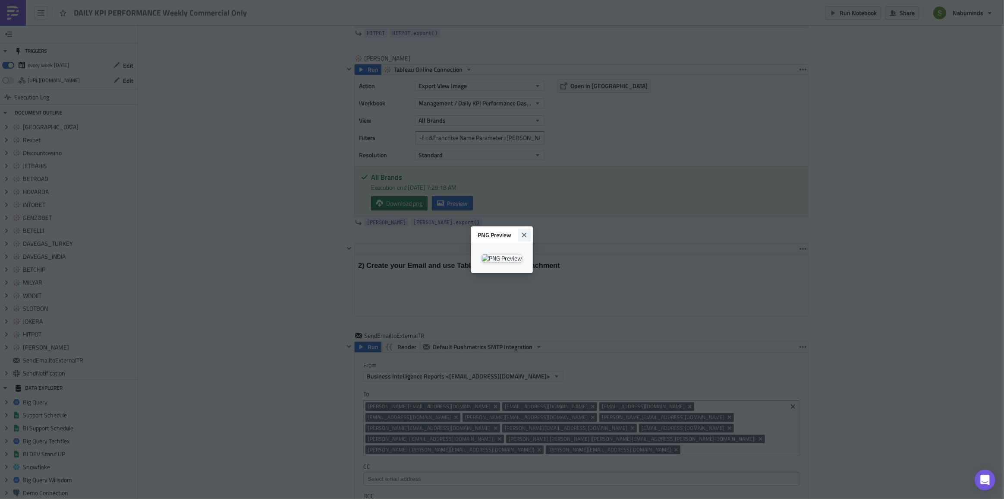
click at [528, 231] on icon "Close" at bounding box center [524, 234] width 7 height 7
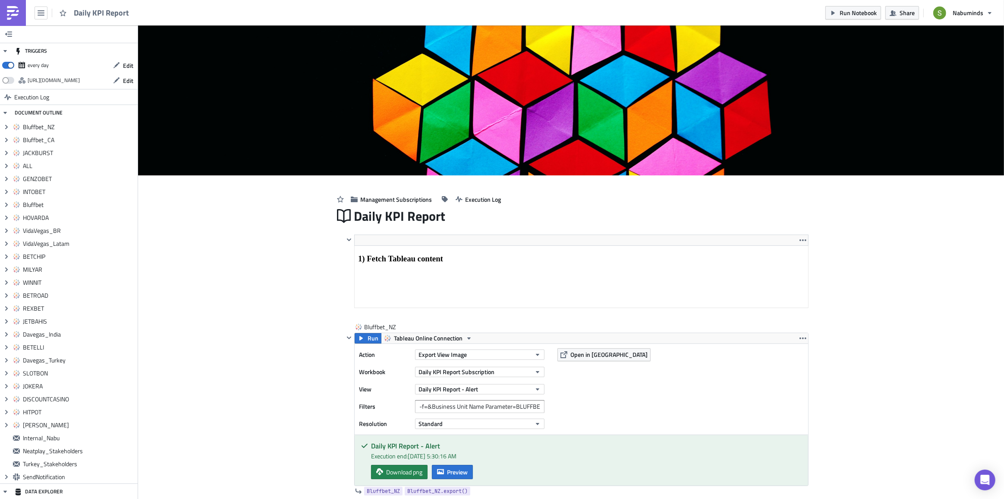
scroll to position [5741, 0]
